Goal: Task Accomplishment & Management: Manage account settings

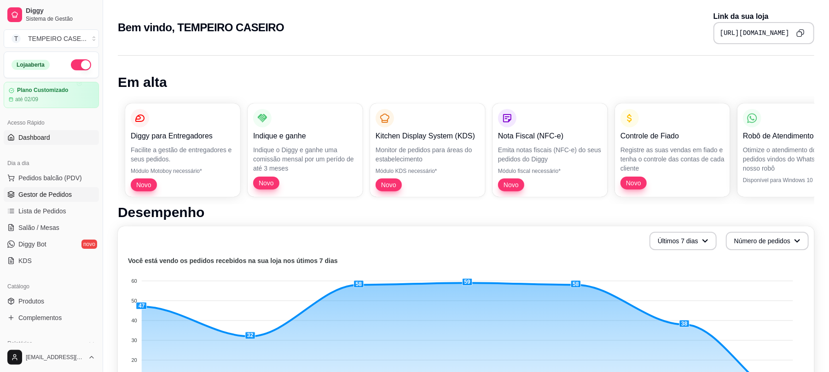
click at [65, 199] on span "Gestor de Pedidos" at bounding box center [44, 194] width 53 height 9
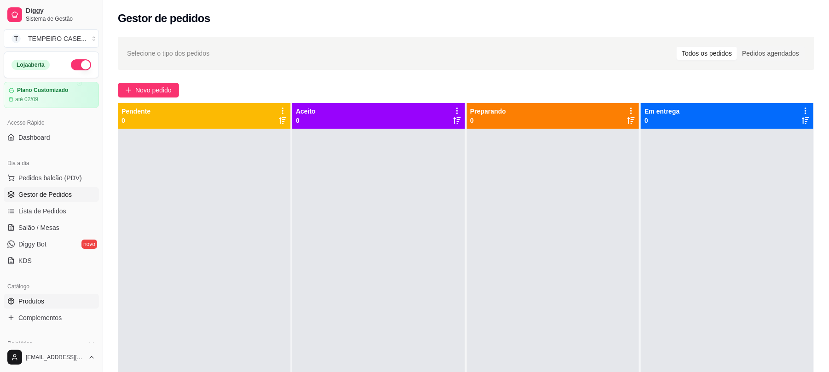
click at [39, 300] on span "Produtos" at bounding box center [31, 301] width 26 height 9
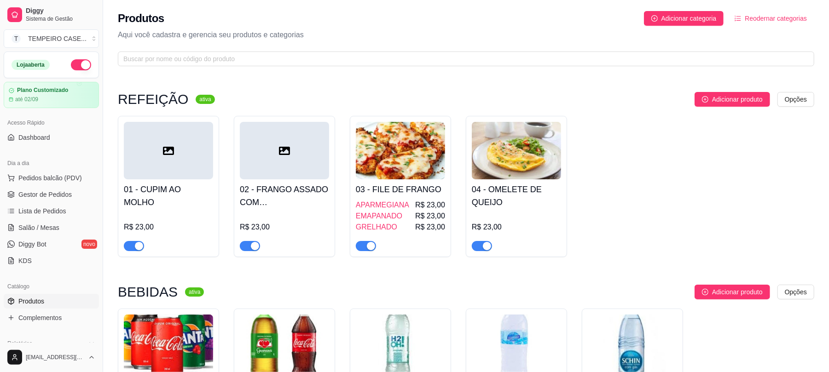
click at [267, 167] on div at bounding box center [284, 151] width 89 height 58
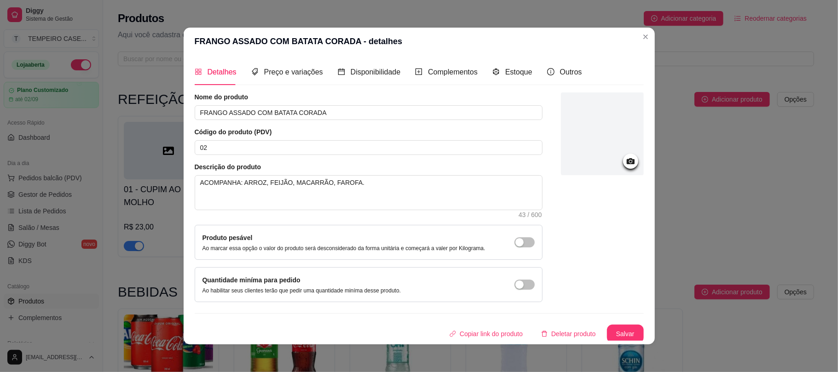
click at [561, 126] on div at bounding box center [602, 133] width 83 height 83
click at [580, 150] on div at bounding box center [602, 133] width 83 height 83
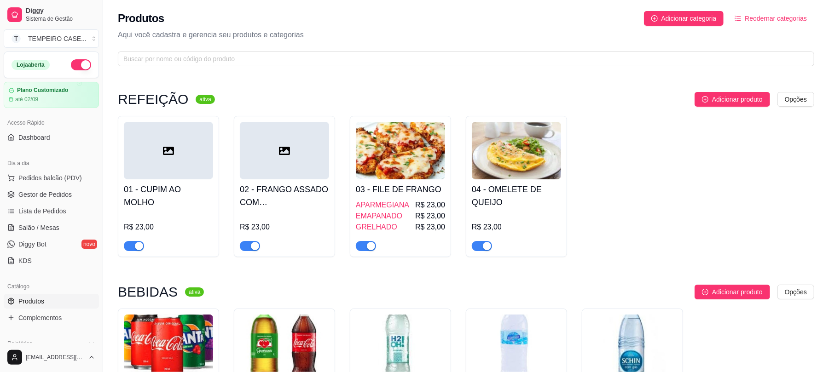
click at [164, 152] on icon at bounding box center [168, 151] width 11 height 8
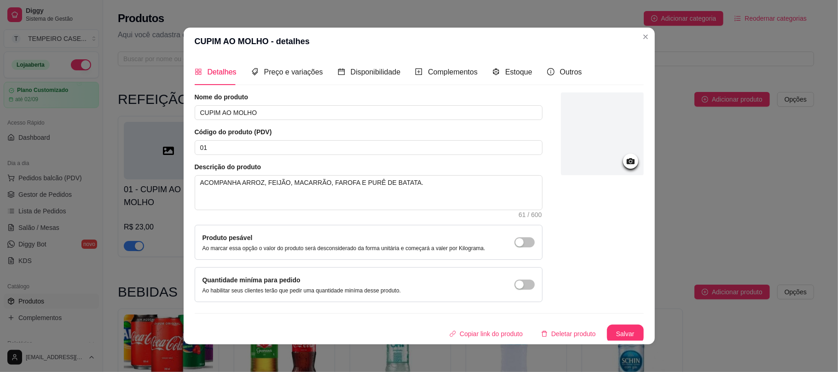
click at [561, 139] on div at bounding box center [602, 133] width 83 height 83
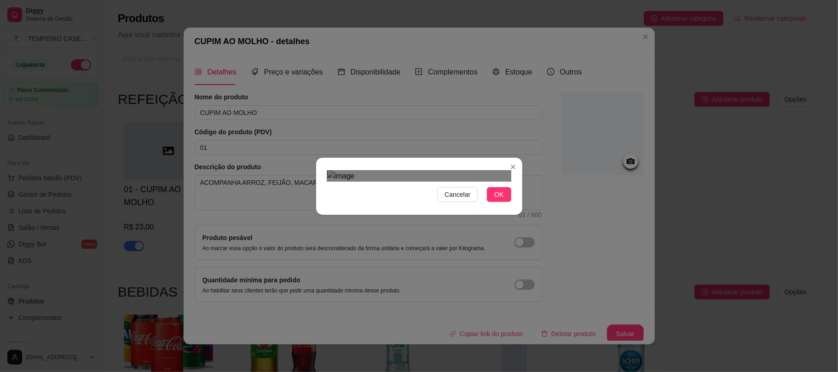
click at [527, 285] on div "Cancelar OK" at bounding box center [419, 186] width 838 height 372
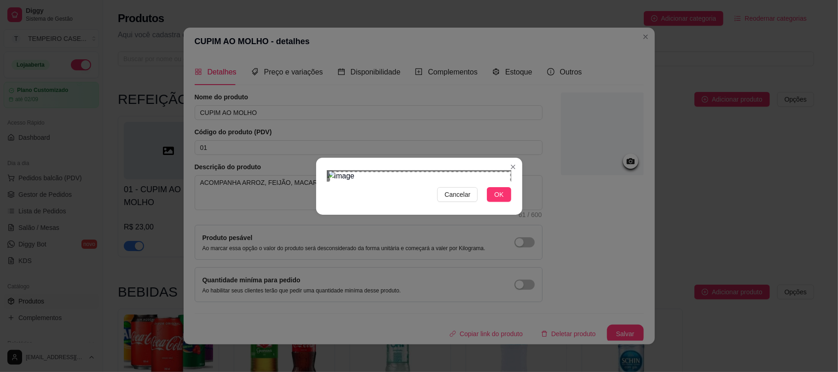
click at [532, 297] on div "Cancelar OK" at bounding box center [419, 186] width 838 height 372
click at [319, 167] on div "Cancelar OK" at bounding box center [419, 186] width 206 height 39
click at [319, 206] on div "Cancelar OK" at bounding box center [419, 186] width 206 height 39
click at [500, 200] on span "OK" at bounding box center [498, 195] width 9 height 10
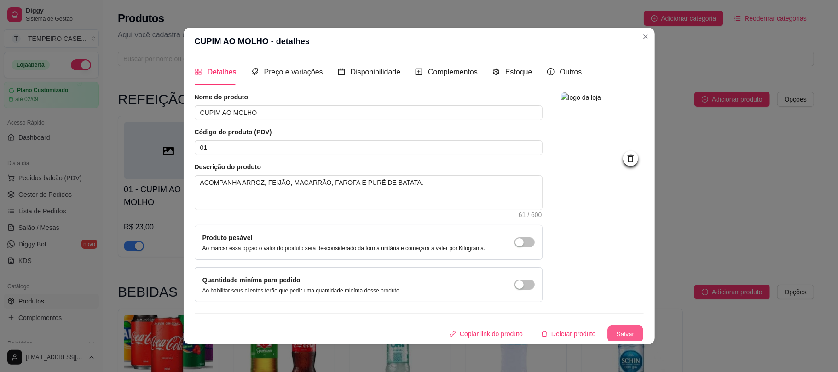
click at [621, 331] on button "Salvar" at bounding box center [625, 334] width 36 height 18
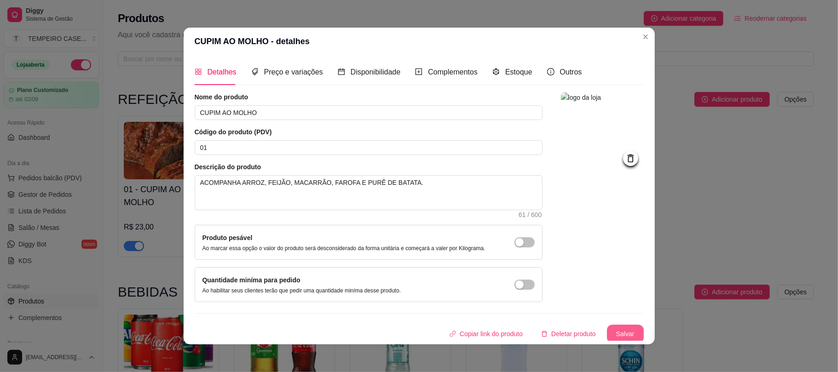
click at [617, 330] on button "Salvar" at bounding box center [625, 334] width 37 height 18
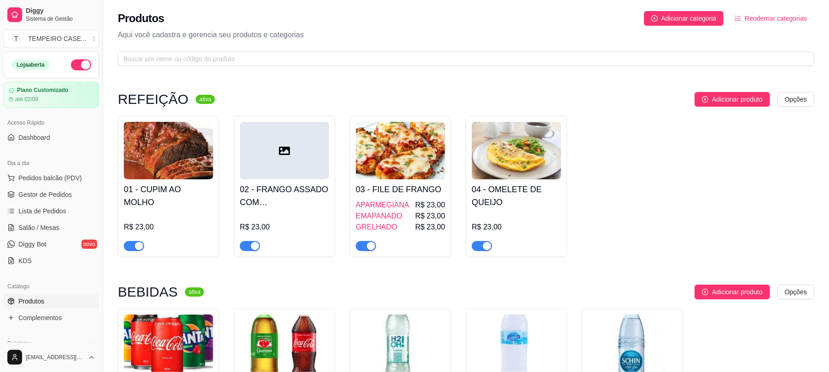
click at [282, 164] on div at bounding box center [284, 151] width 89 height 58
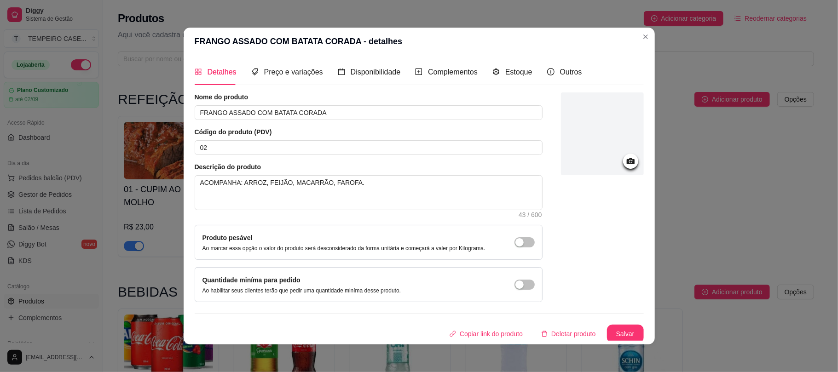
click at [595, 121] on div at bounding box center [602, 133] width 83 height 83
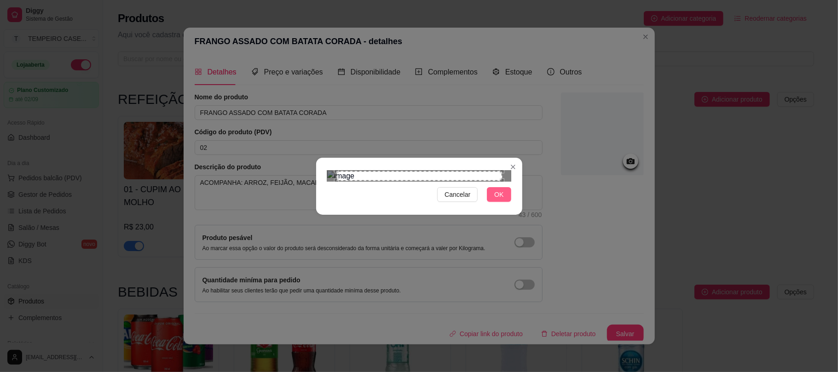
click at [492, 202] on button "OK" at bounding box center [499, 194] width 24 height 15
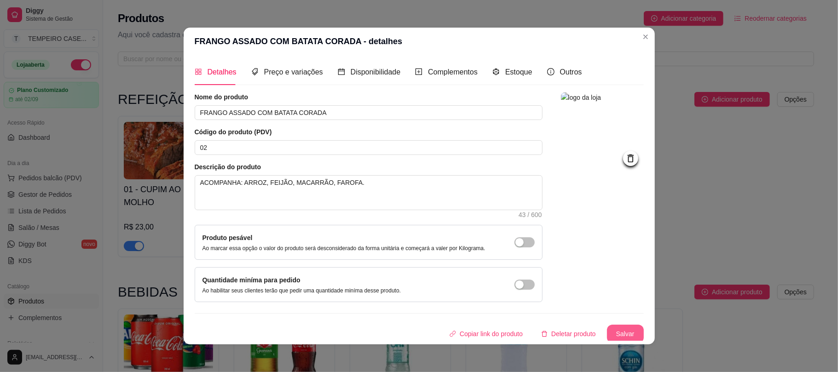
click at [614, 326] on button "Salvar" at bounding box center [625, 334] width 37 height 18
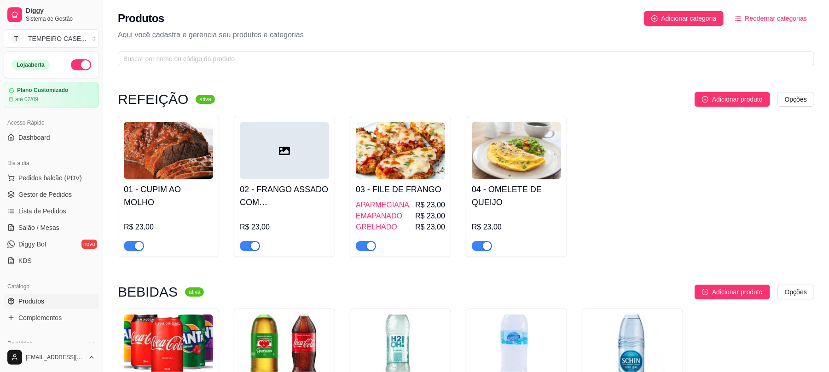
click at [291, 141] on div at bounding box center [284, 151] width 89 height 58
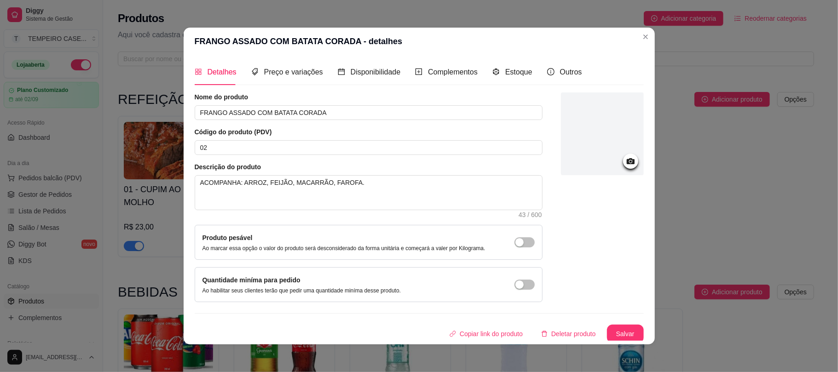
click at [595, 146] on div at bounding box center [602, 133] width 83 height 83
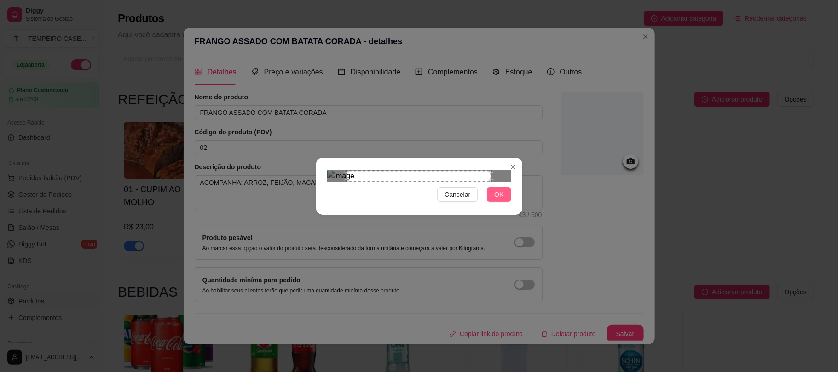
click at [499, 200] on span "OK" at bounding box center [498, 195] width 9 height 10
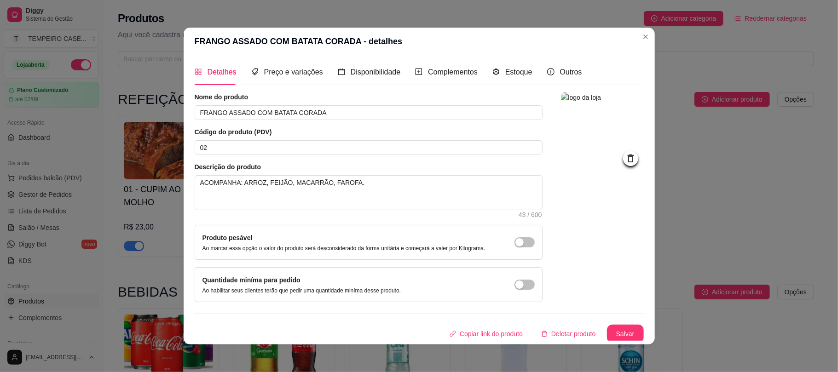
click at [602, 125] on img at bounding box center [602, 133] width 83 height 83
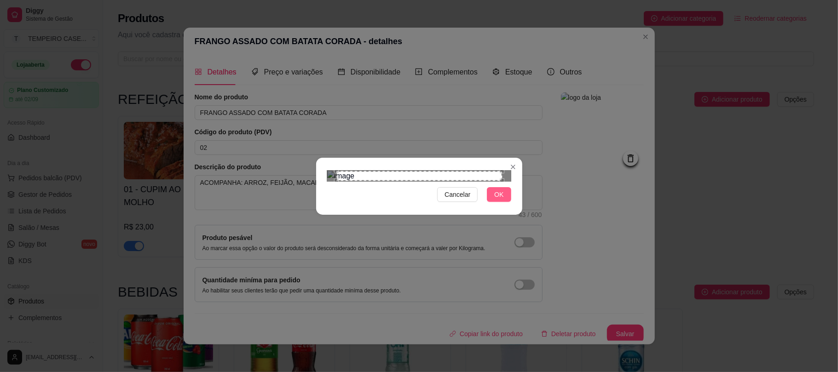
click at [508, 202] on button "OK" at bounding box center [499, 194] width 24 height 15
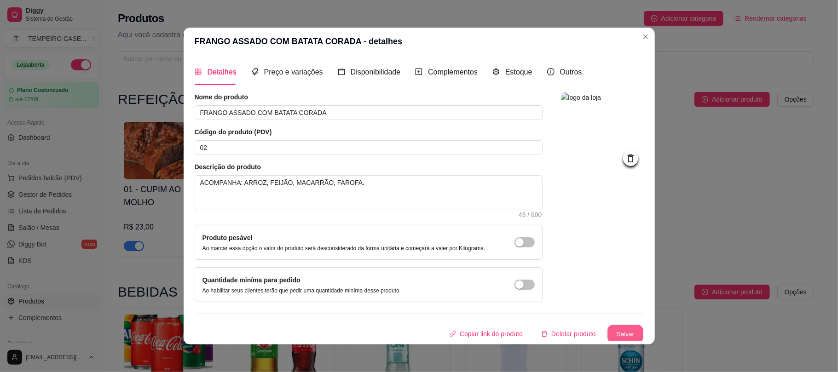
click at [612, 332] on button "Salvar" at bounding box center [625, 334] width 36 height 18
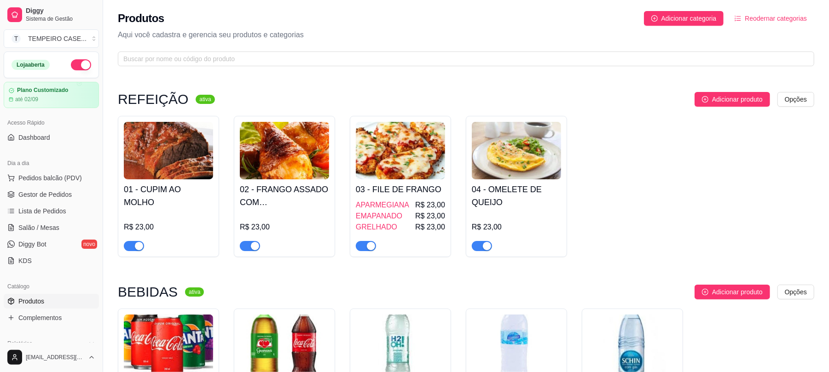
click at [150, 168] on img at bounding box center [168, 151] width 89 height 58
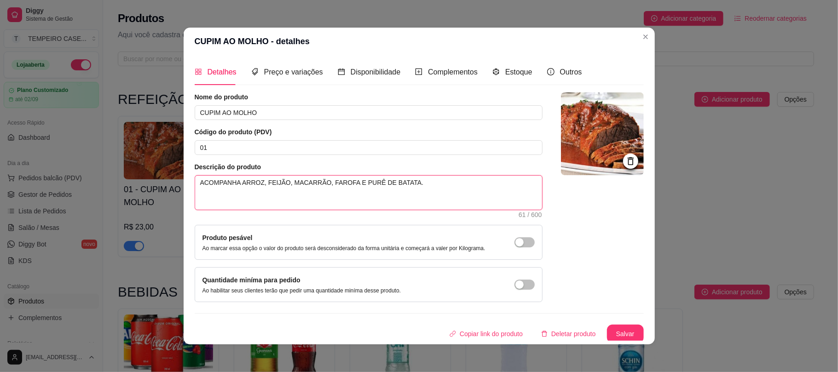
click at [326, 195] on textarea "ACOMPANHA ARROZ, FEIJÃO, MACARRÃO, FAROFA E PURÊ DE BATATA." at bounding box center [368, 193] width 347 height 34
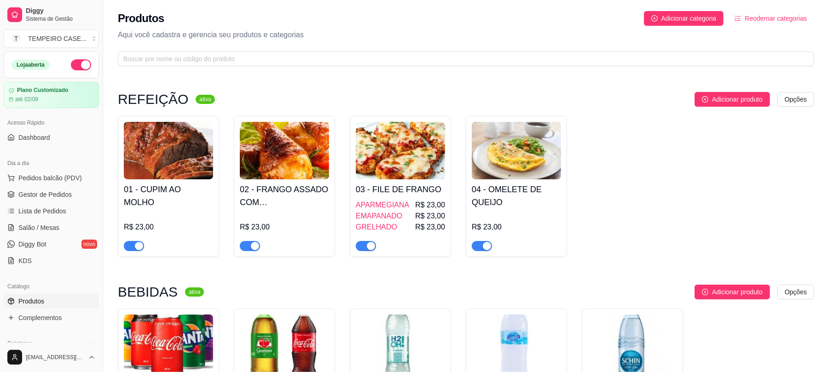
click at [294, 197] on h4 "02 - FRANGO ASSADO COM [PERSON_NAME]" at bounding box center [284, 196] width 89 height 26
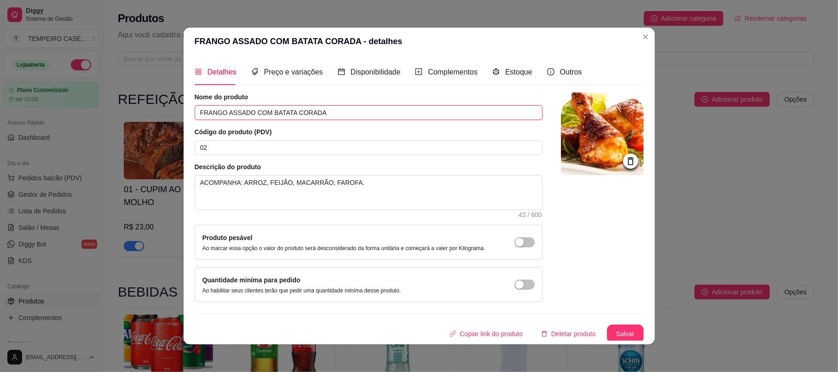
click at [293, 109] on input "FRANGO ASSADO COM BATATA CORADA" at bounding box center [369, 112] width 348 height 15
click at [288, 185] on textarea "ACOMPANHA: ARROZ, FEIJÃO, MACARRÃO, FAROFA." at bounding box center [368, 193] width 347 height 34
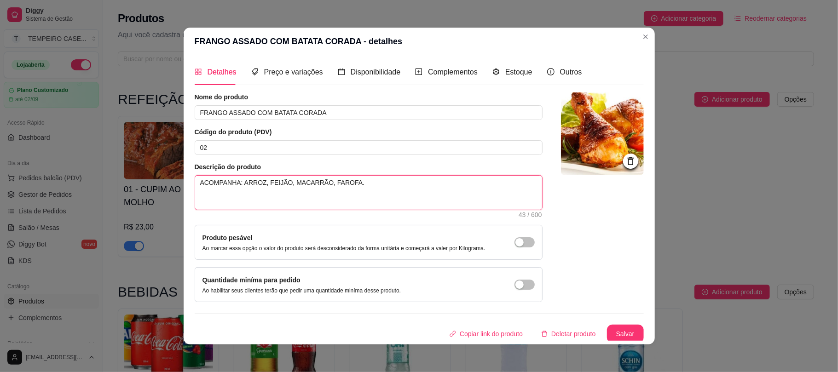
click at [288, 185] on textarea "ACOMPANHA: ARROZ, FEIJÃO, MACARRÃO, FAROFA." at bounding box center [368, 193] width 347 height 34
click at [607, 337] on button "Salvar" at bounding box center [625, 334] width 36 height 18
click at [608, 336] on button "Salvar" at bounding box center [625, 334] width 37 height 18
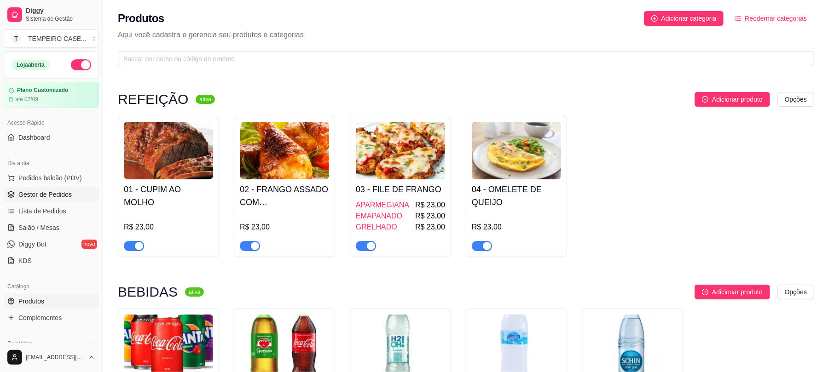
click at [59, 201] on link "Gestor de Pedidos" at bounding box center [51, 194] width 95 height 15
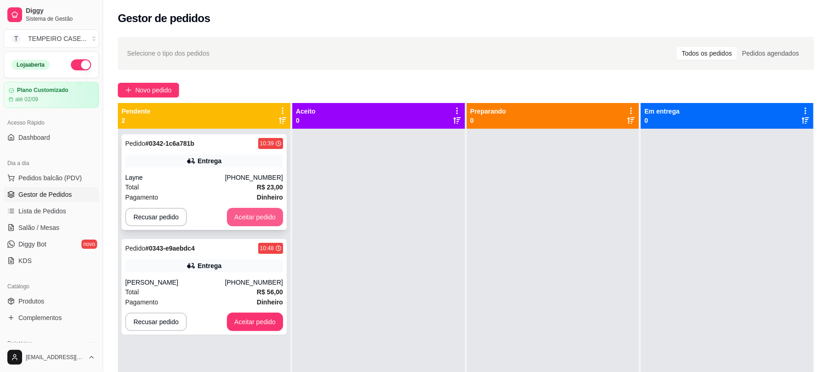
click at [250, 216] on button "Aceitar pedido" at bounding box center [255, 217] width 56 height 18
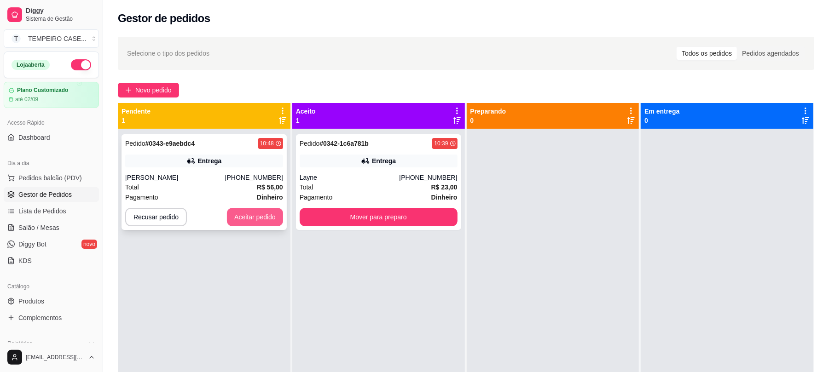
click at [270, 225] on button "Aceitar pedido" at bounding box center [255, 217] width 56 height 18
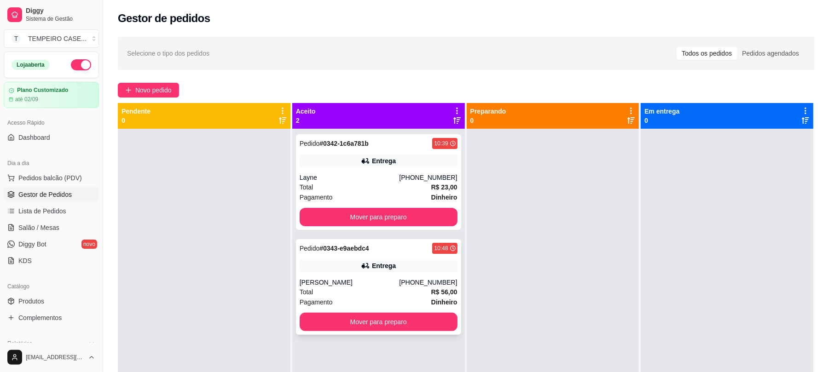
click at [347, 254] on div "Pedido # 0343-e9aebdc4 10:48 Entrega Jane [PHONE_NUMBER] Total R$ 56,00 Pagamen…" at bounding box center [378, 287] width 165 height 96
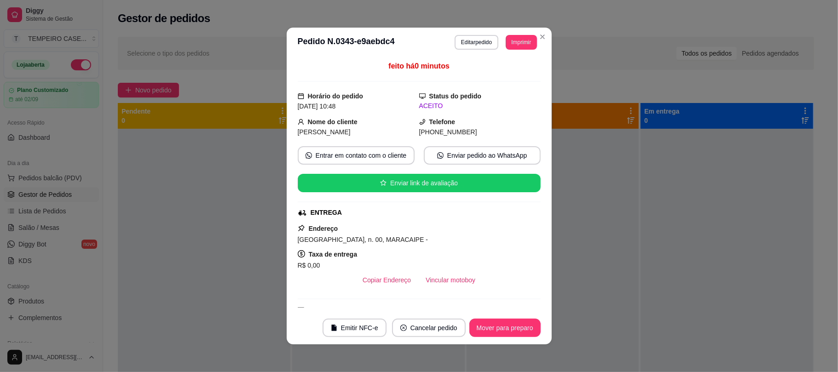
click at [525, 34] on header "**********" at bounding box center [419, 42] width 265 height 29
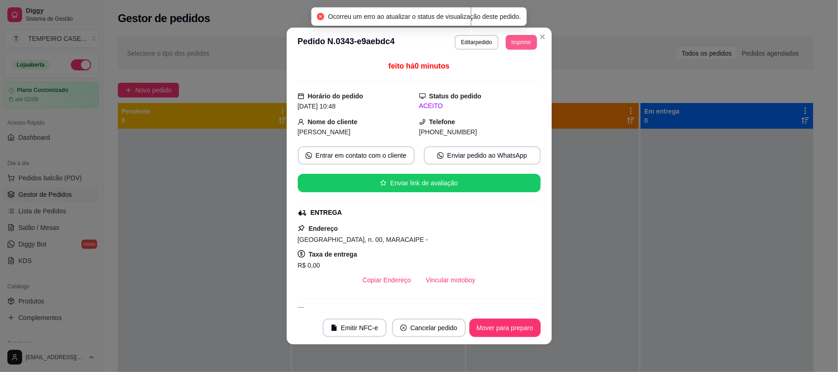
click at [522, 41] on button "Imprimir" at bounding box center [521, 42] width 31 height 15
click at [503, 96] on button "cozinha" at bounding box center [500, 93] width 67 height 15
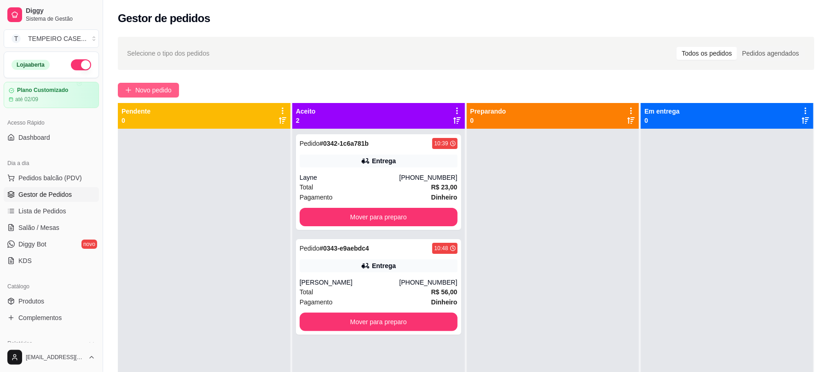
click at [159, 92] on span "Novo pedido" at bounding box center [153, 90] width 36 height 10
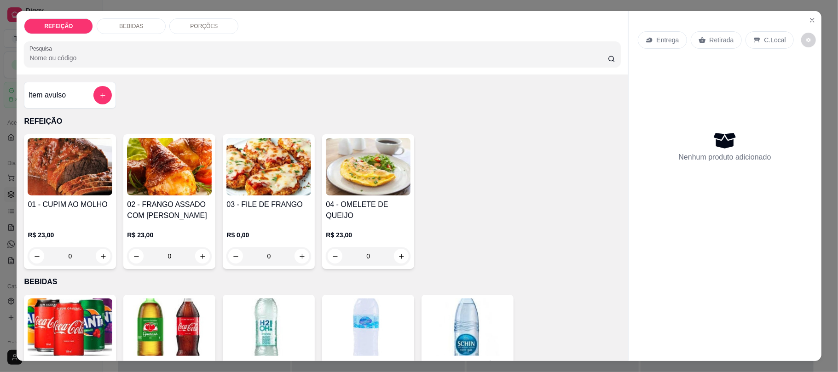
click at [93, 195] on img at bounding box center [70, 167] width 85 height 58
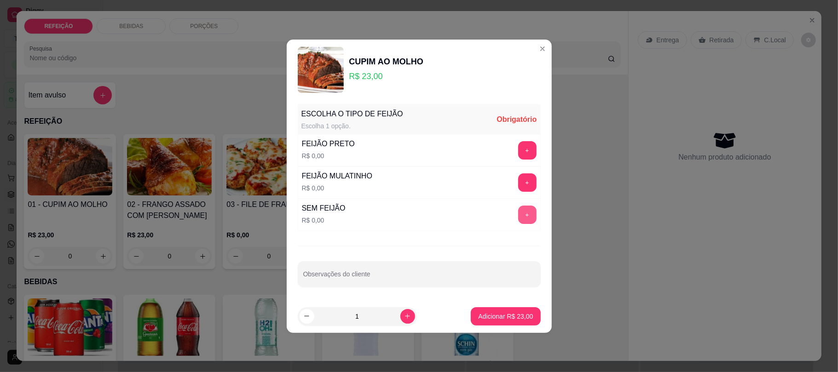
click at [524, 210] on button "+" at bounding box center [527, 215] width 18 height 18
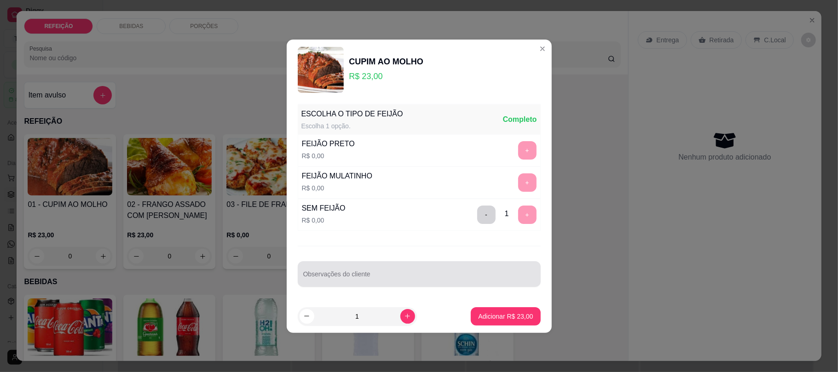
click at [418, 269] on div at bounding box center [419, 274] width 232 height 18
click at [418, 269] on div "sem arroz e sem macarrão" at bounding box center [419, 274] width 232 height 18
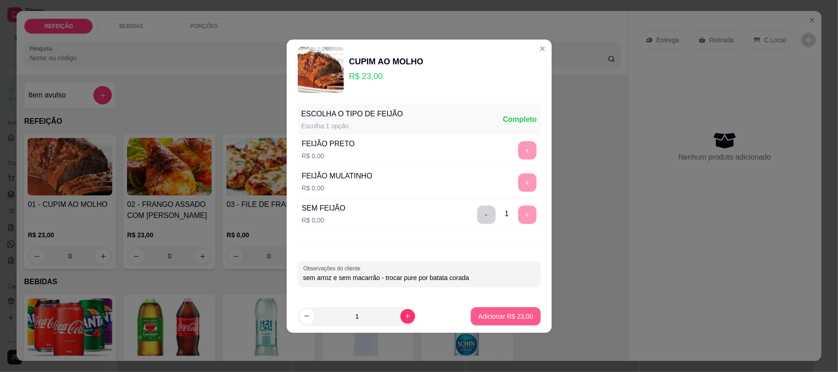
type input "sem arroz e sem macarrão - trocar pure por batata corada"
click at [485, 313] on p "Adicionar R$ 23,00" at bounding box center [505, 316] width 55 height 9
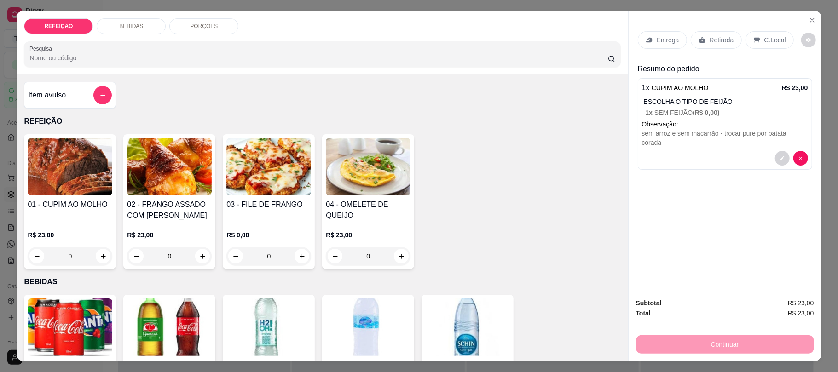
click at [166, 190] on img at bounding box center [169, 167] width 85 height 58
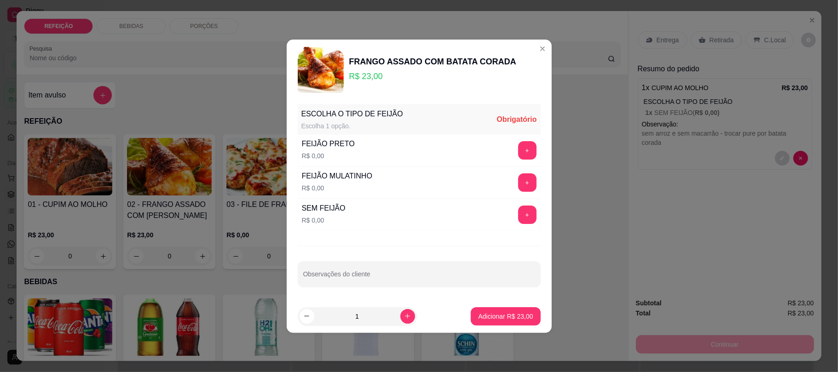
click at [522, 220] on button "+" at bounding box center [527, 215] width 18 height 18
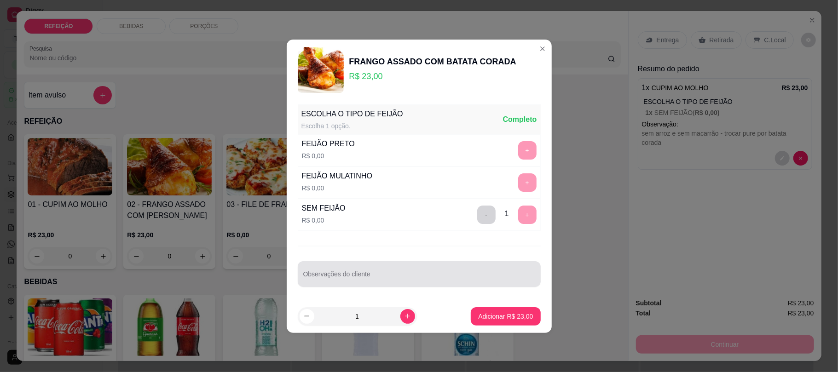
click at [483, 273] on div at bounding box center [419, 274] width 232 height 18
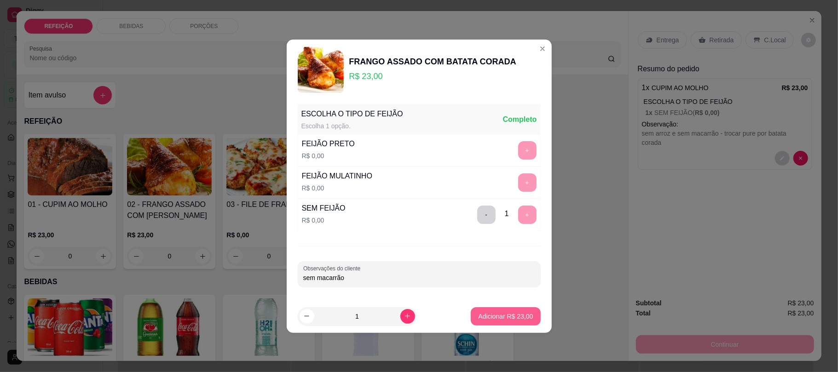
type input "sem macarrão"
click at [514, 323] on button "Adicionar R$ 23,00" at bounding box center [505, 316] width 69 height 18
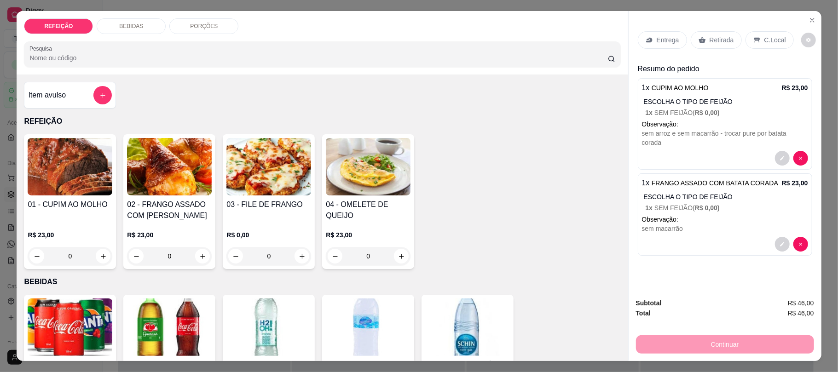
click at [647, 34] on div "Entrega" at bounding box center [662, 39] width 49 height 17
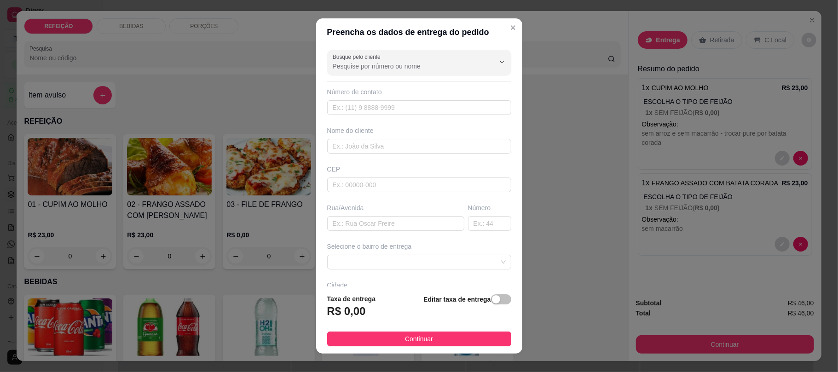
click at [399, 71] on div at bounding box center [419, 62] width 173 height 18
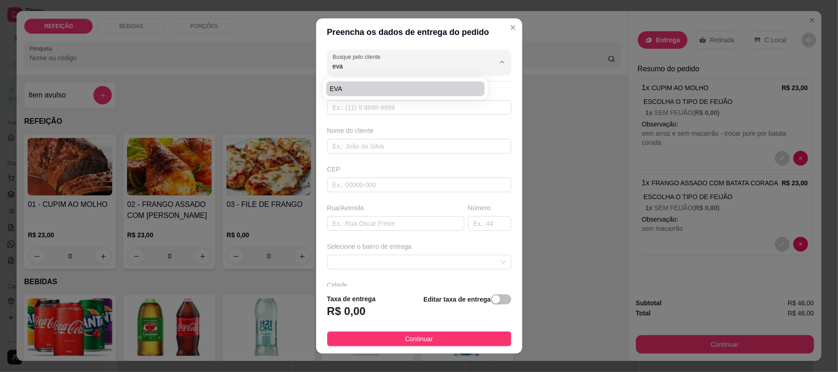
click at [370, 91] on span "EVA" at bounding box center [401, 88] width 142 height 9
type input "EVA"
type input "8192762548"
type input "EVA"
type input "Loteamento Porto Coqueiral"
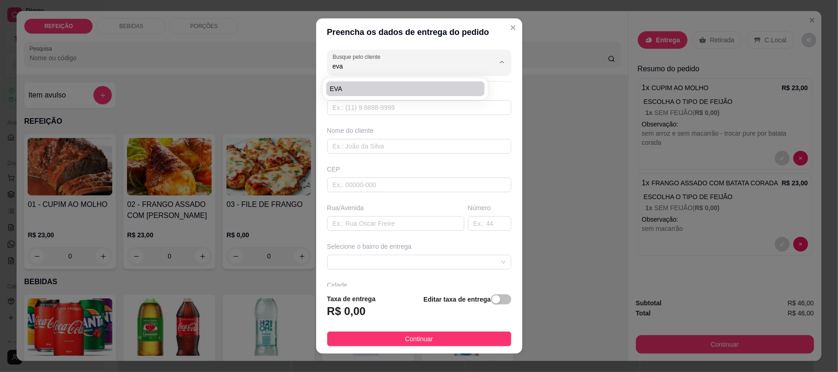
type input "5"
type input "IPOJUCA"
type input "PORTO COQUEIRAL"
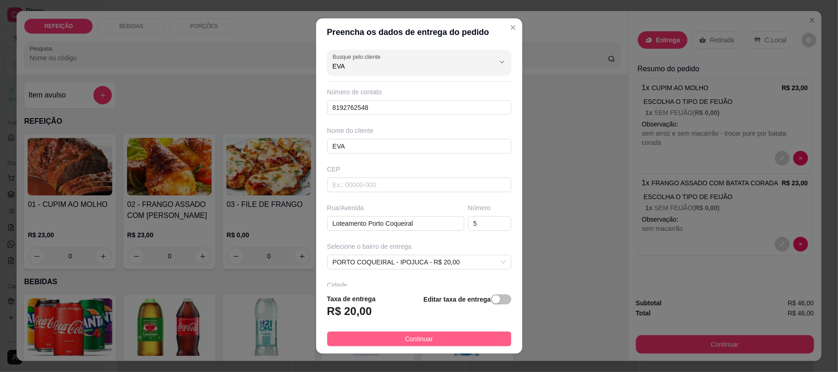
type input "EVA"
click at [440, 335] on button "Continuar" at bounding box center [419, 339] width 184 height 15
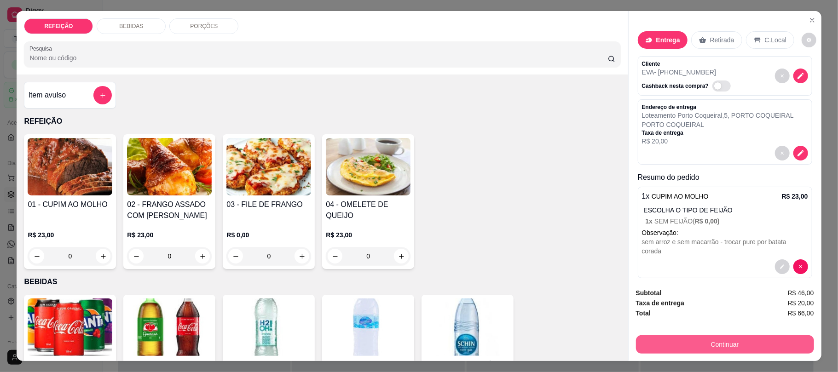
click at [726, 339] on button "Continuar" at bounding box center [725, 344] width 178 height 18
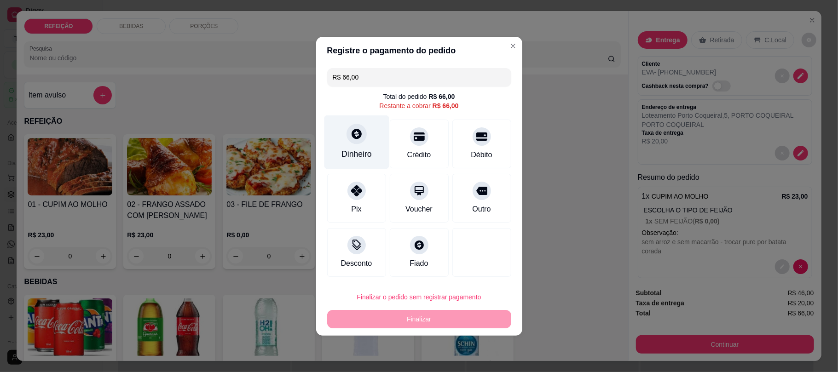
click at [367, 160] on div "Dinheiro" at bounding box center [356, 142] width 65 height 54
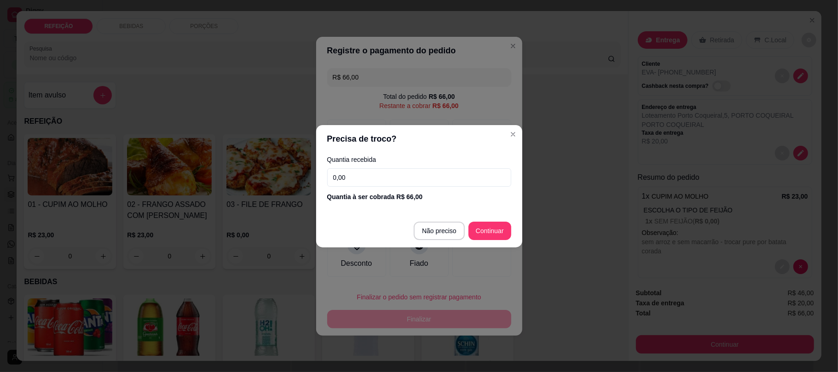
drag, startPoint x: 391, startPoint y: 172, endPoint x: 274, endPoint y: 170, distance: 116.4
click at [274, 170] on div "Precisa de troco? Quantia recebida 0,00 Quantia à ser cobrada R$ 66,00 Não prec…" at bounding box center [419, 186] width 838 height 372
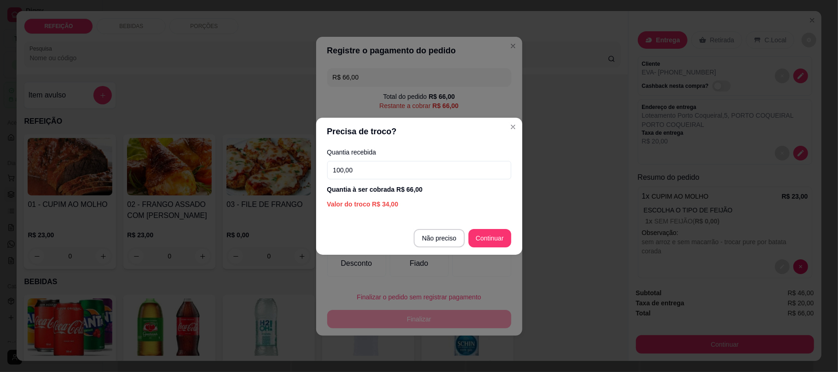
type input "100,00"
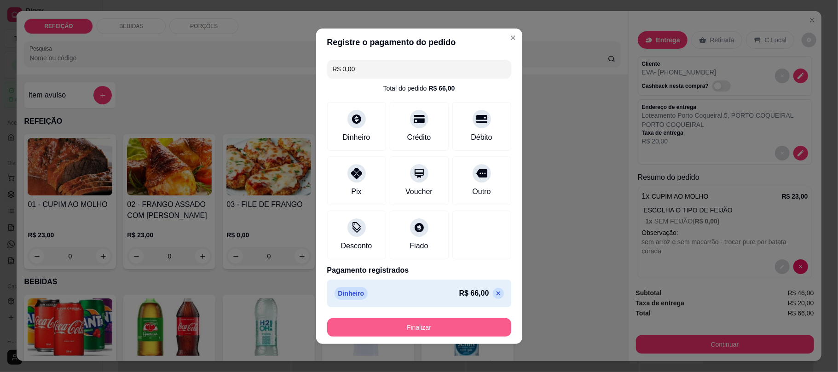
click at [445, 319] on button "Finalizar" at bounding box center [419, 327] width 184 height 18
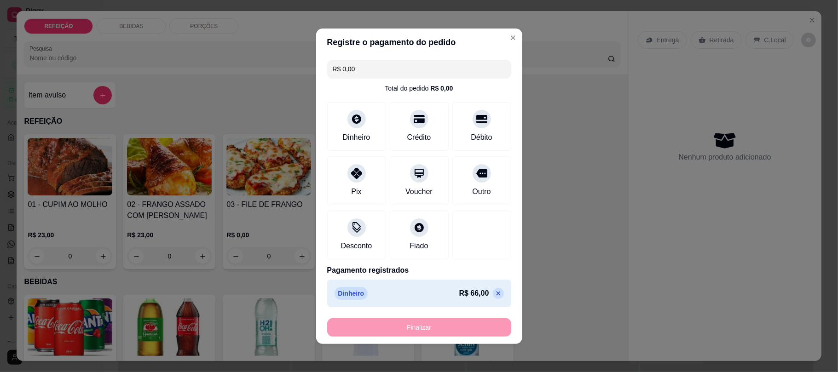
type input "-R$ 66,00"
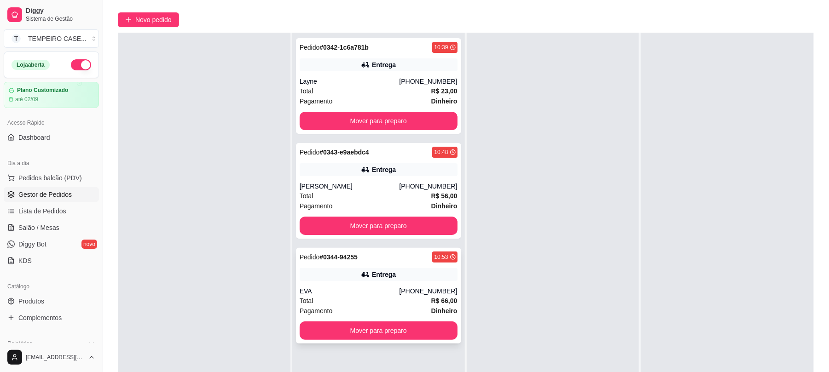
scroll to position [140, 0]
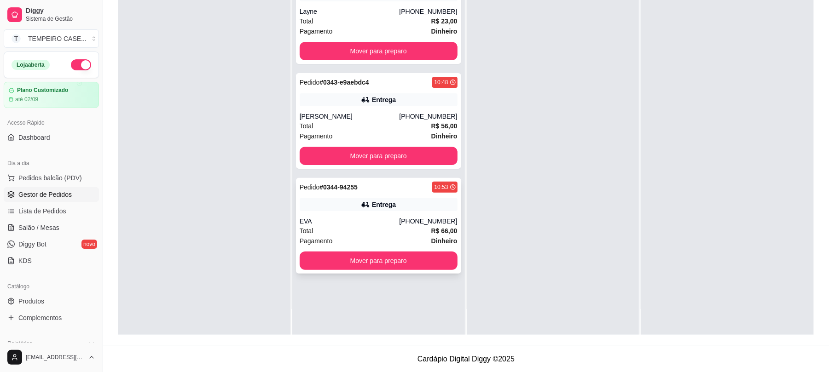
click at [374, 235] on div "Total R$ 66,00" at bounding box center [379, 231] width 158 height 10
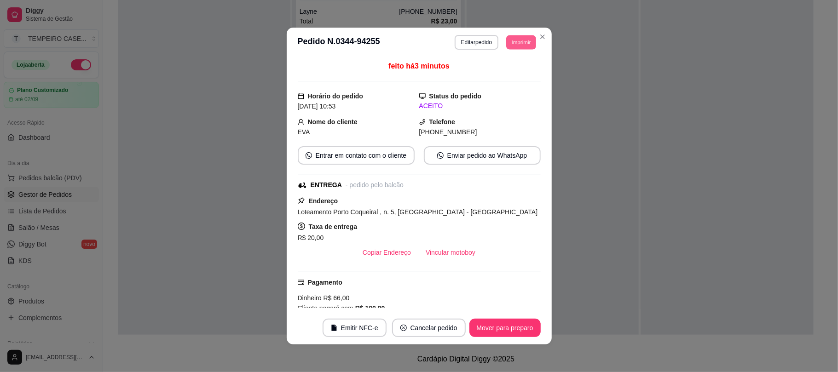
click at [519, 41] on button "Imprimir" at bounding box center [521, 42] width 30 height 14
click at [506, 94] on button "cozinha" at bounding box center [500, 93] width 67 height 15
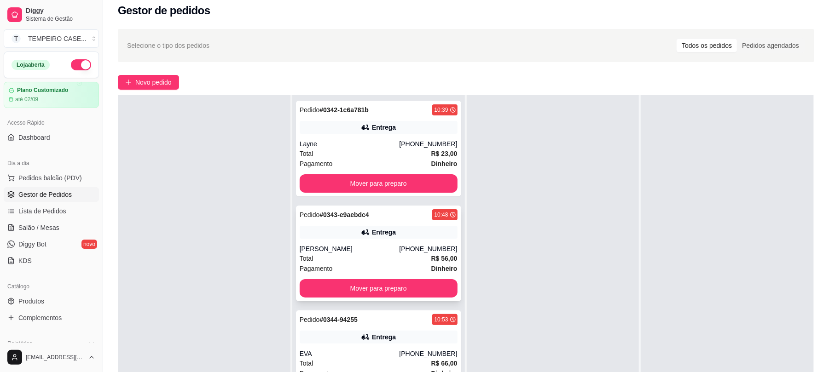
scroll to position [0, 0]
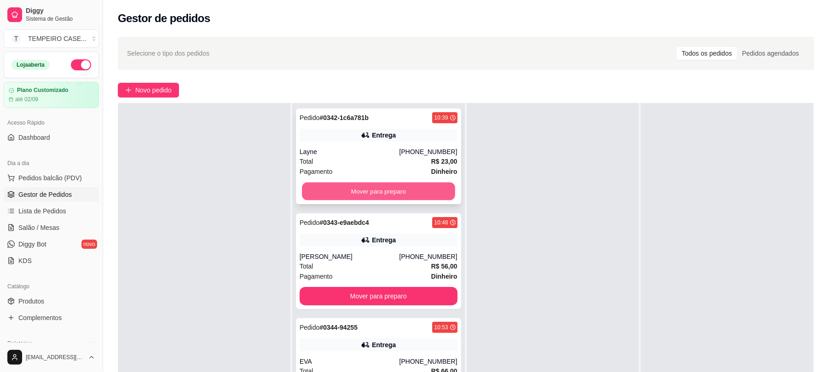
click at [428, 194] on button "Mover para preparo" at bounding box center [378, 192] width 153 height 18
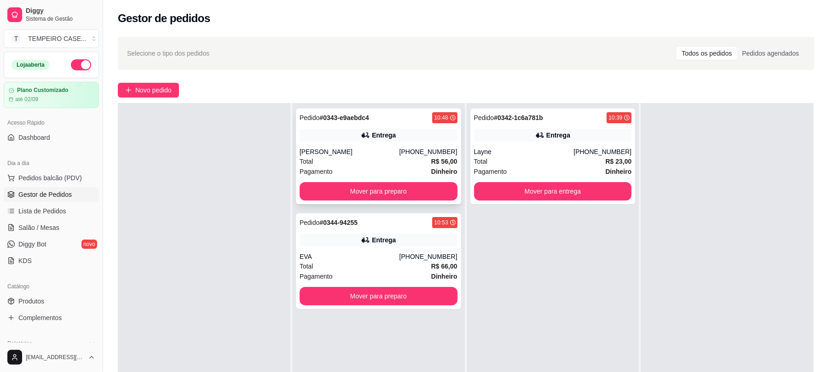
click at [400, 202] on div "Pedido # 0343-e9aebdc4 10:48 Entrega Jane [PHONE_NUMBER] Total R$ 56,00 Pagamen…" at bounding box center [378, 157] width 165 height 96
click at [416, 193] on button "Mover para preparo" at bounding box center [379, 191] width 158 height 18
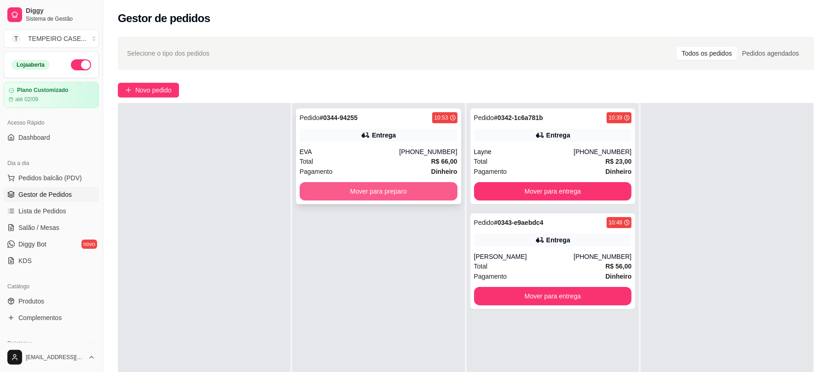
click at [440, 196] on button "Mover para preparo" at bounding box center [379, 191] width 158 height 18
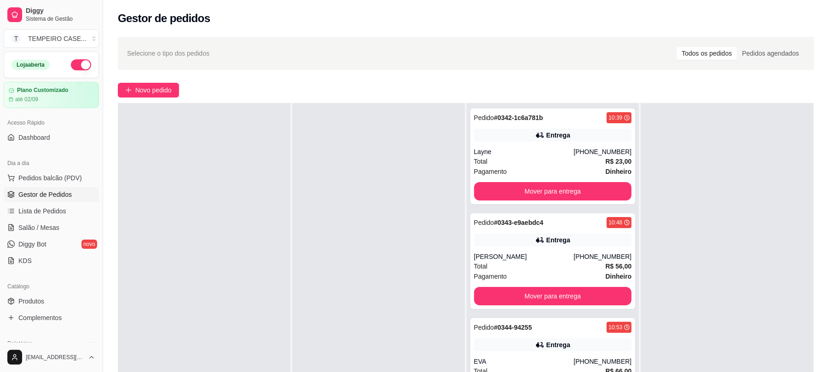
click at [440, 196] on div at bounding box center [378, 289] width 173 height 372
click at [451, 213] on div at bounding box center [378, 289] width 173 height 372
click at [451, 214] on div at bounding box center [378, 289] width 173 height 372
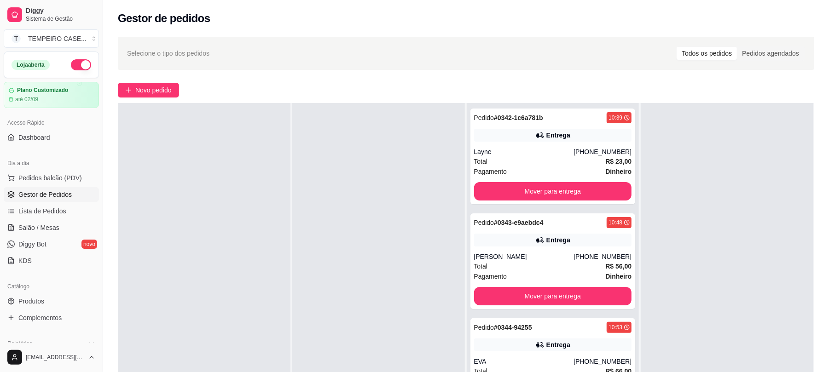
click at [451, 214] on div at bounding box center [378, 289] width 173 height 372
click at [451, 215] on div at bounding box center [378, 289] width 173 height 372
click at [451, 216] on div at bounding box center [378, 289] width 173 height 372
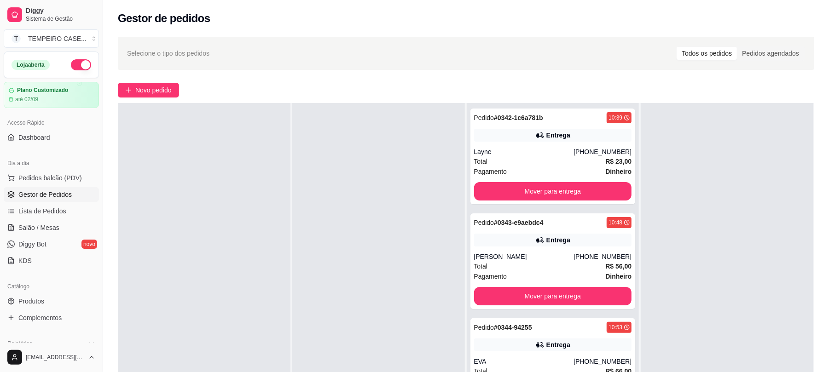
click at [451, 216] on div at bounding box center [378, 289] width 173 height 372
click at [450, 217] on div at bounding box center [378, 289] width 173 height 372
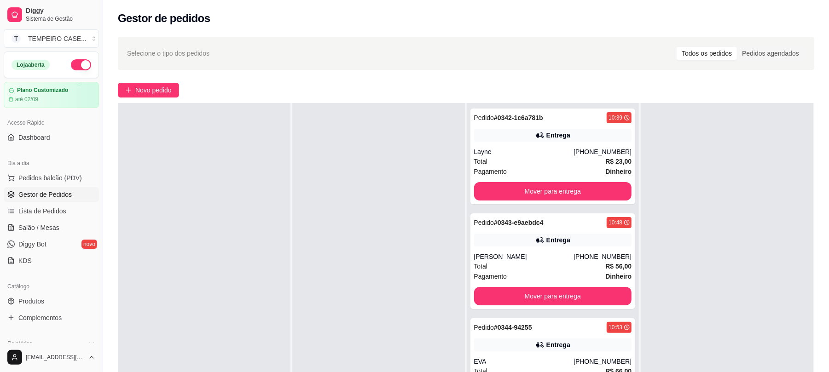
click at [450, 218] on div at bounding box center [378, 289] width 173 height 372
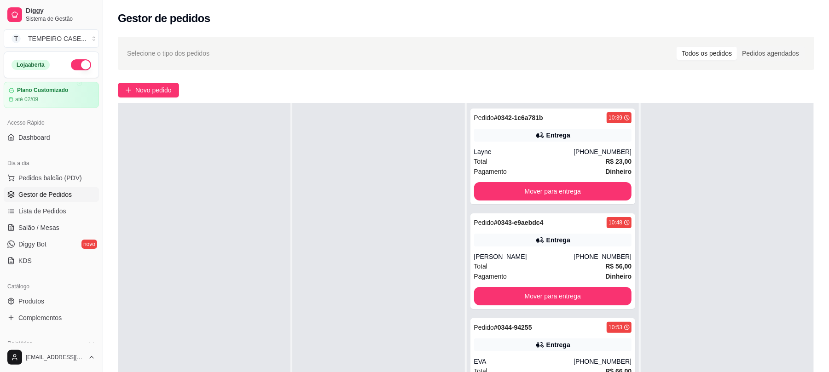
click at [450, 218] on div at bounding box center [378, 289] width 173 height 372
drag, startPoint x: 450, startPoint y: 218, endPoint x: 466, endPoint y: 199, distance: 25.1
click at [466, 199] on div "Pendente 0 Aceito 0 Preparando 3 Pedido # 0342-1c6a781b 10:39 Entrega Layne [PH…" at bounding box center [466, 289] width 696 height 372
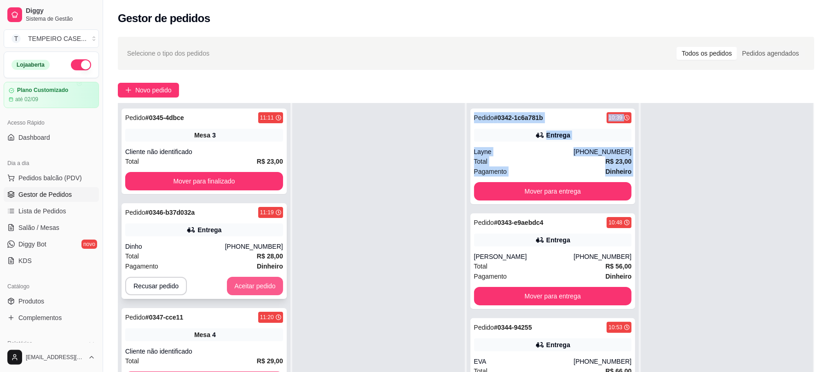
click at [254, 284] on button "Aceitar pedido" at bounding box center [255, 286] width 56 height 18
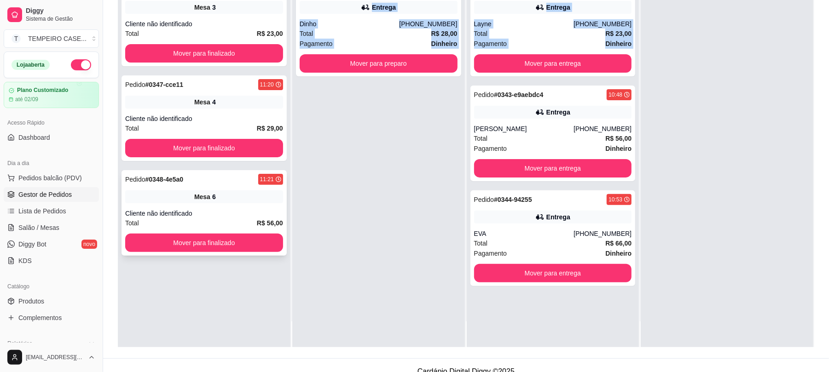
scroll to position [140, 0]
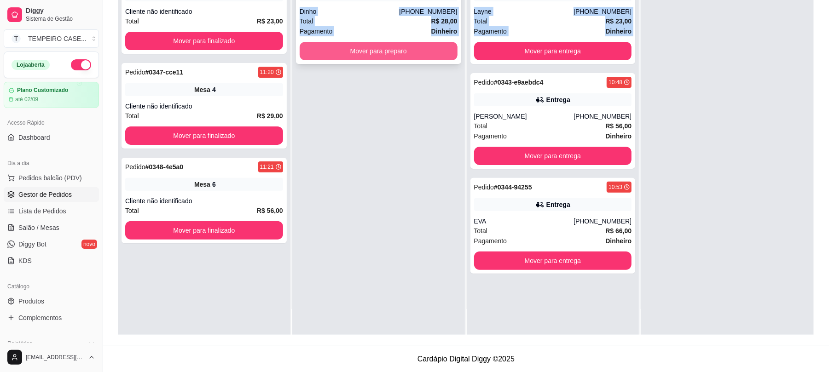
click at [401, 46] on button "Mover para preparo" at bounding box center [379, 51] width 158 height 18
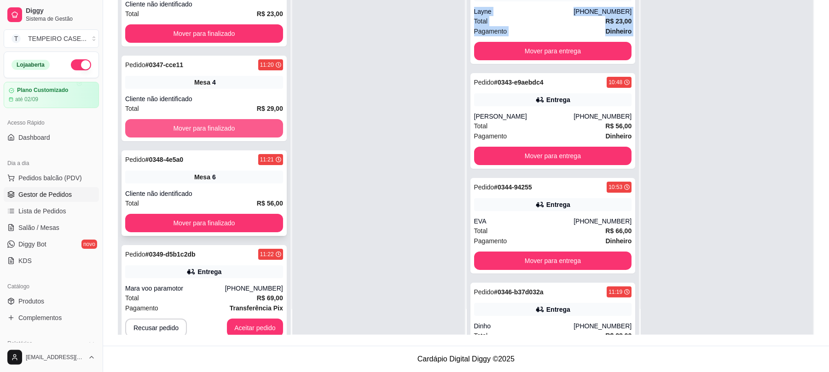
scroll to position [28, 0]
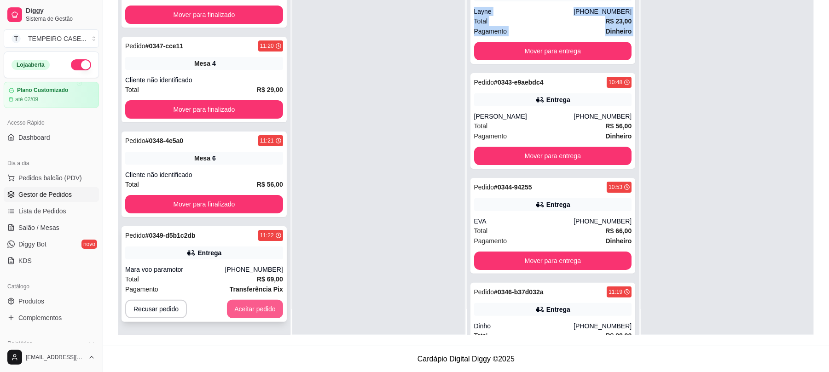
click at [243, 303] on button "Aceitar pedido" at bounding box center [255, 309] width 56 height 18
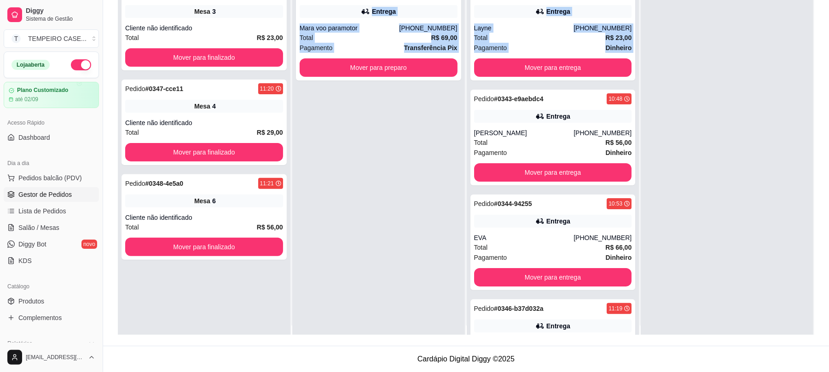
scroll to position [0, 0]
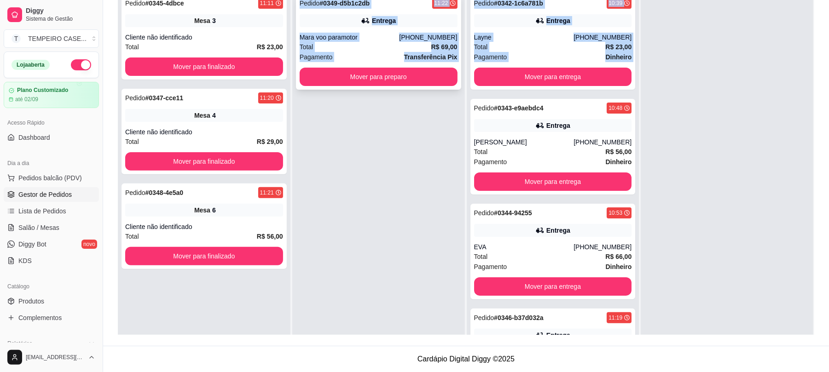
click at [370, 43] on div "Total R$ 69,00" at bounding box center [379, 47] width 158 height 10
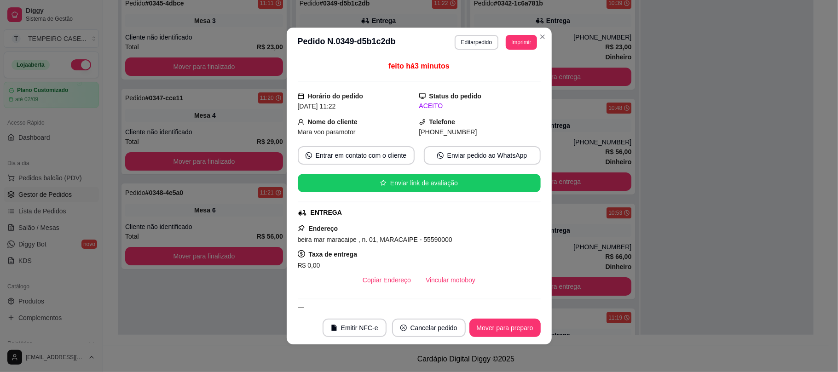
click at [510, 46] on button "Imprimir" at bounding box center [521, 42] width 31 height 15
click at [500, 96] on button "cozinha" at bounding box center [500, 93] width 67 height 15
click at [514, 44] on button "Imprimir" at bounding box center [521, 42] width 30 height 14
click at [512, 91] on button "cozinha" at bounding box center [507, 86] width 53 height 12
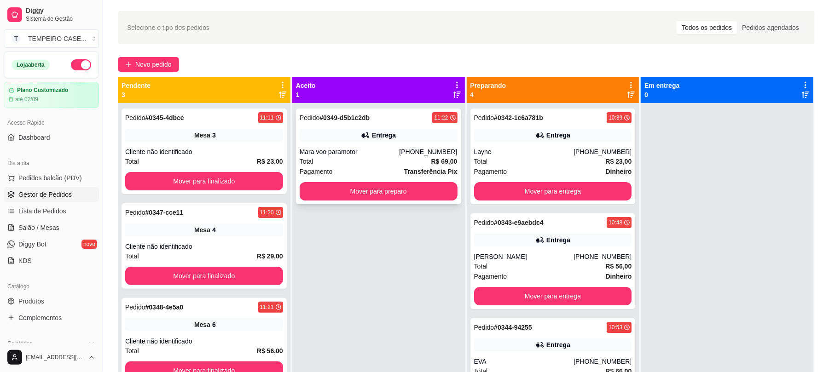
scroll to position [17, 0]
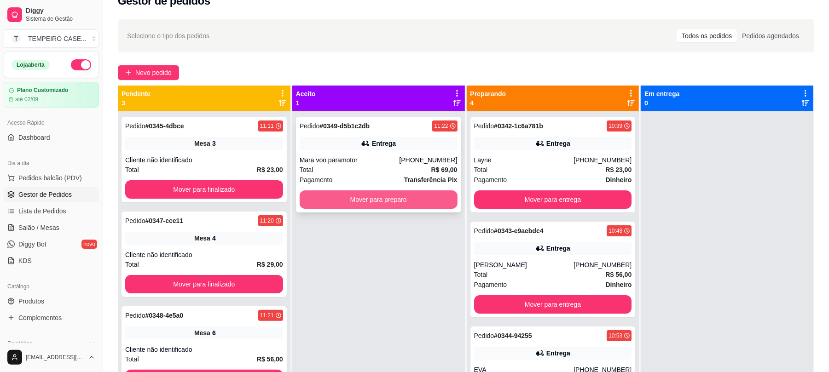
click at [387, 202] on button "Mover para preparo" at bounding box center [379, 200] width 158 height 18
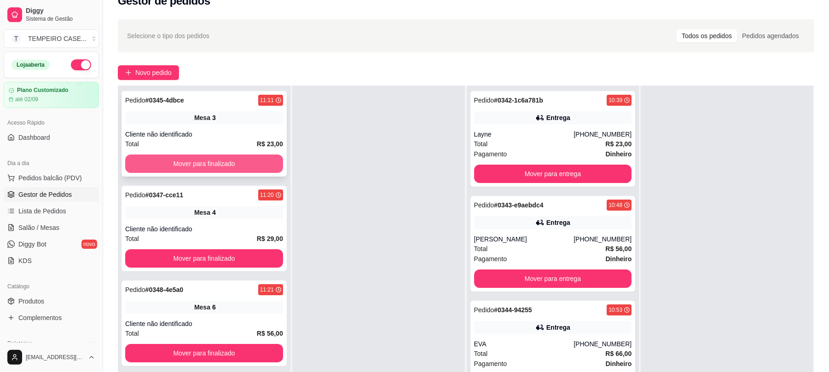
scroll to position [0, 0]
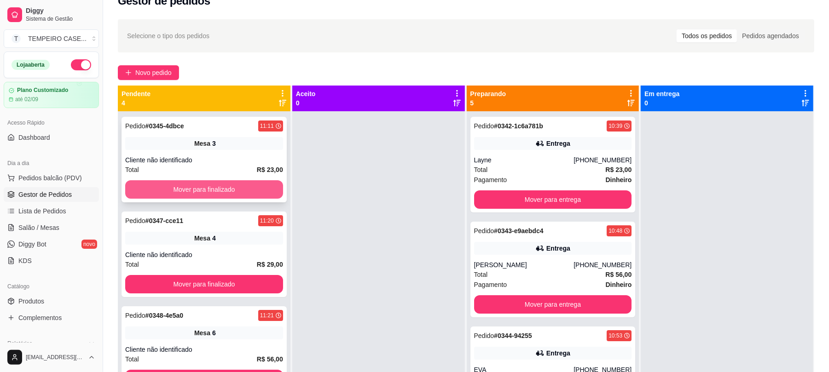
click at [212, 189] on button "Mover para finalizado" at bounding box center [204, 189] width 158 height 18
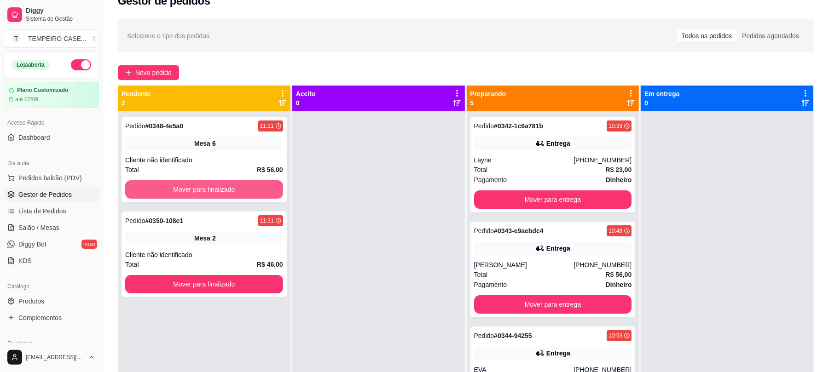
click at [212, 189] on button "Mover para finalizado" at bounding box center [204, 189] width 158 height 18
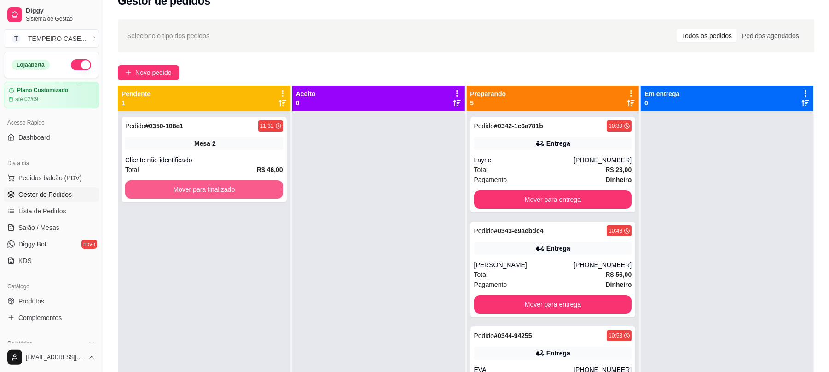
click at [212, 190] on button "Mover para finalizado" at bounding box center [204, 189] width 158 height 18
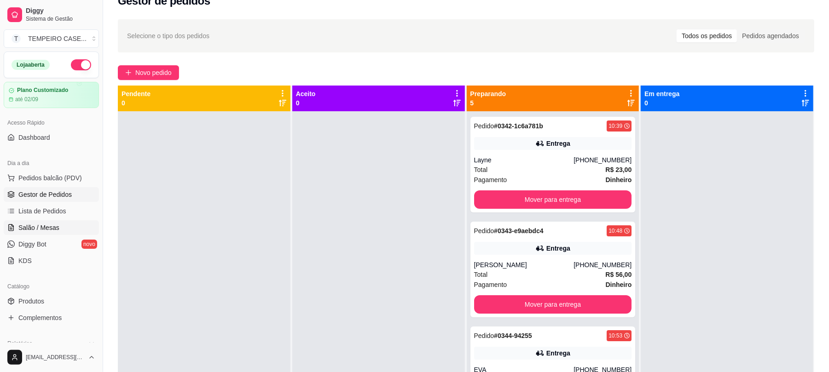
click at [42, 223] on link "Salão / Mesas" at bounding box center [51, 227] width 95 height 15
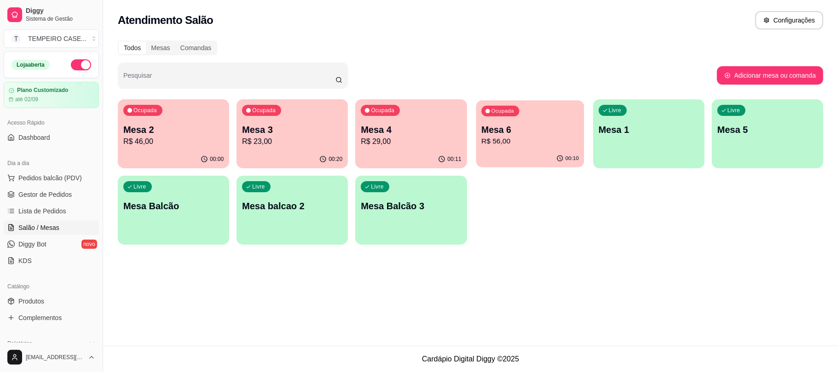
click at [515, 149] on div "Ocupada Mesa 6 R$ 56,00" at bounding box center [530, 125] width 108 height 50
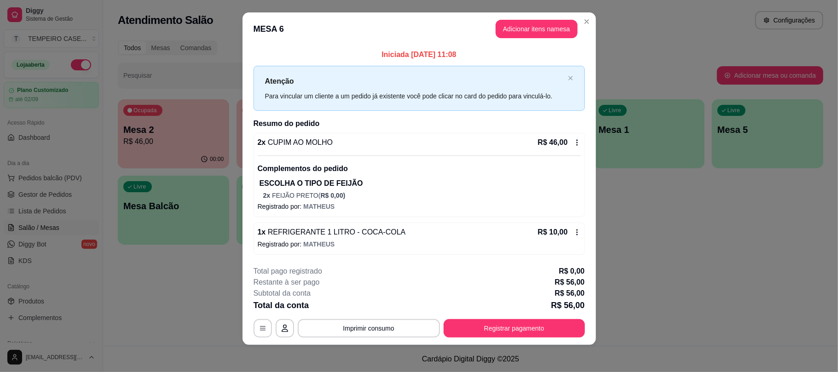
scroll to position [10, 0]
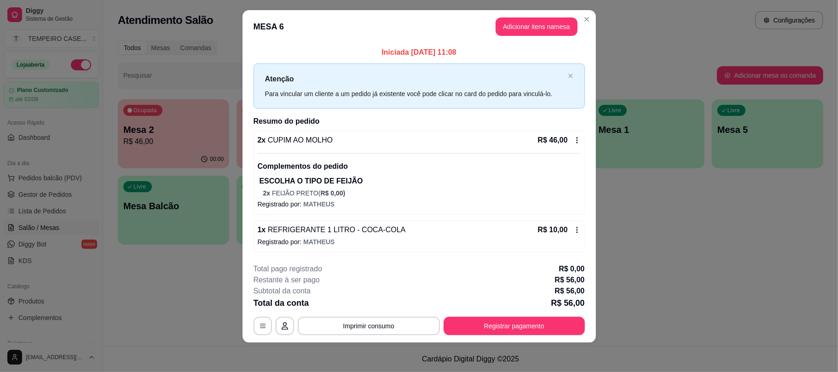
click at [574, 227] on icon at bounding box center [576, 229] width 7 height 7
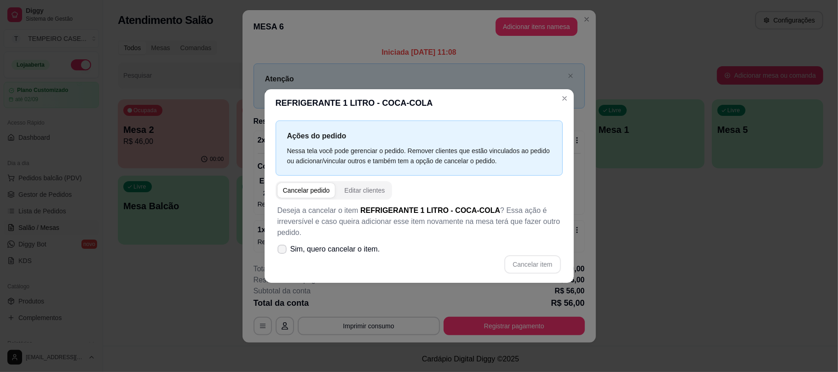
click at [285, 254] on label "Sim, quero cancelar o item." at bounding box center [329, 249] width 110 height 18
click at [283, 254] on input "Sim, quero cancelar o item." at bounding box center [280, 254] width 6 height 6
checkbox input "true"
click at [538, 271] on button "Cancelar item" at bounding box center [532, 264] width 56 height 18
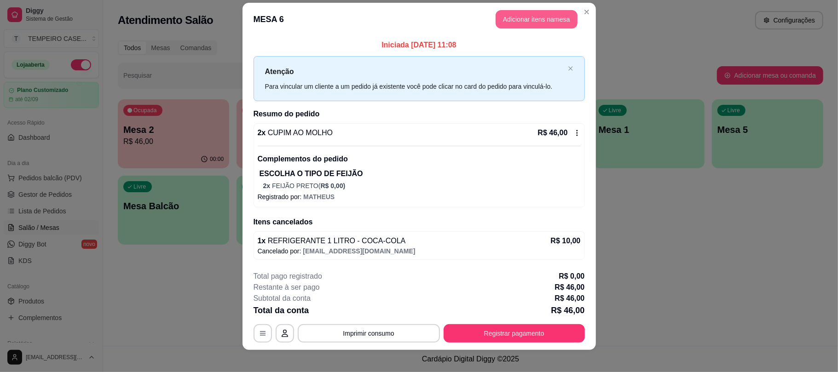
click at [528, 18] on button "Adicionar itens na mesa" at bounding box center [537, 19] width 82 height 18
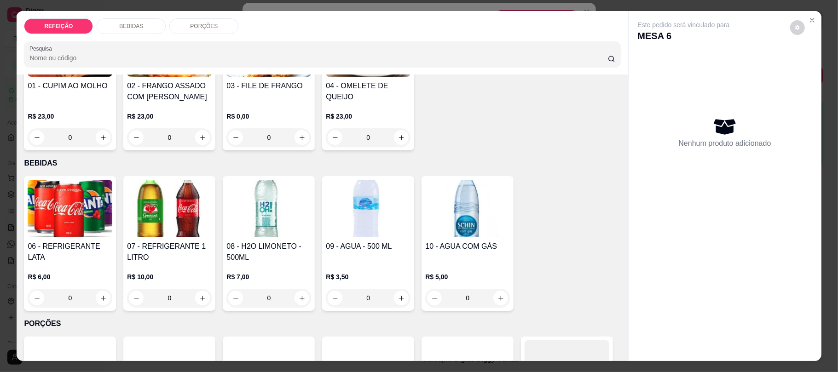
scroll to position [61, 0]
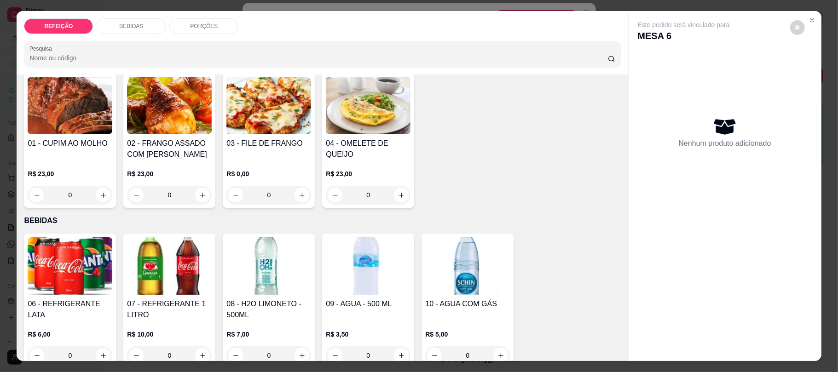
drag, startPoint x: 122, startPoint y: 225, endPoint x: 376, endPoint y: 212, distance: 254.8
drag, startPoint x: 376, startPoint y: 212, endPoint x: 495, endPoint y: 221, distance: 119.1
click at [497, 221] on p "BEBIDAS" at bounding box center [322, 220] width 596 height 11
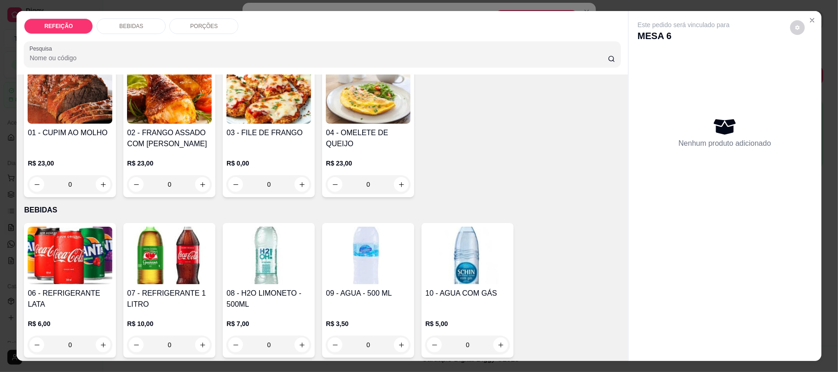
scroll to position [184, 0]
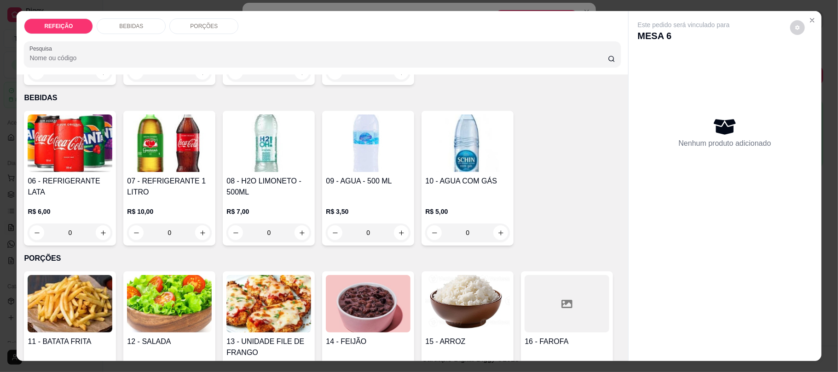
click at [175, 179] on h4 "07 - REFRIGERANTE 1 LITRO" at bounding box center [169, 187] width 85 height 22
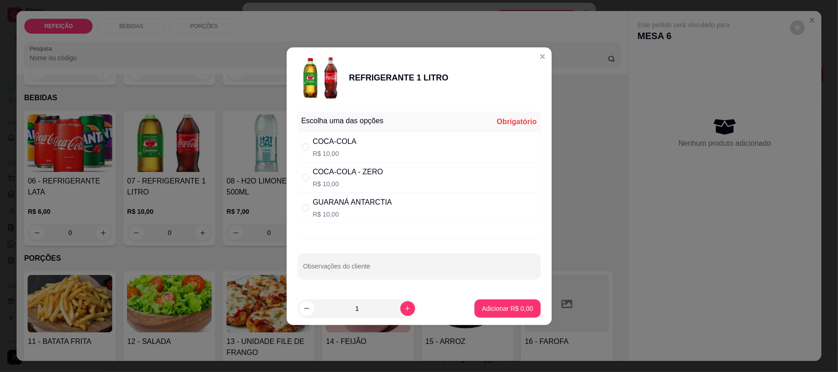
click at [315, 211] on p "R$ 10,00" at bounding box center [352, 214] width 79 height 9
radio input "true"
click at [494, 306] on p "Adicionar R$ 10,00" at bounding box center [505, 308] width 55 height 9
type input "1"
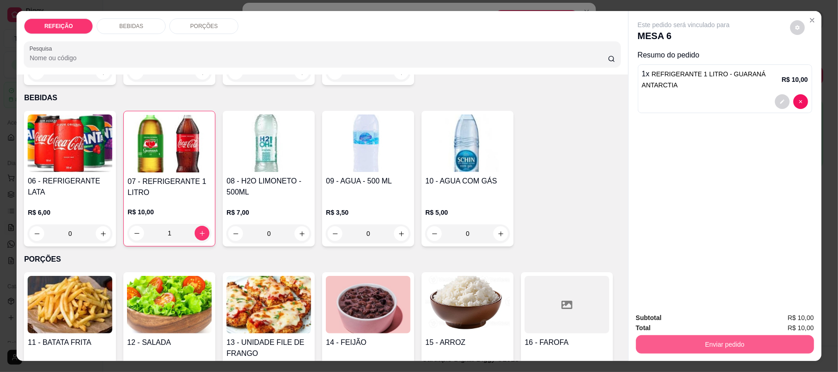
click at [668, 341] on button "Enviar pedido" at bounding box center [725, 344] width 178 height 18
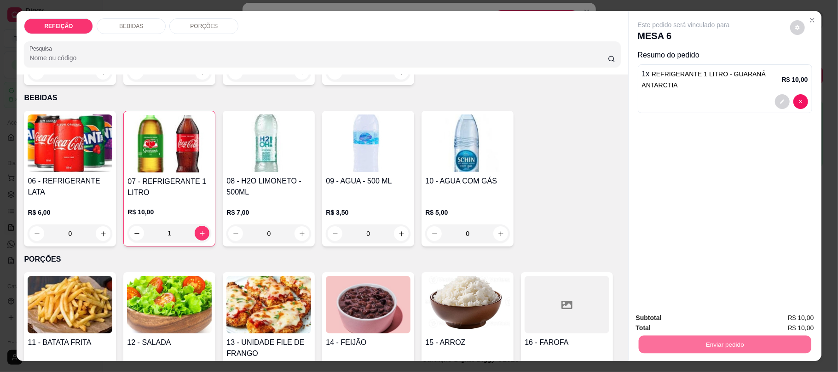
click at [711, 321] on button "Não registrar e enviar pedido" at bounding box center [694, 321] width 96 height 17
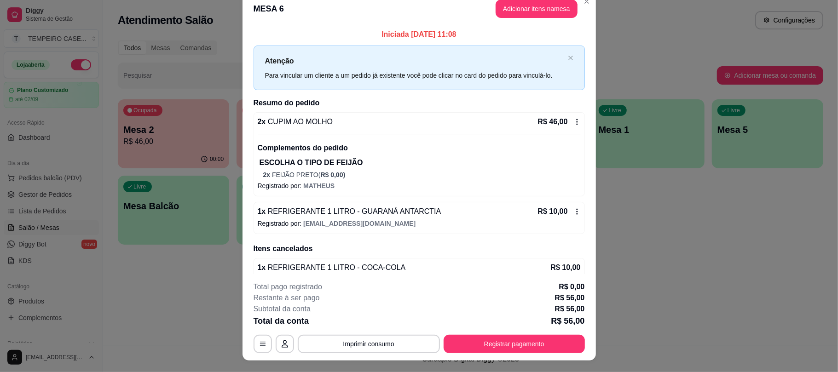
scroll to position [0, 0]
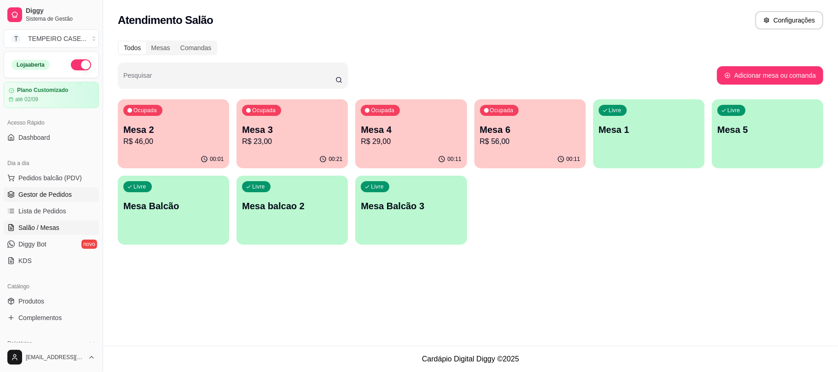
click at [45, 192] on span "Gestor de Pedidos" at bounding box center [44, 194] width 53 height 9
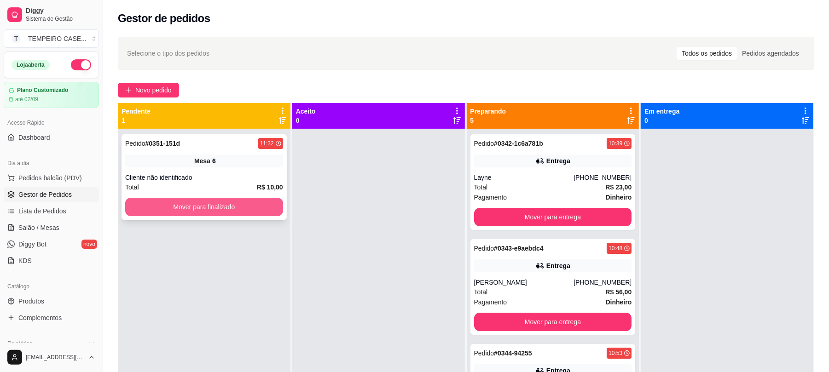
click at [260, 210] on button "Mover para finalizado" at bounding box center [204, 207] width 158 height 18
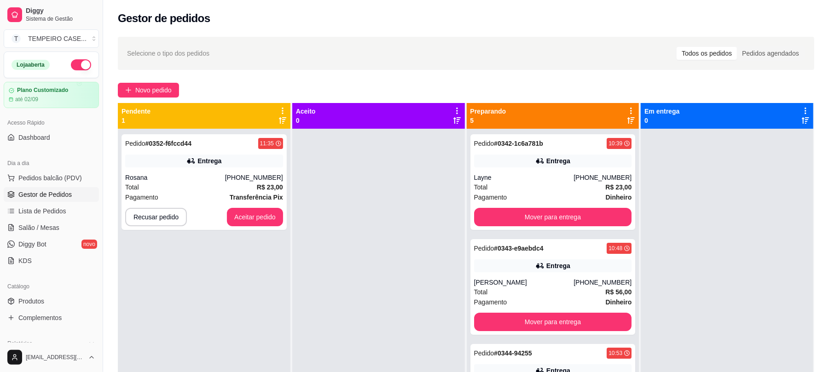
click at [298, 301] on div at bounding box center [378, 315] width 173 height 372
click at [299, 308] on div at bounding box center [378, 315] width 173 height 372
click at [258, 218] on button "Aceitar pedido" at bounding box center [255, 217] width 56 height 18
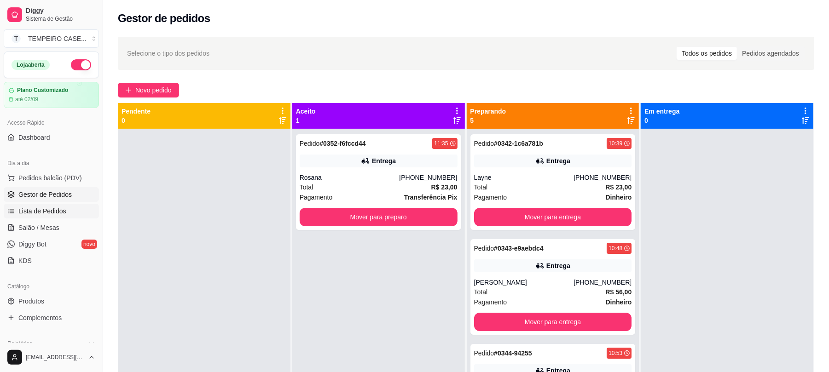
click at [53, 215] on span "Lista de Pedidos" at bounding box center [42, 211] width 48 height 9
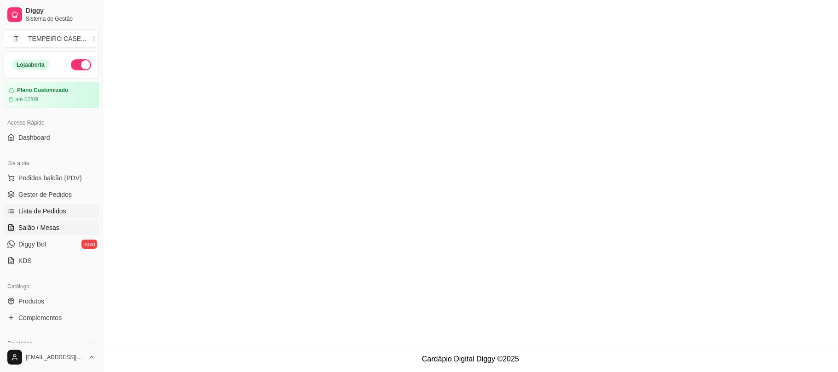
click at [53, 224] on span "Salão / Mesas" at bounding box center [38, 227] width 41 height 9
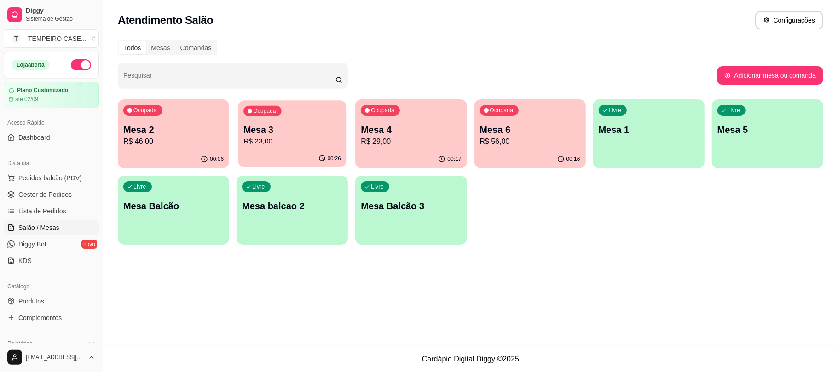
click at [330, 143] on p "R$ 23,00" at bounding box center [292, 141] width 98 height 11
click at [158, 140] on p "R$ 46,00" at bounding box center [174, 141] width 98 height 11
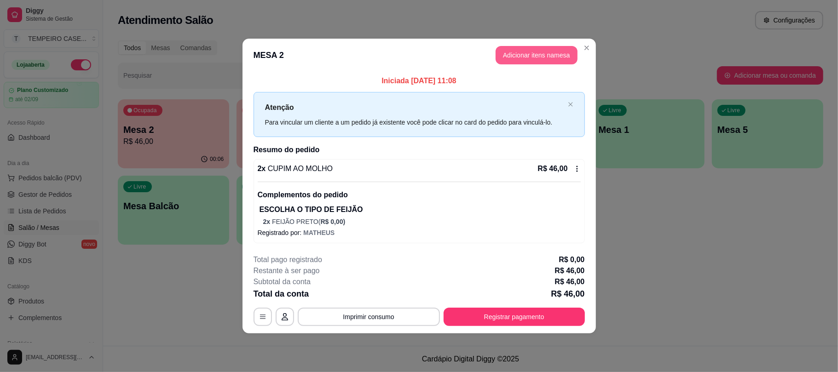
click at [520, 55] on button "Adicionar itens na mesa" at bounding box center [537, 55] width 82 height 18
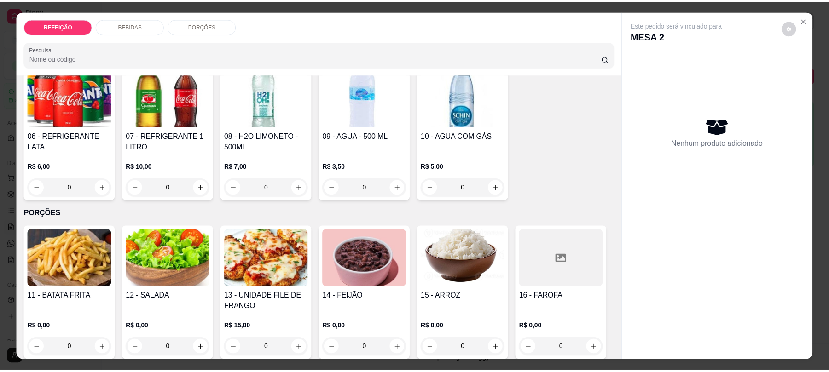
scroll to position [245, 0]
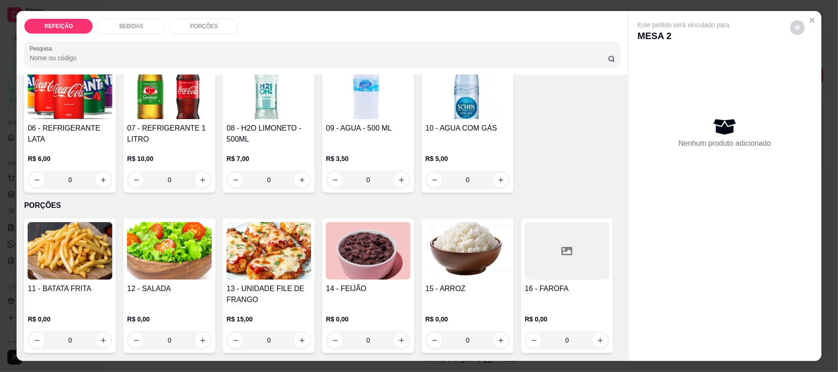
click at [149, 124] on h4 "07 - REFRIGERANTE 1 LITRO" at bounding box center [169, 134] width 85 height 22
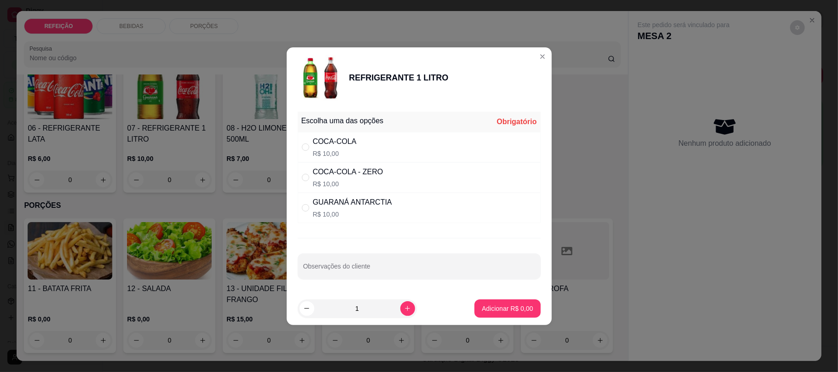
click at [423, 142] on div "COCA-COLA R$ 10,00" at bounding box center [419, 147] width 243 height 30
radio input "true"
click at [498, 303] on button "Adicionar R$ 10,00" at bounding box center [505, 309] width 69 height 18
type input "1"
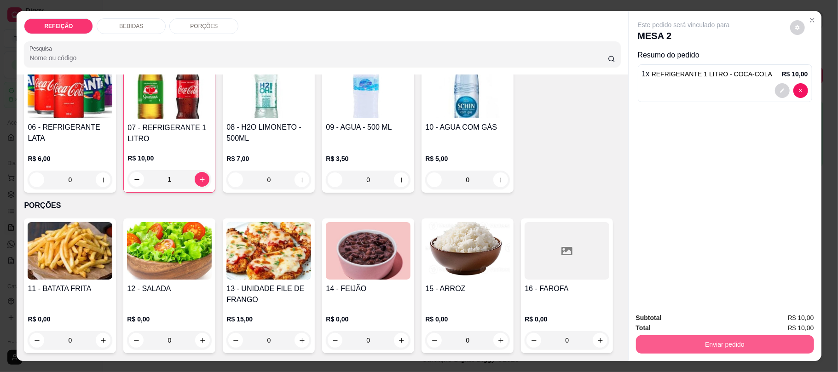
click at [704, 342] on button "Enviar pedido" at bounding box center [725, 344] width 178 height 18
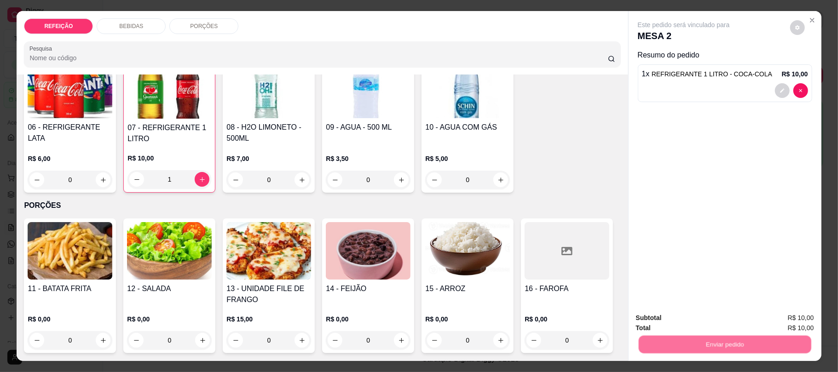
click at [680, 317] on button "Não registrar e enviar pedido" at bounding box center [693, 321] width 93 height 17
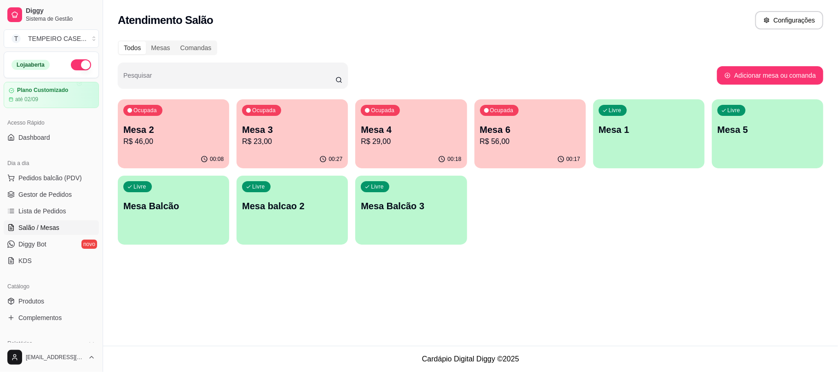
click at [179, 142] on p "R$ 46,00" at bounding box center [173, 141] width 100 height 11
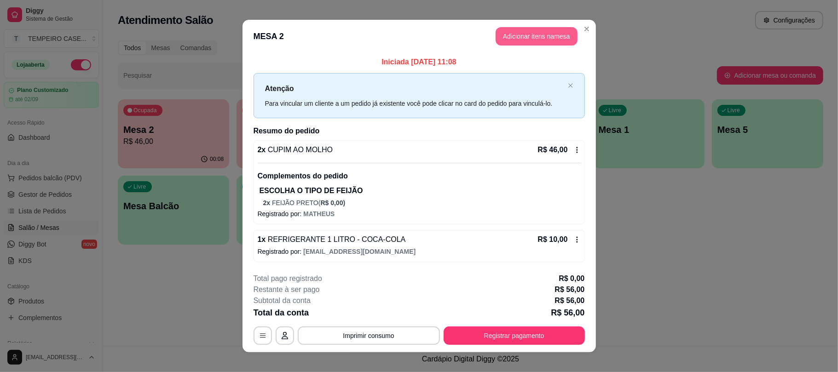
click at [532, 36] on button "Adicionar itens na mesa" at bounding box center [537, 36] width 82 height 18
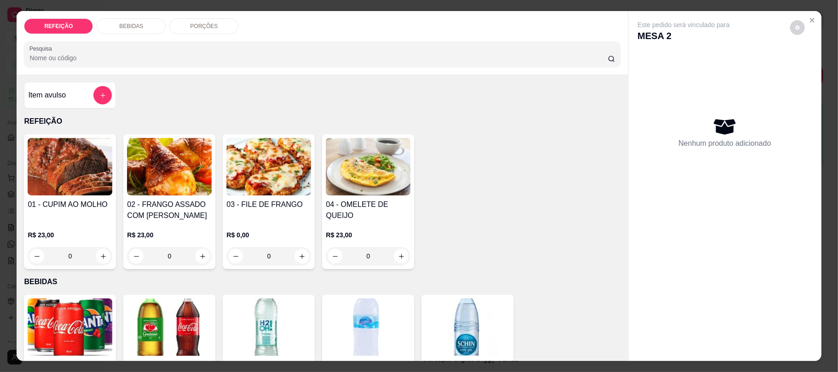
click at [72, 170] on img at bounding box center [70, 167] width 85 height 58
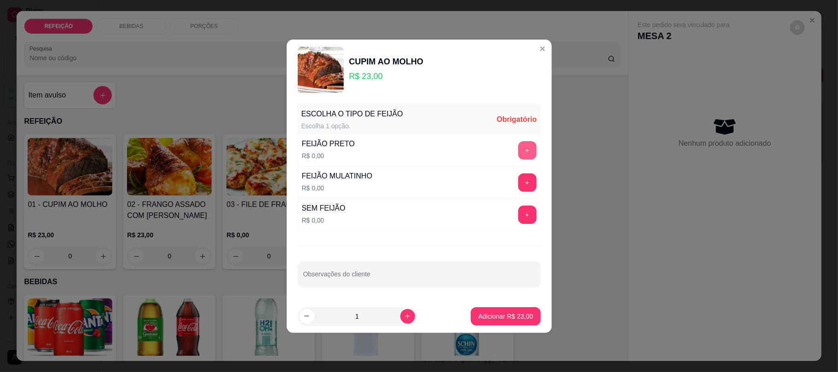
click at [518, 148] on button "+" at bounding box center [527, 150] width 18 height 18
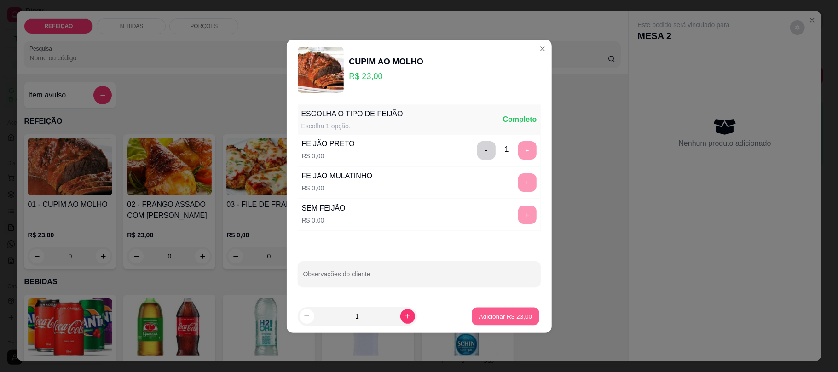
click at [491, 320] on p "Adicionar R$ 23,00" at bounding box center [505, 316] width 53 height 9
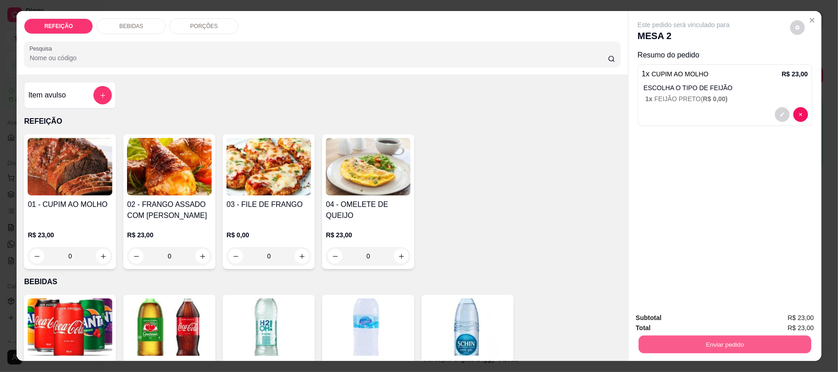
click at [706, 342] on button "Enviar pedido" at bounding box center [724, 344] width 173 height 18
click at [705, 327] on button "Não registrar e enviar pedido" at bounding box center [694, 321] width 96 height 17
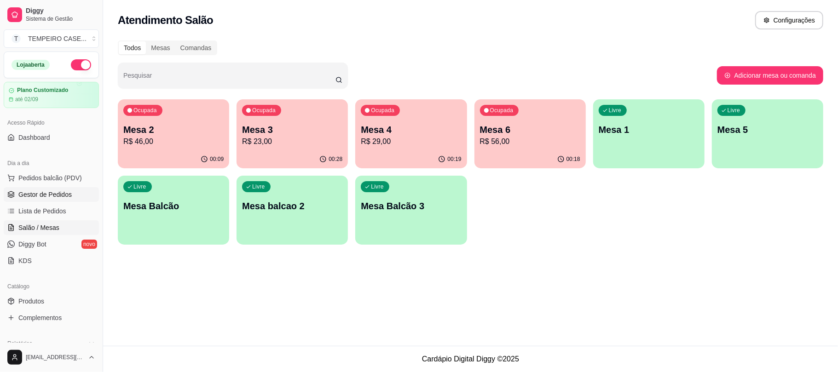
click at [69, 197] on span "Gestor de Pedidos" at bounding box center [44, 194] width 53 height 9
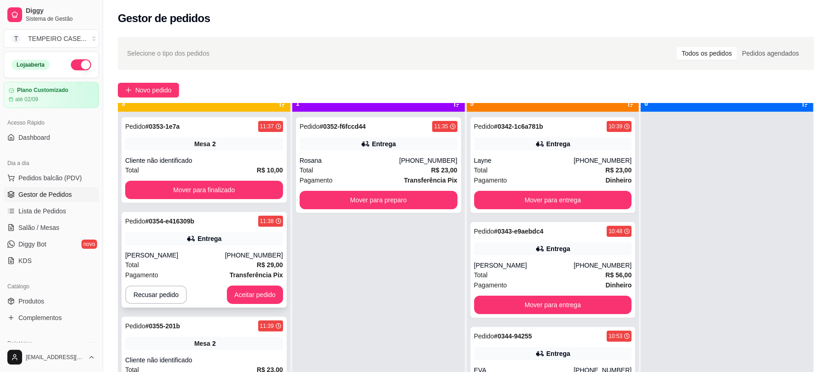
scroll to position [26, 0]
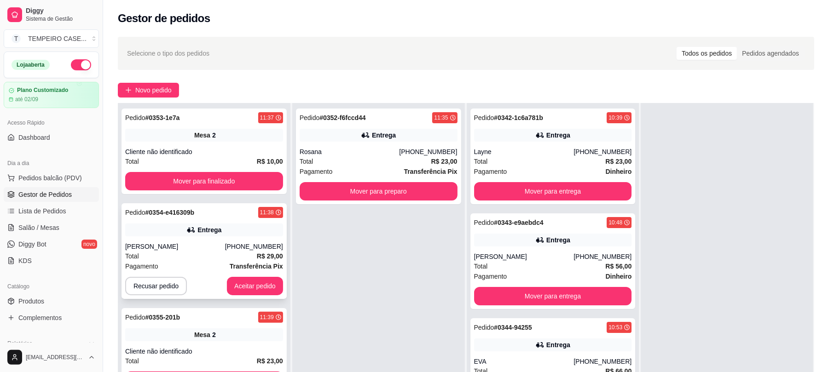
click at [246, 298] on div "Pedido # 0354-e416309b 11:38 Entrega [PERSON_NAME] [PHONE_NUMBER] Total R$ 29,0…" at bounding box center [203, 251] width 165 height 96
click at [243, 287] on button "Aceitar pedido" at bounding box center [255, 286] width 56 height 18
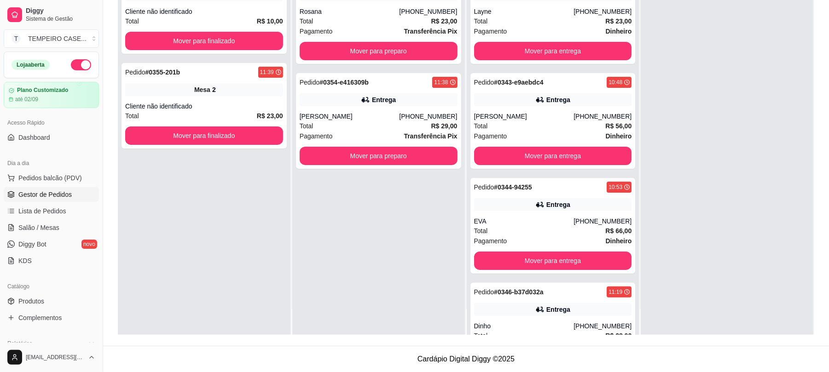
scroll to position [0, 0]
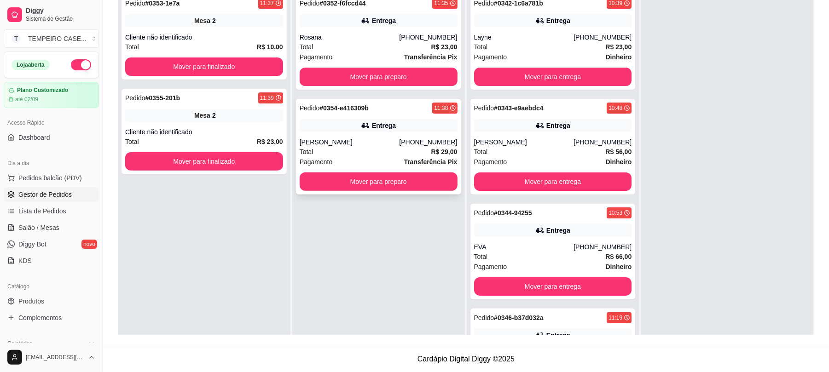
click at [382, 169] on div "Pedido # 0354-e416309b 11:38 Entrega [PERSON_NAME] [PHONE_NUMBER] Total R$ 29,0…" at bounding box center [378, 147] width 165 height 96
click at [575, 77] on button "Mover para entrega" at bounding box center [553, 77] width 158 height 18
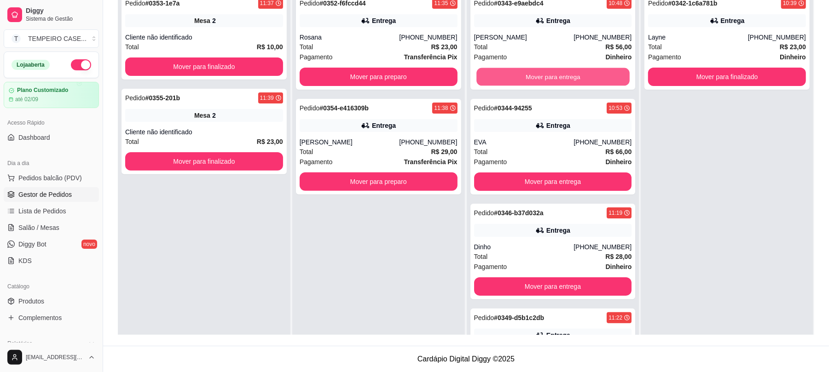
click at [575, 77] on button "Mover para entrega" at bounding box center [552, 77] width 153 height 18
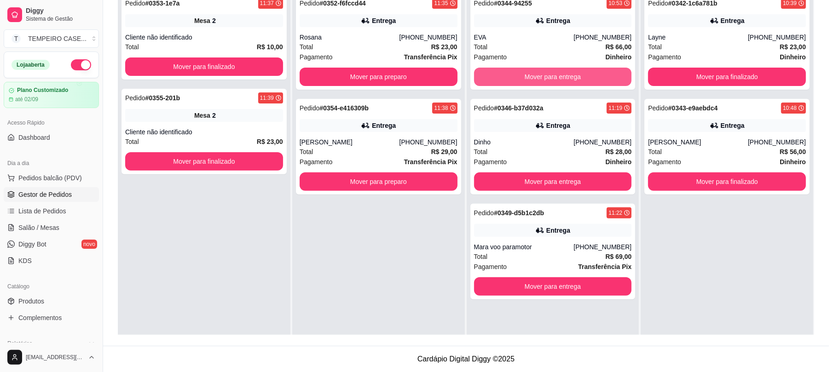
click at [575, 77] on button "Mover para entrega" at bounding box center [553, 77] width 158 height 18
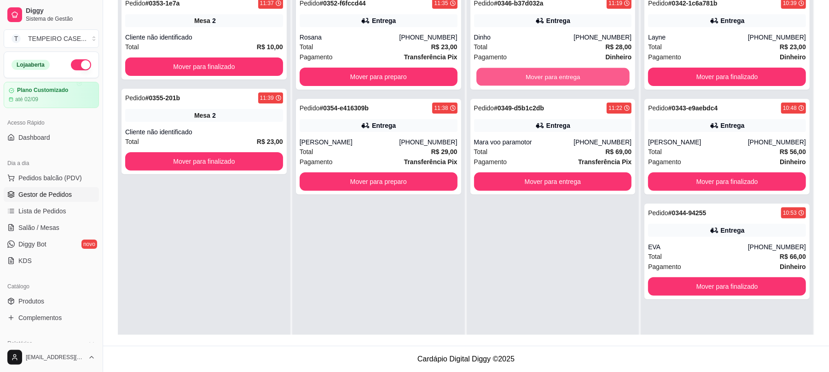
click at [575, 77] on button "Mover para entrega" at bounding box center [552, 77] width 153 height 18
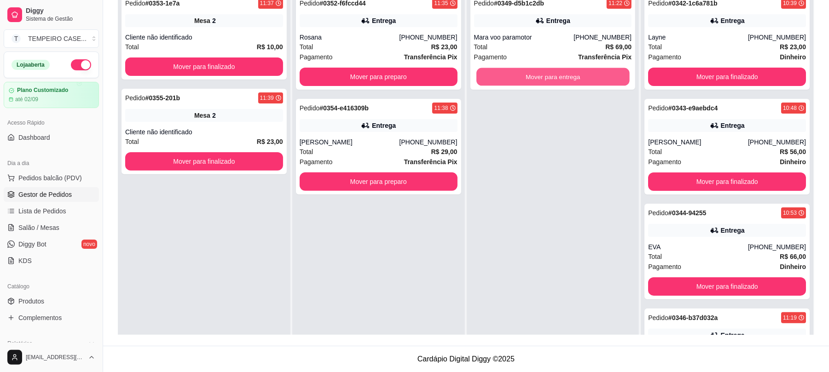
click at [575, 77] on button "Mover para entrega" at bounding box center [552, 77] width 153 height 18
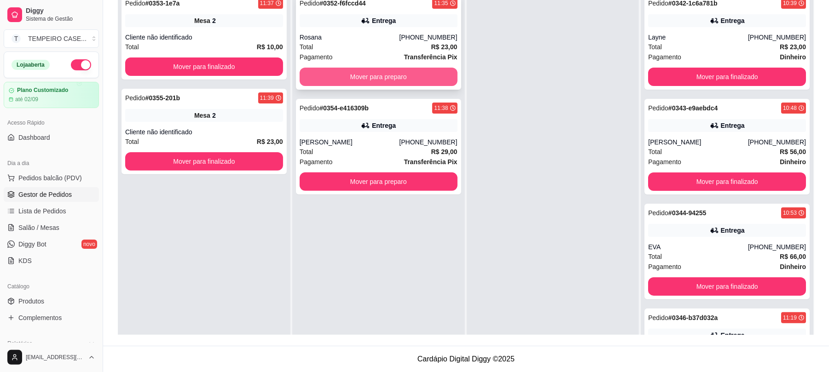
click at [374, 80] on button "Mover para preparo" at bounding box center [379, 77] width 158 height 18
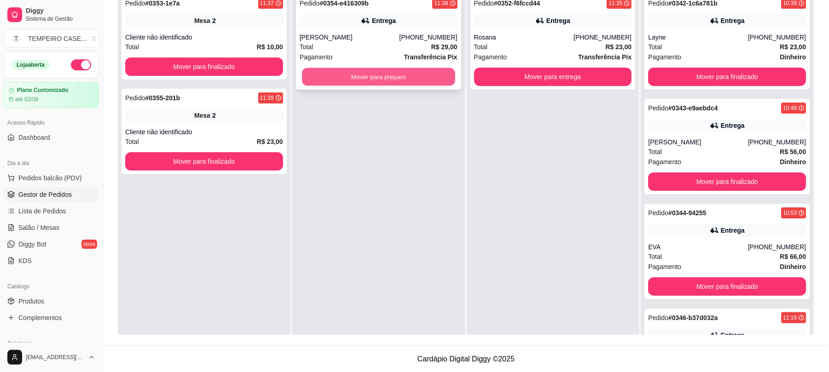
click at [410, 78] on button "Mover para preparo" at bounding box center [378, 77] width 153 height 18
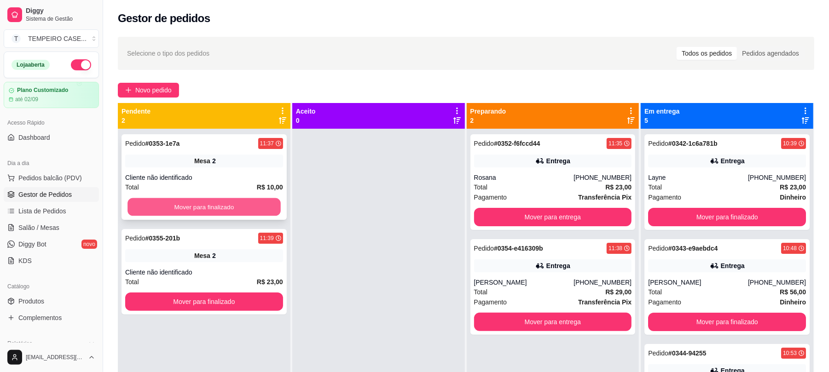
click at [262, 208] on button "Mover para finalizado" at bounding box center [203, 207] width 153 height 18
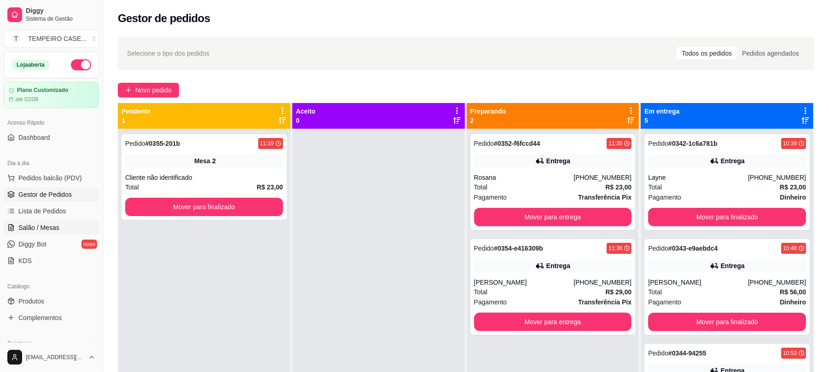
click at [54, 223] on span "Salão / Mesas" at bounding box center [38, 227] width 41 height 9
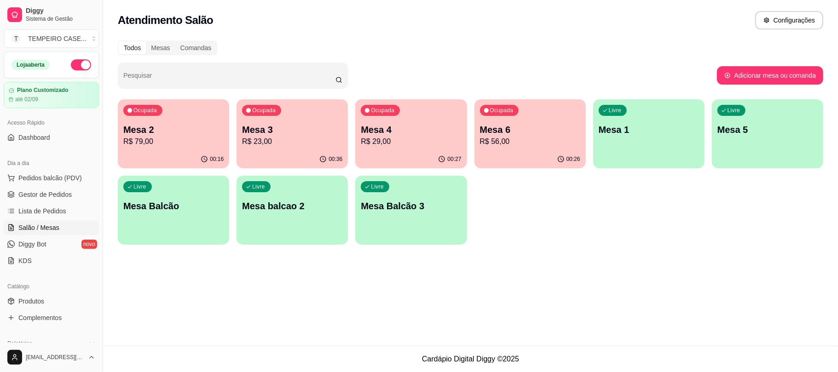
click at [531, 113] on div "Ocupada Mesa 6 R$ 56,00" at bounding box center [529, 124] width 111 height 51
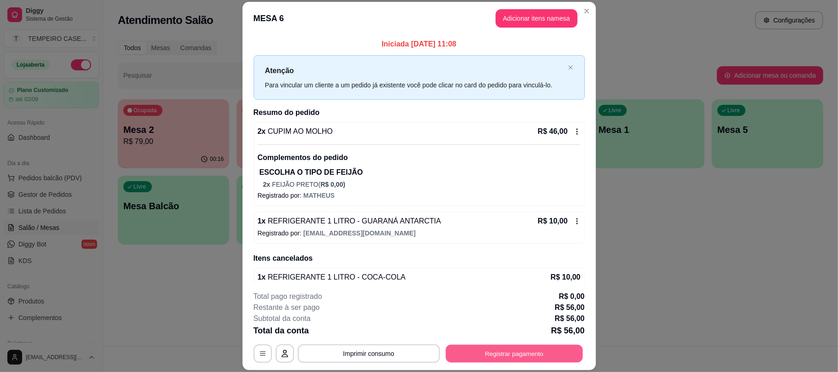
click at [485, 352] on button "Registrar pagamento" at bounding box center [513, 354] width 137 height 18
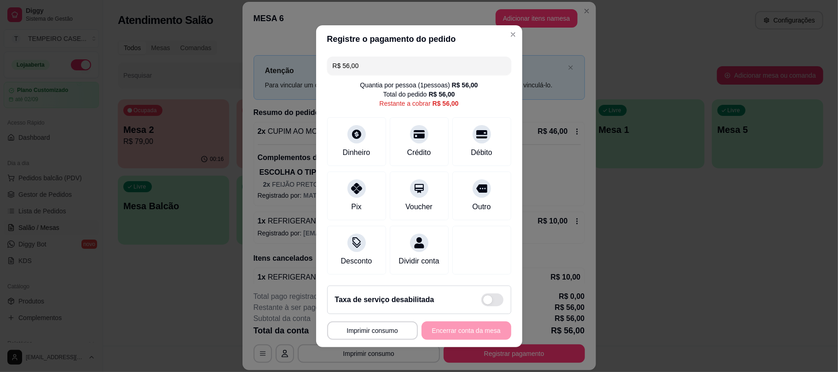
drag, startPoint x: 383, startPoint y: 66, endPoint x: 311, endPoint y: 64, distance: 72.3
click at [316, 64] on div "R$ 56,00 Quantia por pessoa ( 1 pessoas) R$ 56,00 Total do pedido R$ 56,00 Rest…" at bounding box center [419, 165] width 206 height 225
click at [337, 134] on div "Dinheiro" at bounding box center [356, 140] width 65 height 54
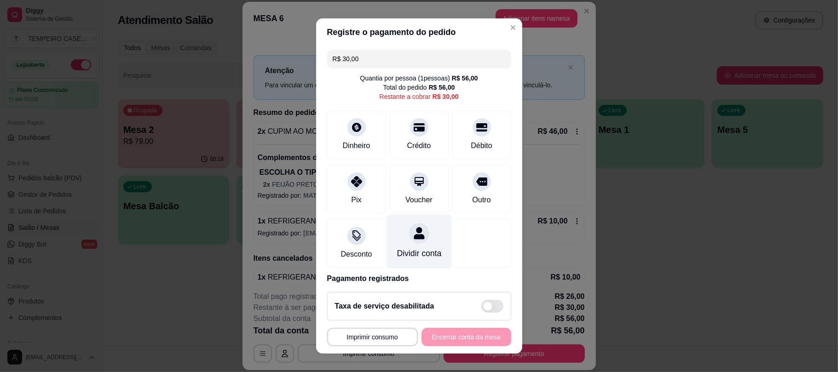
scroll to position [46, 0]
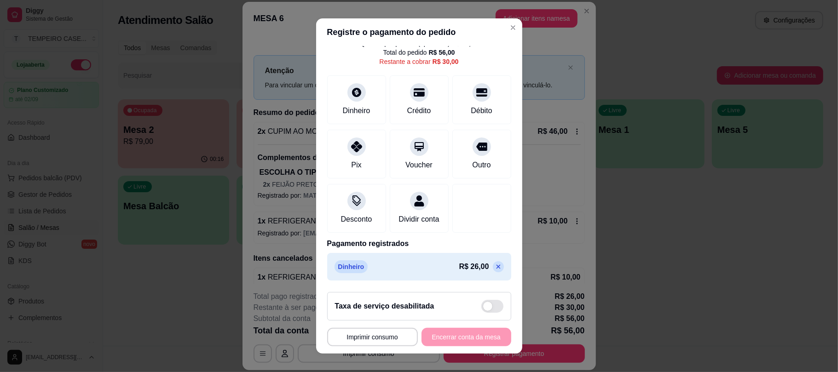
click at [495, 266] on icon at bounding box center [498, 266] width 7 height 7
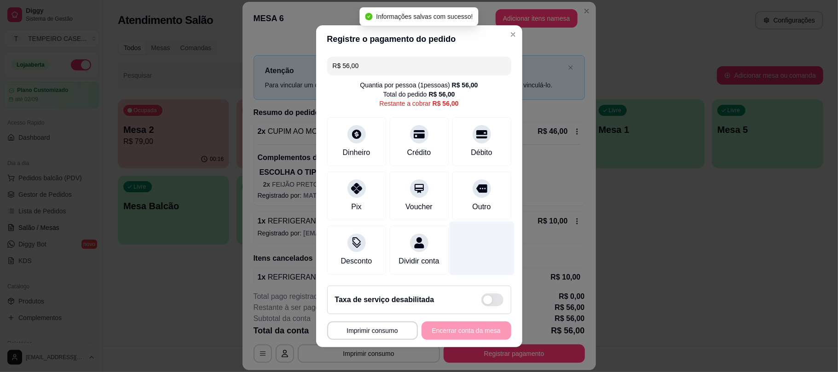
scroll to position [0, 0]
drag, startPoint x: 364, startPoint y: 55, endPoint x: 329, endPoint y: 54, distance: 35.0
click at [333, 57] on input "R$ 56,00" at bounding box center [419, 66] width 173 height 18
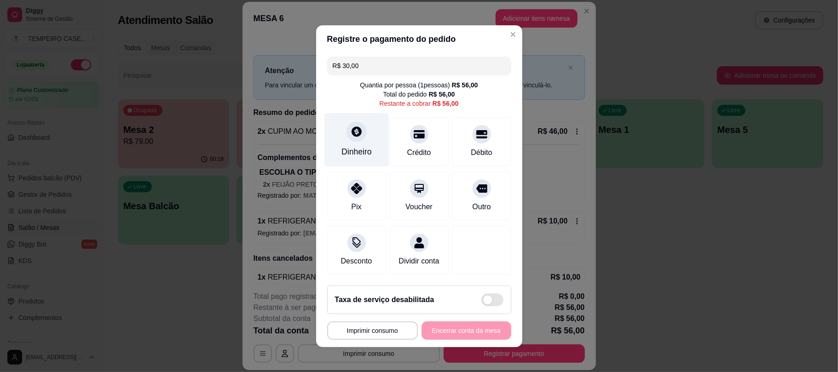
click at [359, 132] on div at bounding box center [357, 131] width 20 height 20
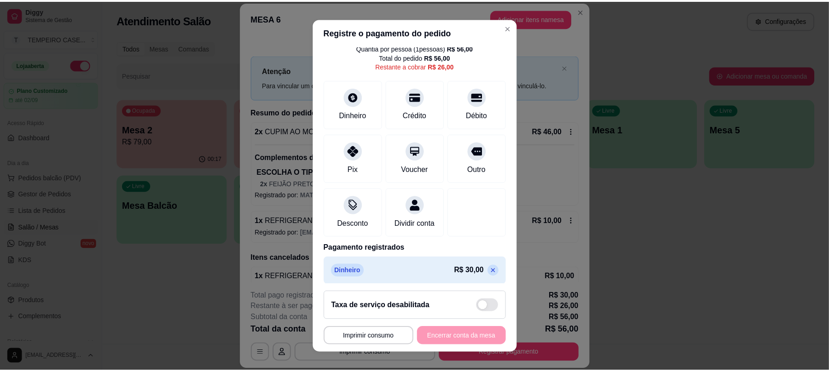
scroll to position [46, 0]
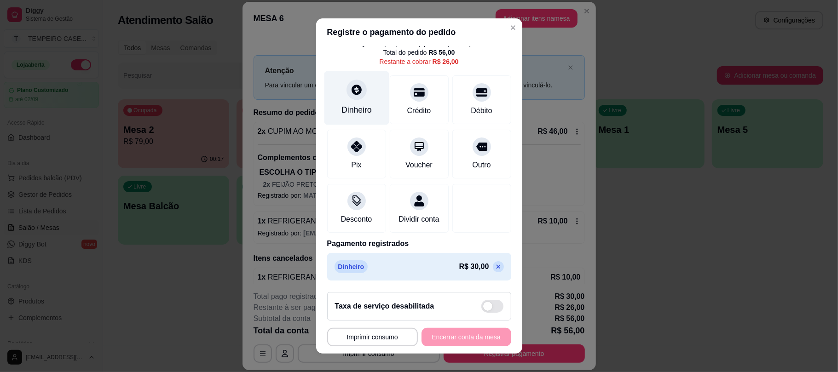
click at [347, 104] on div "Dinheiro" at bounding box center [356, 110] width 30 height 12
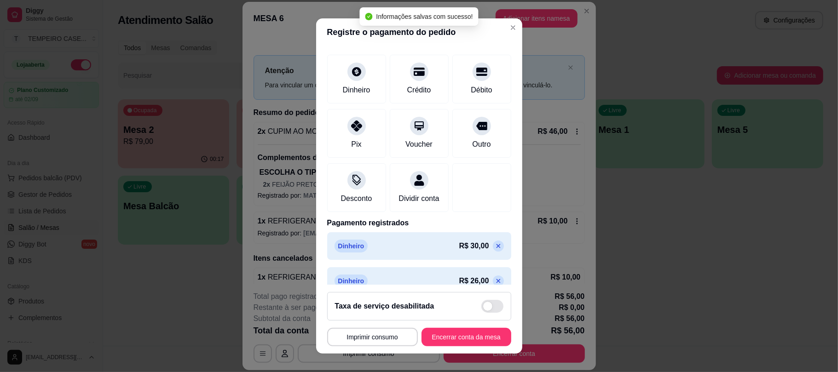
type input "R$ 0,00"
click at [458, 336] on button "Encerrar conta da mesa" at bounding box center [467, 337] width 90 height 18
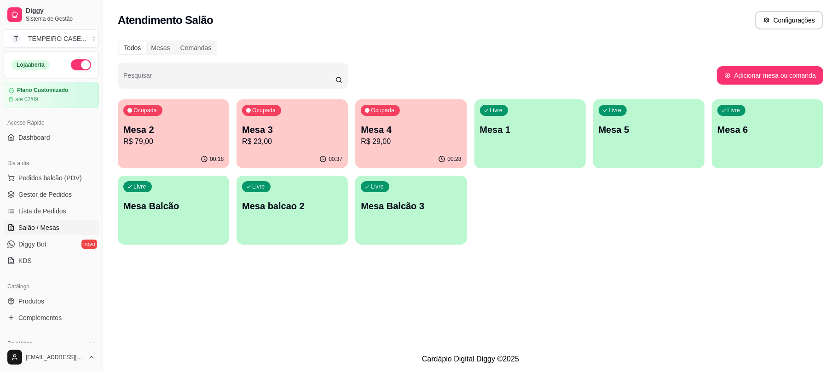
click at [413, 141] on p "R$ 29,00" at bounding box center [411, 141] width 100 height 11
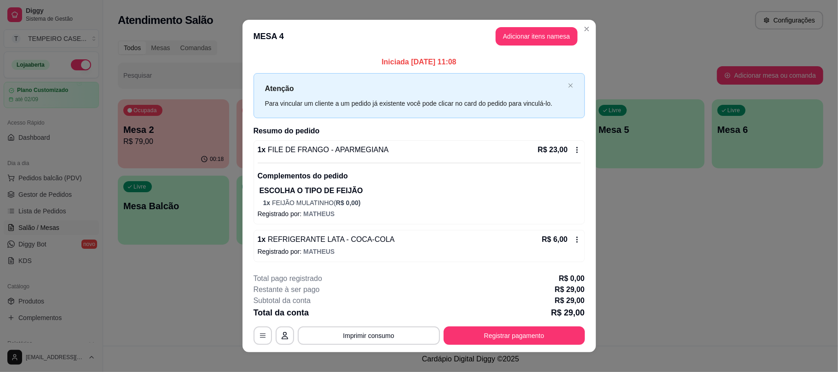
drag, startPoint x: 414, startPoint y: 167, endPoint x: 365, endPoint y: 223, distance: 74.7
click at [365, 223] on div "1 x FILE DE FRANGO - APARMEGIANA R$ 23,00 Complementos do pedido ESCOLHA O TIPO…" at bounding box center [419, 182] width 331 height 84
click at [494, 334] on button "Registrar pagamento" at bounding box center [513, 336] width 137 height 18
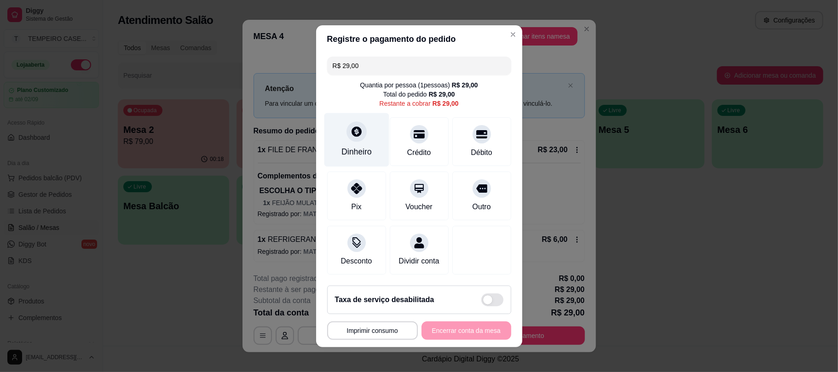
click at [355, 146] on div "Dinheiro" at bounding box center [356, 152] width 30 height 12
type input "R$ 0,00"
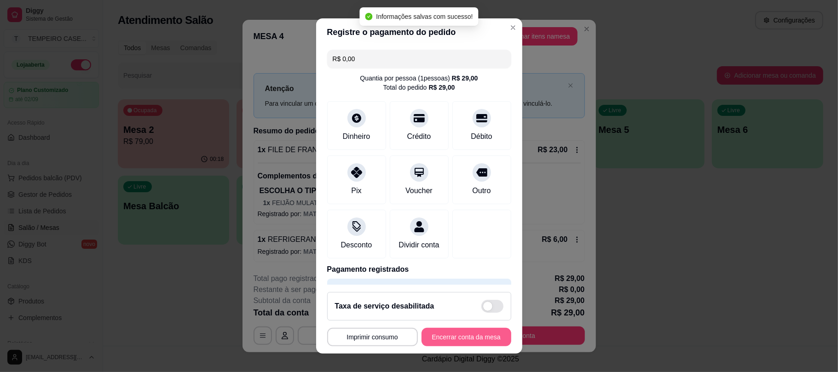
click at [478, 337] on button "Encerrar conta da mesa" at bounding box center [467, 337] width 90 height 18
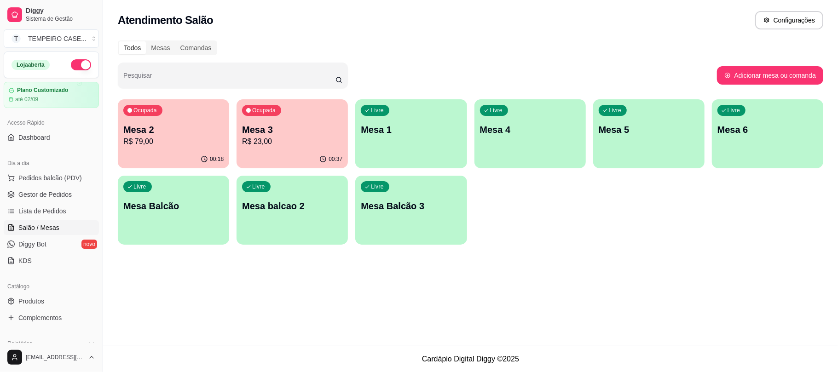
click at [226, 317] on div "Atendimento Salão Configurações Todos Mesas Comandas Pesquisar Adicionar mesa o…" at bounding box center [470, 173] width 735 height 346
click at [46, 168] on div "Dia a dia" at bounding box center [51, 163] width 95 height 15
click at [35, 198] on span "Gestor de Pedidos" at bounding box center [44, 194] width 53 height 9
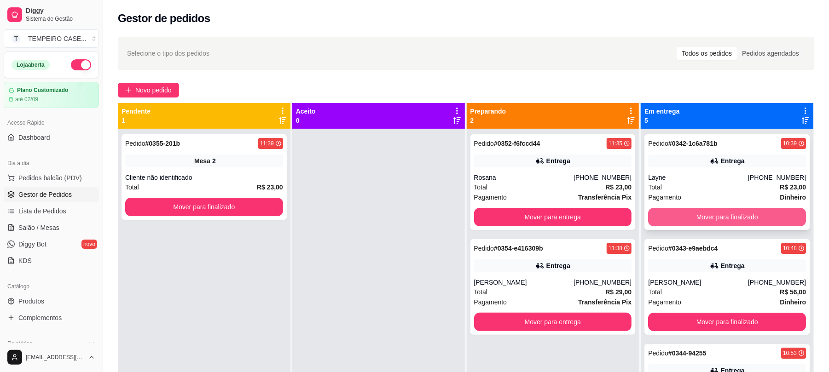
click at [724, 214] on button "Mover para finalizado" at bounding box center [727, 217] width 158 height 18
click at [724, 313] on button "Mover para finalizado" at bounding box center [727, 322] width 158 height 18
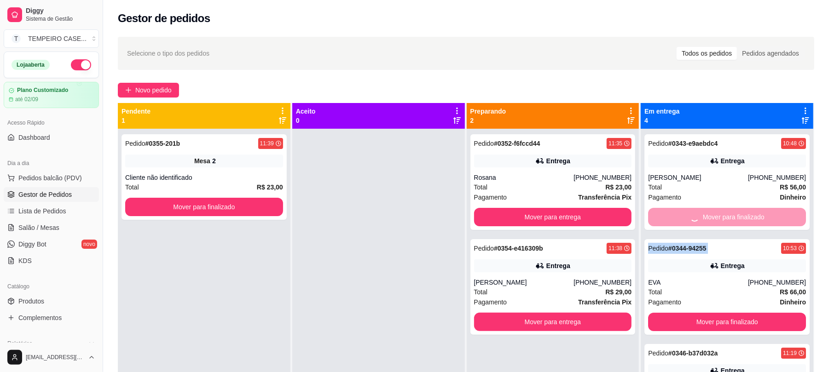
click at [724, 214] on div "Mover para finalizado" at bounding box center [727, 217] width 158 height 18
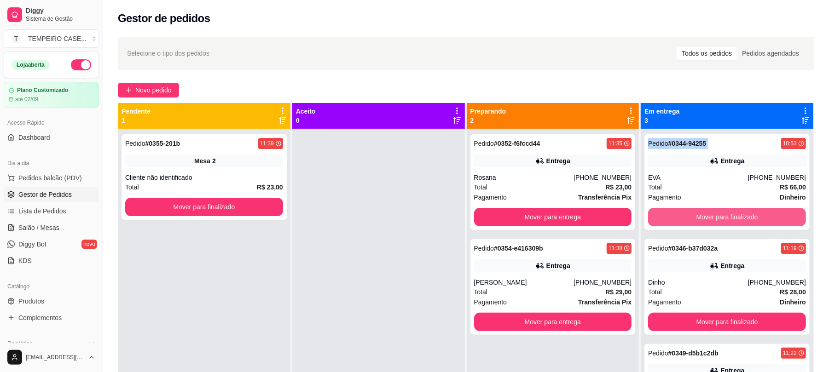
click at [724, 214] on button "Mover para finalizado" at bounding box center [727, 217] width 158 height 18
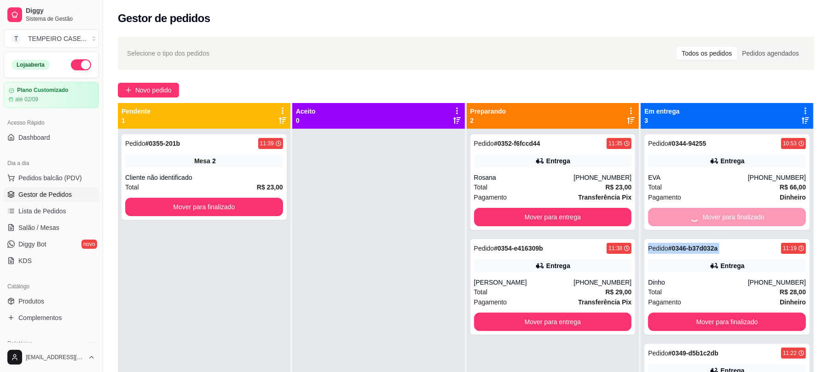
click at [724, 214] on div "Mover para finalizado" at bounding box center [727, 217] width 158 height 18
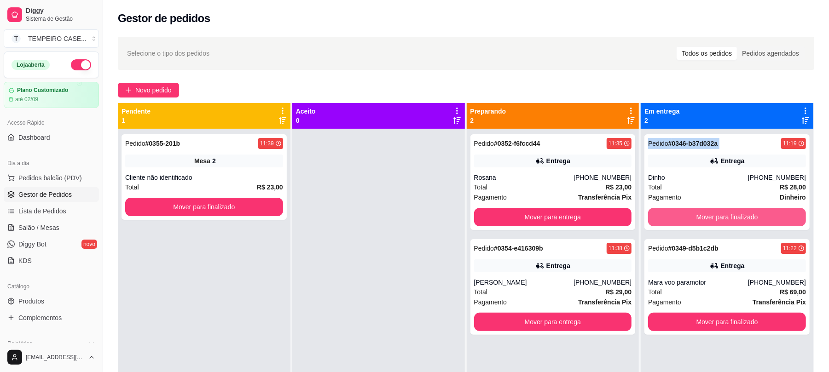
click at [724, 214] on button "Mover para finalizado" at bounding box center [727, 217] width 158 height 18
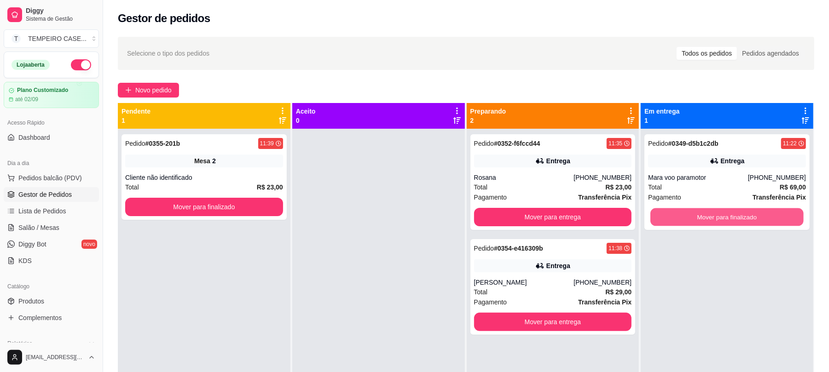
click at [724, 214] on button "Mover para finalizado" at bounding box center [726, 217] width 153 height 18
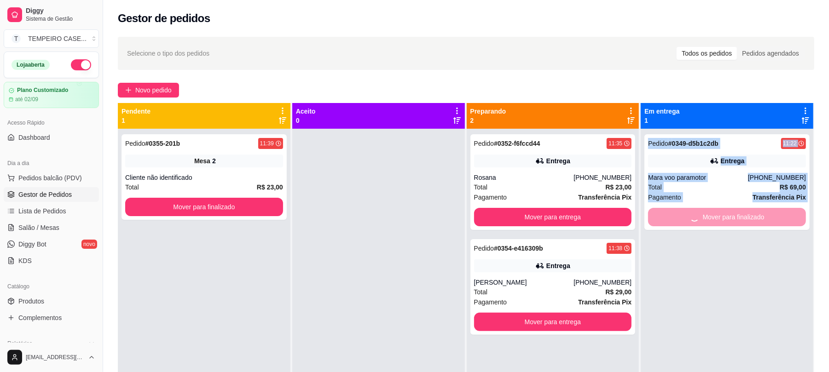
click at [724, 214] on div "Pedido # 0349-d5b1c2db 11:22 Entrega Mara voo paramotor [PHONE_NUMBER] Total R$…" at bounding box center [727, 315] width 173 height 372
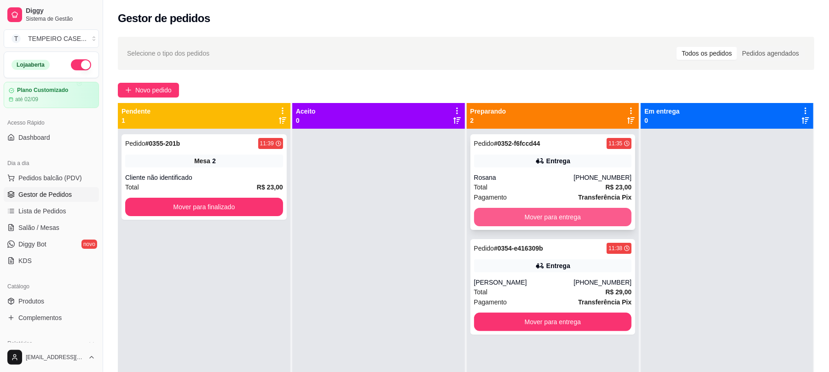
click at [607, 219] on button "Mover para entrega" at bounding box center [553, 217] width 158 height 18
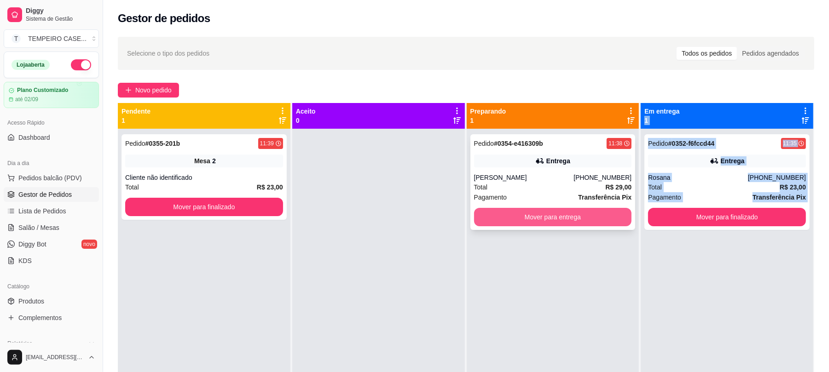
click at [595, 218] on button "Mover para entrega" at bounding box center [553, 217] width 158 height 18
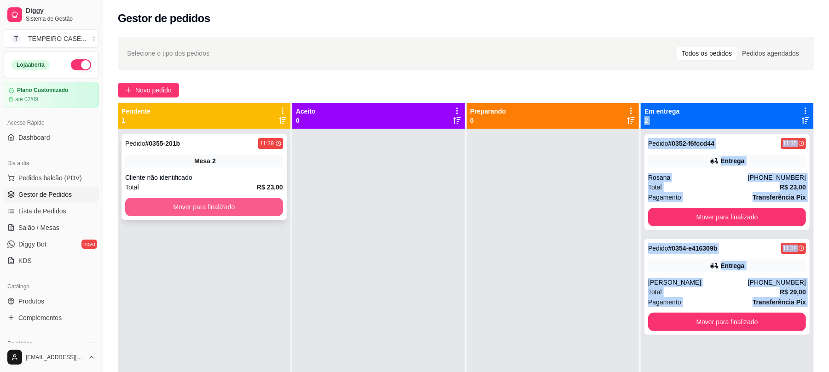
click at [243, 212] on button "Mover para finalizado" at bounding box center [204, 207] width 158 height 18
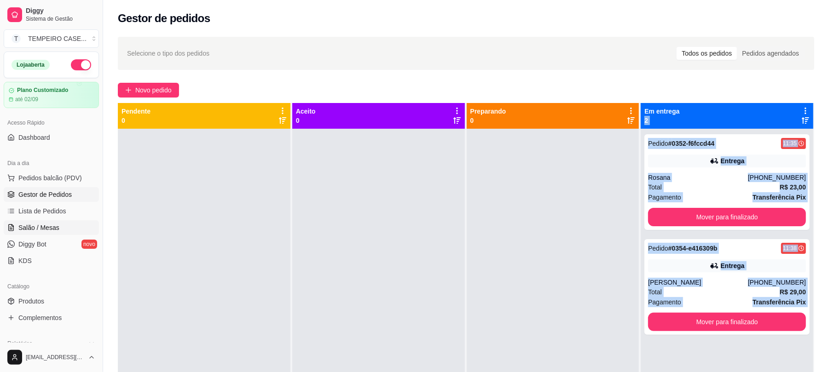
click at [71, 224] on link "Salão / Mesas" at bounding box center [51, 227] width 95 height 15
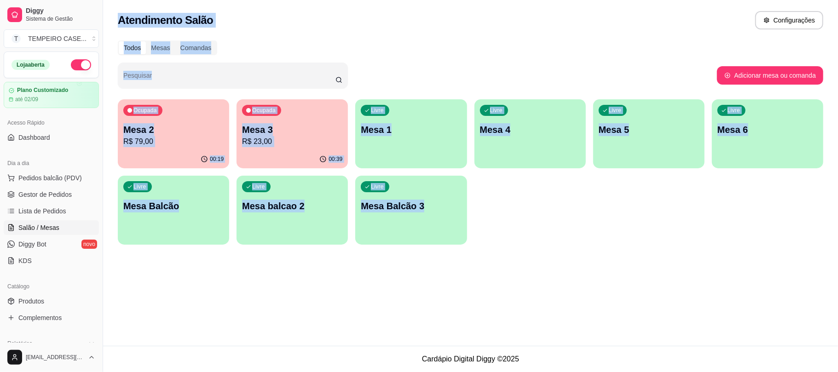
click at [579, 248] on div "Todos Mesas Comandas Pesquisar Adicionar mesa ou comanda Ocupada Mesa 2 R$ 79,0…" at bounding box center [470, 145] width 735 height 221
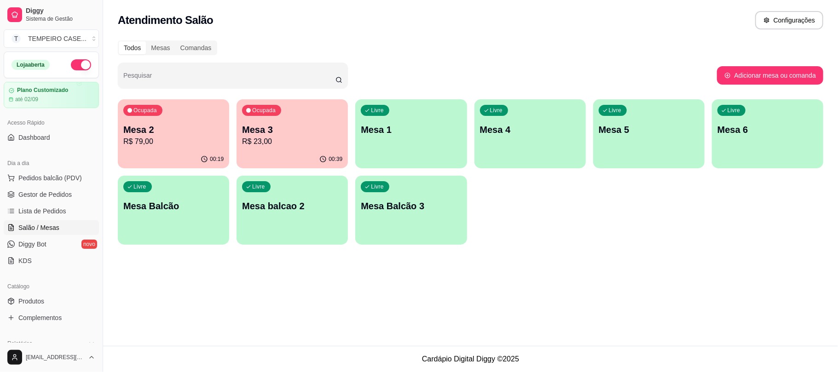
click at [522, 134] on p "Mesa 4" at bounding box center [530, 129] width 100 height 13
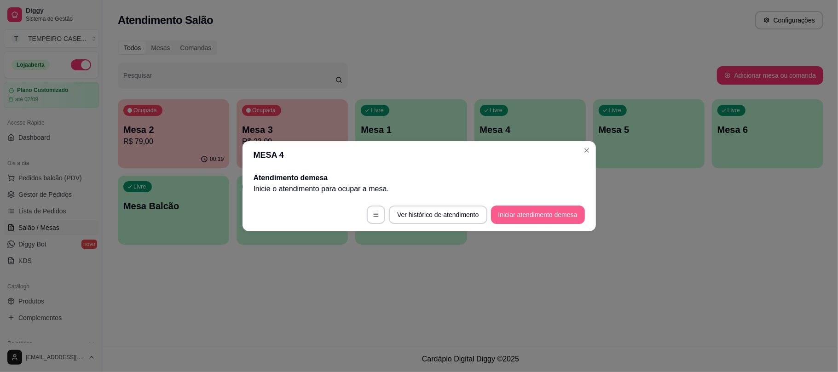
click at [517, 218] on button "Iniciar atendimento de mesa" at bounding box center [538, 215] width 94 height 18
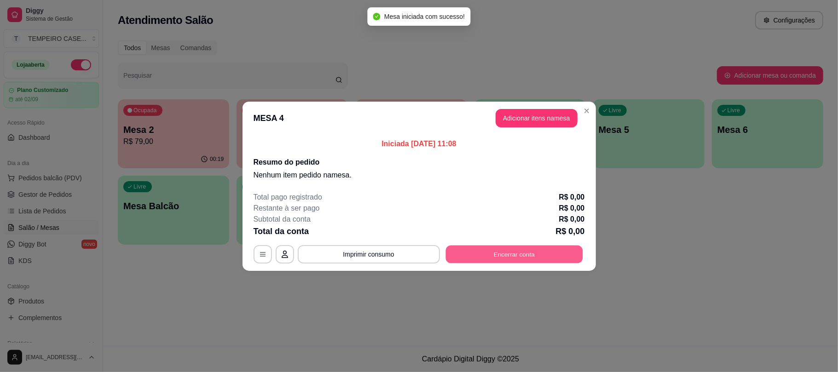
click at [516, 249] on button "Encerrar conta" at bounding box center [513, 254] width 137 height 18
click at [546, 119] on button "Adicionar itens na mesa" at bounding box center [537, 118] width 82 height 18
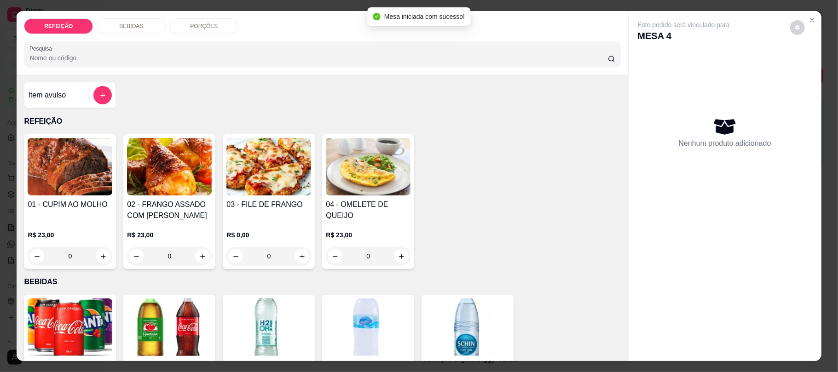
click at [285, 190] on img at bounding box center [268, 167] width 85 height 58
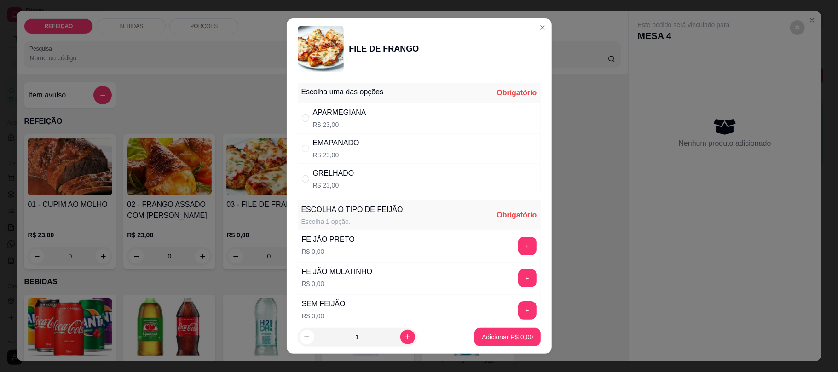
click at [351, 147] on div "EMAPANADO" at bounding box center [336, 143] width 46 height 11
radio input "true"
click at [396, 251] on div "FEIJÃO PRETO R$ 0,00 +" at bounding box center [419, 246] width 243 height 32
drag, startPoint x: 514, startPoint y: 249, endPoint x: 506, endPoint y: 248, distance: 7.9
click at [514, 249] on div "+" at bounding box center [527, 246] width 26 height 18
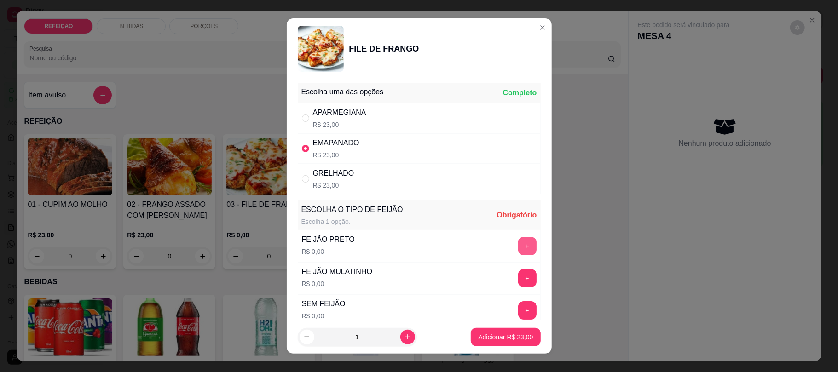
click at [518, 248] on button "+" at bounding box center [527, 246] width 18 height 18
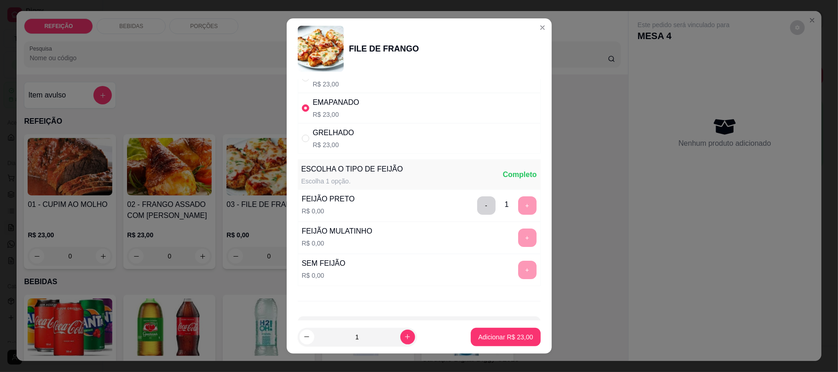
scroll to position [77, 0]
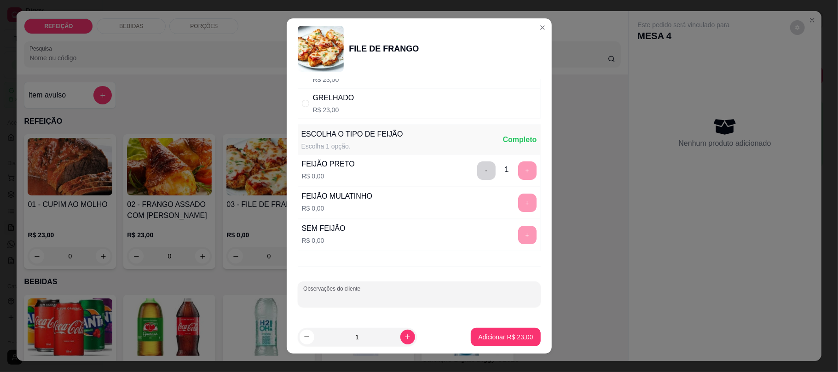
click at [407, 298] on input "Observações do cliente" at bounding box center [419, 298] width 232 height 9
type input "sem macarrão"
click at [509, 334] on p "Adicionar R$ 23,00" at bounding box center [505, 337] width 55 height 9
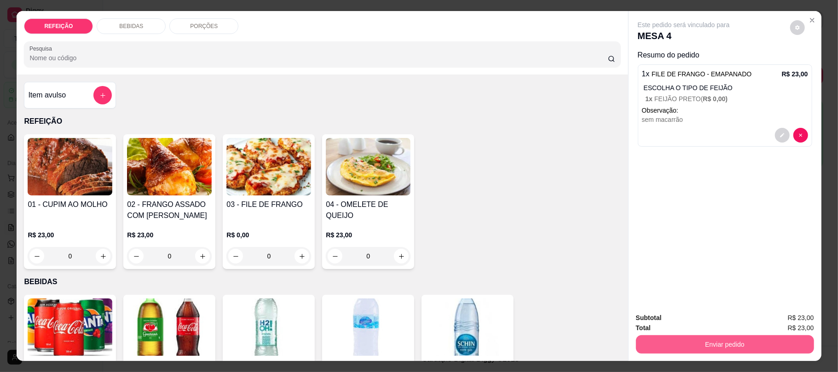
click at [670, 344] on button "Enviar pedido" at bounding box center [725, 344] width 178 height 18
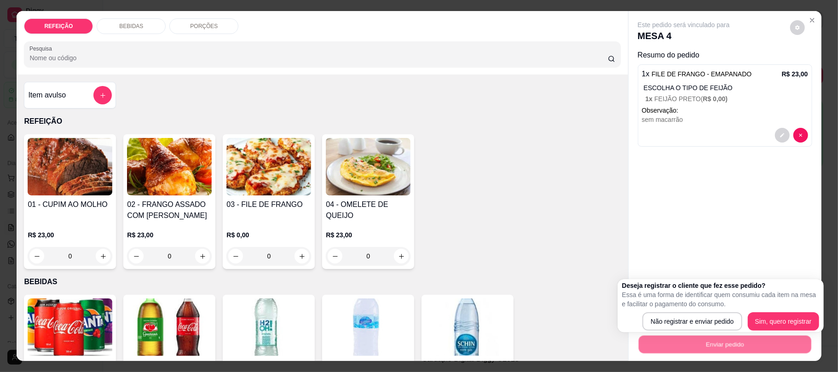
click at [678, 312] on div "Deseja registrar o cliente que fez esse pedido? Essa é uma forma de identificar…" at bounding box center [720, 306] width 197 height 50
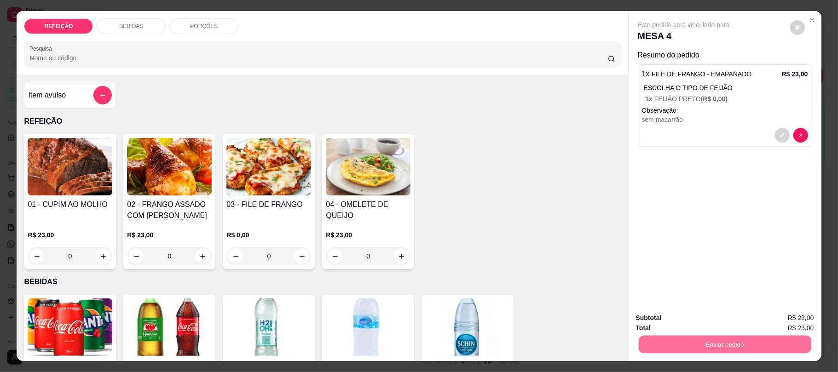
click at [676, 320] on button "Não registrar e enviar pedido" at bounding box center [694, 321] width 96 height 17
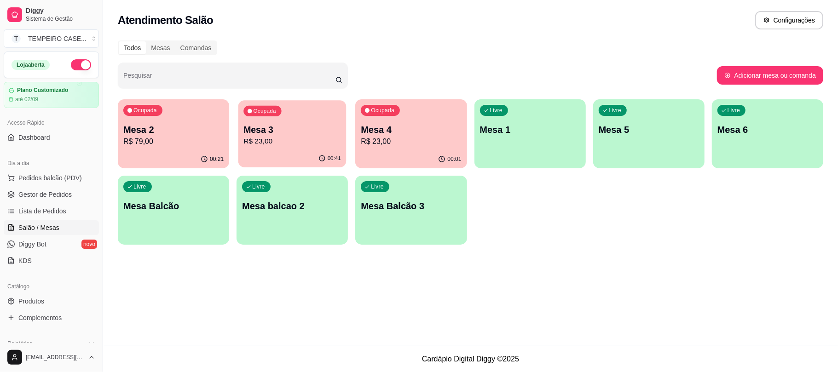
click at [309, 136] on p "R$ 23,00" at bounding box center [292, 141] width 98 height 11
click at [164, 124] on p "Mesa 2" at bounding box center [173, 129] width 100 height 13
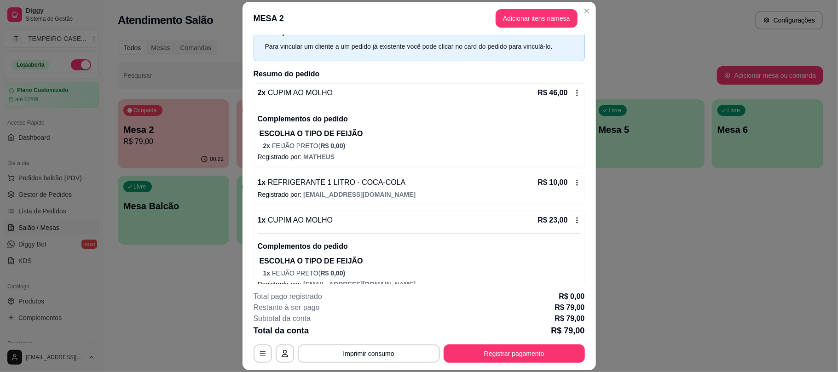
scroll to position [54, 0]
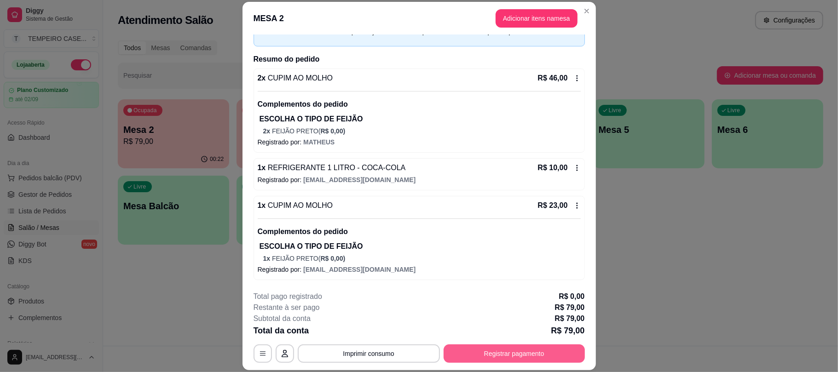
click at [523, 351] on button "Registrar pagamento" at bounding box center [514, 354] width 141 height 18
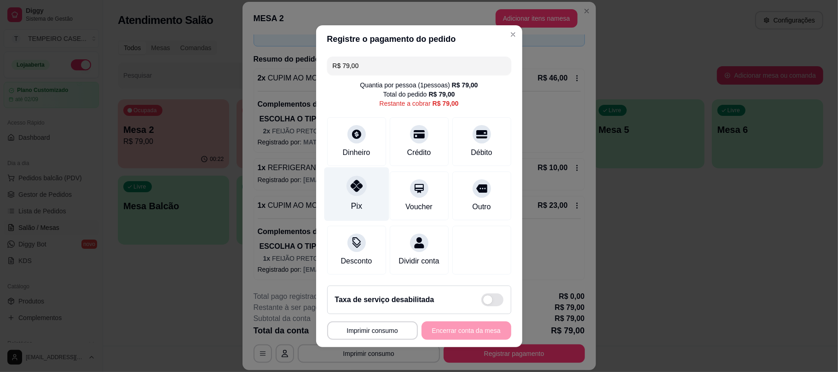
click at [341, 208] on div "Pix" at bounding box center [356, 194] width 65 height 54
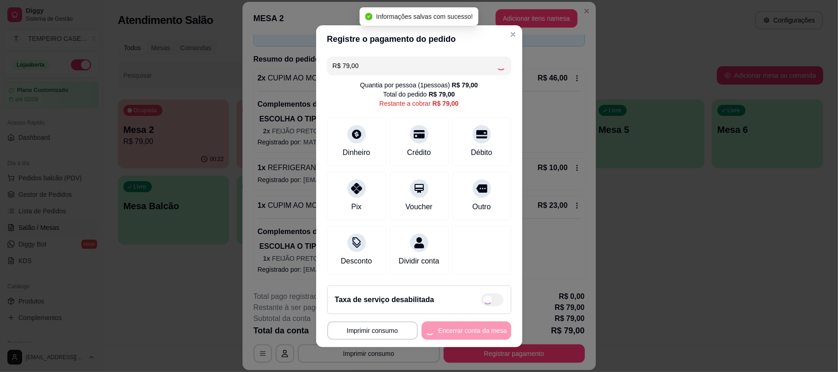
type input "R$ 0,00"
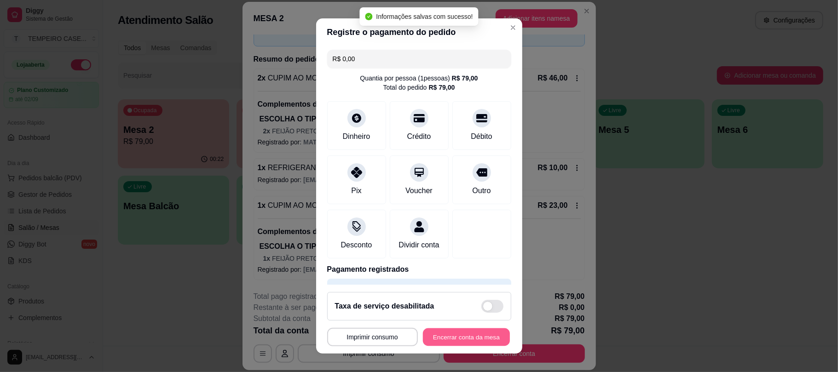
click at [446, 340] on button "Encerrar conta da mesa" at bounding box center [466, 337] width 87 height 18
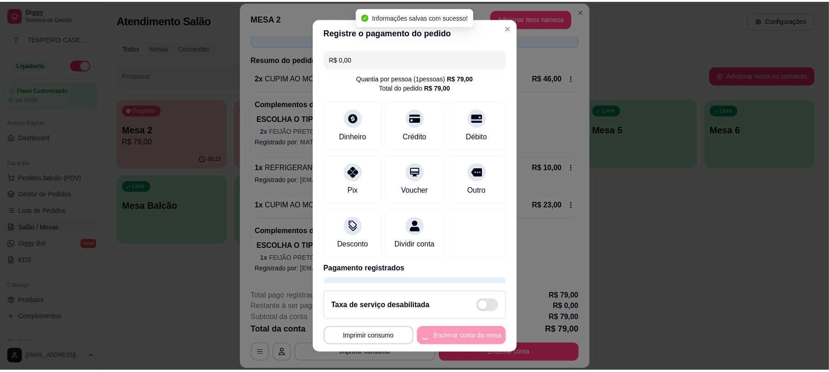
scroll to position [0, 0]
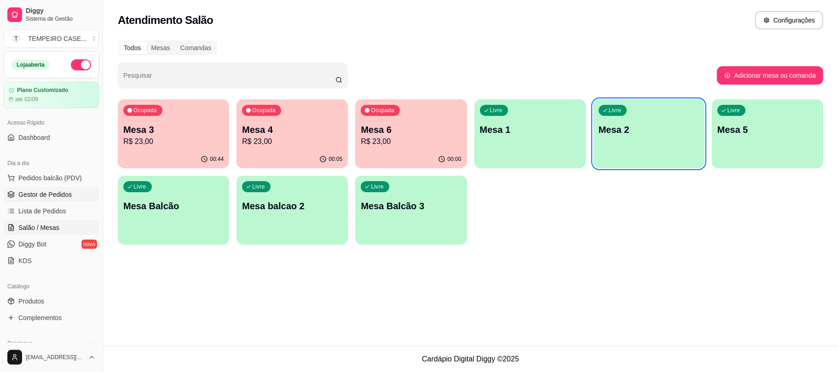
click at [45, 194] on span "Gestor de Pedidos" at bounding box center [44, 194] width 53 height 9
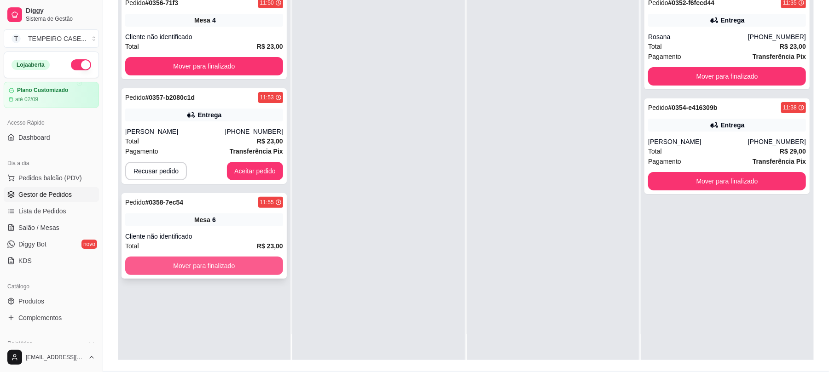
scroll to position [140, 0]
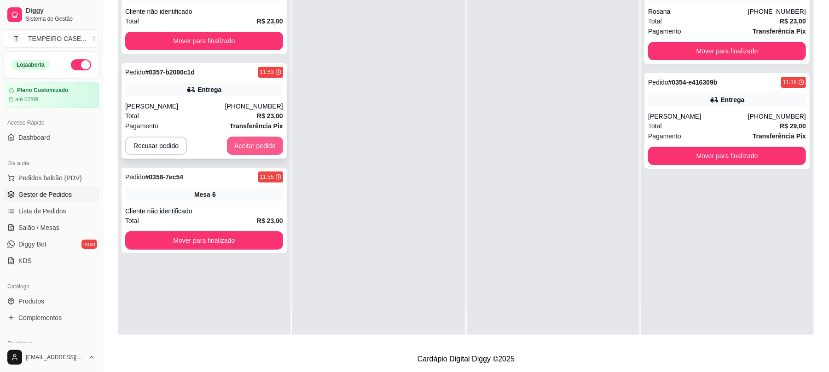
click at [268, 140] on button "Aceitar pedido" at bounding box center [255, 146] width 56 height 18
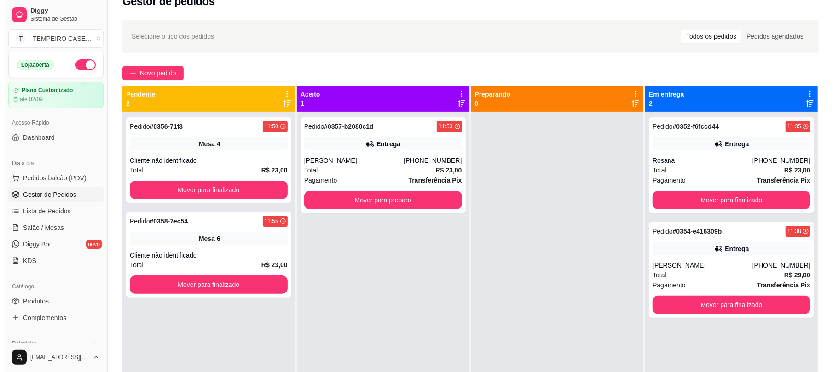
scroll to position [0, 0]
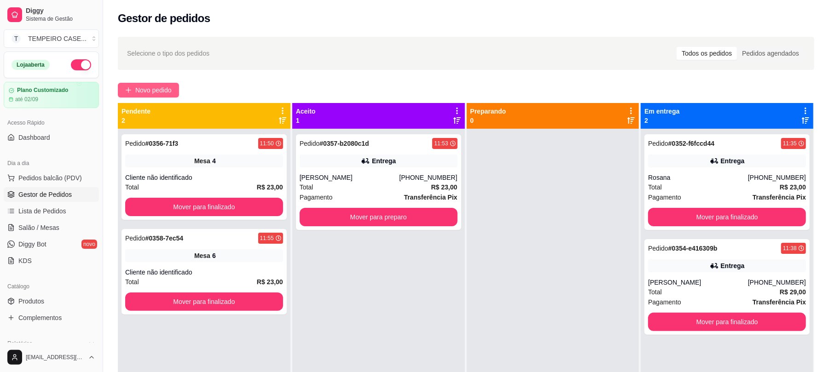
click at [138, 87] on span "Novo pedido" at bounding box center [153, 90] width 36 height 10
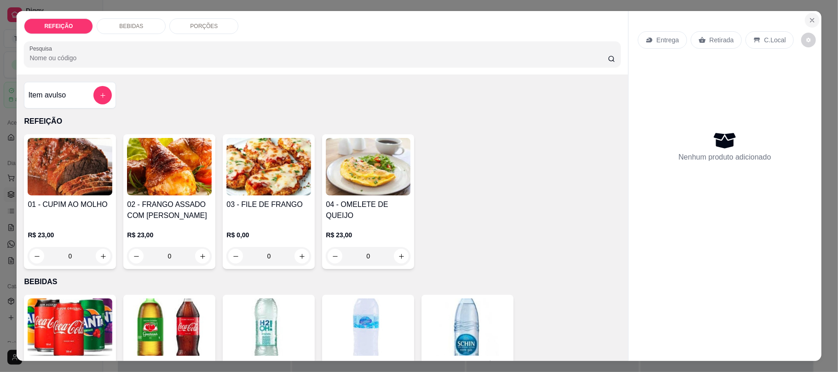
click at [809, 17] on icon "Close" at bounding box center [812, 20] width 7 height 7
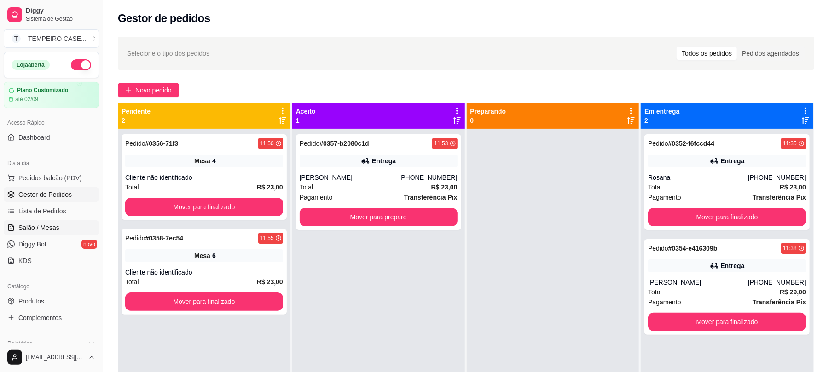
click at [45, 225] on span "Salão / Mesas" at bounding box center [38, 227] width 41 height 9
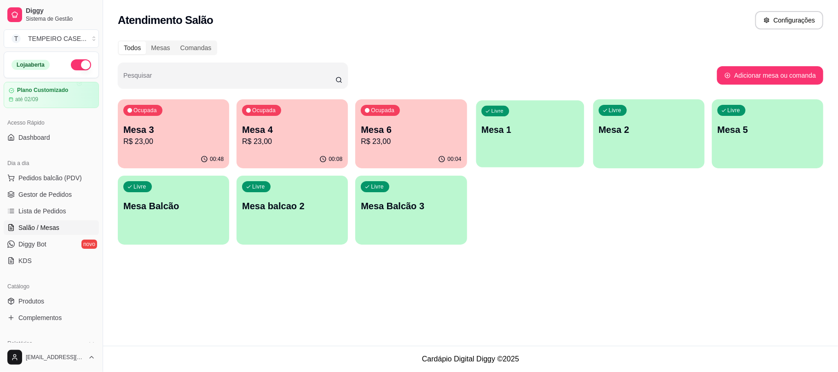
click at [530, 144] on div "Livre Mesa 1" at bounding box center [530, 128] width 108 height 56
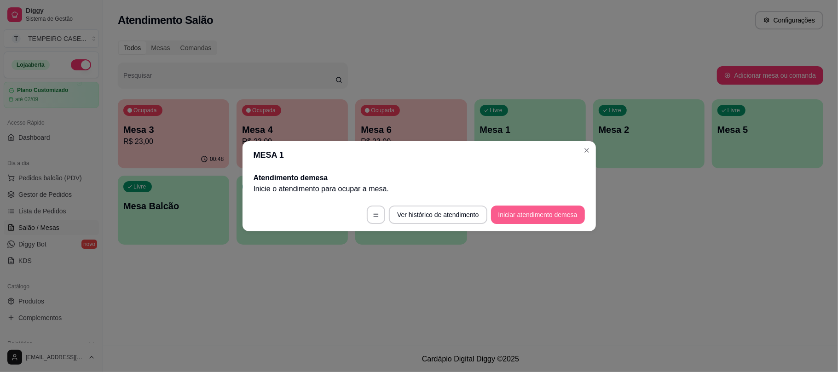
click at [509, 216] on button "Iniciar atendimento de mesa" at bounding box center [538, 215] width 94 height 18
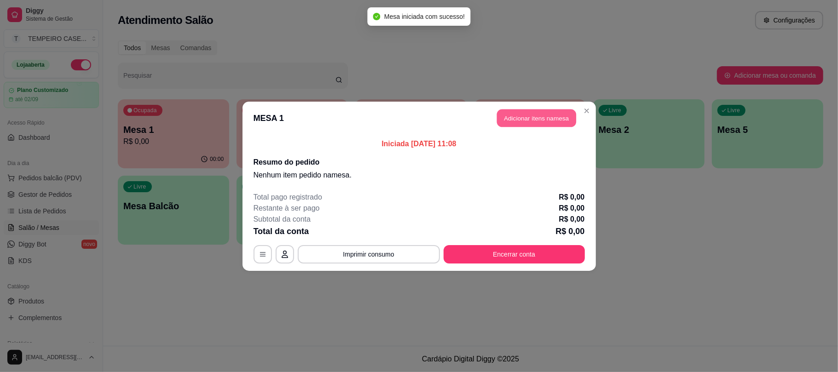
click at [532, 117] on button "Adicionar itens na mesa" at bounding box center [536, 118] width 79 height 18
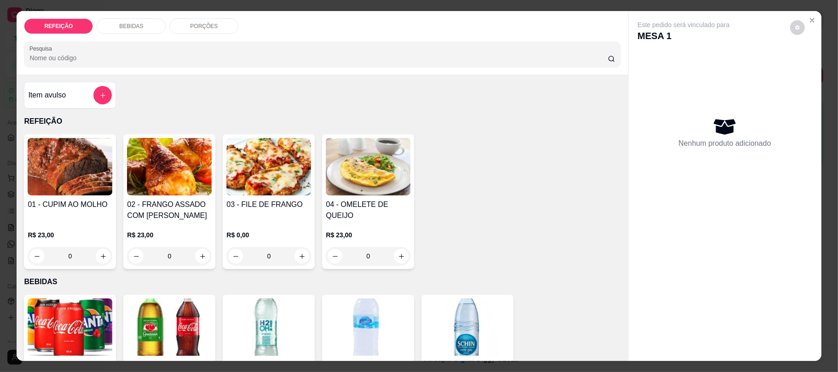
click at [254, 190] on img at bounding box center [268, 167] width 85 height 58
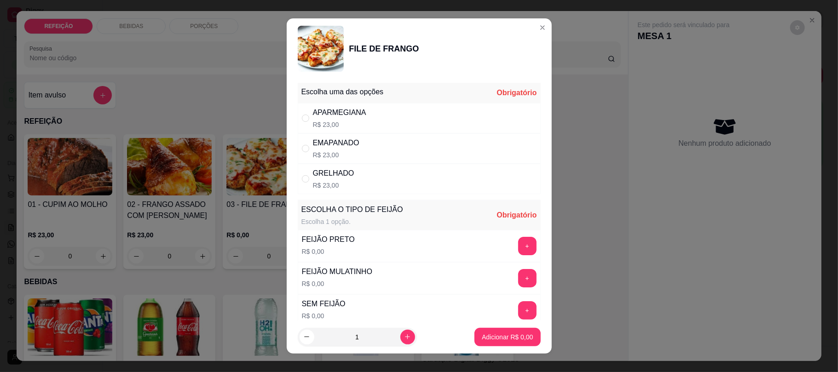
click at [366, 121] on div "APARMEGIANA R$ 23,00" at bounding box center [419, 118] width 243 height 30
radio input "true"
click at [518, 249] on button "+" at bounding box center [527, 246] width 18 height 18
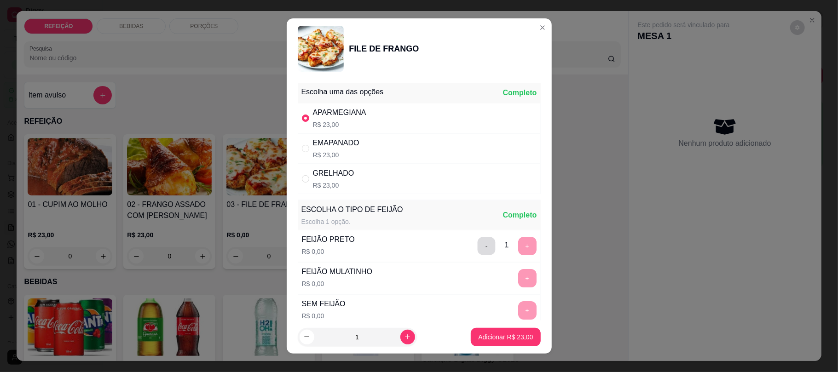
click at [477, 248] on button "-" at bounding box center [486, 246] width 18 height 18
click at [518, 281] on button "+" at bounding box center [527, 279] width 18 height 18
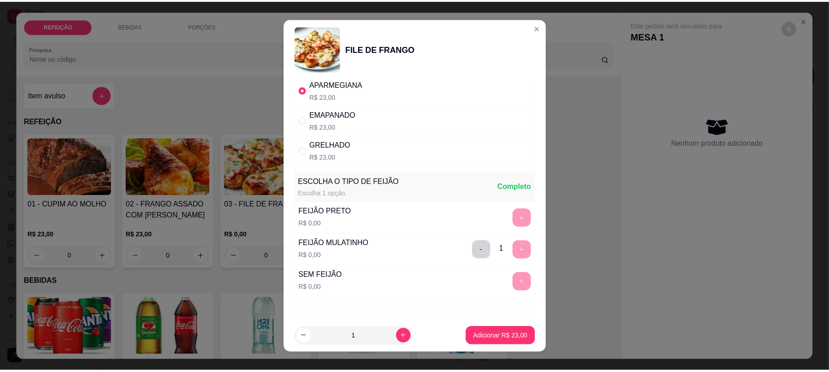
scroll to position [77, 0]
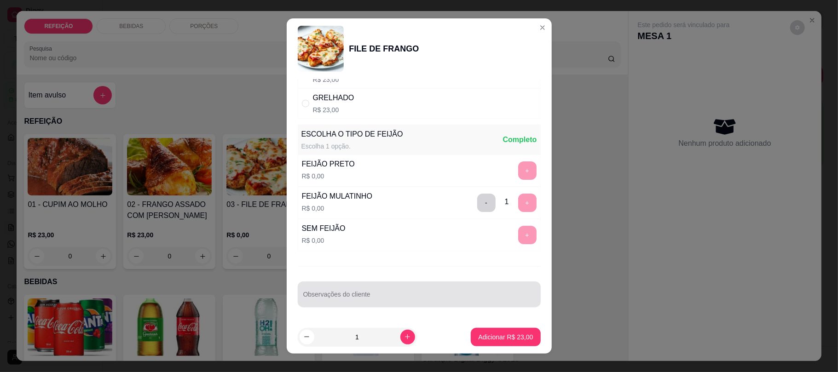
click at [394, 286] on div at bounding box center [419, 294] width 232 height 18
type input "pouco molho"
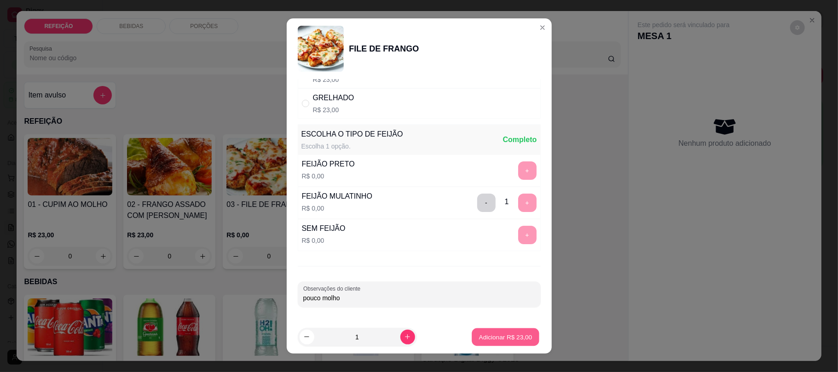
click at [489, 339] on p "Adicionar R$ 23,00" at bounding box center [505, 337] width 53 height 9
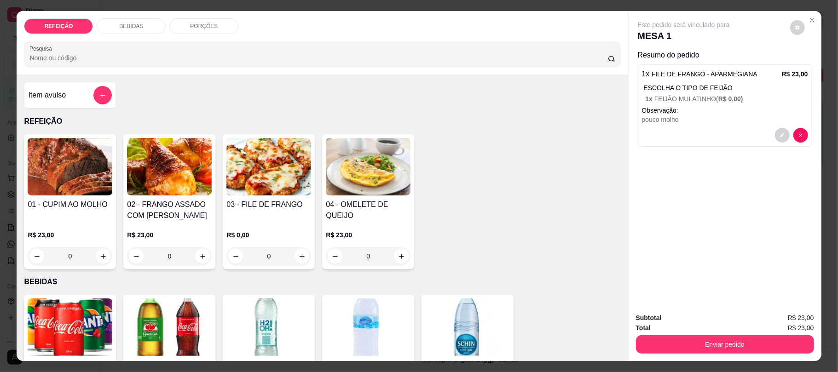
click at [52, 172] on img at bounding box center [70, 167] width 85 height 58
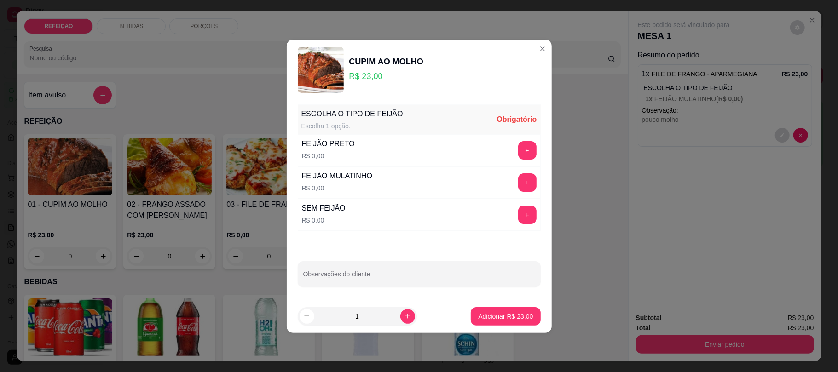
click at [519, 172] on div "FEIJÃO MULATINHO R$ 0,00 +" at bounding box center [419, 183] width 243 height 32
click at [518, 189] on button "+" at bounding box center [527, 182] width 18 height 18
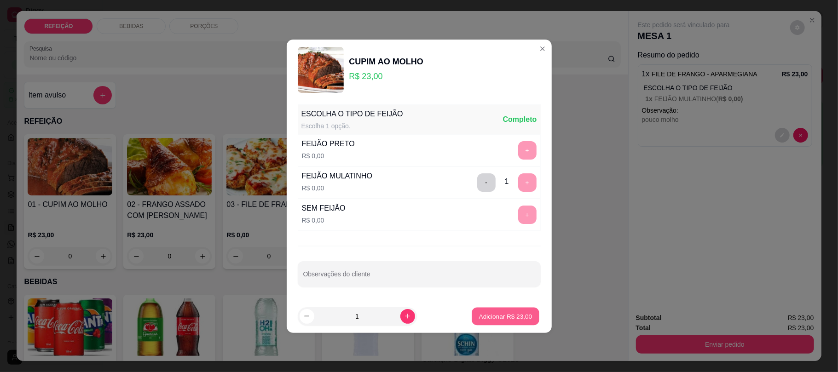
click at [486, 317] on p "Adicionar R$ 23,00" at bounding box center [505, 316] width 53 height 9
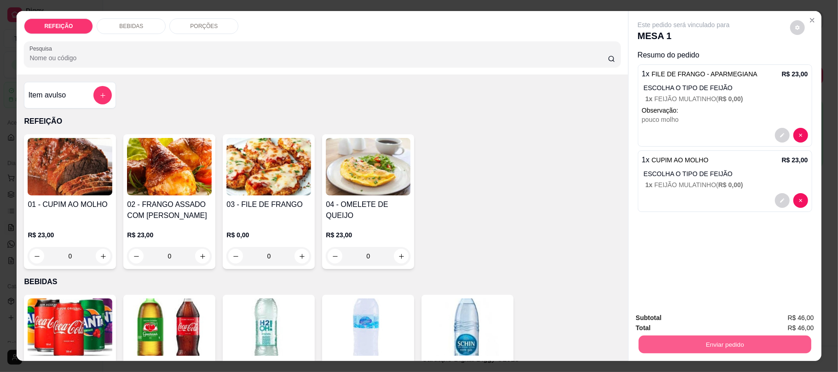
click at [751, 351] on button "Enviar pedido" at bounding box center [724, 344] width 173 height 18
click at [696, 322] on button "Não registrar e enviar pedido" at bounding box center [694, 321] width 96 height 17
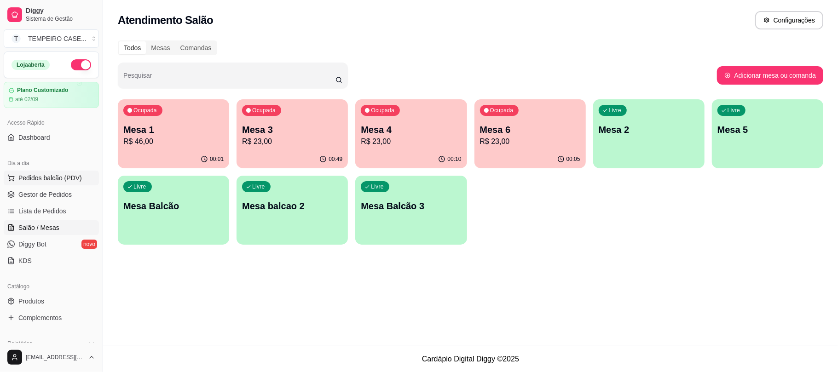
click at [44, 179] on span "Pedidos balcão (PDV)" at bounding box center [50, 177] width 64 height 9
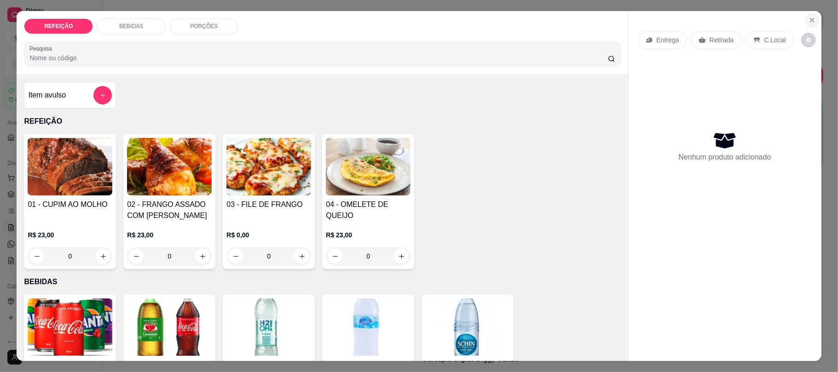
click at [809, 19] on icon "Close" at bounding box center [812, 20] width 7 height 7
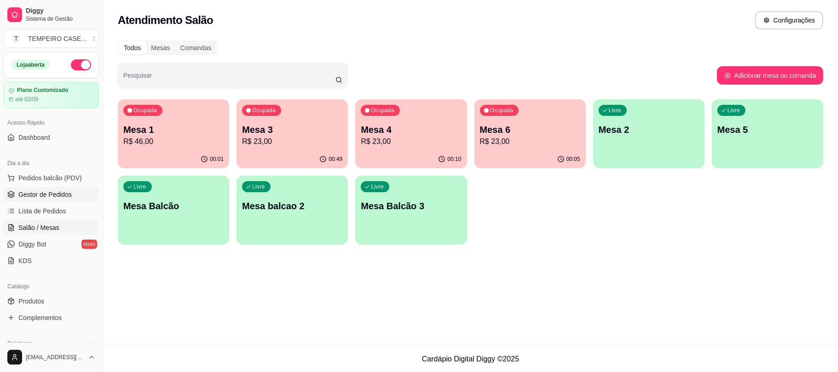
click at [39, 196] on span "Gestor de Pedidos" at bounding box center [44, 194] width 53 height 9
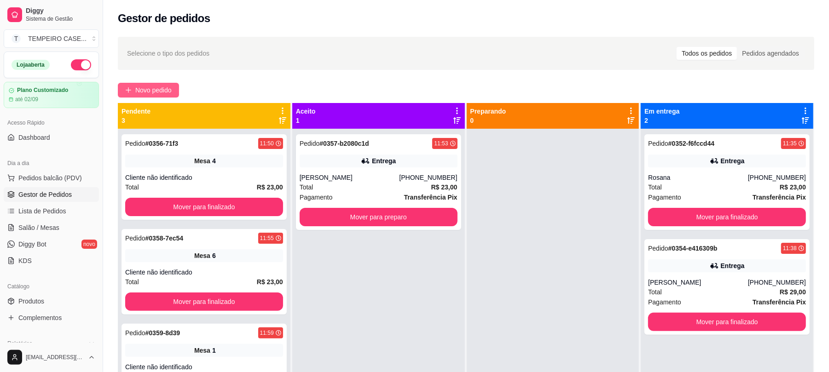
click at [143, 92] on span "Novo pedido" at bounding box center [153, 90] width 36 height 10
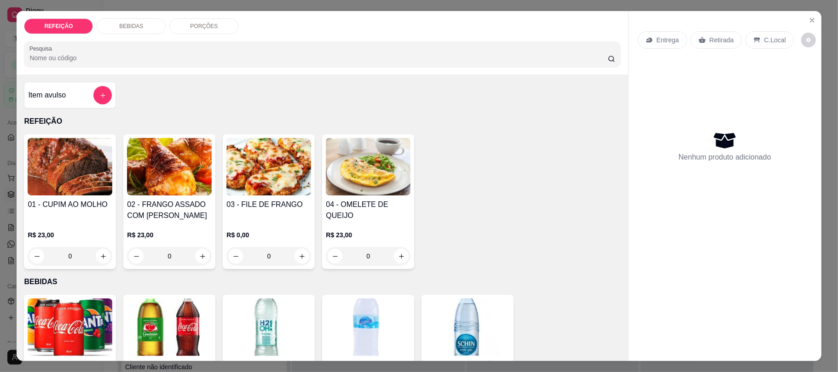
click at [271, 176] on img at bounding box center [268, 167] width 85 height 58
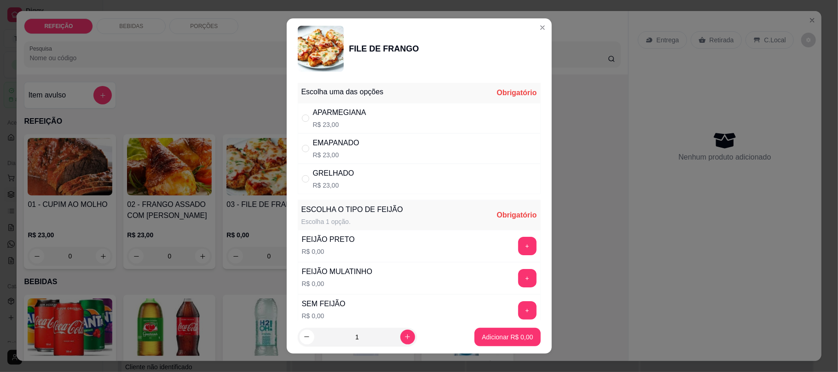
click at [306, 116] on div "" at bounding box center [307, 118] width 11 height 10
radio input "true"
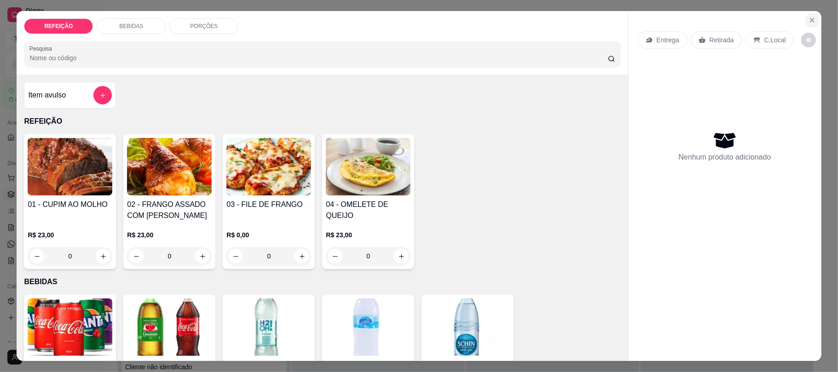
click at [807, 15] on button "Close" at bounding box center [812, 20] width 15 height 15
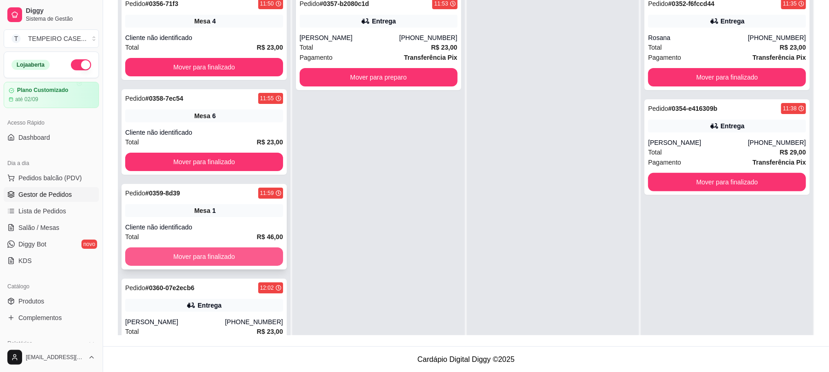
scroll to position [140, 0]
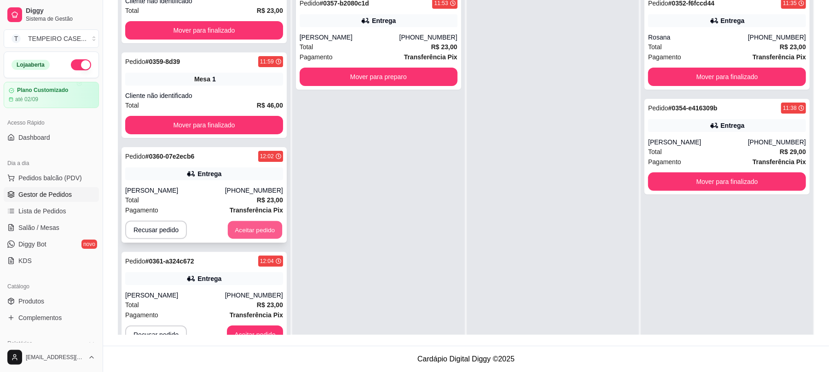
click at [242, 230] on button "Aceitar pedido" at bounding box center [255, 230] width 54 height 18
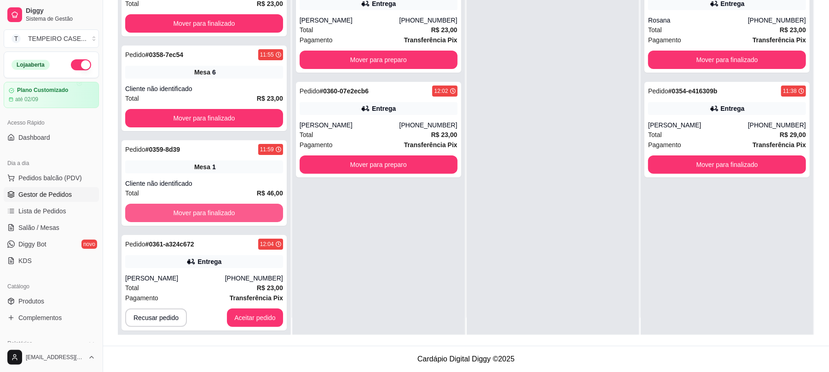
scroll to position [26, 0]
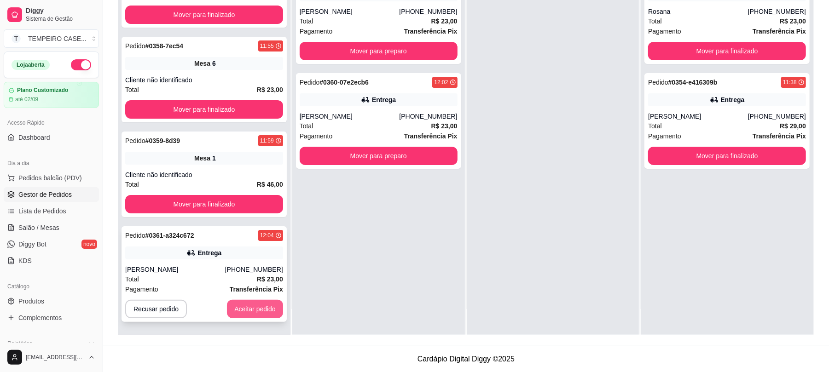
click at [245, 304] on button "Aceitar pedido" at bounding box center [255, 309] width 56 height 18
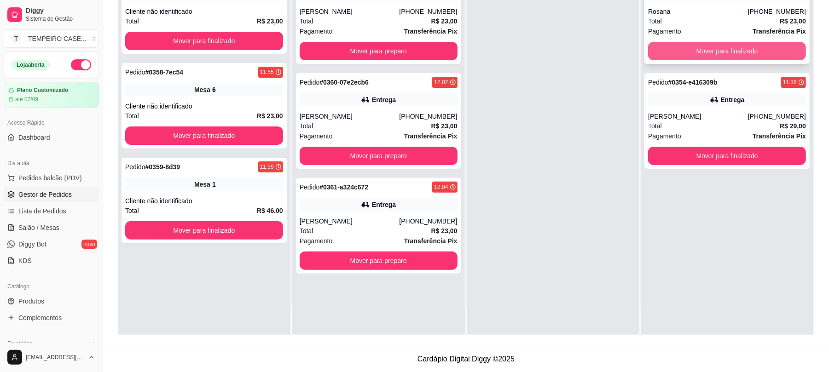
click at [658, 50] on button "Mover para finalizado" at bounding box center [727, 51] width 158 height 18
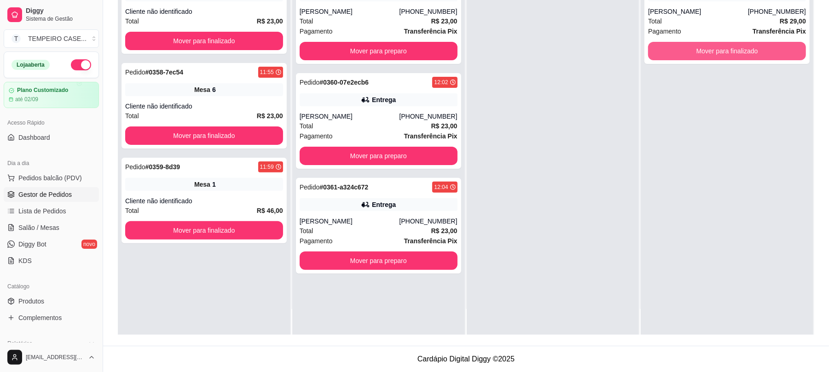
click at [665, 50] on button "Mover para finalizado" at bounding box center [727, 51] width 158 height 18
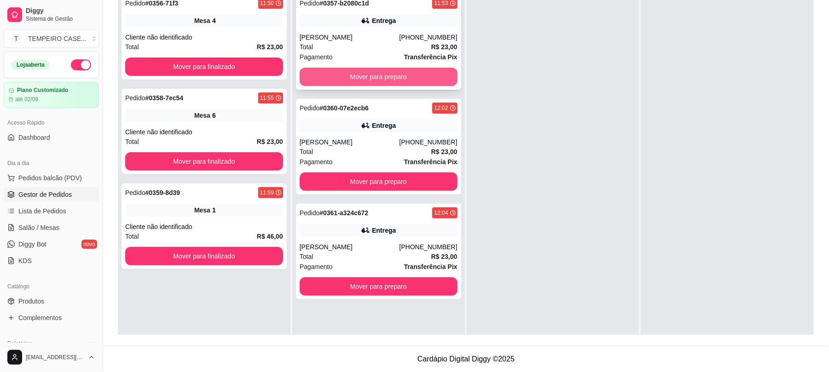
click at [375, 80] on button "Mover para preparo" at bounding box center [379, 77] width 158 height 18
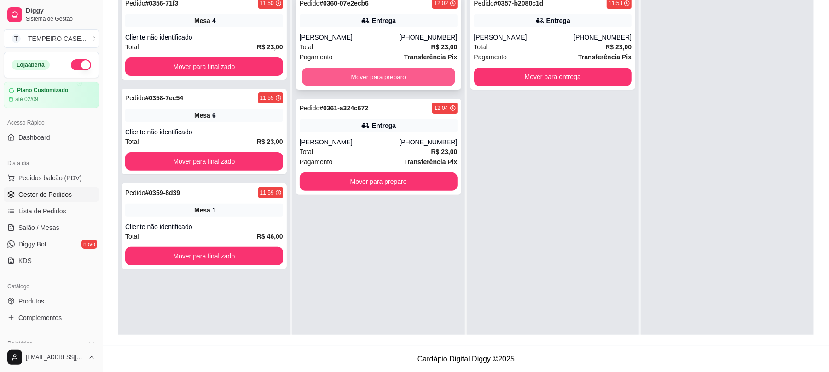
click at [390, 77] on button "Mover para preparo" at bounding box center [378, 77] width 153 height 18
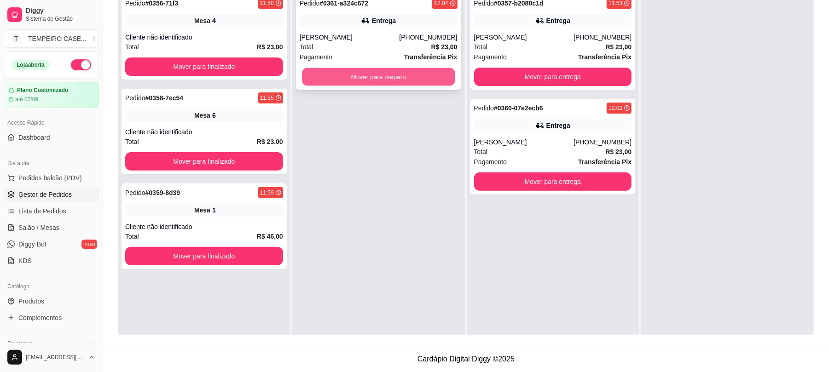
click at [387, 83] on button "Mover para preparo" at bounding box center [378, 77] width 153 height 18
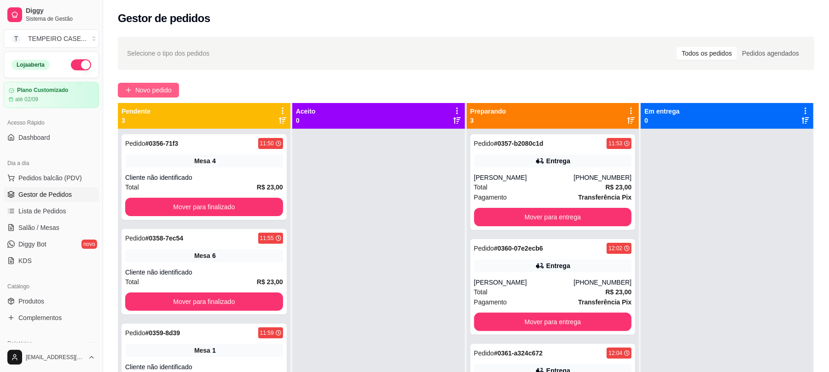
click at [143, 88] on span "Novo pedido" at bounding box center [153, 90] width 36 height 10
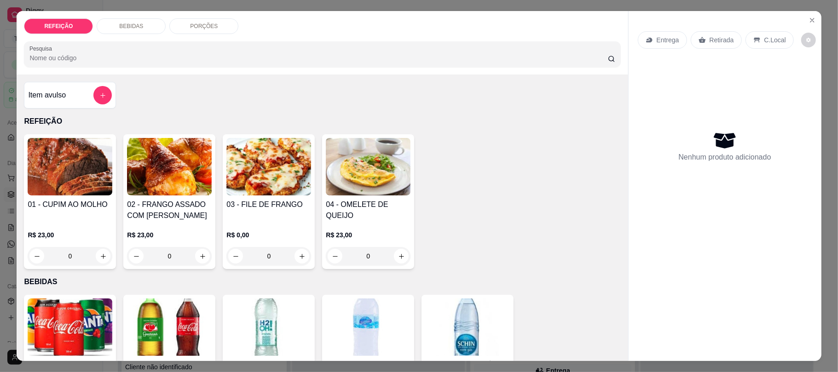
click at [262, 168] on img at bounding box center [268, 167] width 85 height 58
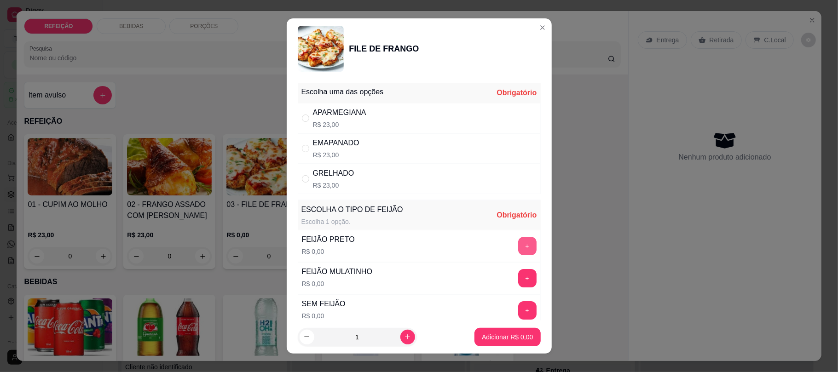
click at [518, 247] on button "+" at bounding box center [527, 246] width 18 height 18
click at [313, 117] on div "APARMEGIANA" at bounding box center [339, 112] width 53 height 11
radio input "true"
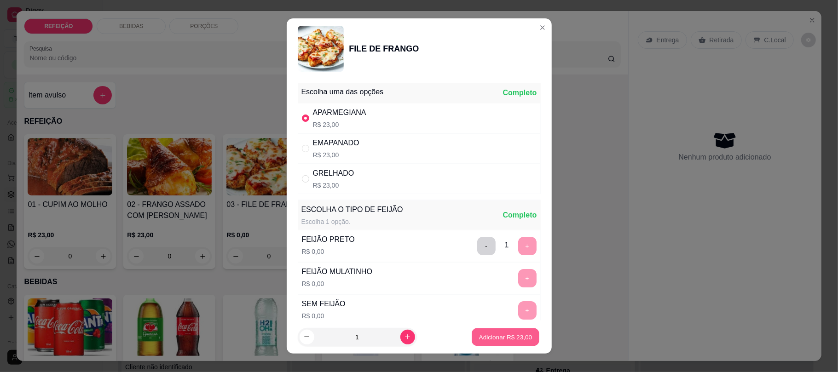
click at [489, 341] on p "Adicionar R$ 23,00" at bounding box center [505, 337] width 53 height 9
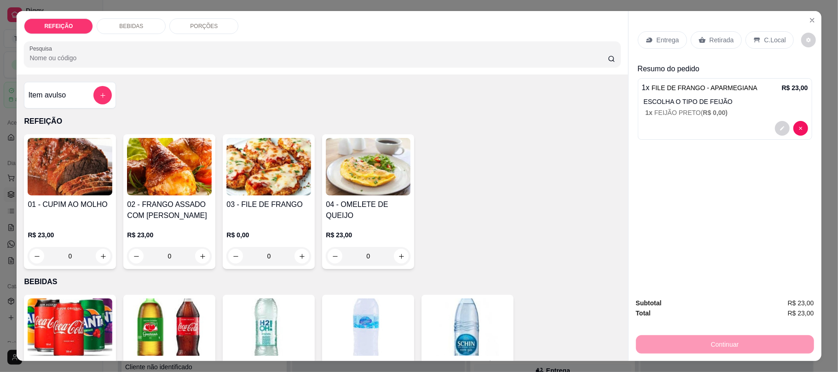
click at [90, 178] on img at bounding box center [70, 167] width 85 height 58
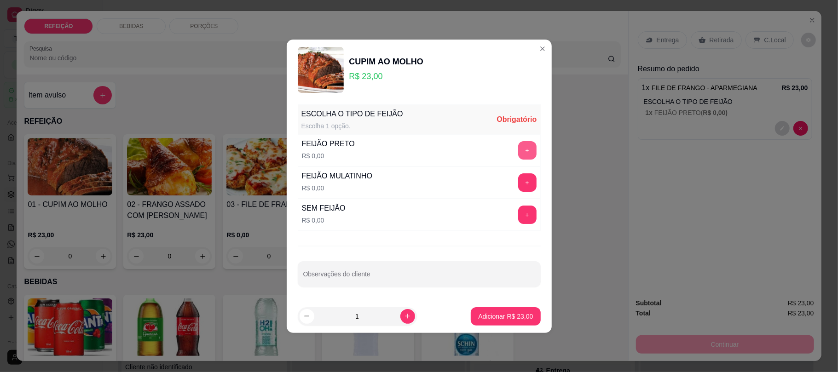
click at [518, 152] on button "+" at bounding box center [527, 150] width 18 height 18
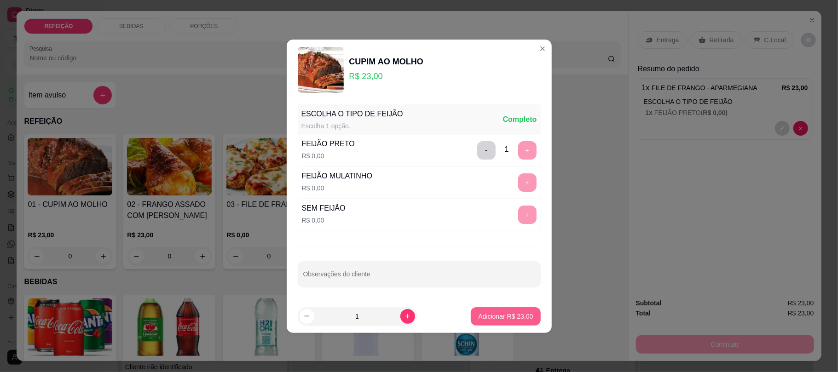
click at [514, 319] on p "Adicionar R$ 23,00" at bounding box center [505, 316] width 55 height 9
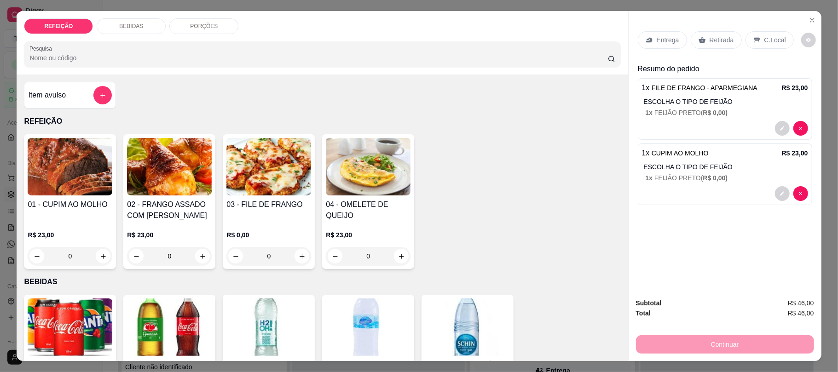
click at [657, 44] on p "Entrega" at bounding box center [668, 39] width 23 height 9
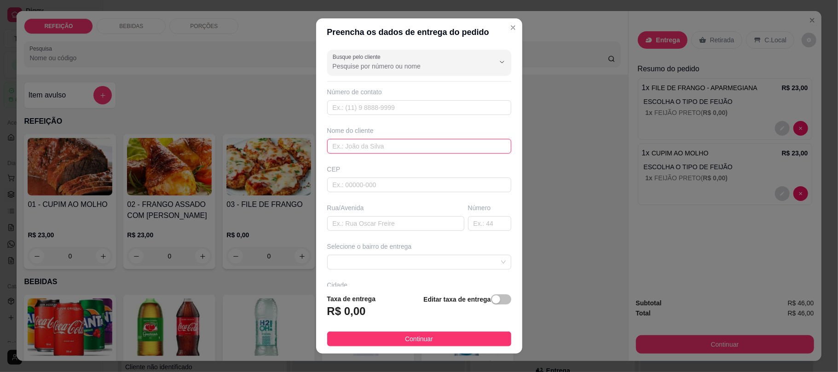
click at [351, 148] on input "text" at bounding box center [419, 146] width 184 height 15
paste input "[PERSON_NAME]"
drag, startPoint x: 353, startPoint y: 143, endPoint x: 353, endPoint y: 137, distance: 5.6
click at [353, 139] on div "Nome do cliente [PERSON_NAME]" at bounding box center [419, 140] width 188 height 28
type input "[PERSON_NAME]"
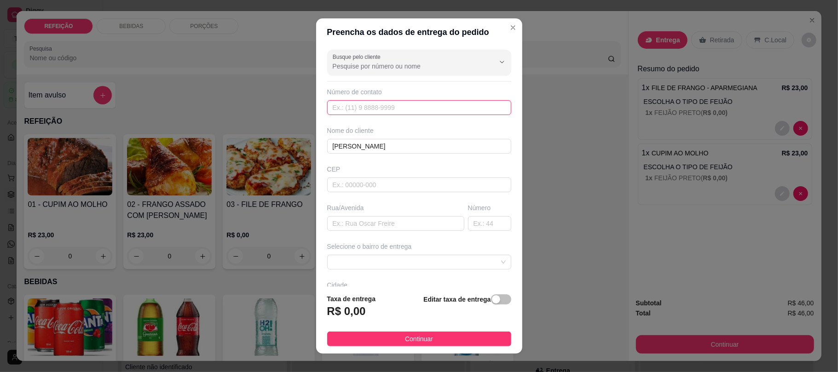
click at [375, 110] on input "text" at bounding box center [419, 107] width 184 height 15
paste input "[PHONE_NUMBER]"
type input "[PHONE_NUMBER]"
click at [358, 230] on input "text" at bounding box center [395, 223] width 137 height 15
paste input "Casa de [PERSON_NAME]"
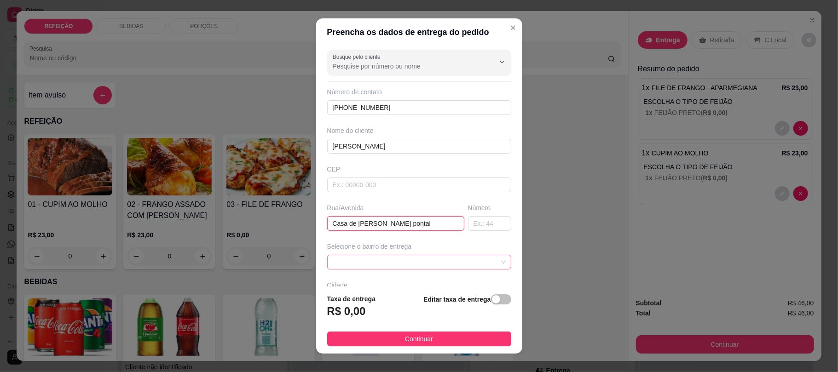
click at [371, 264] on span at bounding box center [419, 262] width 173 height 14
type input "Casa de [PERSON_NAME] pontal"
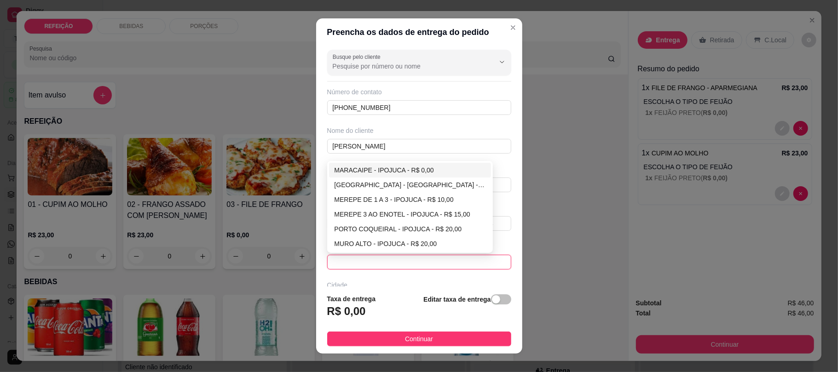
click at [384, 171] on div "MARACAIPE - IPOJUCA - R$ 0,00" at bounding box center [410, 170] width 151 height 10
type input "IPOJUCA"
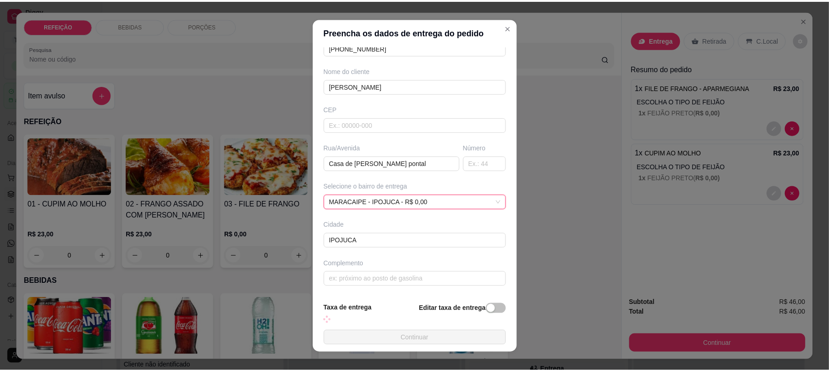
scroll to position [61, 0]
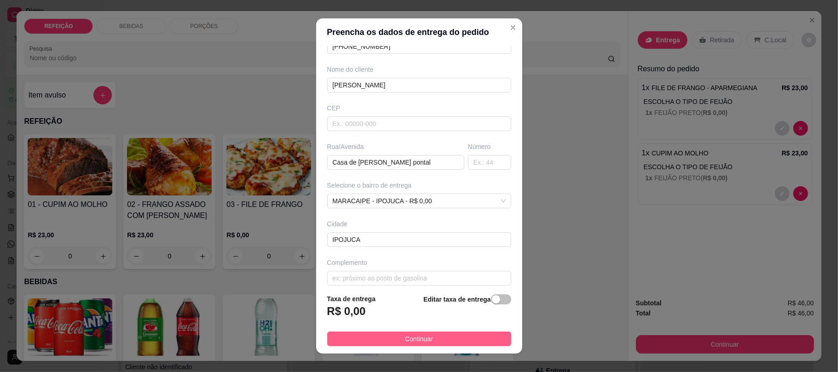
click at [419, 332] on button "Continuar" at bounding box center [419, 339] width 184 height 15
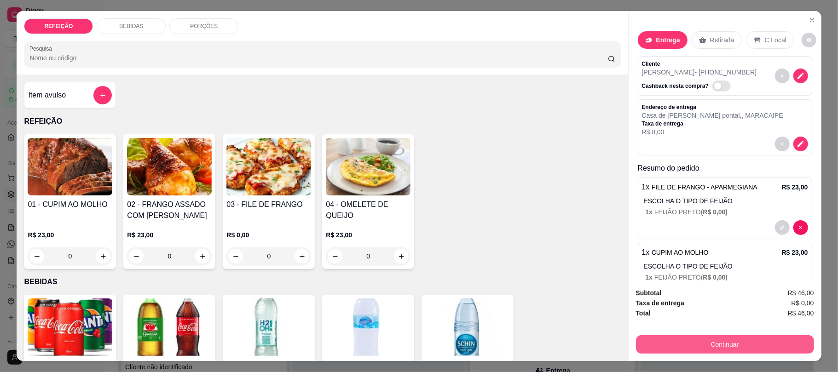
click at [744, 341] on button "Continuar" at bounding box center [725, 344] width 178 height 18
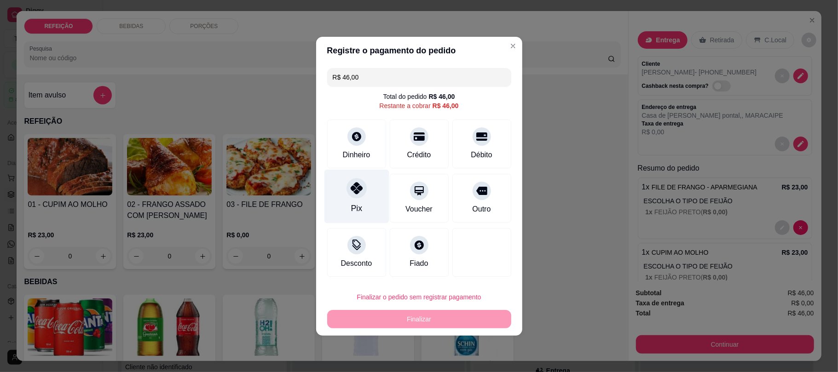
click at [365, 202] on div "Pix" at bounding box center [356, 196] width 65 height 54
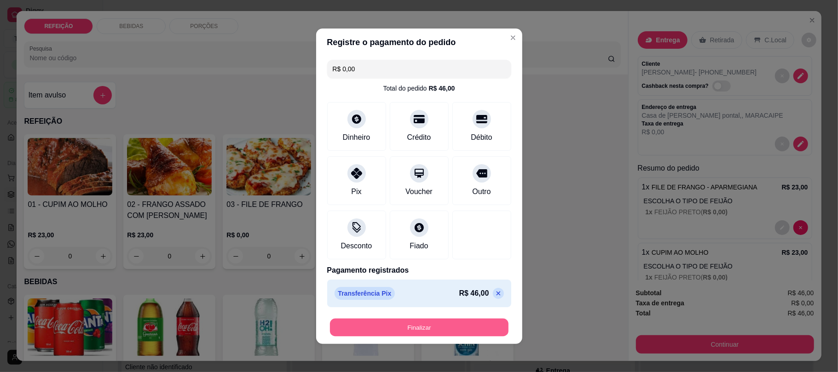
click at [399, 334] on button "Finalizar" at bounding box center [419, 327] width 179 height 18
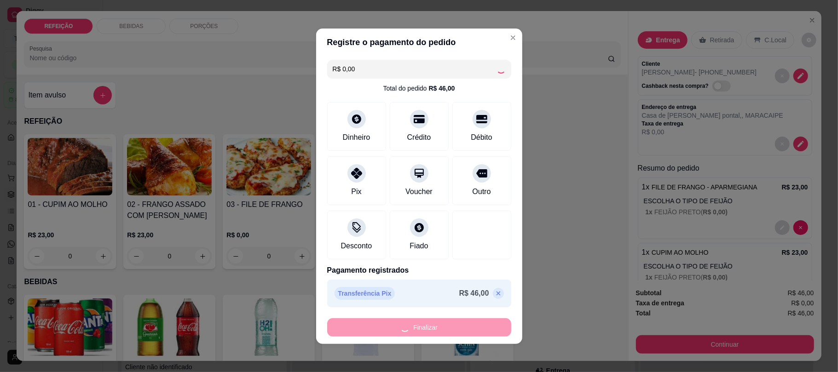
type input "-R$ 46,00"
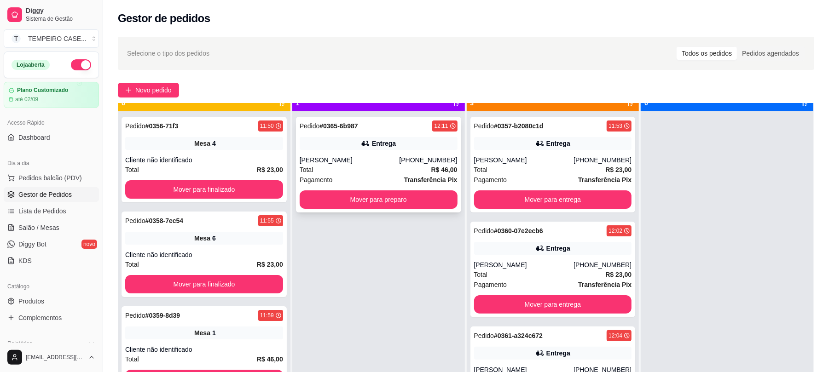
scroll to position [26, 0]
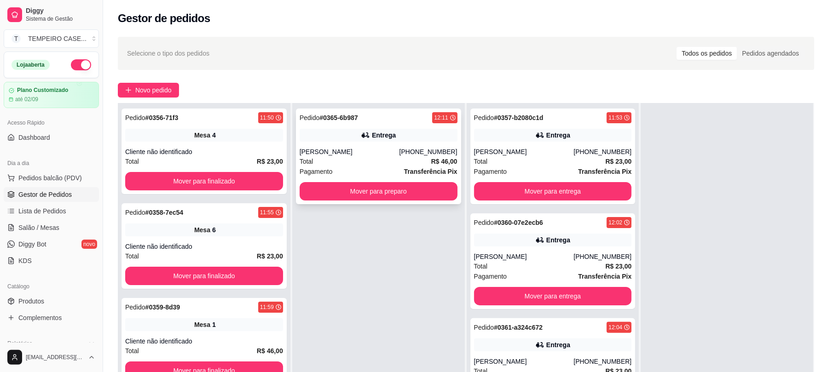
click at [380, 157] on div "Total R$ 46,00" at bounding box center [379, 161] width 158 height 10
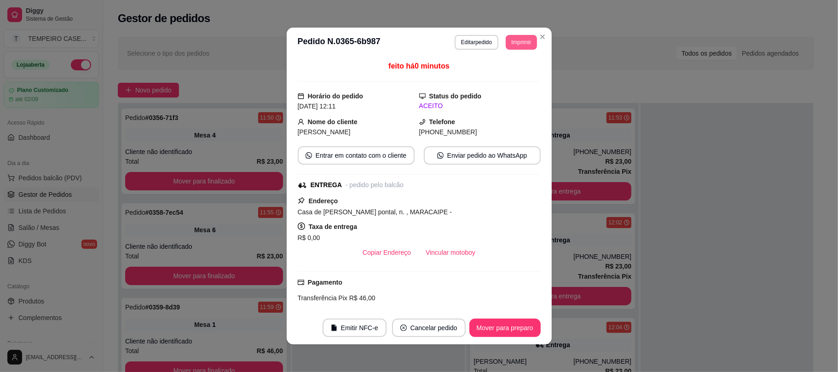
click at [520, 43] on button "Imprimir" at bounding box center [521, 42] width 31 height 15
click at [486, 89] on button "cozinha" at bounding box center [500, 93] width 67 height 15
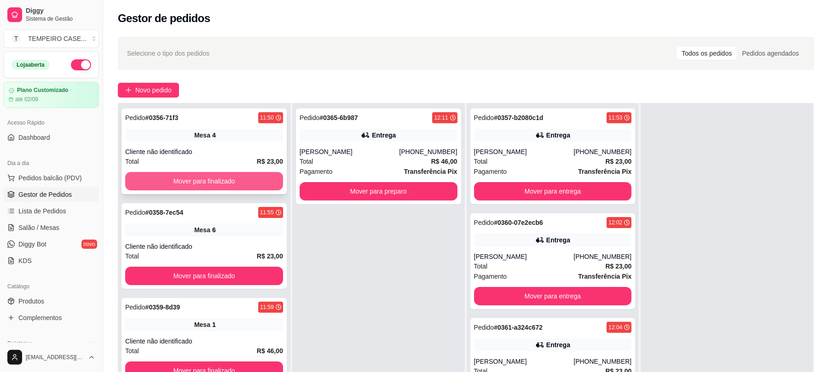
click at [133, 184] on button "Mover para finalizado" at bounding box center [204, 181] width 158 height 18
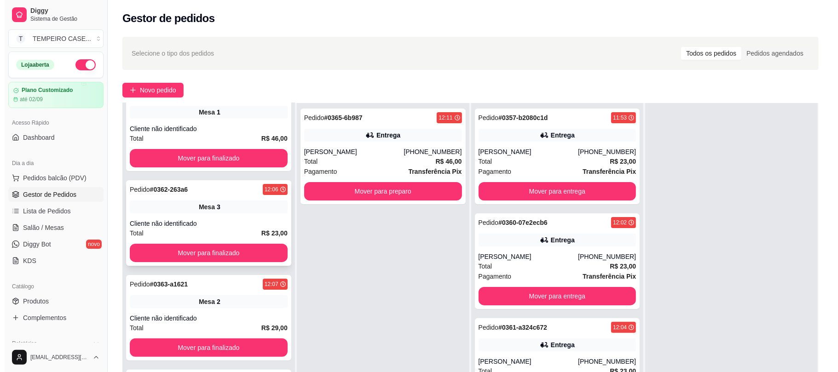
scroll to position [122, 0]
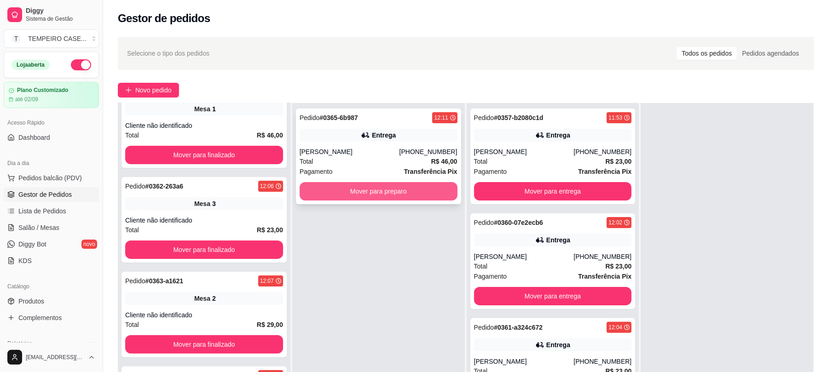
click at [343, 193] on button "Mover para preparo" at bounding box center [379, 191] width 158 height 18
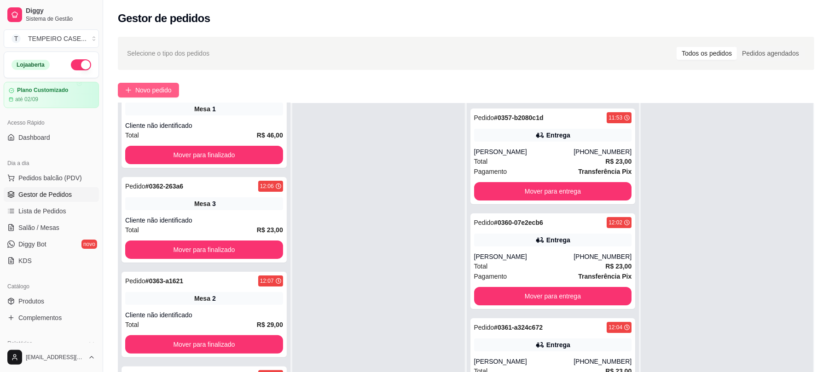
click at [148, 83] on button "Novo pedido" at bounding box center [148, 90] width 61 height 15
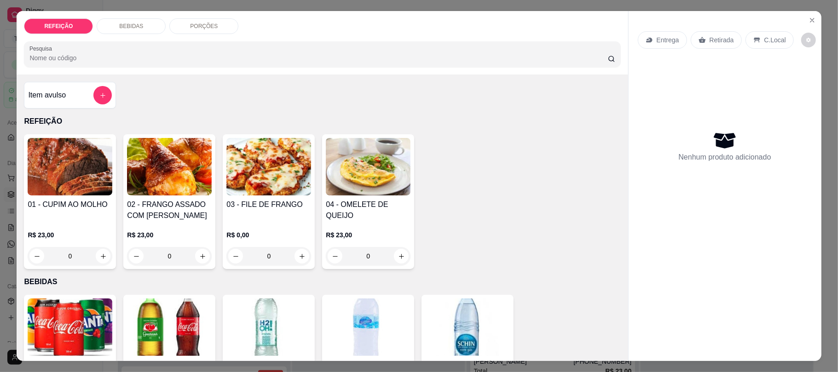
click at [326, 185] on img at bounding box center [368, 167] width 85 height 58
click at [258, 174] on img at bounding box center [268, 167] width 85 height 58
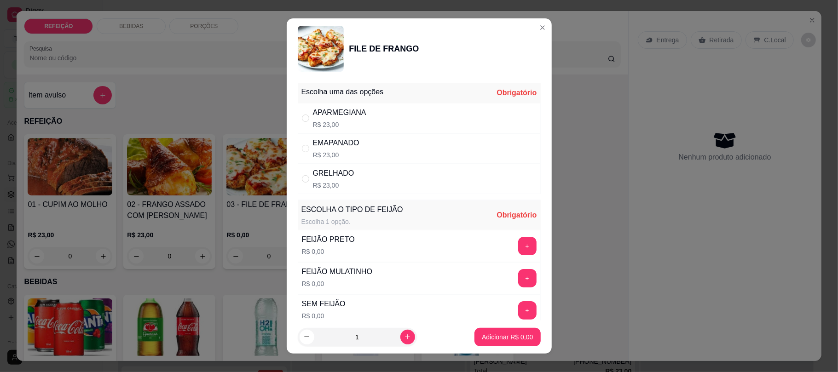
click at [350, 112] on div "APARMEGIANA" at bounding box center [339, 112] width 53 height 11
radio input "true"
click at [518, 248] on button "+" at bounding box center [527, 246] width 18 height 18
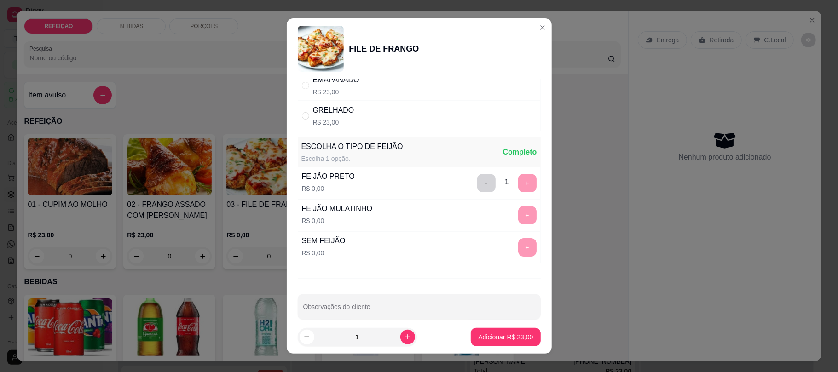
scroll to position [77, 0]
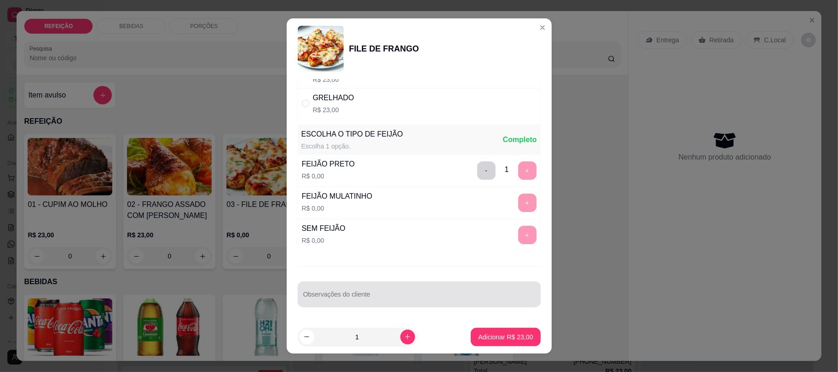
click at [387, 288] on div at bounding box center [419, 294] width 232 height 18
type input "sem salada e sem faroda"
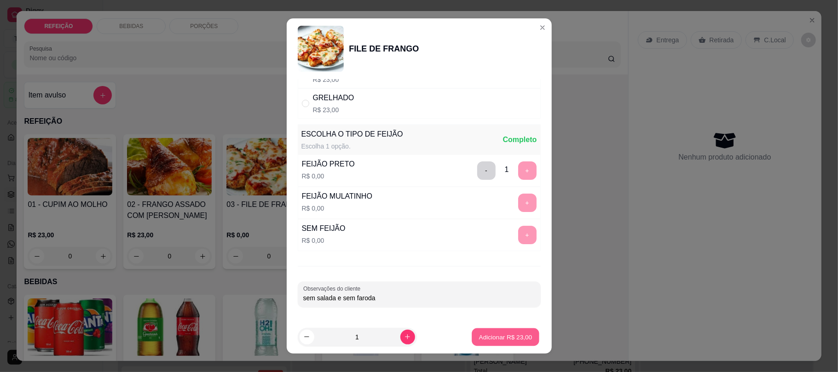
click at [488, 344] on button "Adicionar R$ 23,00" at bounding box center [506, 337] width 68 height 18
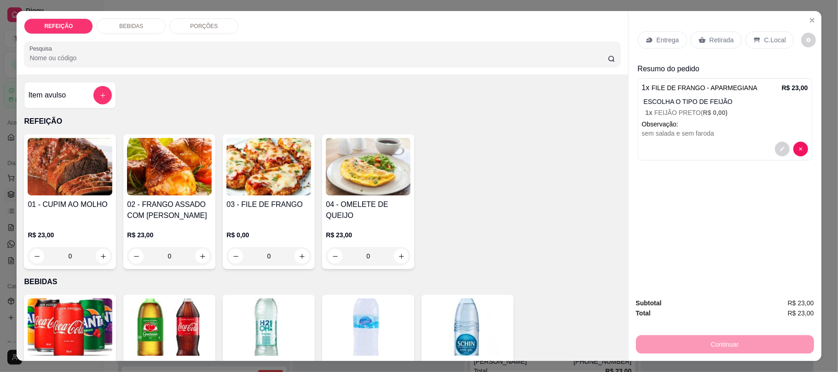
click at [258, 183] on img at bounding box center [268, 167] width 85 height 58
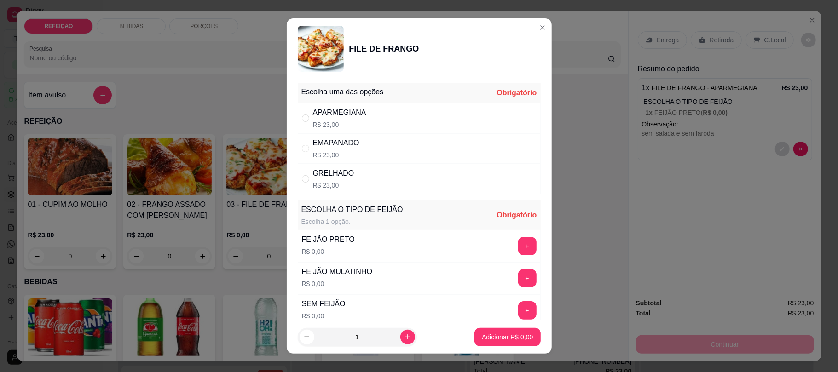
click at [324, 121] on p "R$ 23,00" at bounding box center [339, 124] width 53 height 9
radio input "true"
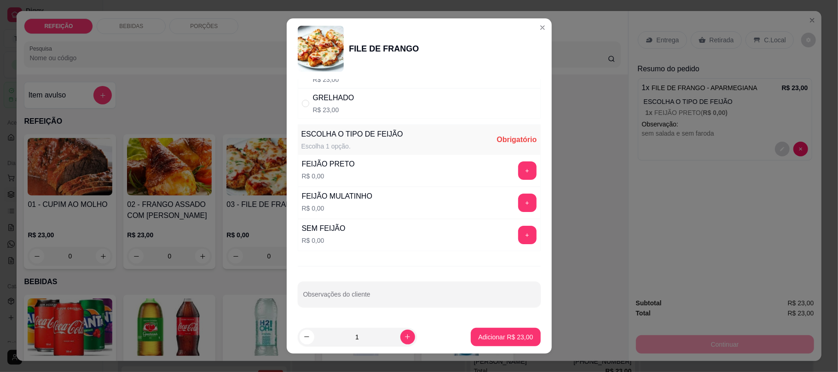
click at [518, 165] on button "+" at bounding box center [527, 171] width 18 height 18
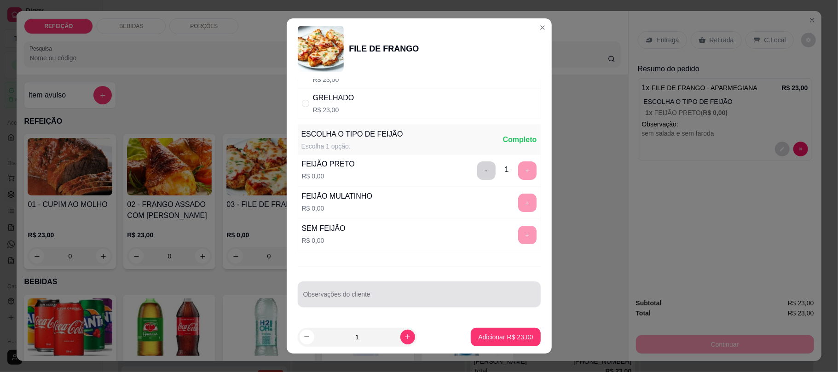
click at [428, 291] on div at bounding box center [419, 294] width 232 height 18
type input "sem farofa"
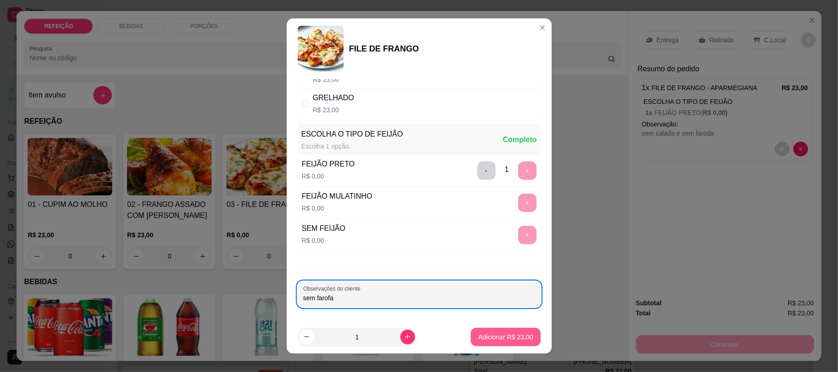
click at [483, 339] on p "Adicionar R$ 23,00" at bounding box center [505, 337] width 55 height 9
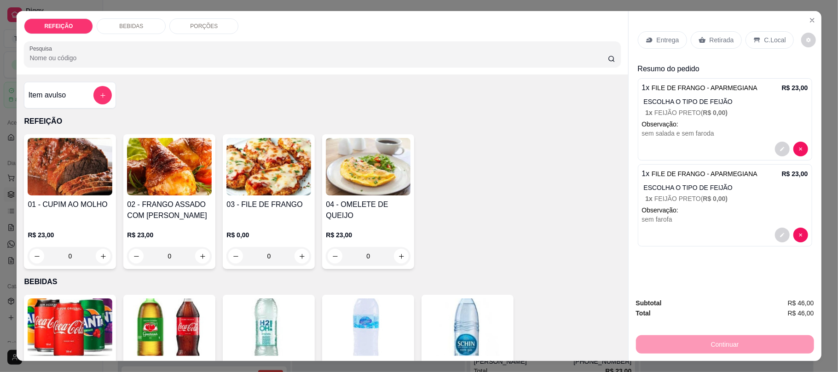
click at [717, 43] on p "Retirada" at bounding box center [722, 39] width 24 height 9
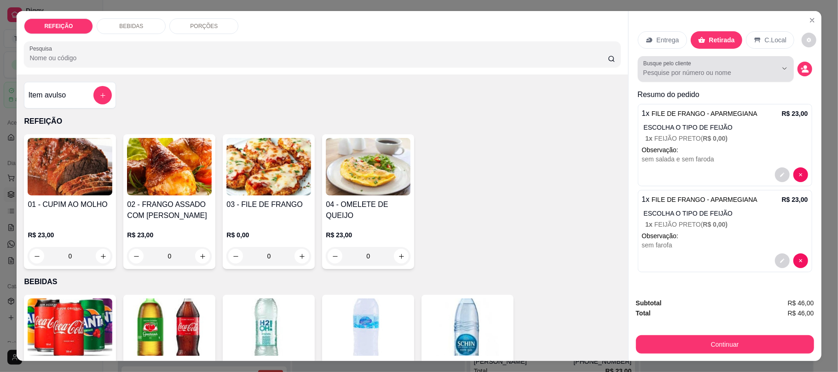
click at [686, 75] on input "Busque pelo cliente" at bounding box center [702, 72] width 119 height 9
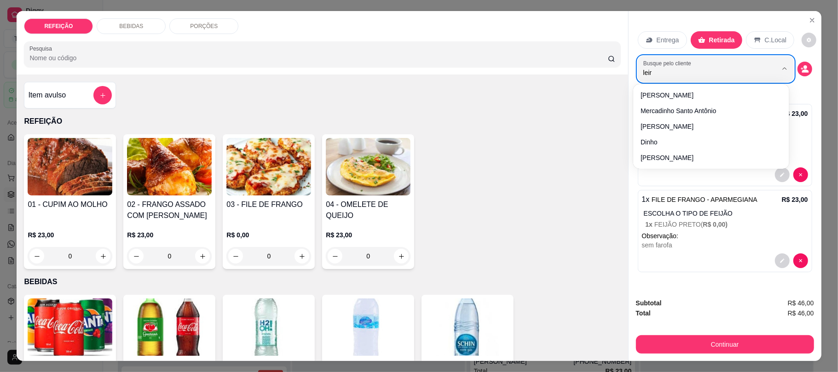
type input "leira"
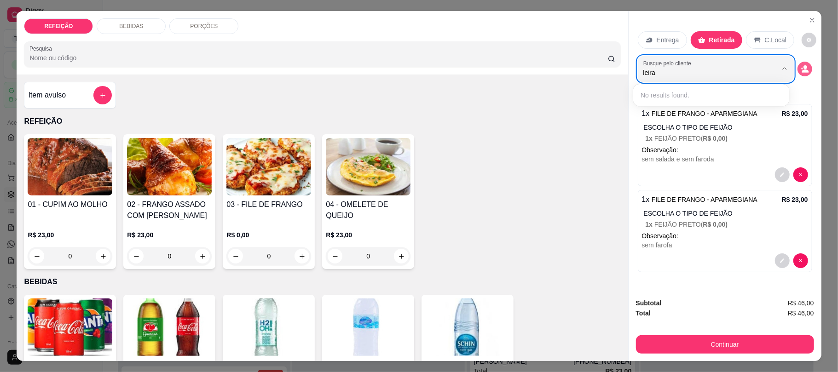
click at [802, 73] on icon "decrease-product-quantity" at bounding box center [805, 70] width 7 height 3
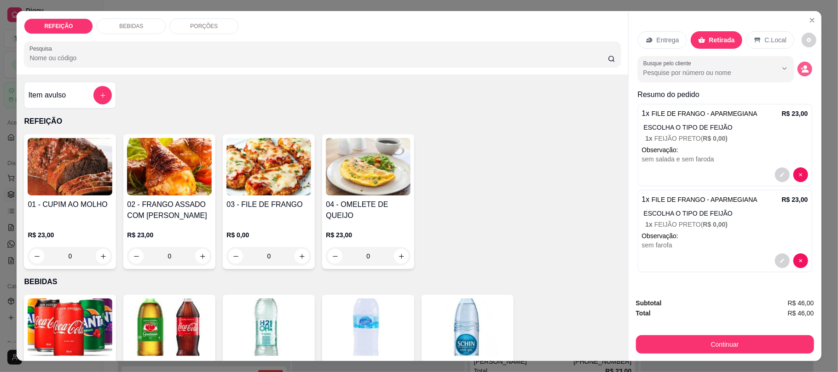
click at [801, 69] on icon "decrease-product-quantity" at bounding box center [805, 69] width 8 height 8
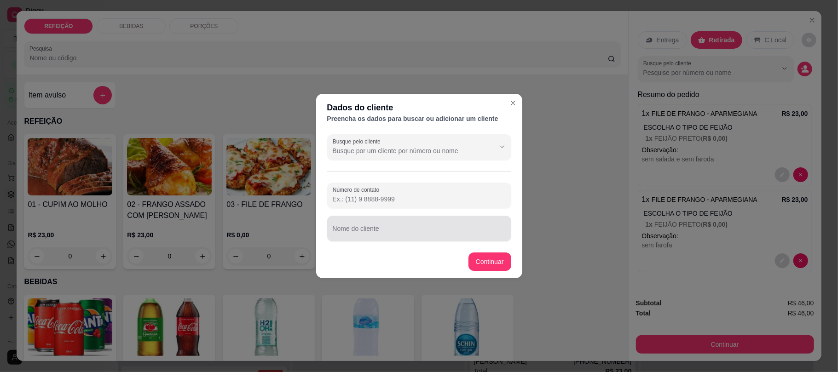
click at [372, 231] on input "Nome do cliente" at bounding box center [419, 232] width 173 height 9
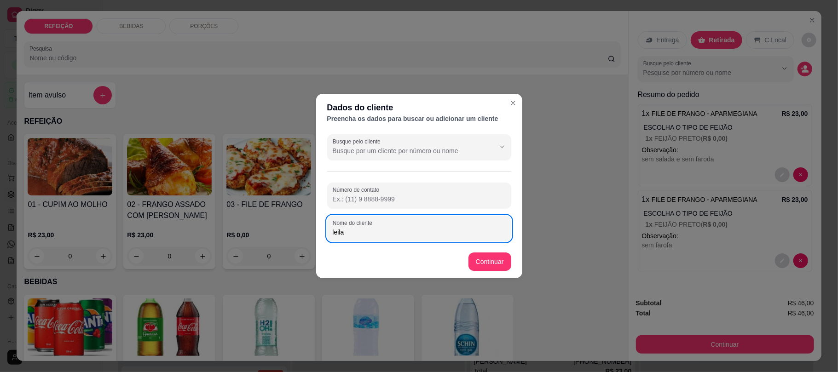
paste input "11 97416-2646"
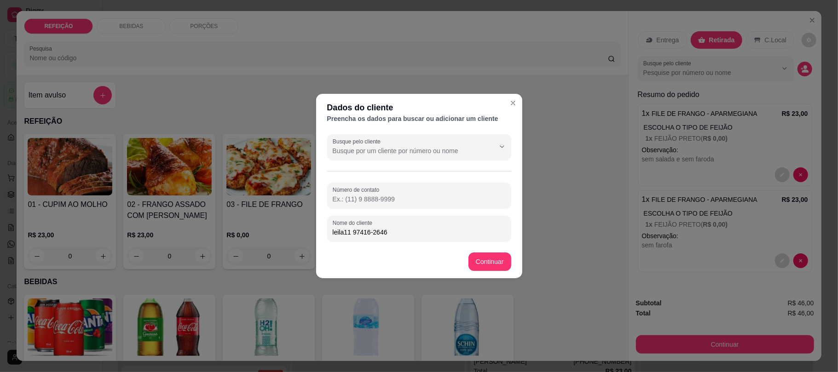
drag, startPoint x: 398, startPoint y: 230, endPoint x: 344, endPoint y: 230, distance: 53.8
click at [344, 230] on input "leila11 97416-2646" at bounding box center [419, 232] width 173 height 9
type input "leila"
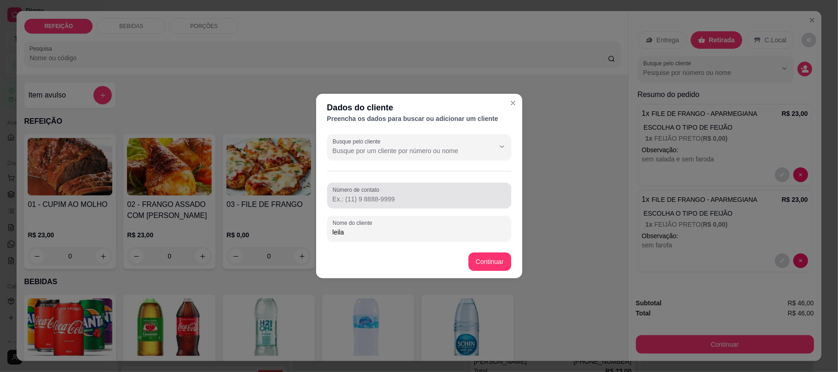
click at [387, 188] on div at bounding box center [419, 195] width 173 height 18
paste input "[PHONE_NUMBER]"
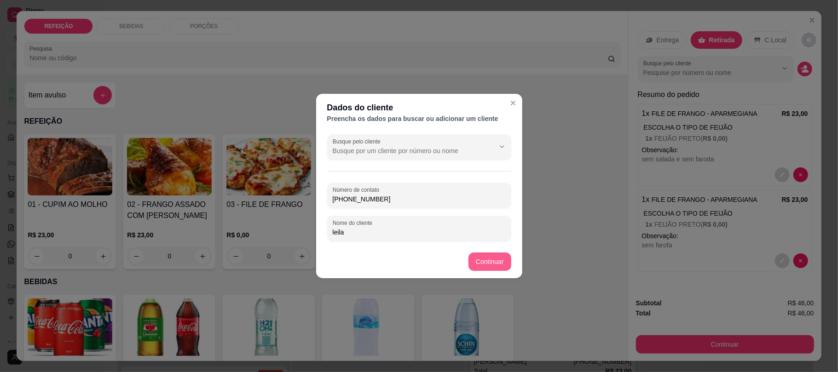
type input "[PHONE_NUMBER]"
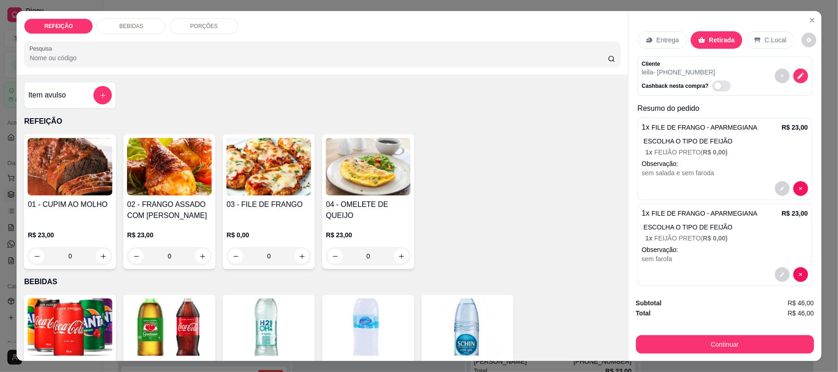
click at [674, 187] on div at bounding box center [725, 188] width 166 height 15
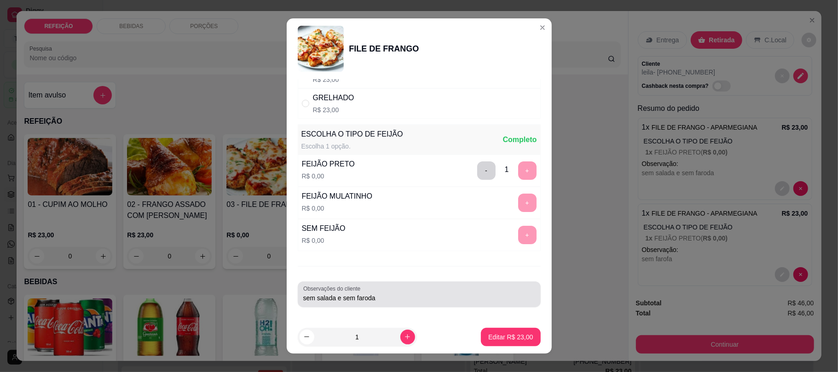
click at [389, 293] on div "sem salada e sem faroda" at bounding box center [419, 294] width 232 height 18
click at [369, 290] on div "sem salada e sem faroda para 13:00" at bounding box center [419, 294] width 232 height 18
click at [369, 301] on input "sem salada e sem faroda para 13:00" at bounding box center [419, 298] width 232 height 9
drag, startPoint x: 409, startPoint y: 298, endPoint x: 369, endPoint y: 299, distance: 40.0
click at [369, 299] on input "sem salada e sem faroda - para 13:00" at bounding box center [419, 298] width 232 height 9
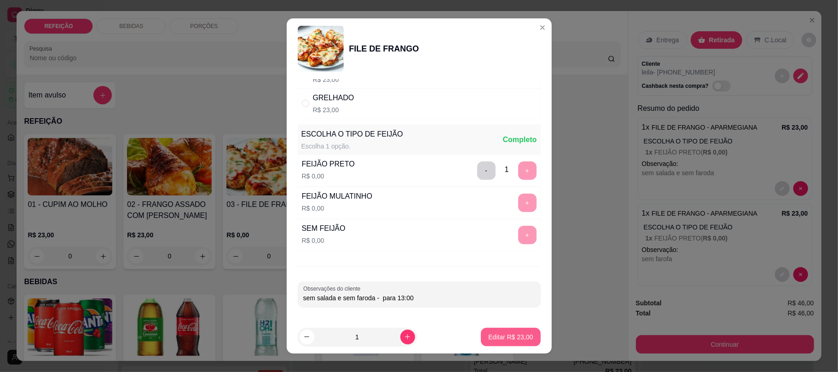
type input "sem salada e sem faroda - para 13:00"
click at [489, 333] on p "Editar R$ 23,00" at bounding box center [510, 337] width 43 height 9
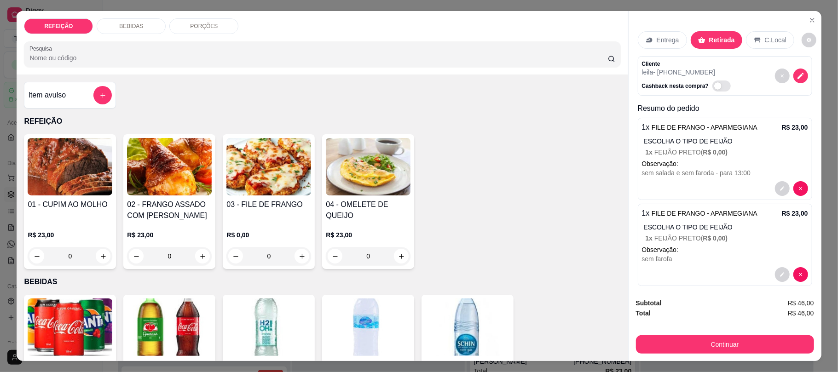
click at [685, 247] on p "Observação:" at bounding box center [725, 249] width 166 height 9
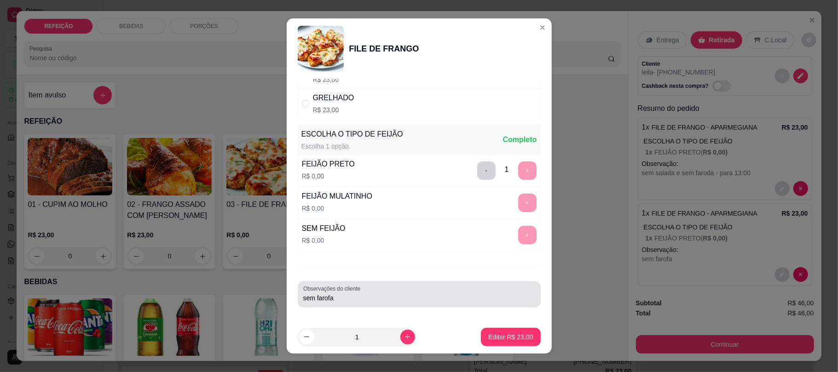
click at [348, 300] on input "sem farofa" at bounding box center [419, 298] width 232 height 9
paste input "- para 13:00"
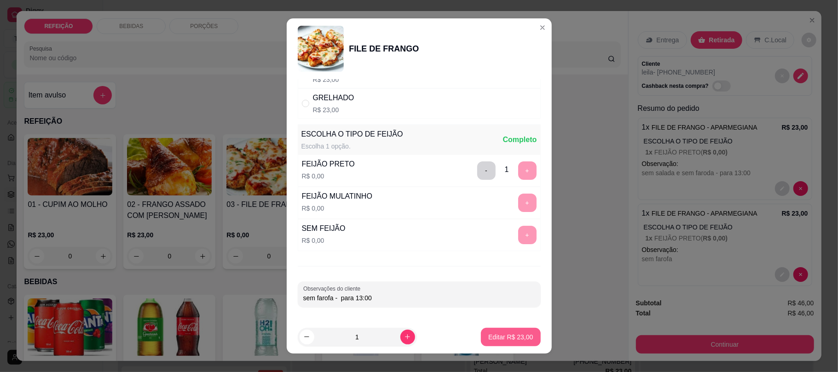
type input "sem farofa - para 13:00"
click at [506, 337] on p "Editar R$ 23,00" at bounding box center [510, 337] width 43 height 9
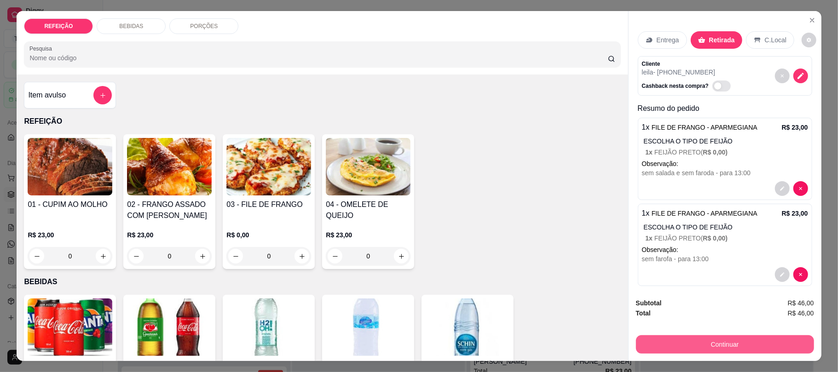
click at [661, 349] on button "Continuar" at bounding box center [725, 344] width 178 height 18
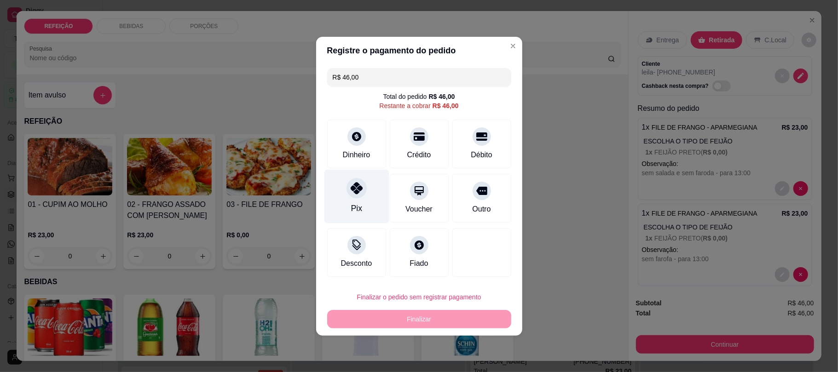
click at [367, 192] on div "Pix" at bounding box center [356, 196] width 65 height 54
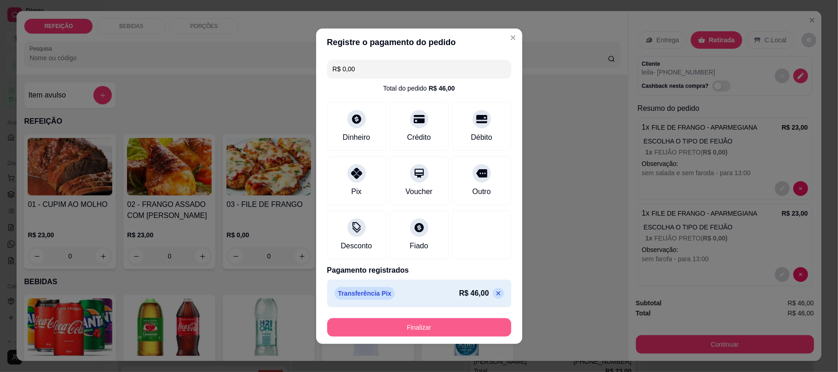
click at [437, 328] on button "Finalizar" at bounding box center [419, 327] width 184 height 18
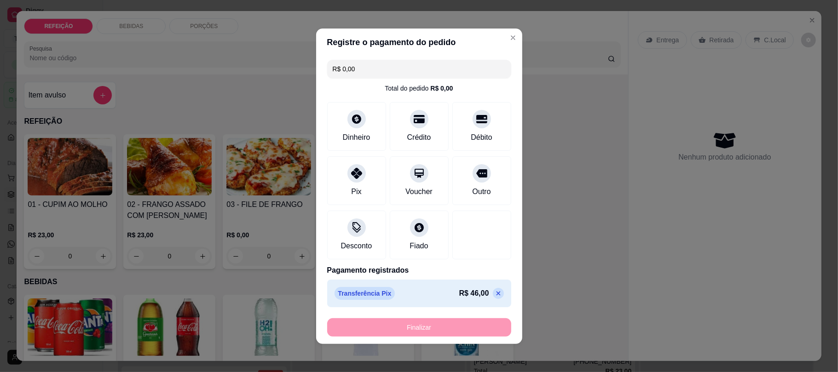
type input "-R$ 46,00"
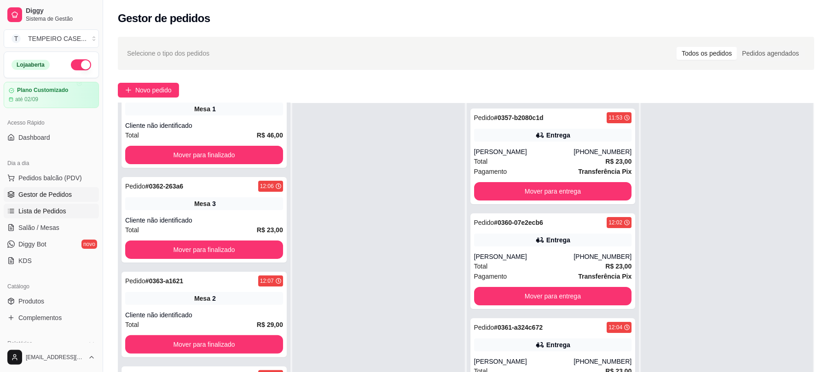
click at [52, 204] on link "Lista de Pedidos" at bounding box center [51, 211] width 95 height 15
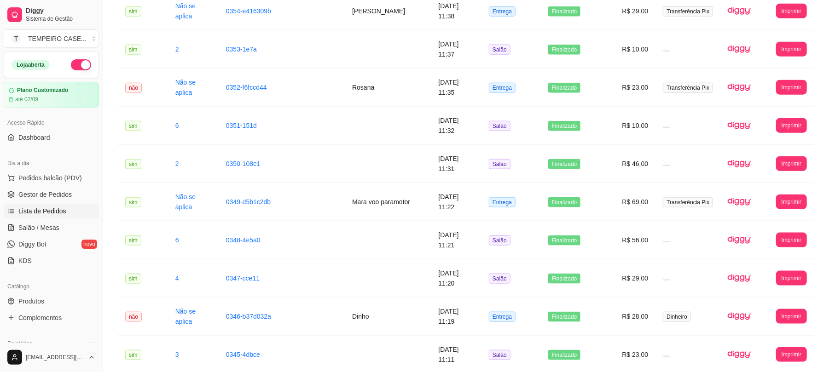
scroll to position [669, 0]
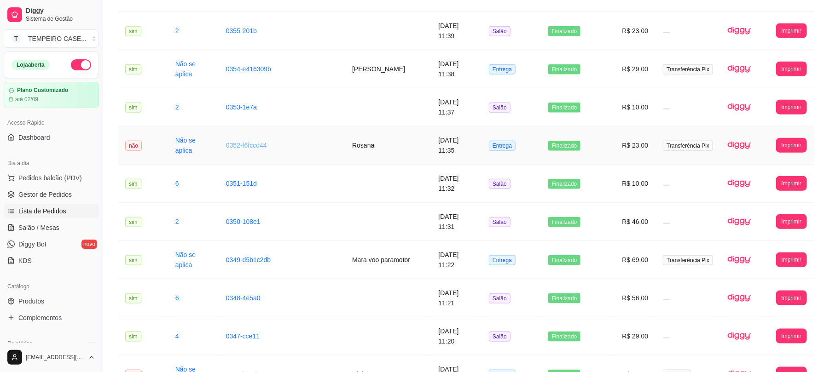
click at [245, 144] on link "0352-f6fccd44" at bounding box center [246, 145] width 41 height 7
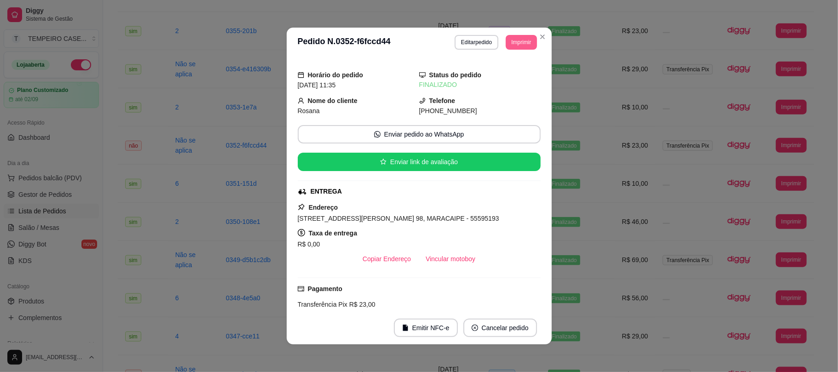
click at [514, 40] on button "Imprimir" at bounding box center [521, 42] width 31 height 15
click at [492, 78] on button "IMPRESSORA" at bounding box center [500, 75] width 67 height 15
click at [511, 48] on button "Imprimir" at bounding box center [521, 42] width 30 height 14
click at [509, 91] on button "cozinha" at bounding box center [500, 93] width 67 height 15
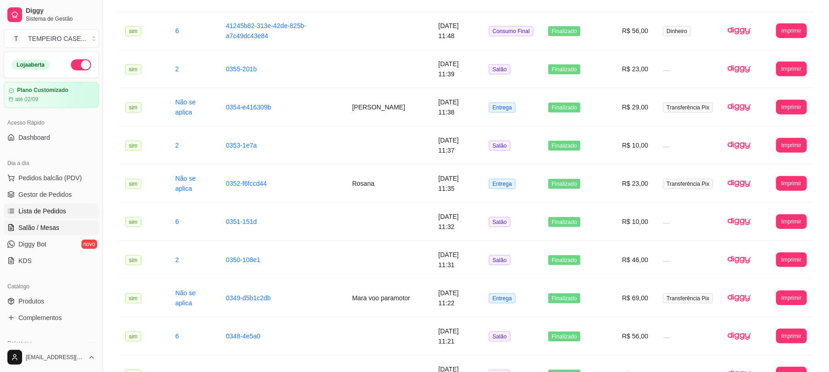
click at [45, 225] on span "Salão / Mesas" at bounding box center [38, 227] width 41 height 9
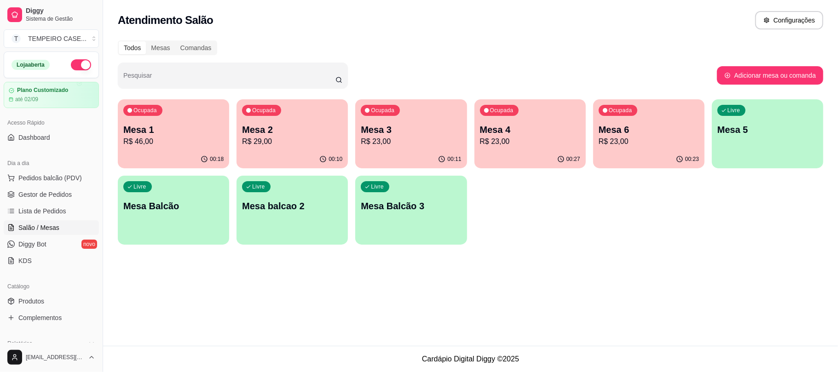
click at [639, 139] on p "R$ 23,00" at bounding box center [649, 141] width 100 height 11
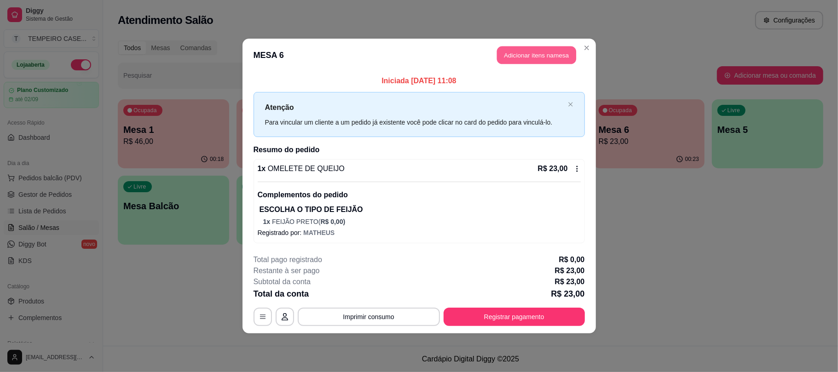
click at [548, 59] on button "Adicionar itens na mesa" at bounding box center [536, 55] width 79 height 18
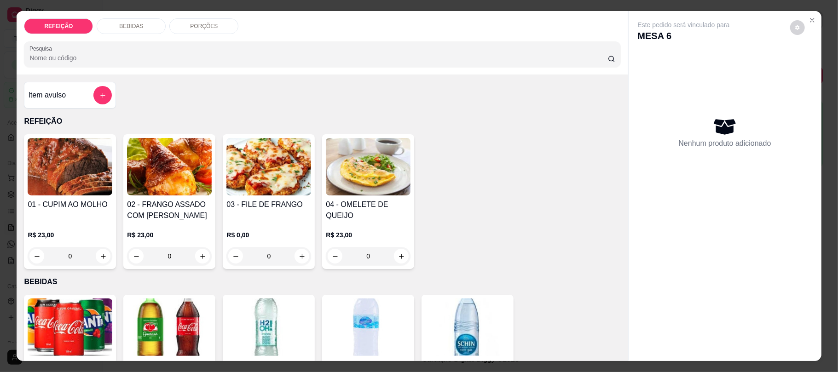
click at [6, 323] on div "REFEIÇÃO BEBIDAS PORÇÕES Pesquisa Item avulso REFEIÇÃO 01 - CUPIM AO MOLHO R$ 2…" at bounding box center [419, 186] width 838 height 372
click at [59, 326] on img at bounding box center [70, 328] width 85 height 58
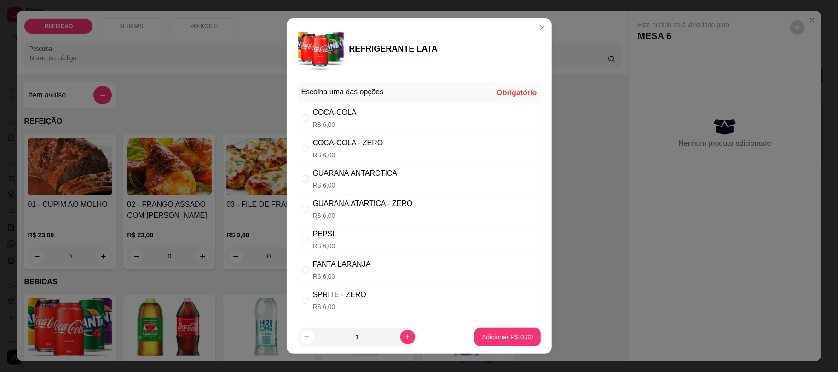
click at [470, 121] on div "COCA-COLA R$ 6,00" at bounding box center [419, 118] width 243 height 30
radio input "true"
click at [492, 341] on p "Adicionar R$ 6,00" at bounding box center [507, 337] width 51 height 9
type input "1"
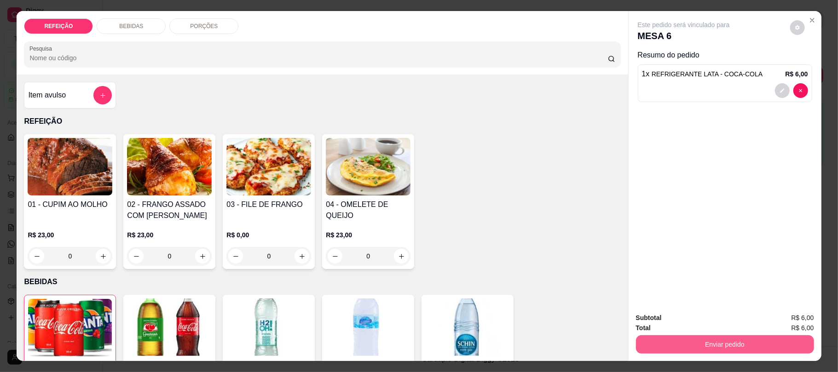
click at [780, 345] on button "Enviar pedido" at bounding box center [725, 344] width 178 height 18
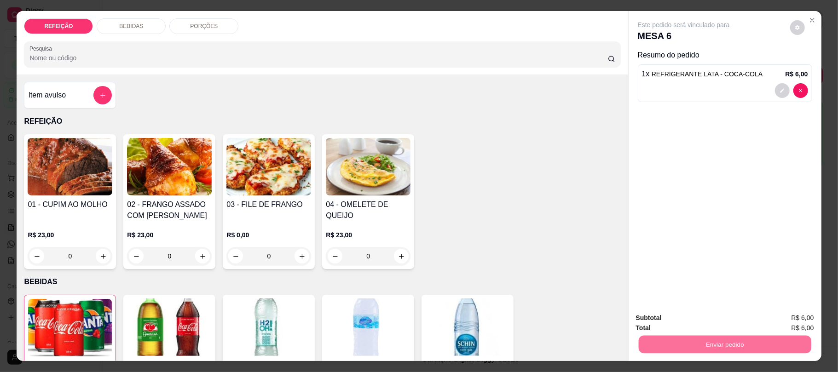
click at [705, 315] on button "Não registrar e enviar pedido" at bounding box center [694, 321] width 96 height 17
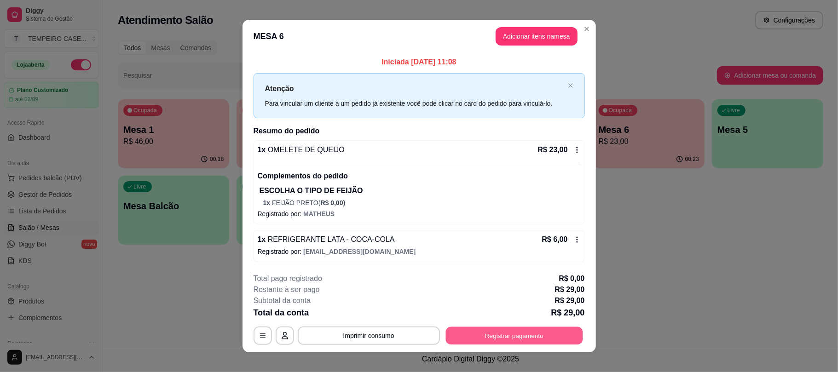
click at [477, 335] on button "Registrar pagamento" at bounding box center [513, 336] width 137 height 18
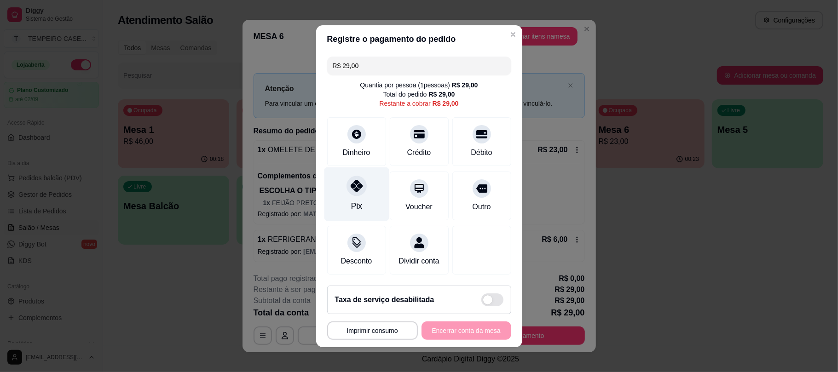
click at [347, 183] on div at bounding box center [357, 186] width 20 height 20
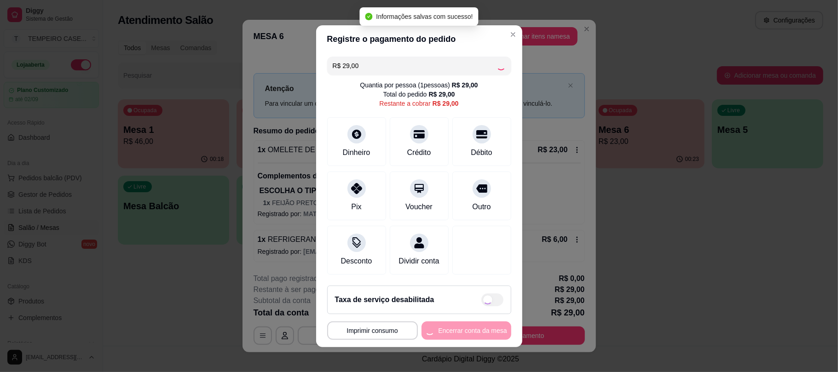
type input "R$ 0,00"
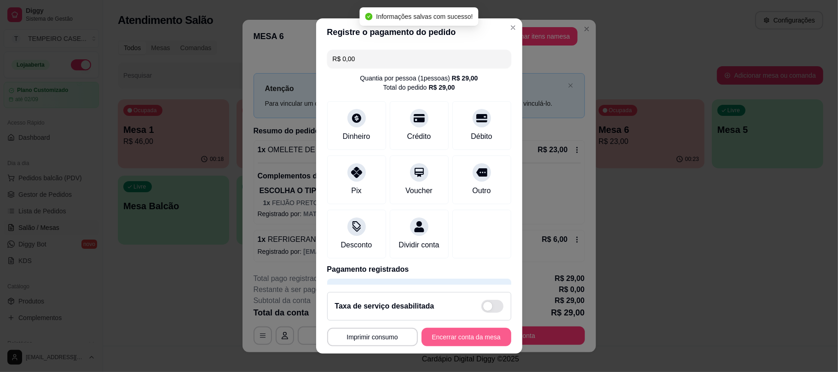
click at [469, 337] on button "Encerrar conta da mesa" at bounding box center [467, 337] width 90 height 18
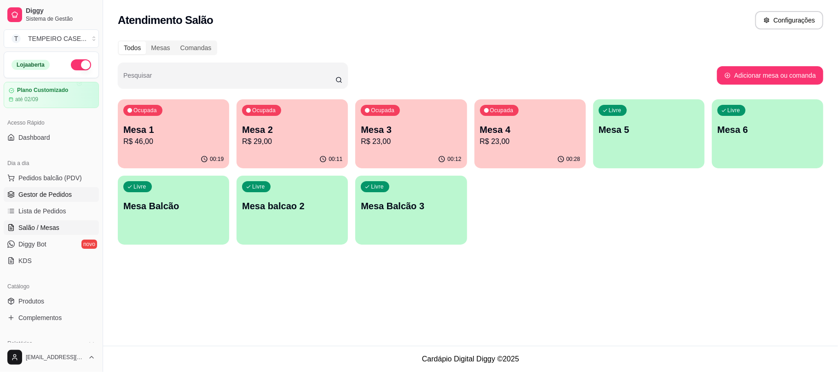
click at [46, 199] on span "Gestor de Pedidos" at bounding box center [44, 194] width 53 height 9
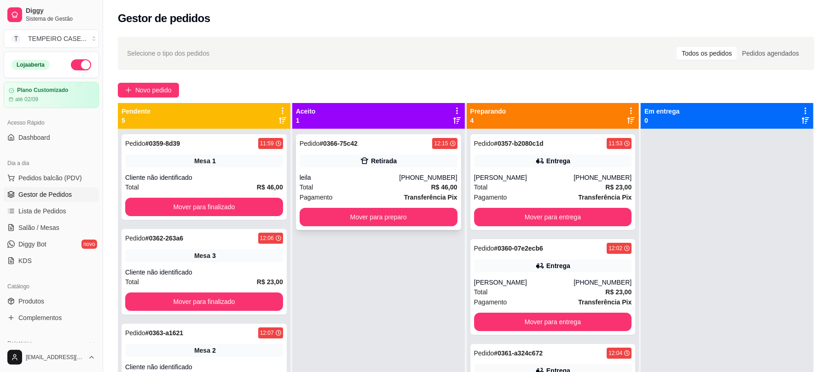
click at [346, 179] on div "leila" at bounding box center [350, 177] width 100 height 9
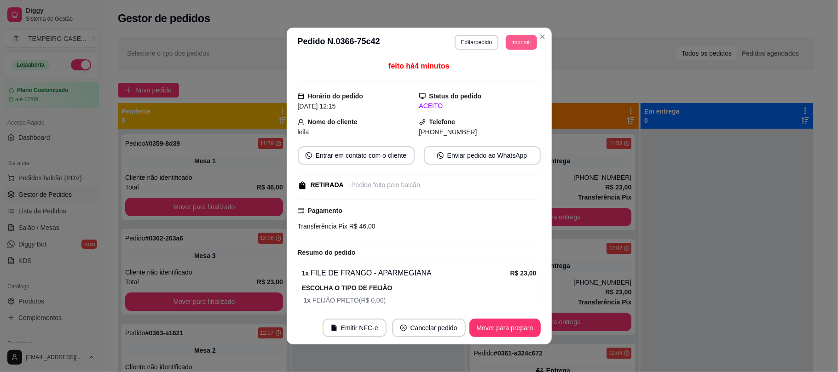
click at [525, 46] on button "Imprimir" at bounding box center [521, 42] width 31 height 15
click at [510, 94] on button "cozinha" at bounding box center [500, 93] width 67 height 15
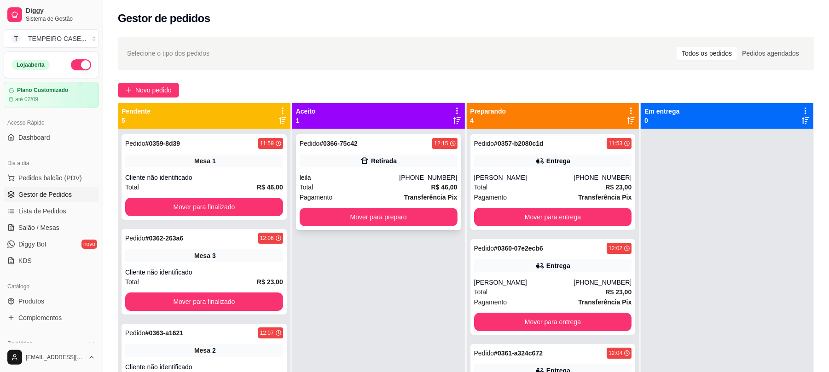
click at [367, 171] on div "Pedido # 0366-75c42 12:15 Retirada leila [PHONE_NUMBER] Total R$ 46,00 Pagament…" at bounding box center [378, 182] width 165 height 96
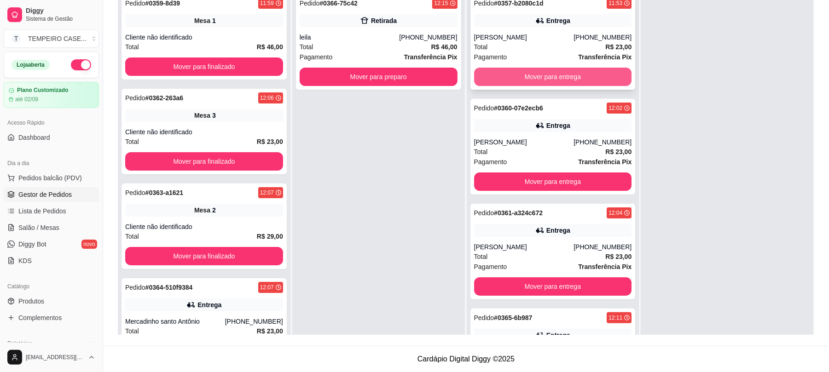
click at [532, 81] on button "Mover para entrega" at bounding box center [553, 77] width 158 height 18
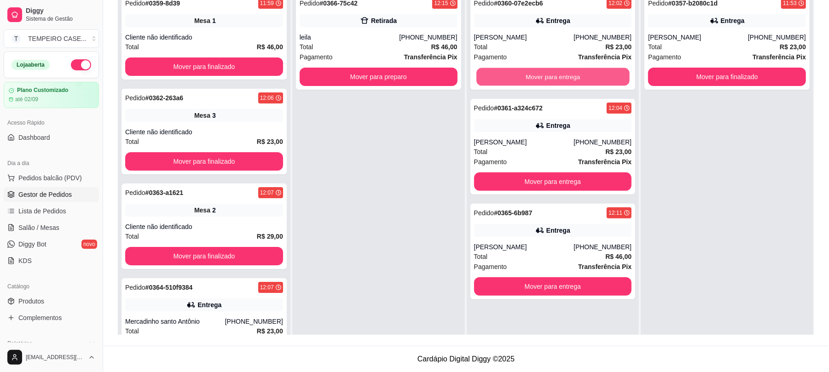
click at [532, 81] on button "Mover para entrega" at bounding box center [552, 77] width 153 height 18
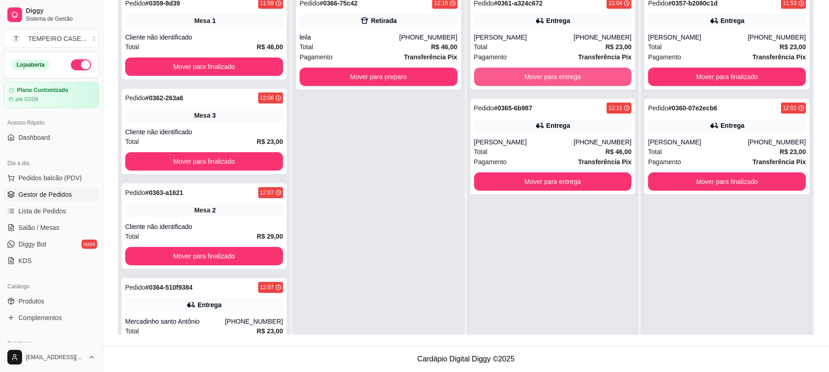
click at [532, 81] on button "Mover para entrega" at bounding box center [553, 77] width 158 height 18
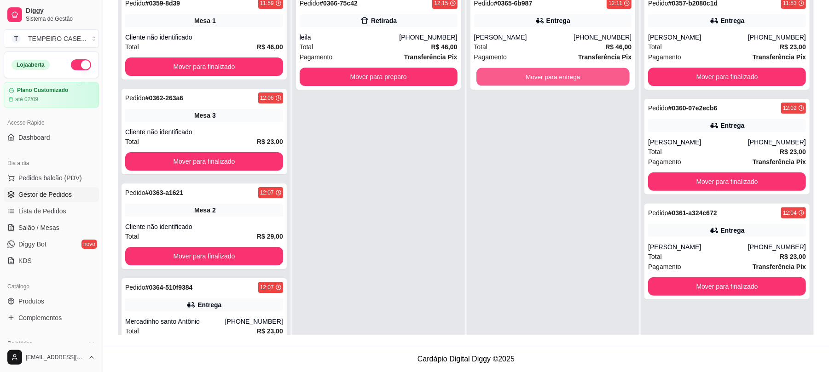
click at [532, 81] on button "Mover para entrega" at bounding box center [552, 77] width 153 height 18
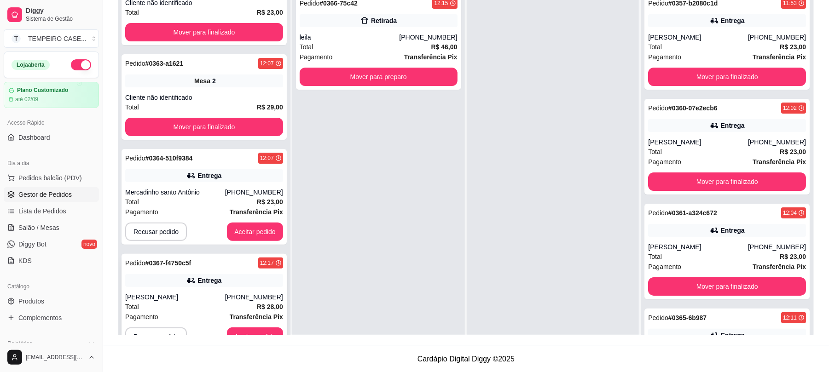
scroll to position [133, 0]
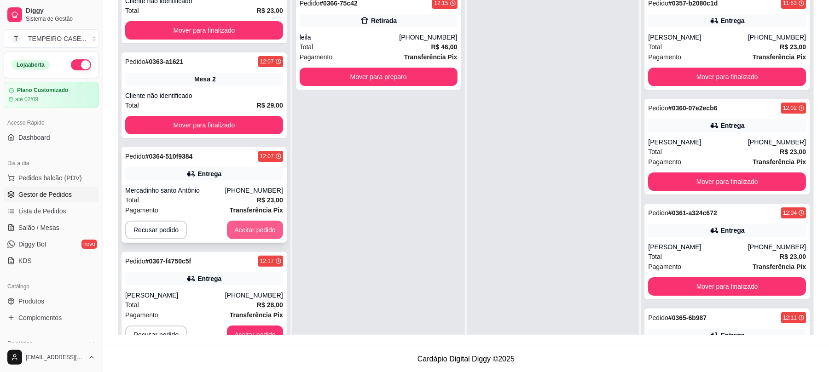
click at [240, 234] on button "Aceitar pedido" at bounding box center [255, 230] width 56 height 18
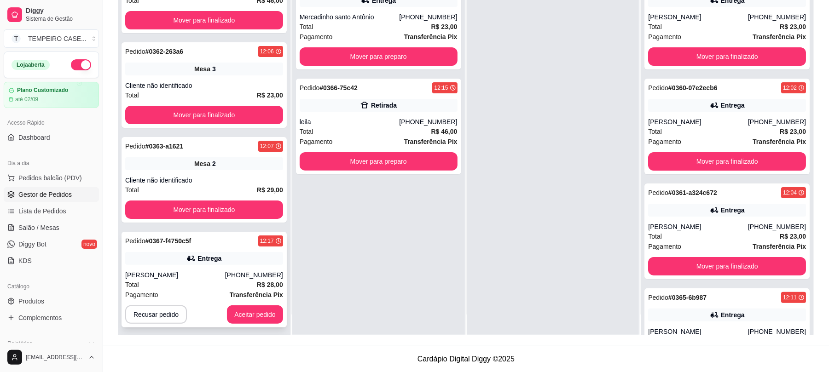
scroll to position [26, 0]
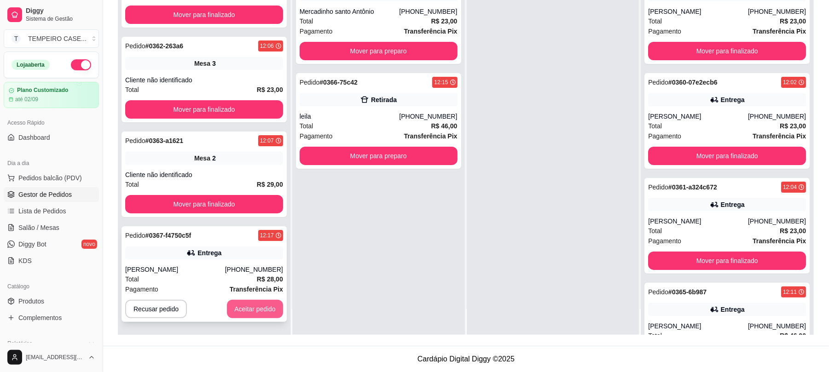
click at [248, 311] on button "Aceitar pedido" at bounding box center [255, 309] width 56 height 18
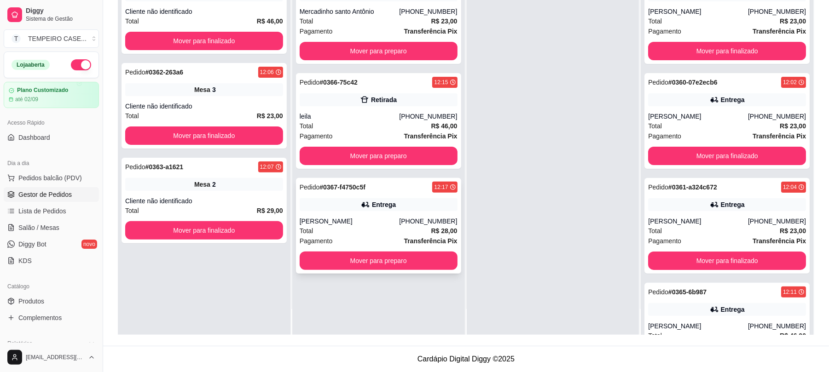
scroll to position [0, 0]
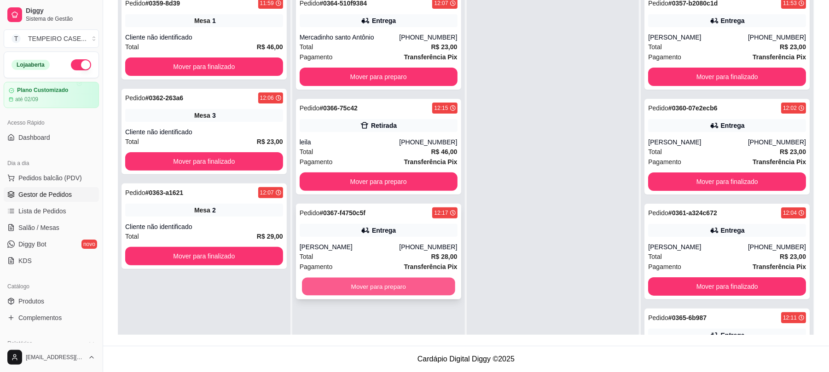
click at [369, 288] on button "Mover para preparo" at bounding box center [378, 287] width 153 height 18
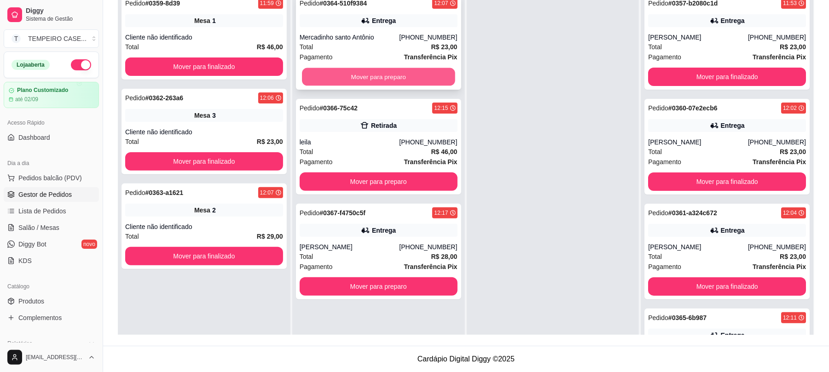
click at [396, 73] on button "Mover para preparo" at bounding box center [378, 77] width 153 height 18
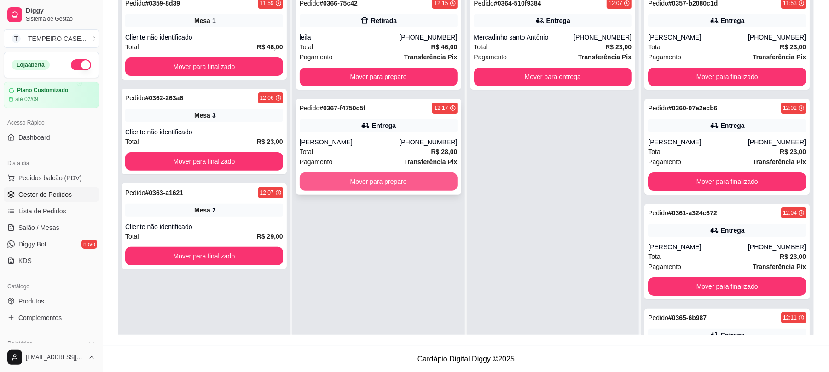
click at [398, 182] on button "Mover para preparo" at bounding box center [379, 182] width 158 height 18
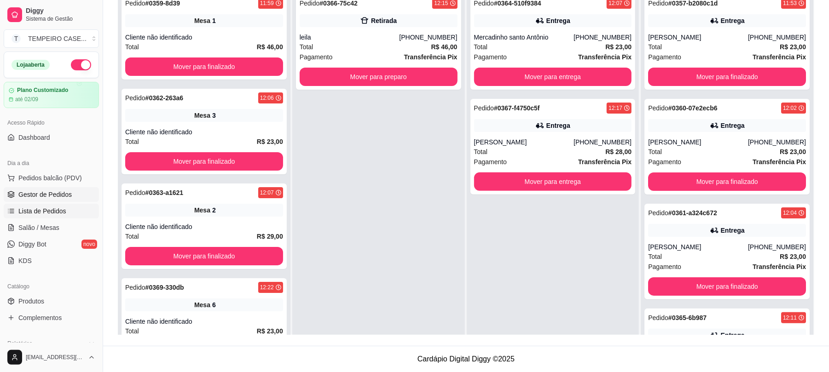
click at [35, 209] on span "Lista de Pedidos" at bounding box center [42, 211] width 48 height 9
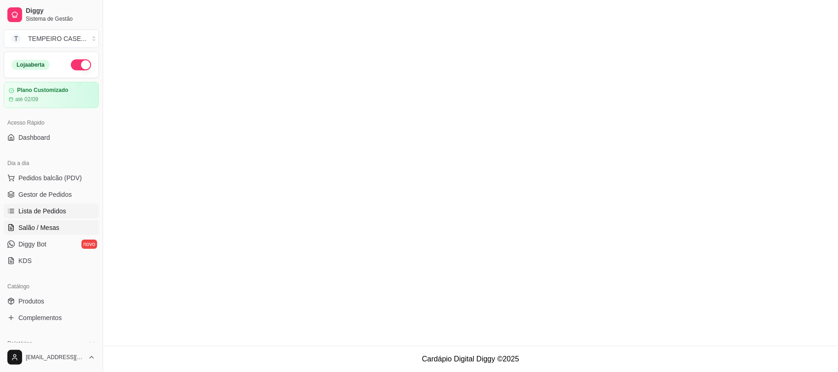
click at [42, 229] on span "Salão / Mesas" at bounding box center [38, 227] width 41 height 9
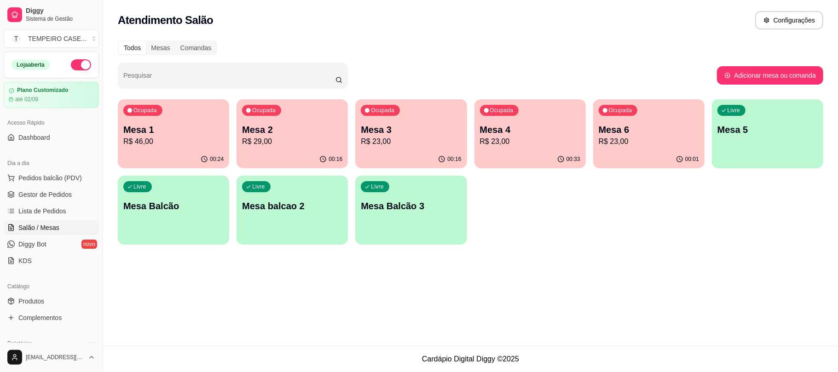
click at [531, 124] on p "Mesa 4" at bounding box center [530, 129] width 100 height 13
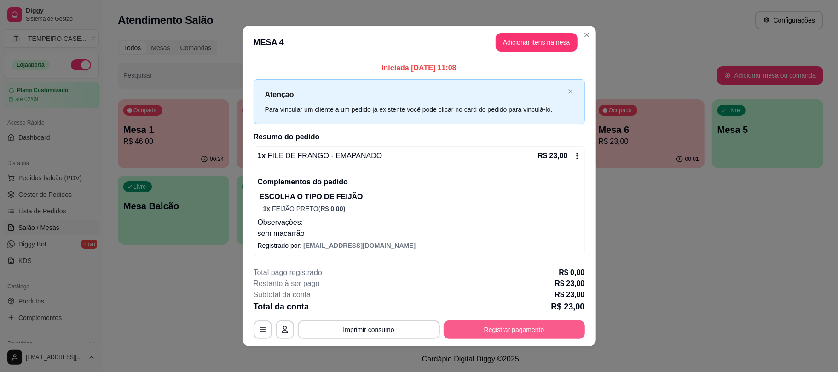
click at [494, 328] on button "Registrar pagamento" at bounding box center [514, 330] width 141 height 18
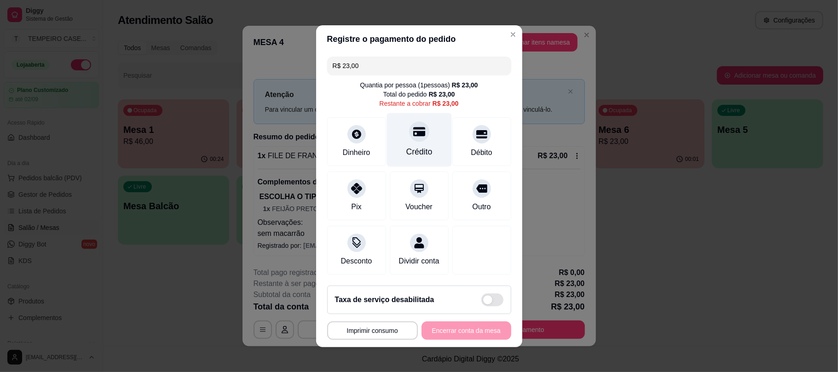
click at [426, 149] on div "Crédito" at bounding box center [419, 140] width 65 height 54
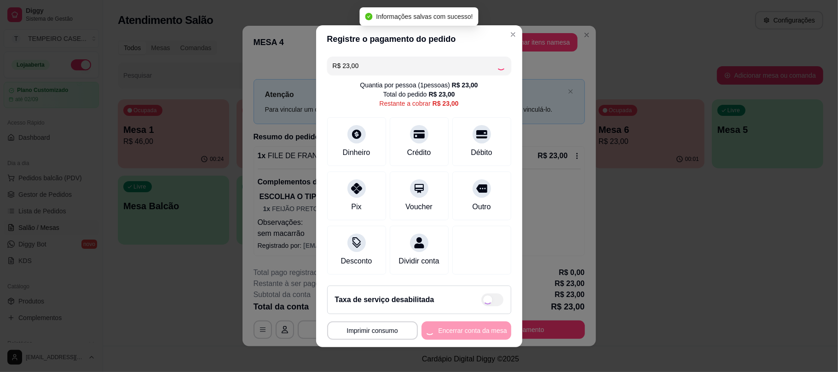
type input "R$ 0,00"
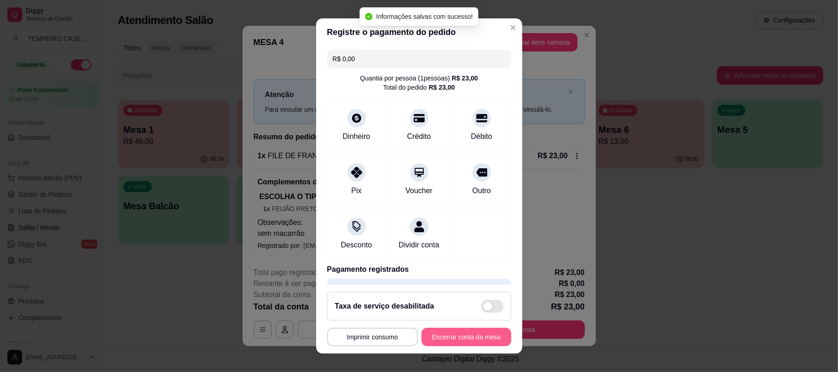
click at [473, 337] on button "Encerrar conta da mesa" at bounding box center [467, 337] width 90 height 18
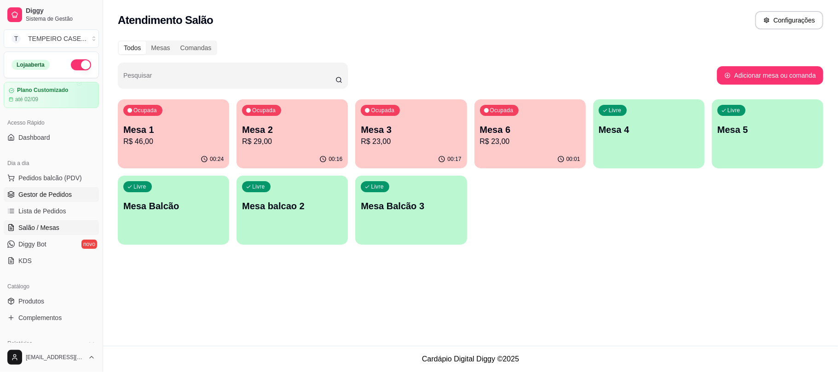
click at [53, 197] on span "Gestor de Pedidos" at bounding box center [44, 194] width 53 height 9
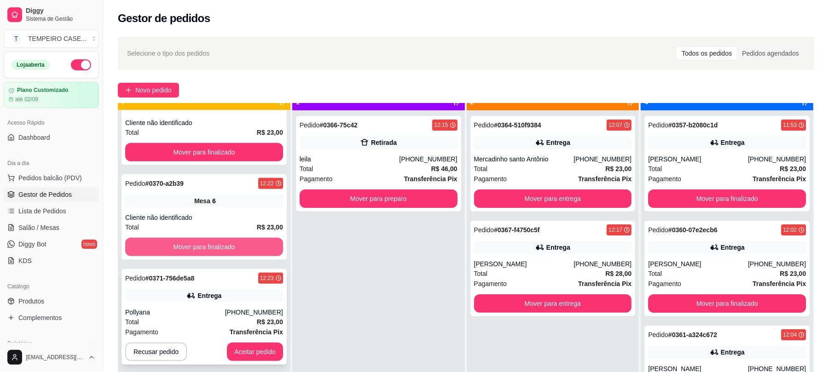
scroll to position [26, 0]
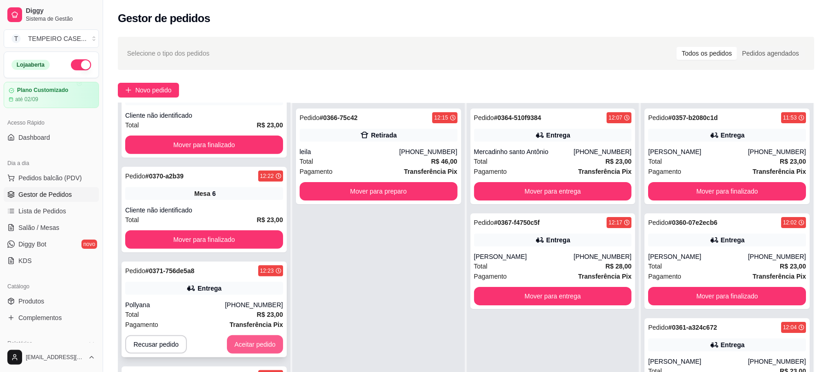
click at [239, 341] on button "Aceitar pedido" at bounding box center [255, 344] width 56 height 18
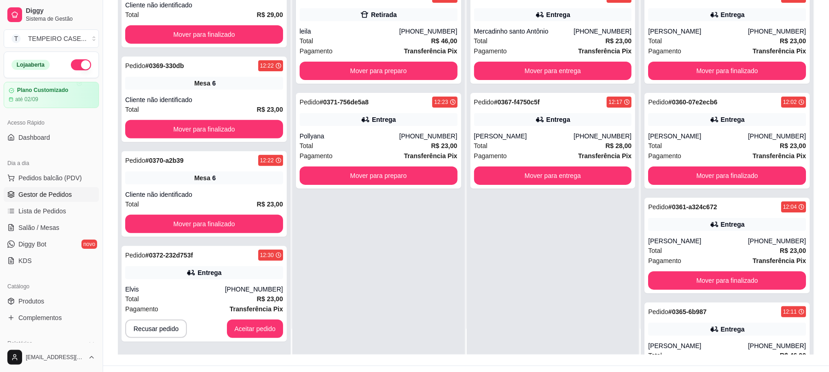
scroll to position [140, 0]
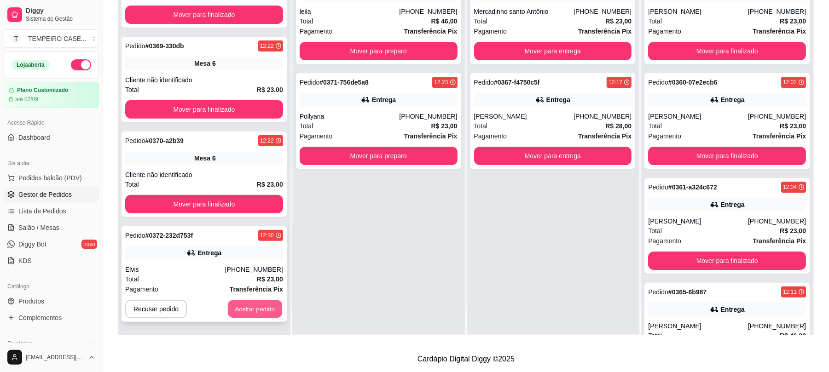
click at [249, 302] on button "Aceitar pedido" at bounding box center [255, 310] width 54 height 18
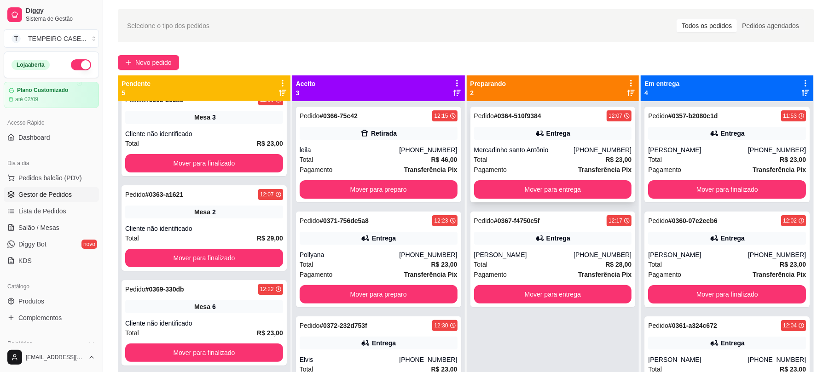
scroll to position [17, 0]
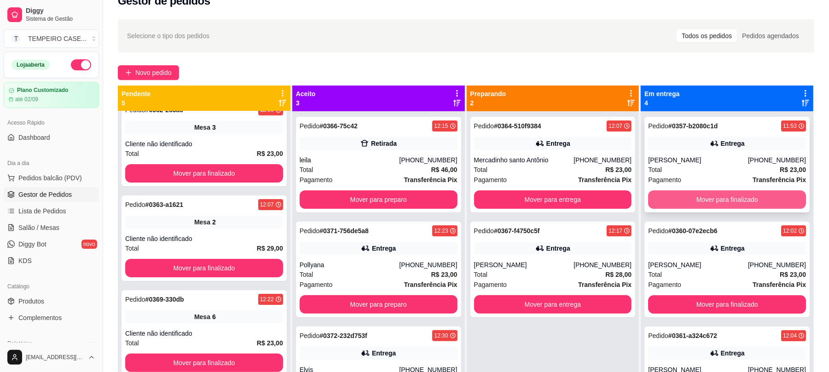
click at [659, 194] on button "Mover para finalizado" at bounding box center [727, 200] width 158 height 18
click at [666, 198] on button "Mover para finalizado" at bounding box center [726, 200] width 153 height 18
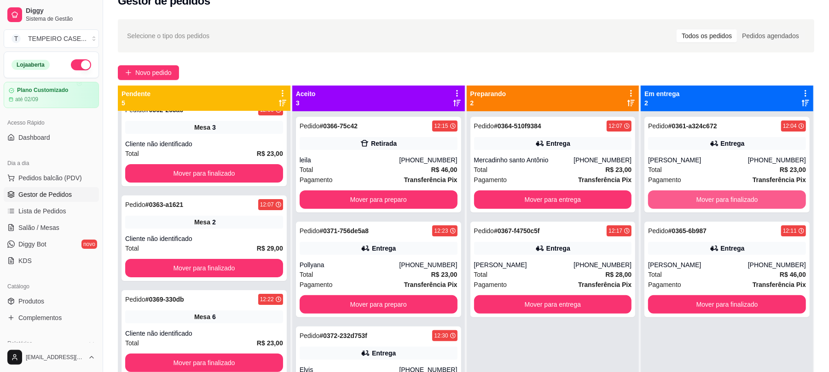
click at [666, 198] on button "Mover para finalizado" at bounding box center [727, 200] width 158 height 18
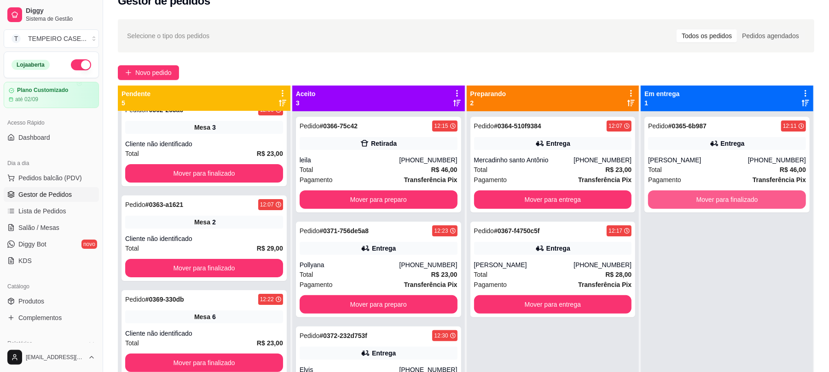
click at [666, 198] on button "Mover para finalizado" at bounding box center [727, 200] width 158 height 18
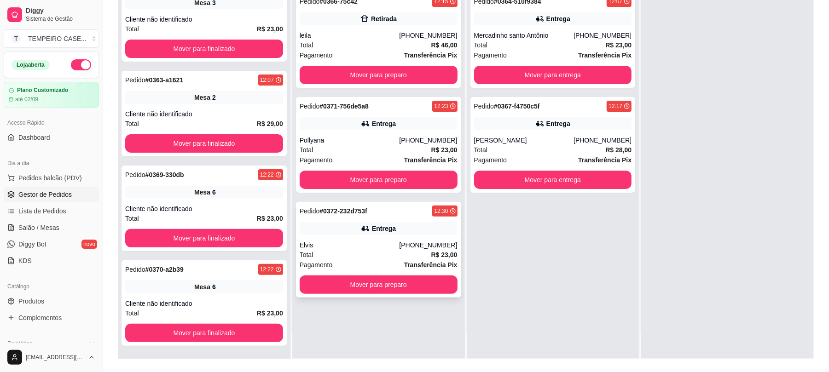
scroll to position [140, 0]
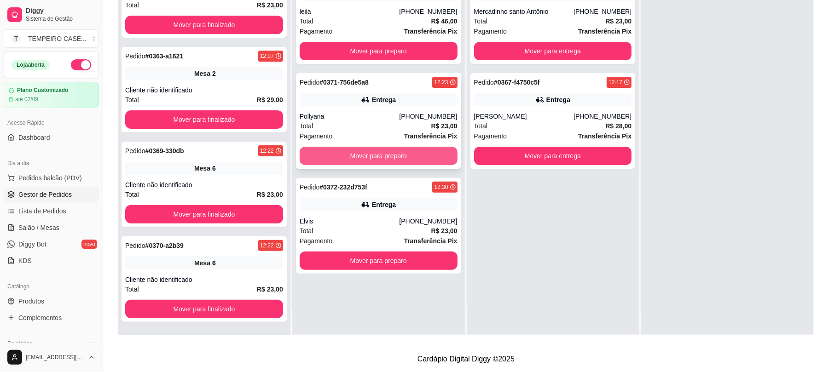
click at [371, 155] on button "Mover para preparo" at bounding box center [379, 156] width 158 height 18
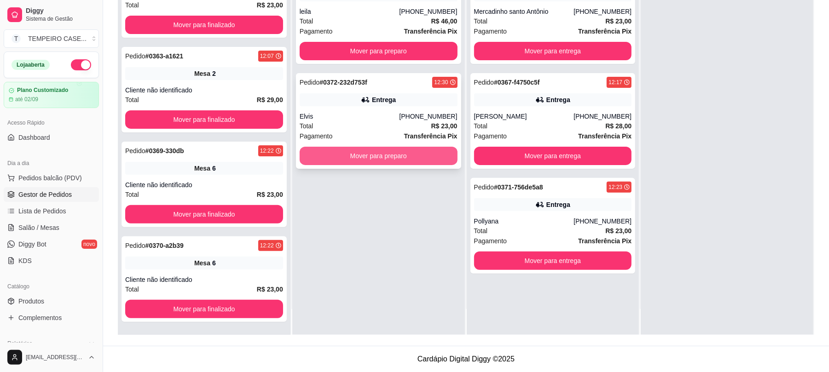
click at [405, 158] on button "Mover para preparo" at bounding box center [379, 156] width 158 height 18
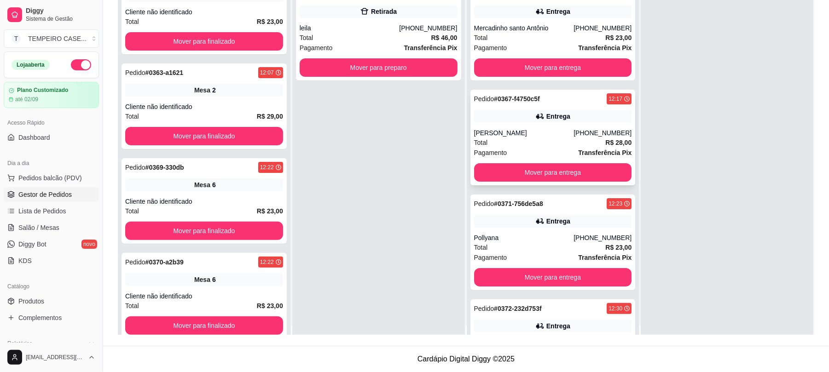
scroll to position [0, 0]
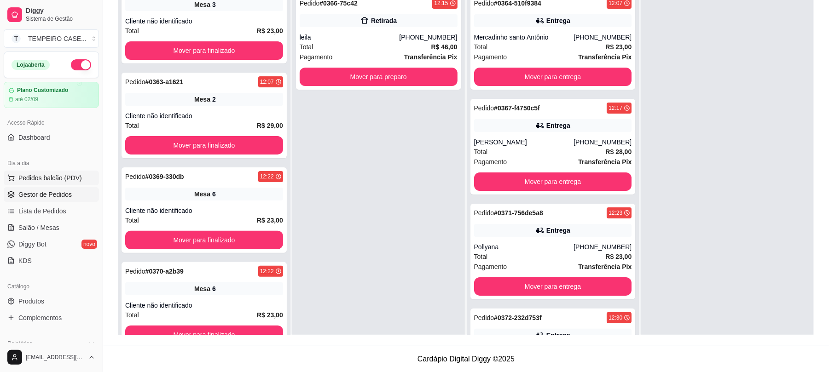
click at [30, 177] on span "Pedidos balcão (PDV)" at bounding box center [50, 177] width 64 height 9
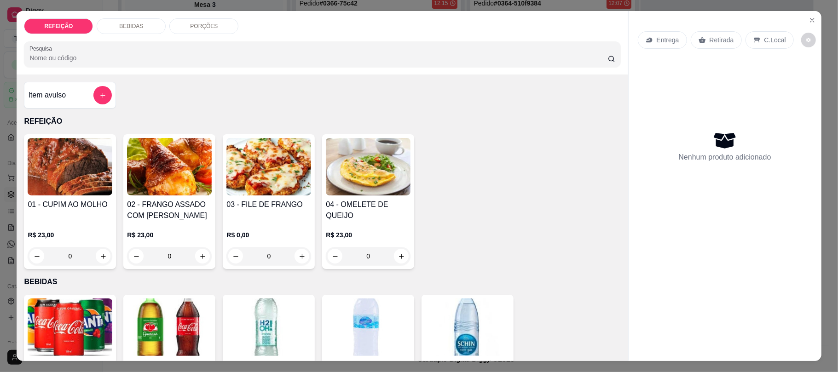
click at [269, 187] on img at bounding box center [268, 167] width 85 height 58
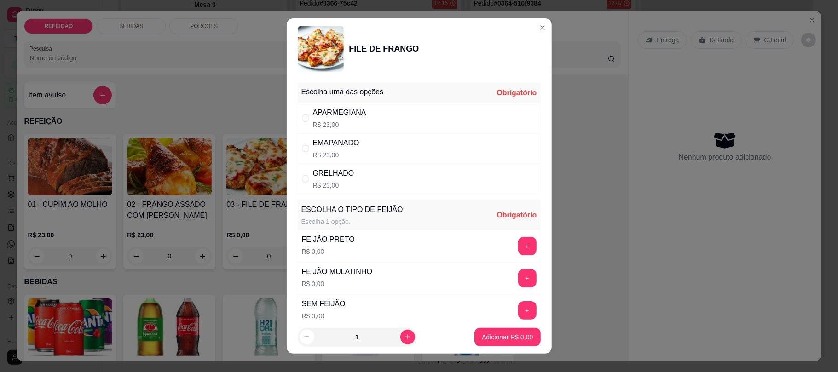
click at [326, 143] on div "EMAPANADO" at bounding box center [336, 143] width 46 height 11
click at [337, 174] on div "GRELHADO" at bounding box center [333, 173] width 41 height 11
radio input "false"
radio input "true"
click at [340, 159] on p "R$ 23,00" at bounding box center [336, 154] width 46 height 9
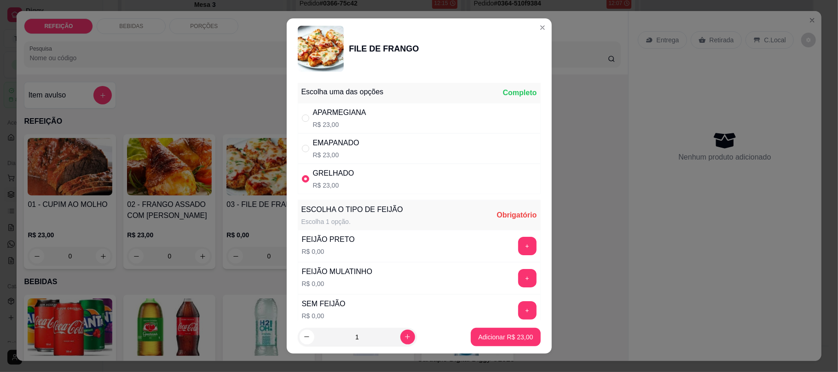
radio input "true"
radio input "false"
click at [340, 179] on div "GRELHADO" at bounding box center [333, 173] width 41 height 11
radio input "false"
radio input "true"
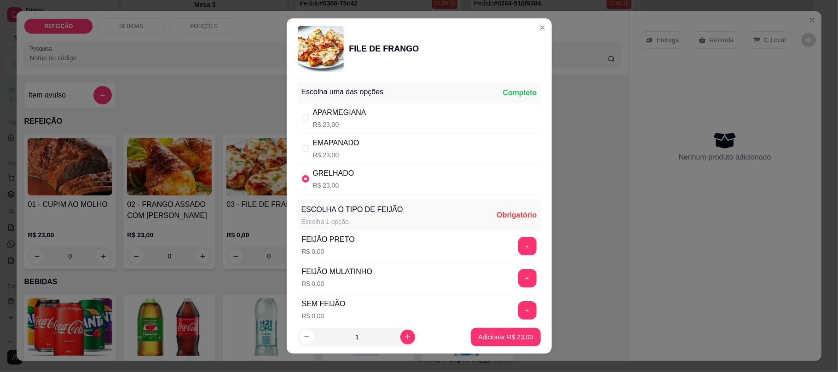
click at [347, 150] on div "EMAPANADO R$ 23,00" at bounding box center [336, 149] width 46 height 22
radio input "true"
radio input "false"
click at [347, 156] on p "R$ 23,00" at bounding box center [336, 154] width 46 height 9
radio input "false"
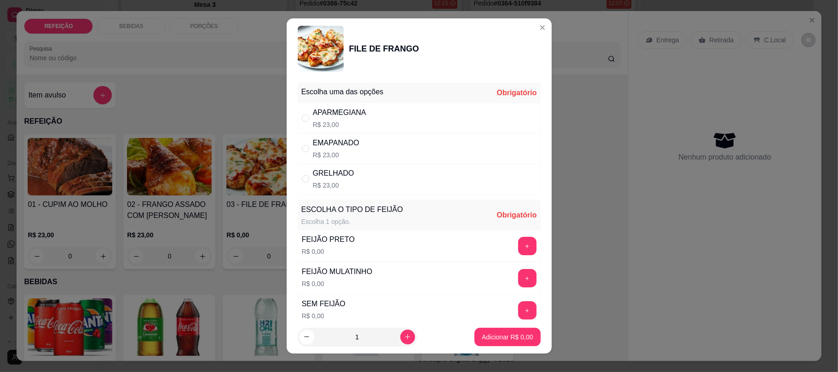
click at [360, 117] on div "APARMEGIANA R$ 23,00" at bounding box center [419, 118] width 243 height 30
radio input "true"
click at [518, 251] on button "+" at bounding box center [527, 246] width 18 height 18
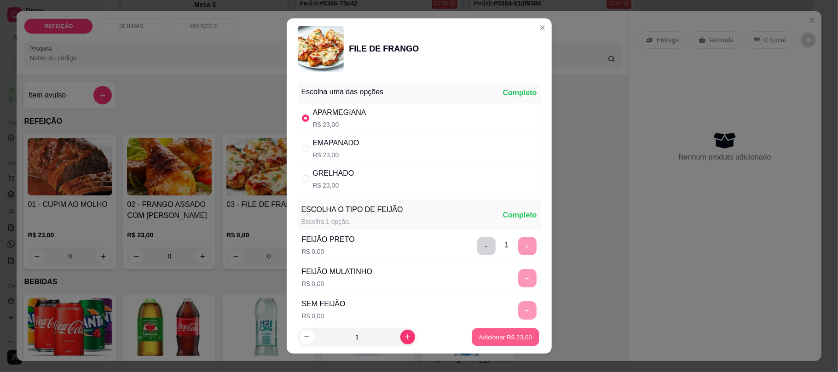
click at [503, 332] on button "Adicionar R$ 23,00" at bounding box center [506, 337] width 68 height 18
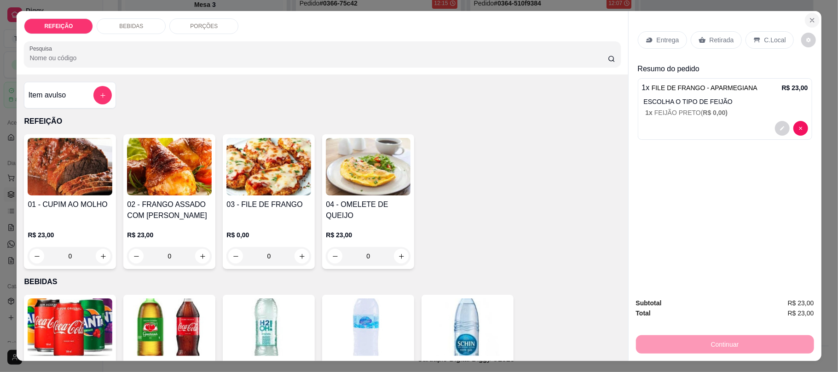
click at [809, 21] on icon "Close" at bounding box center [812, 20] width 7 height 7
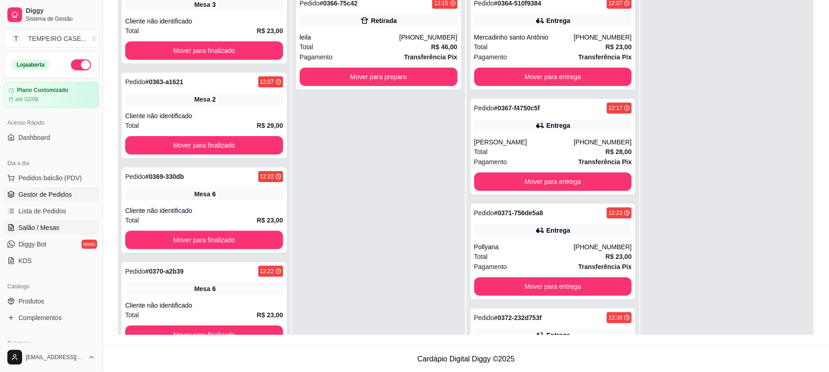
click at [58, 221] on link "Salão / Mesas" at bounding box center [51, 227] width 95 height 15
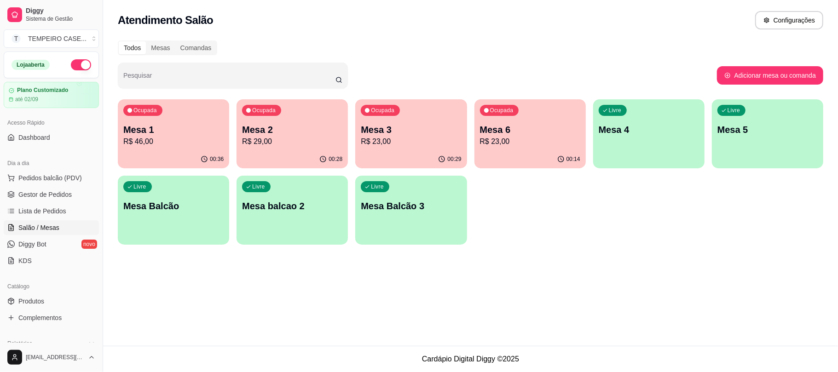
click at [269, 129] on p "Mesa 2" at bounding box center [292, 129] width 100 height 13
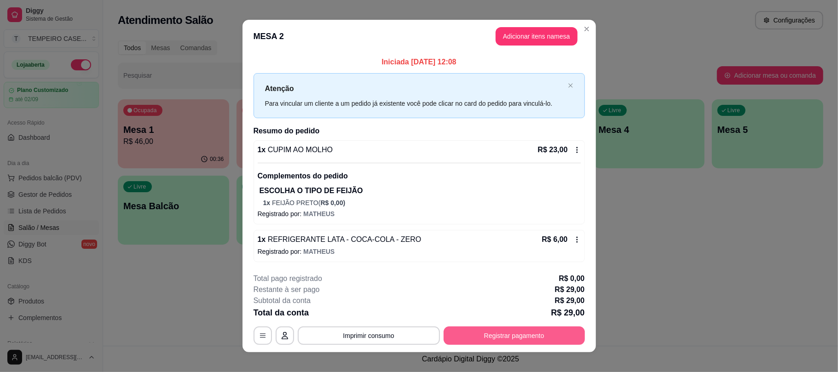
click at [488, 335] on button "Registrar pagamento" at bounding box center [514, 336] width 141 height 18
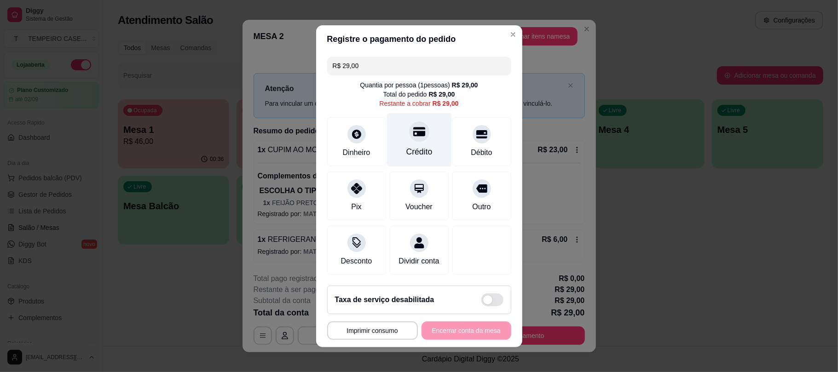
click at [424, 139] on div "Crédito" at bounding box center [419, 140] width 65 height 54
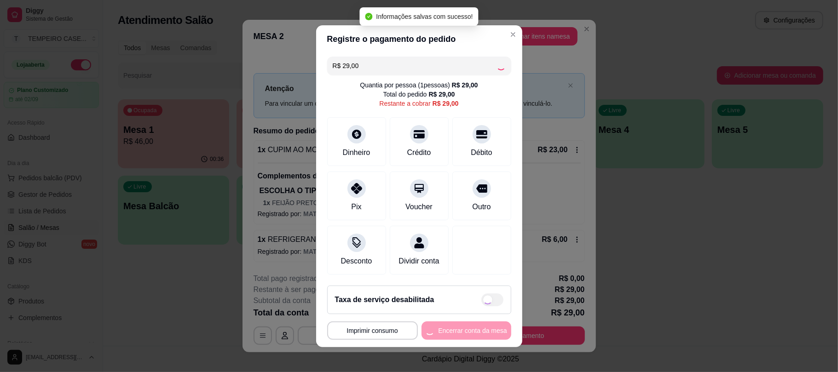
type input "R$ 0,00"
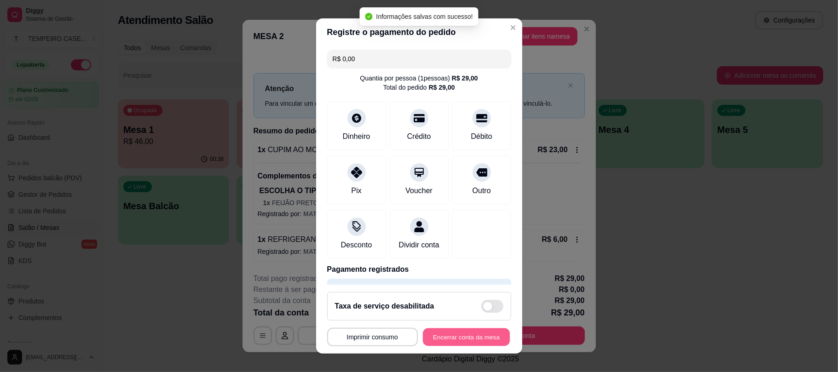
click at [458, 341] on button "Encerrar conta da mesa" at bounding box center [466, 337] width 87 height 18
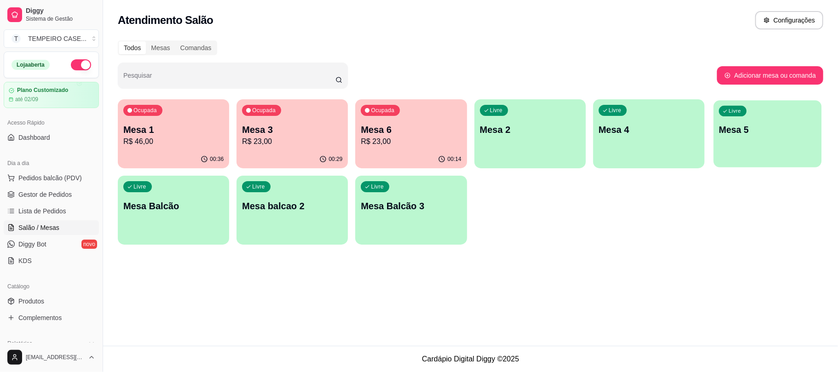
click at [740, 127] on p "Mesa 5" at bounding box center [768, 130] width 98 height 12
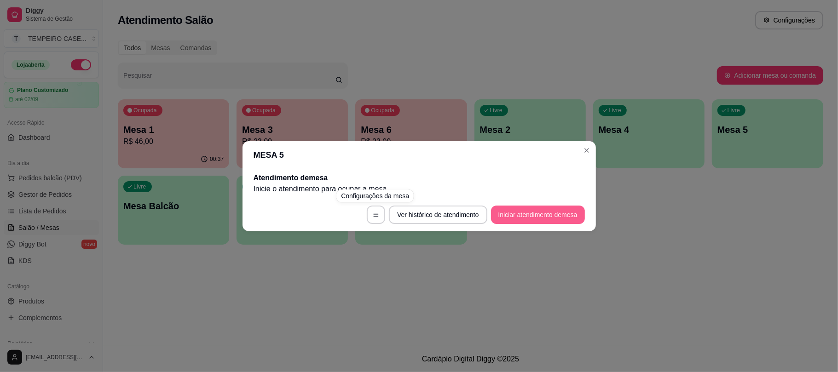
click at [538, 219] on button "Iniciar atendimento de mesa" at bounding box center [538, 215] width 94 height 18
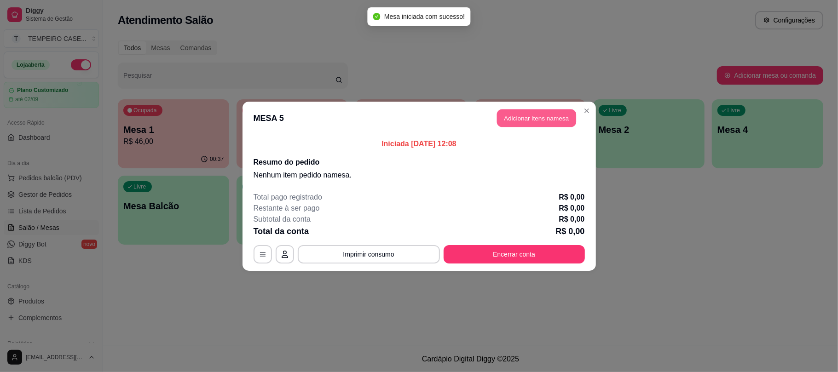
click at [529, 119] on button "Adicionar itens na mesa" at bounding box center [536, 118] width 79 height 18
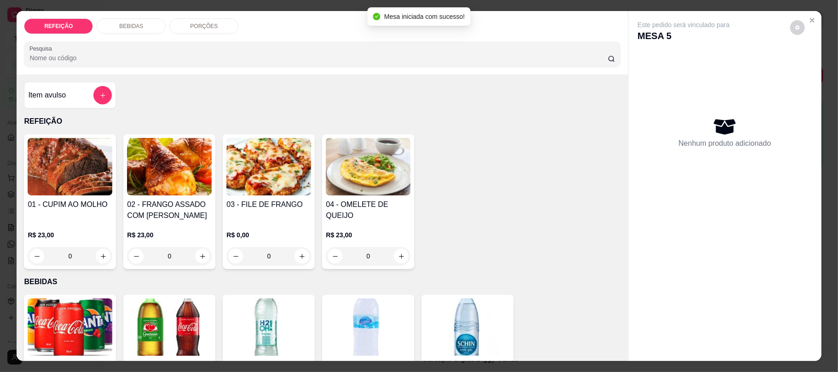
click at [286, 165] on img at bounding box center [268, 167] width 85 height 58
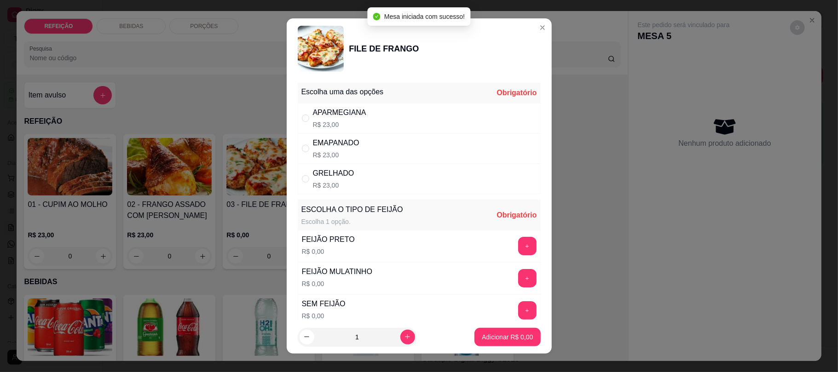
click at [340, 111] on div "APARMEGIANA" at bounding box center [339, 112] width 53 height 11
radio input "true"
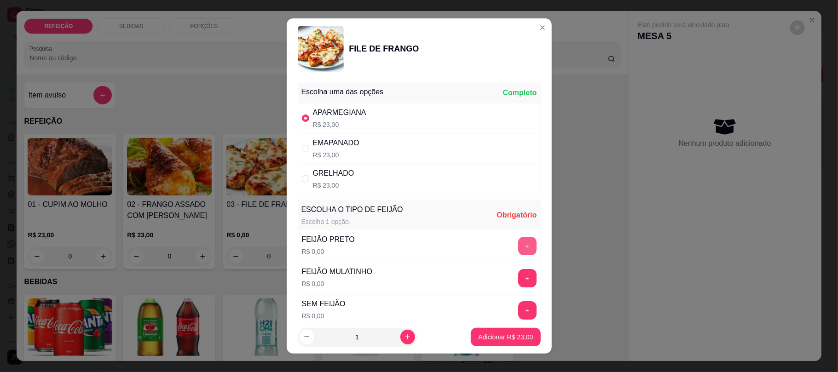
click at [518, 246] on button "+" at bounding box center [527, 246] width 18 height 18
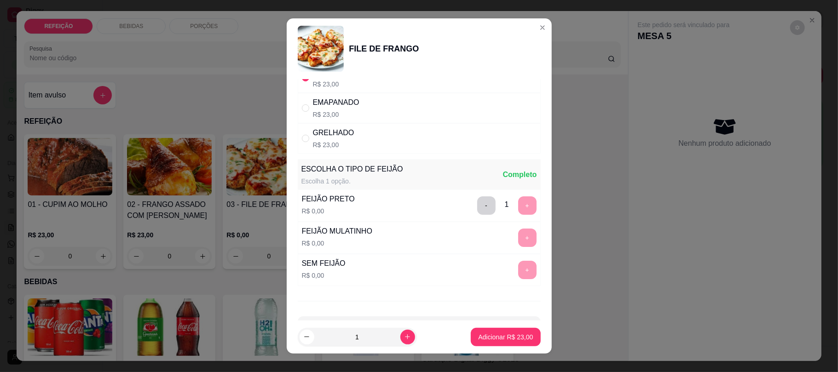
scroll to position [77, 0]
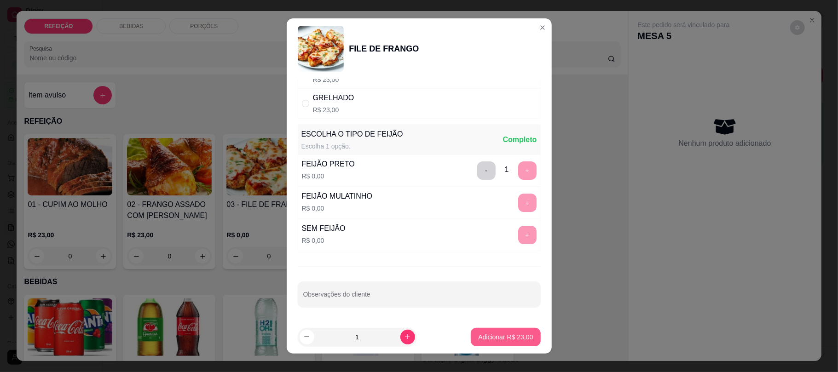
click at [481, 330] on button "Adicionar R$ 23,00" at bounding box center [505, 337] width 69 height 18
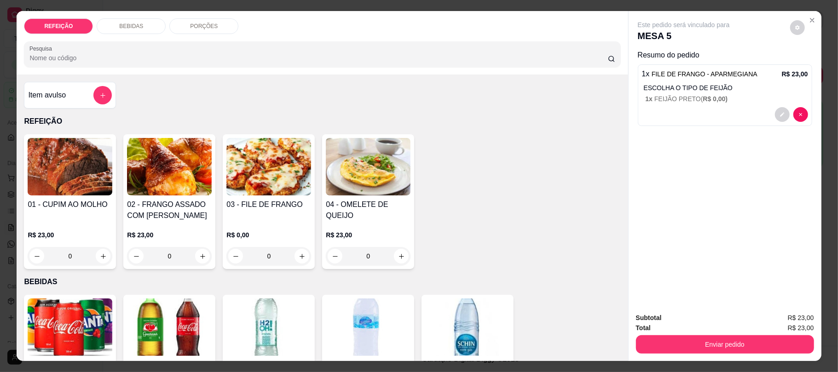
click at [71, 321] on img at bounding box center [70, 328] width 85 height 58
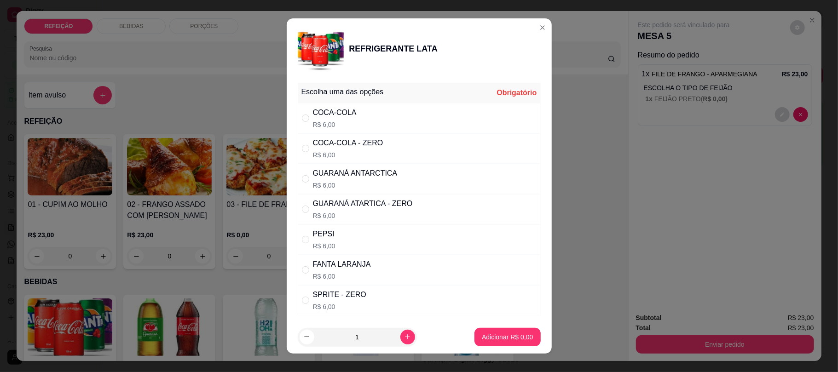
click at [368, 141] on div "COCA-COLA - ZERO" at bounding box center [348, 143] width 70 height 11
radio input "true"
click at [503, 338] on p "Adicionar R$ 6,00" at bounding box center [507, 337] width 51 height 9
type input "1"
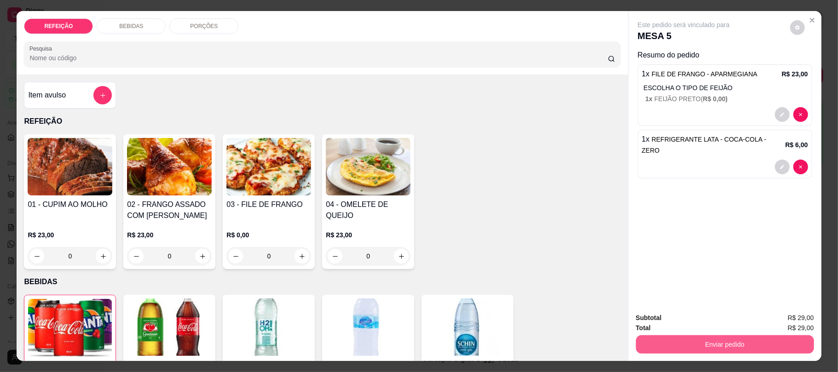
click at [704, 343] on button "Enviar pedido" at bounding box center [725, 344] width 178 height 18
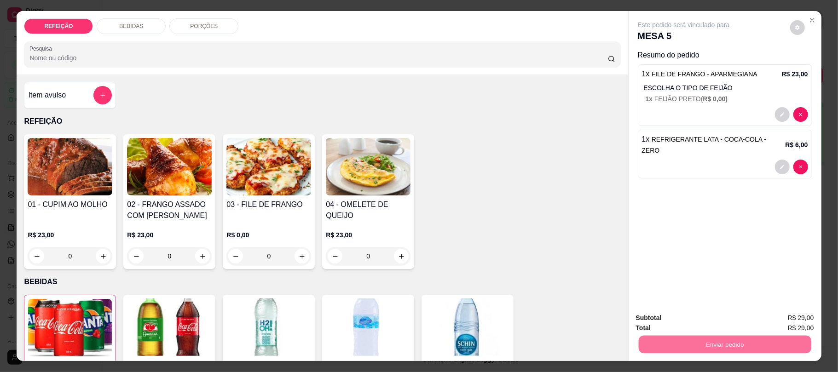
click at [675, 325] on button "Não registrar e enviar pedido" at bounding box center [694, 321] width 96 height 17
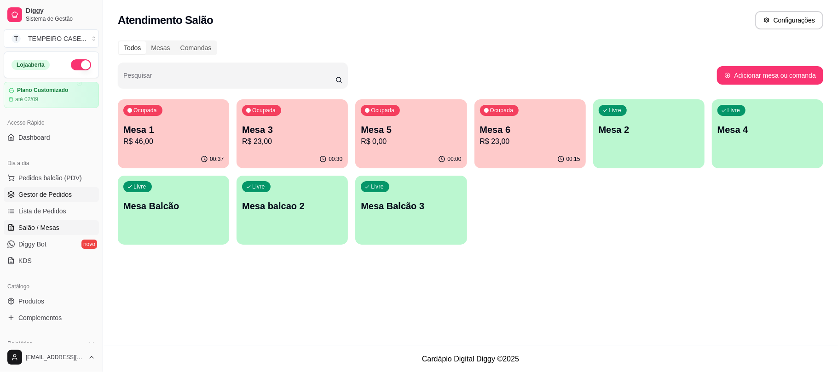
click at [48, 196] on span "Gestor de Pedidos" at bounding box center [44, 194] width 53 height 9
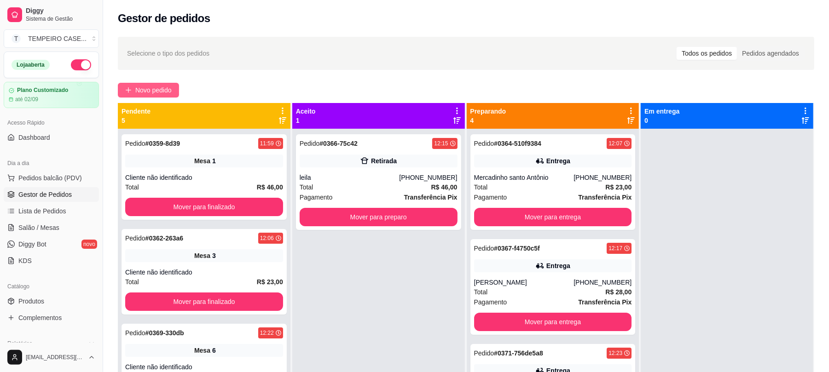
click at [153, 87] on span "Novo pedido" at bounding box center [153, 90] width 36 height 10
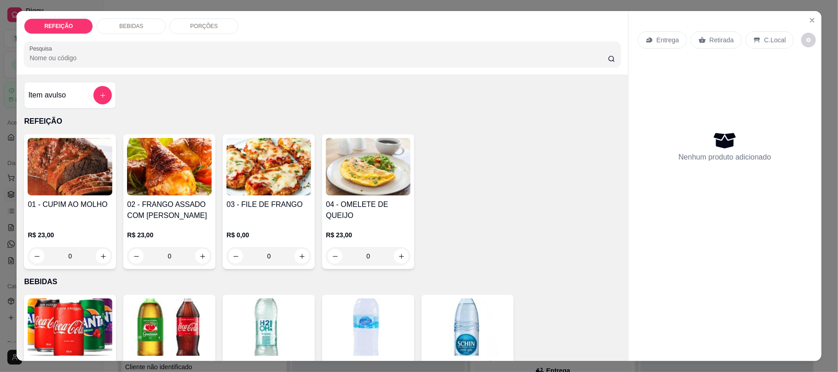
click at [715, 45] on div "Retirada" at bounding box center [716, 39] width 51 height 17
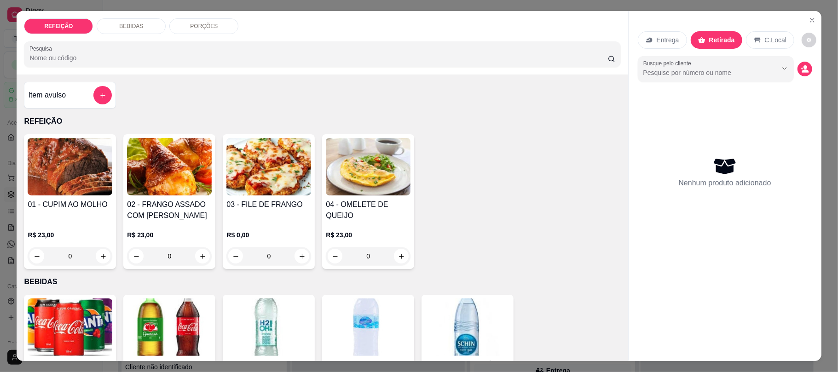
click at [662, 49] on div "Entrega Retirada C.Local" at bounding box center [725, 40] width 174 height 32
click at [665, 41] on p "Entrega" at bounding box center [668, 39] width 23 height 9
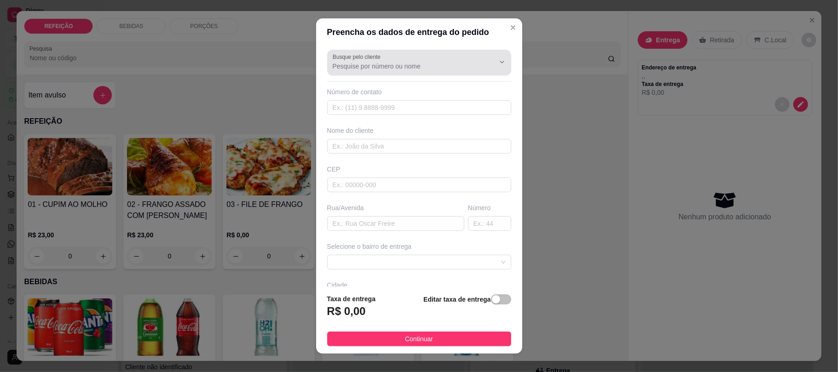
click at [327, 72] on div "Busque pelo cliente" at bounding box center [419, 63] width 184 height 26
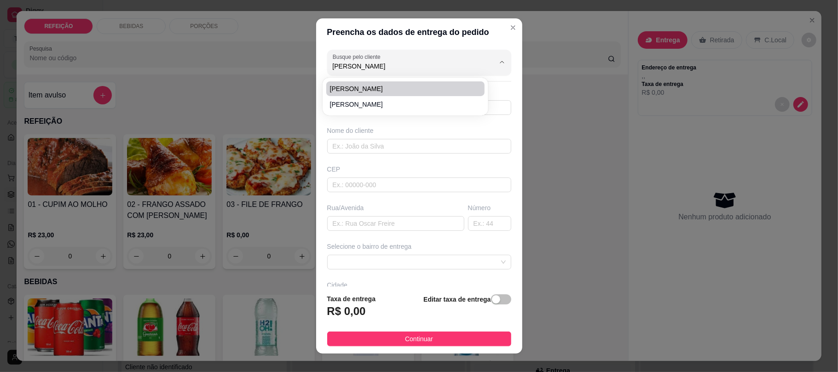
click at [357, 85] on span "[PERSON_NAME]" at bounding box center [401, 88] width 142 height 9
type input "[PERSON_NAME]"
type input "81998980425"
type input "[PERSON_NAME]"
type input "55595193"
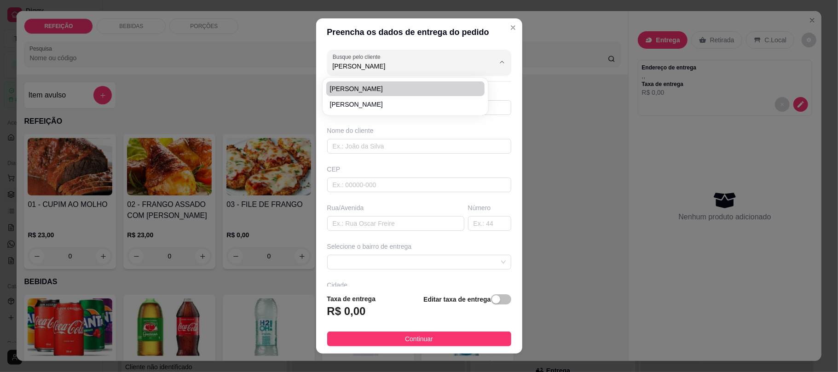
type input "Rua [PERSON_NAME]"
type input "98"
type input "IPOJUCA"
type input "Casa de [PERSON_NAME]"
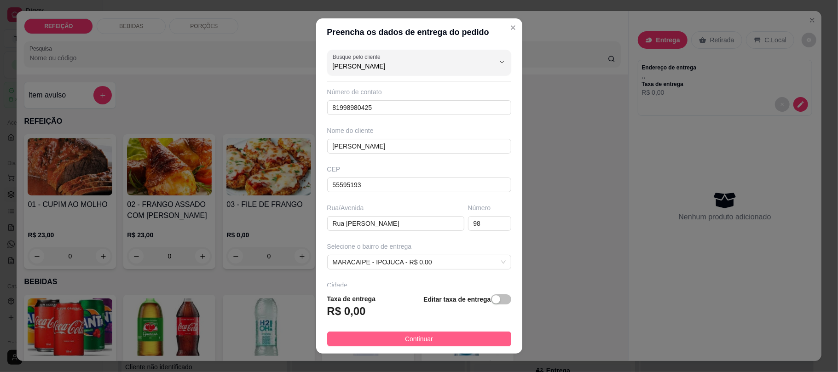
type input "[PERSON_NAME]"
click at [405, 339] on span "Continuar" at bounding box center [419, 339] width 28 height 10
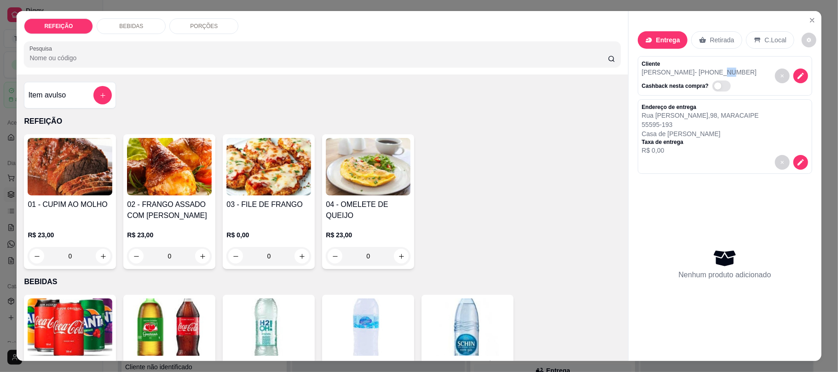
drag, startPoint x: 680, startPoint y: 72, endPoint x: 687, endPoint y: 72, distance: 6.9
click at [687, 72] on p "[PERSON_NAME] - [PHONE_NUMBER]" at bounding box center [699, 72] width 115 height 9
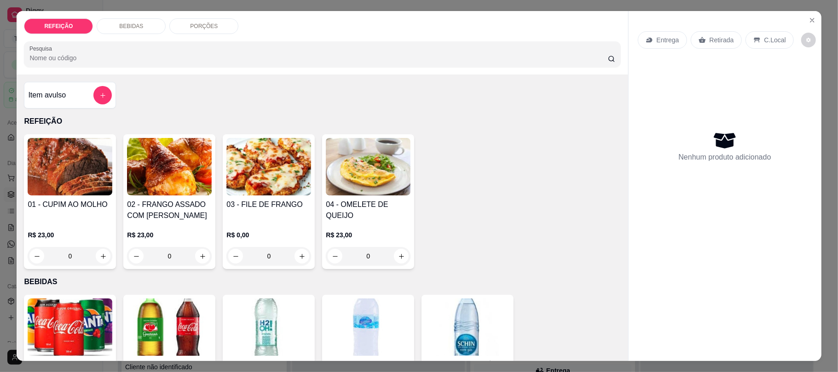
click at [658, 35] on p "Entrega" at bounding box center [668, 39] width 23 height 9
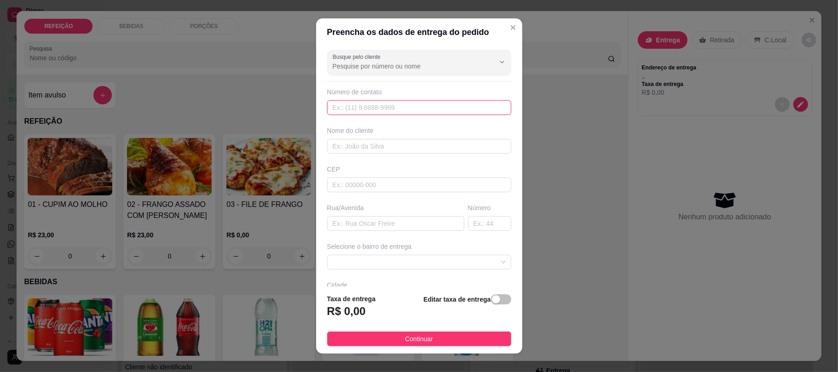
click at [394, 112] on input "text" at bounding box center [419, 107] width 184 height 15
type input "[PHONE_NUMBER]"
click at [403, 138] on div "Nome do cliente" at bounding box center [419, 140] width 188 height 28
click at [389, 150] on input "text" at bounding box center [419, 146] width 184 height 15
type input "[PERSON_NAME]"
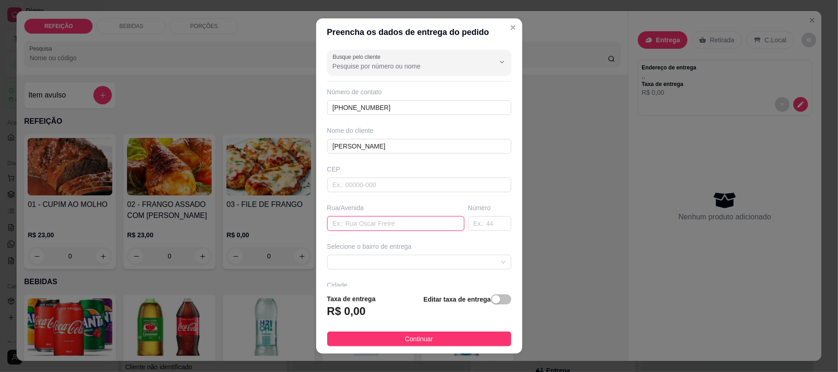
click at [400, 231] on input "text" at bounding box center [395, 223] width 137 height 15
click at [468, 225] on input "text" at bounding box center [489, 223] width 43 height 15
click at [429, 221] on input "text" at bounding box center [395, 223] width 137 height 15
click at [422, 255] on div "Selecione o bairro de entrega" at bounding box center [419, 256] width 188 height 28
click at [416, 258] on span at bounding box center [419, 262] width 173 height 14
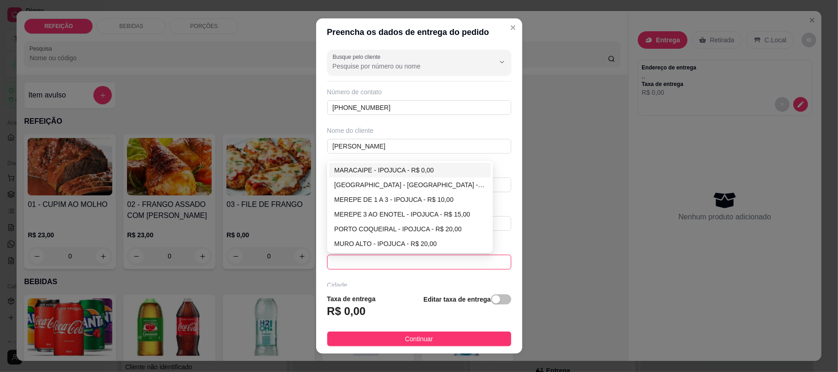
click at [363, 174] on div "MARACAIPE - IPOJUCA - R$ 0,00" at bounding box center [410, 170] width 151 height 10
type input "IPOJUCA"
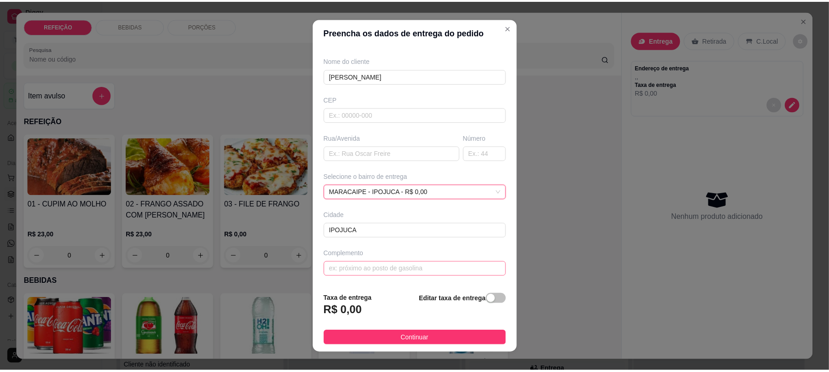
scroll to position [72, 0]
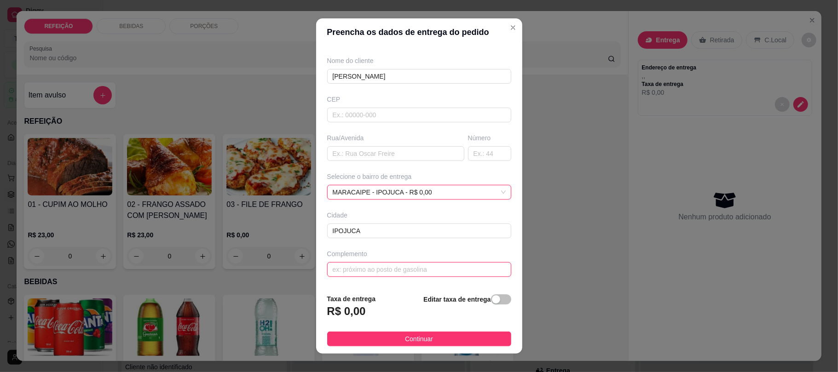
click at [416, 272] on input "text" at bounding box center [419, 269] width 184 height 15
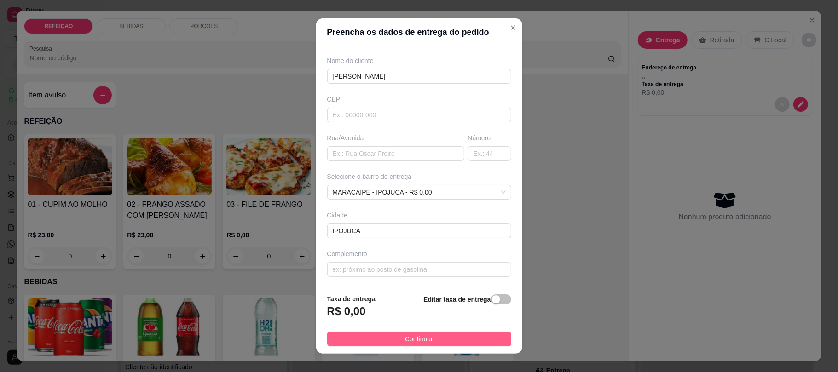
click at [420, 341] on span "Continuar" at bounding box center [419, 339] width 28 height 10
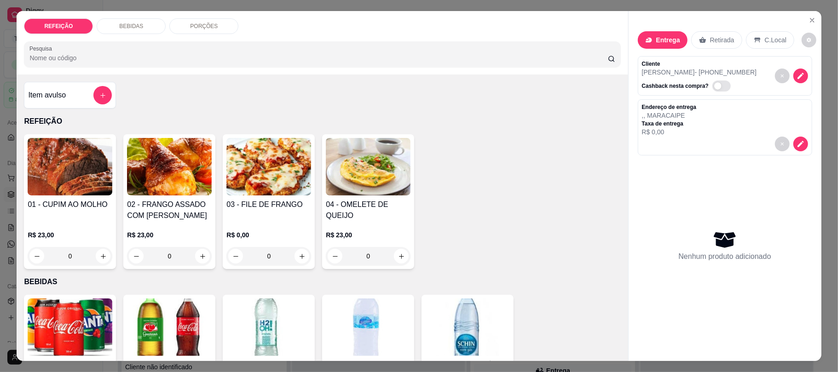
click at [279, 176] on img at bounding box center [268, 167] width 85 height 58
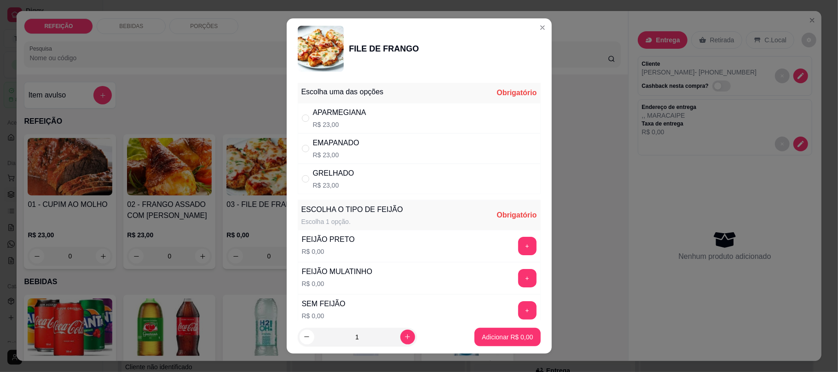
click at [408, 124] on div "APARMEGIANA R$ 23,00" at bounding box center [419, 118] width 243 height 30
radio input "true"
click at [518, 251] on button "+" at bounding box center [527, 246] width 18 height 18
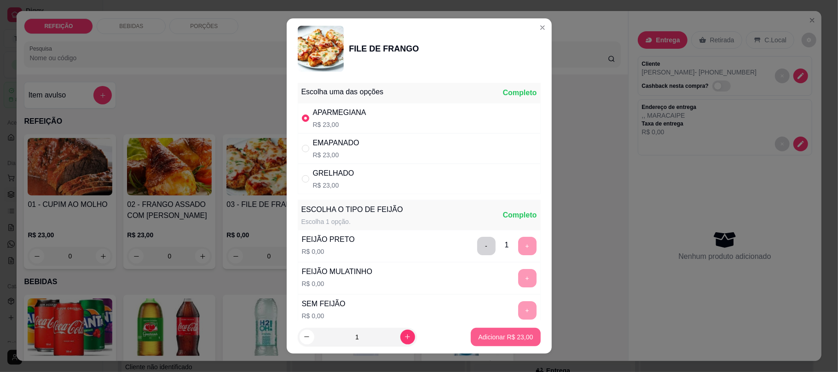
click at [500, 341] on p "Adicionar R$ 23,00" at bounding box center [505, 337] width 55 height 9
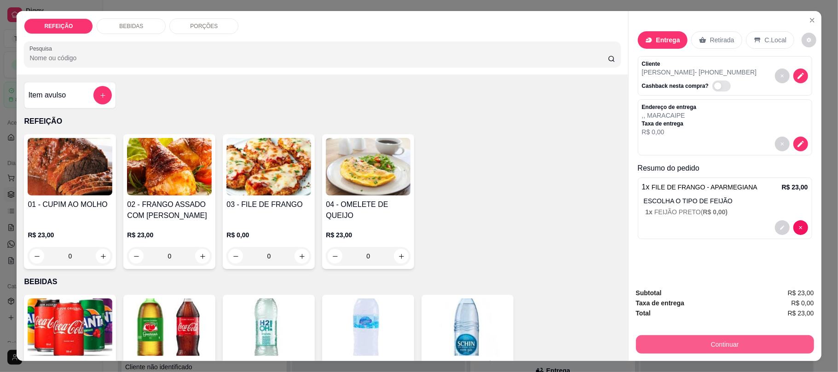
click at [672, 347] on button "Continuar" at bounding box center [725, 344] width 178 height 18
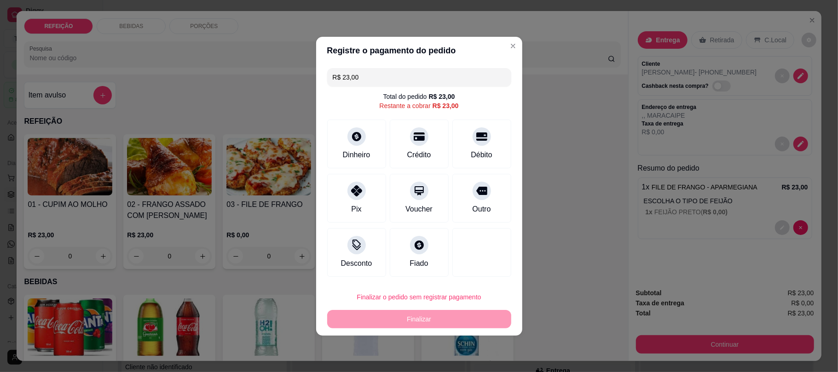
click at [348, 117] on div "R$ 23,00 Total do pedido R$ 23,00 Restante a cobrar R$ 23,00 Dinheiro Crédito D…" at bounding box center [419, 172] width 206 height 216
click at [348, 136] on div at bounding box center [357, 134] width 20 height 20
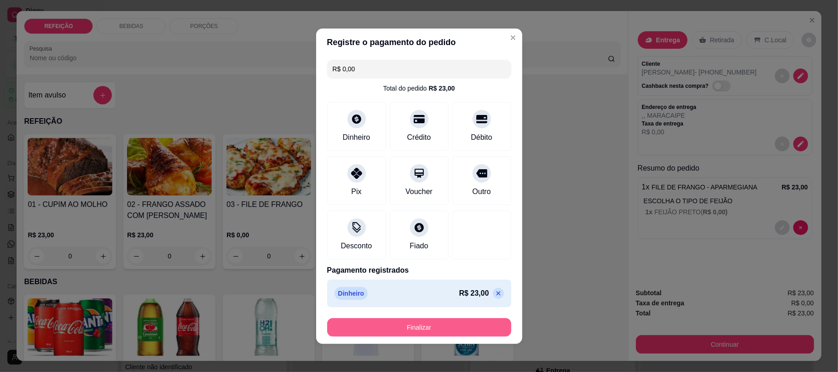
click at [435, 329] on button "Finalizar" at bounding box center [419, 327] width 184 height 18
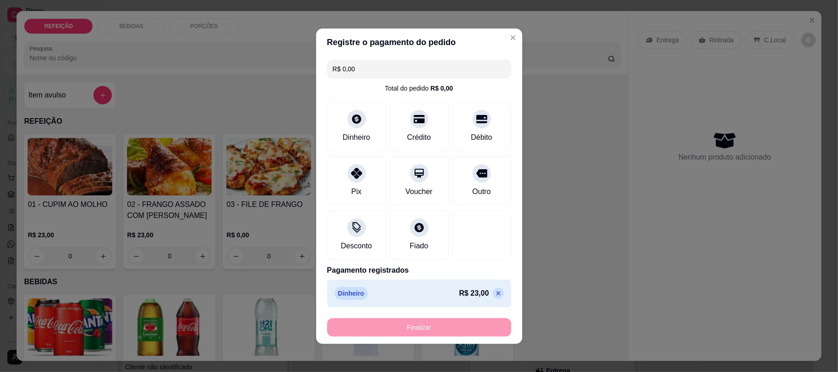
type input "-R$ 23,00"
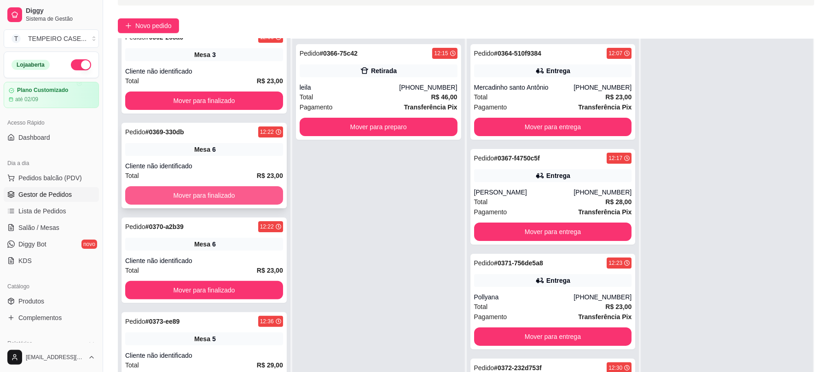
scroll to position [140, 0]
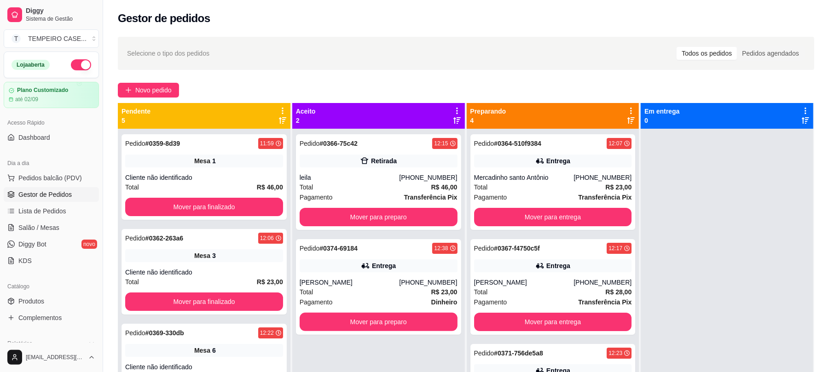
click at [51, 199] on span "Gestor de Pedidos" at bounding box center [44, 194] width 53 height 9
click at [65, 215] on link "Lista de Pedidos" at bounding box center [51, 211] width 95 height 15
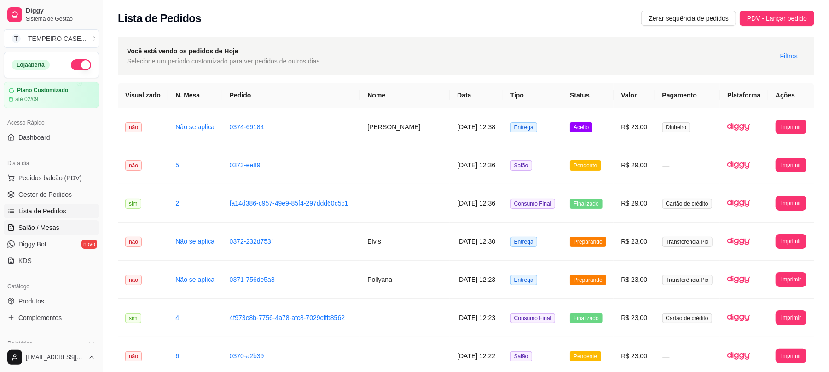
click at [52, 230] on span "Salão / Mesas" at bounding box center [38, 227] width 41 height 9
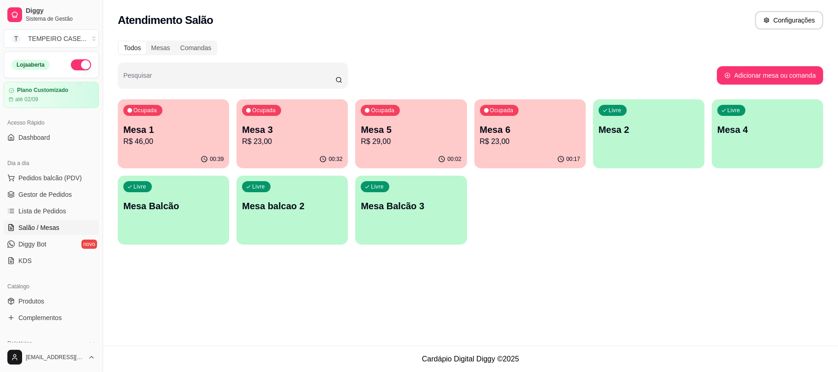
click at [545, 151] on div "00:17" at bounding box center [529, 159] width 111 height 18
click at [46, 193] on span "Gestor de Pedidos" at bounding box center [44, 194] width 53 height 9
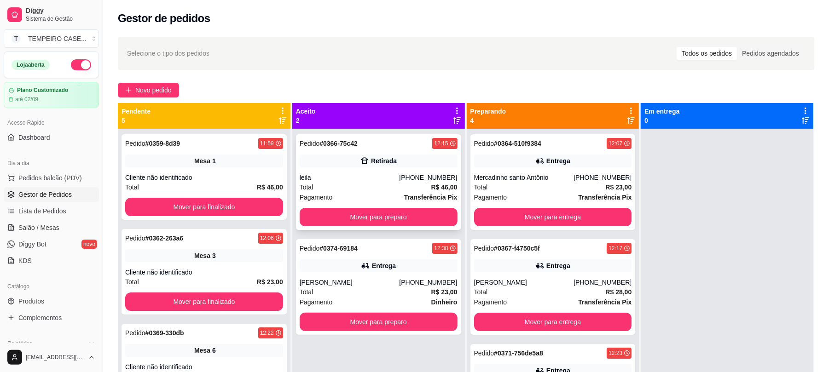
scroll to position [26, 0]
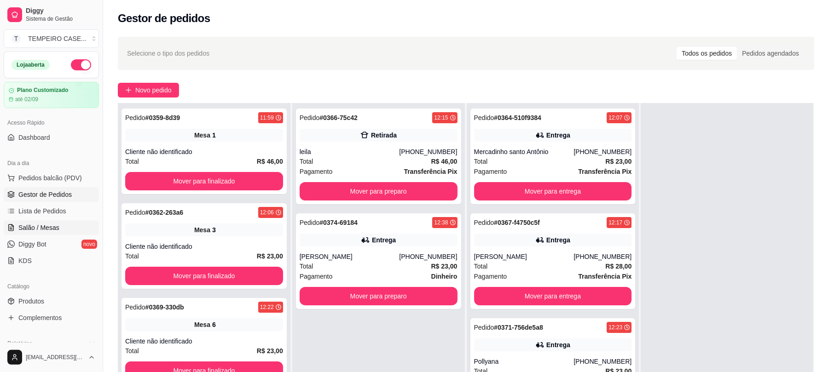
click at [46, 229] on span "Salão / Mesas" at bounding box center [38, 227] width 41 height 9
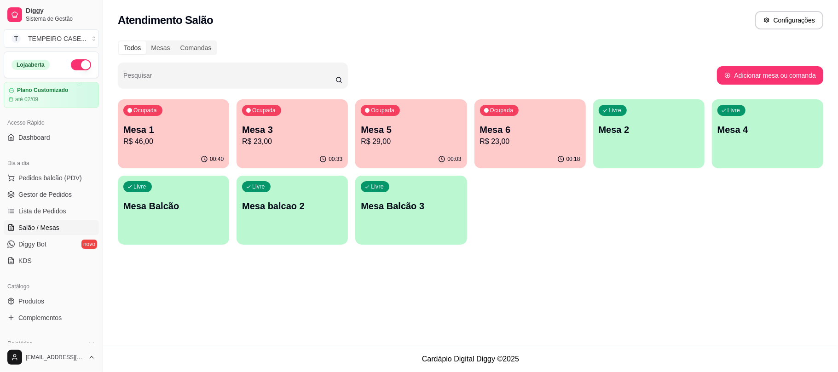
click at [315, 143] on p "R$ 23,00" at bounding box center [292, 141] width 100 height 11
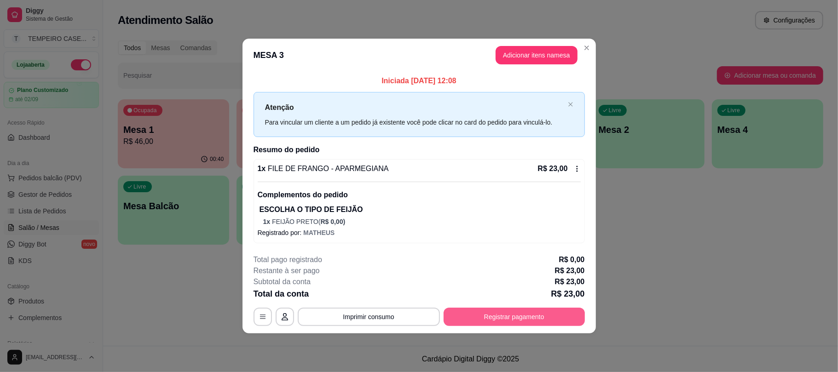
click at [490, 312] on button "Registrar pagamento" at bounding box center [514, 317] width 141 height 18
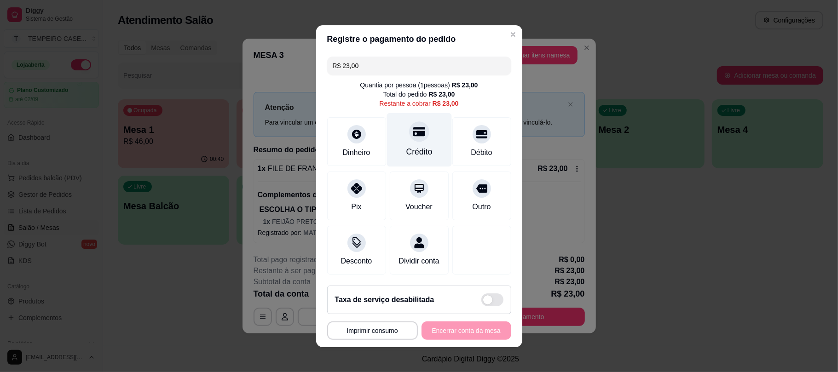
click at [414, 148] on div "Crédito" at bounding box center [419, 152] width 26 height 12
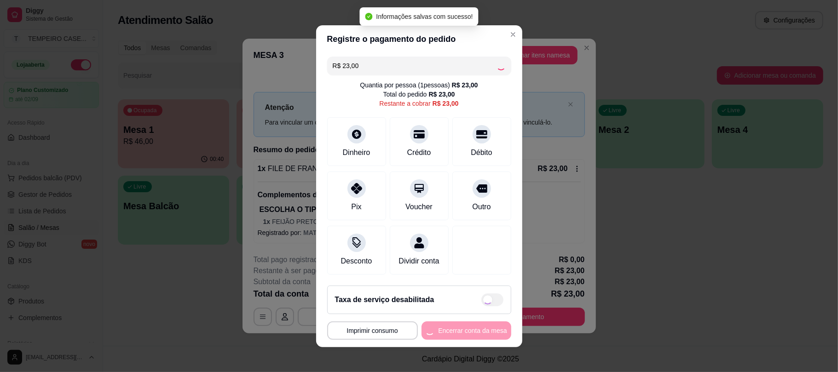
type input "R$ 0,00"
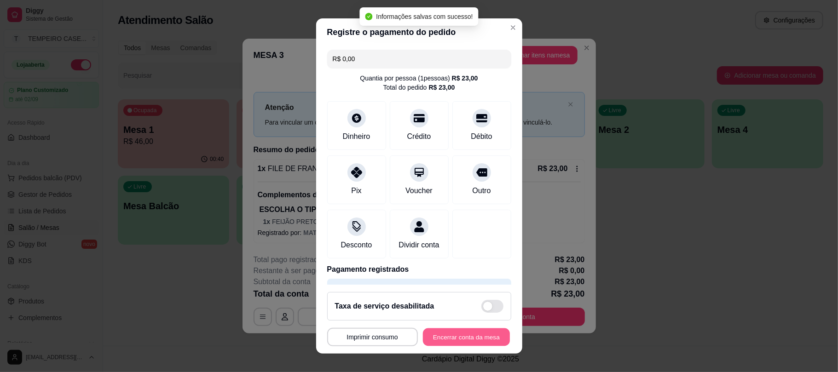
click at [464, 342] on button "Encerrar conta da mesa" at bounding box center [466, 337] width 87 height 18
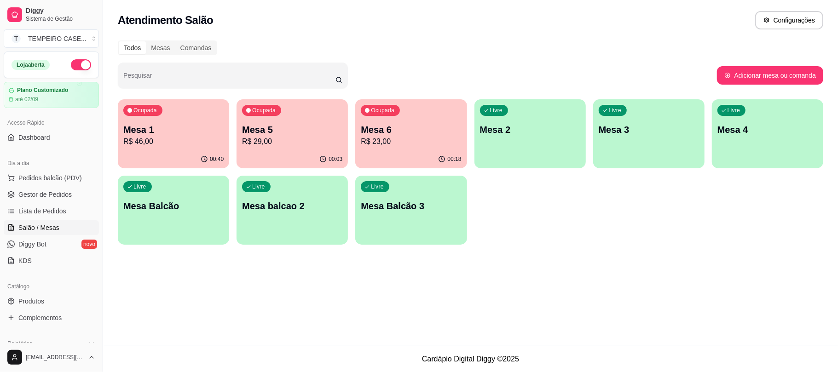
click at [380, 126] on p "Mesa 6" at bounding box center [411, 129] width 100 height 13
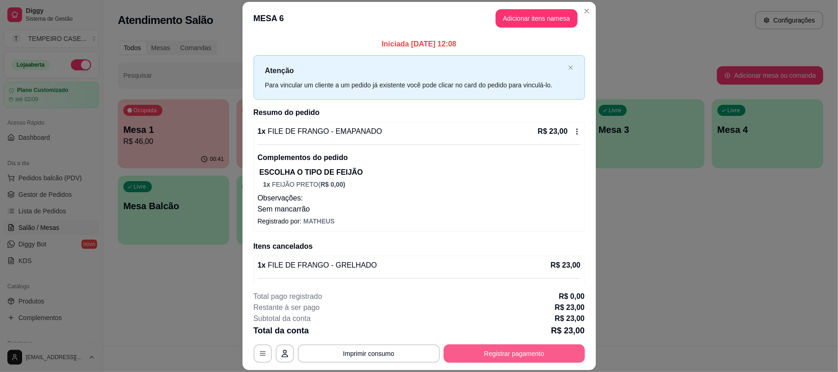
click at [482, 354] on button "Registrar pagamento" at bounding box center [514, 354] width 141 height 18
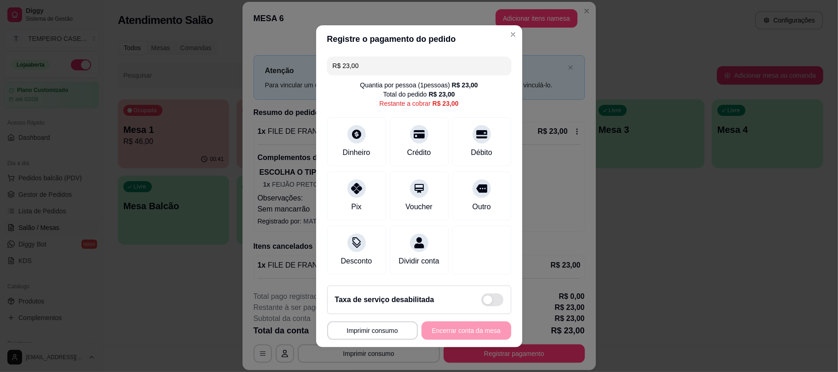
drag, startPoint x: 462, startPoint y: 146, endPoint x: 516, endPoint y: 371, distance: 231.3
click at [471, 147] on div "Débito" at bounding box center [481, 152] width 21 height 11
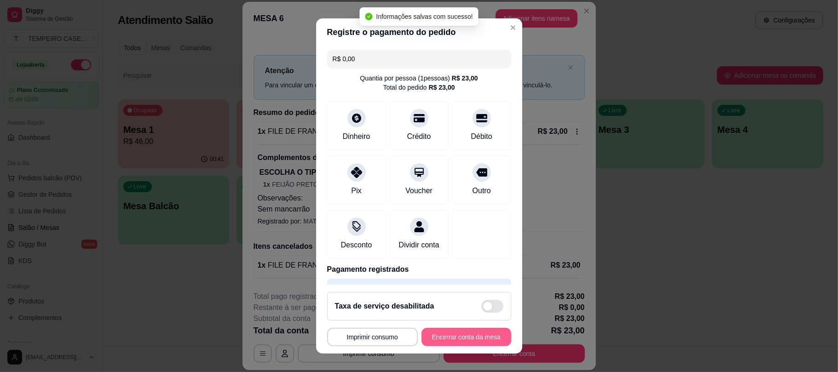
type input "R$ 0,00"
click at [454, 341] on button "Encerrar conta da mesa" at bounding box center [466, 337] width 87 height 18
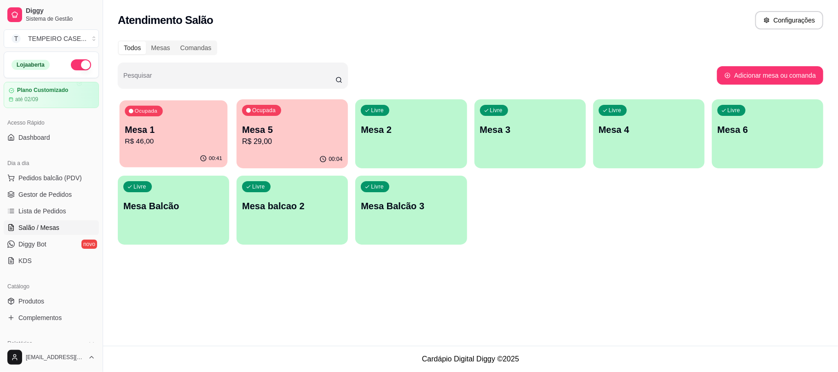
click at [157, 124] on p "Mesa 1" at bounding box center [174, 130] width 98 height 12
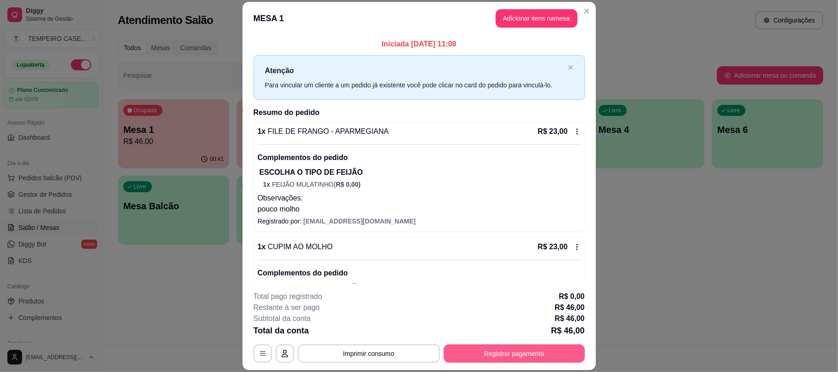
click at [503, 358] on button "Registrar pagamento" at bounding box center [514, 354] width 141 height 18
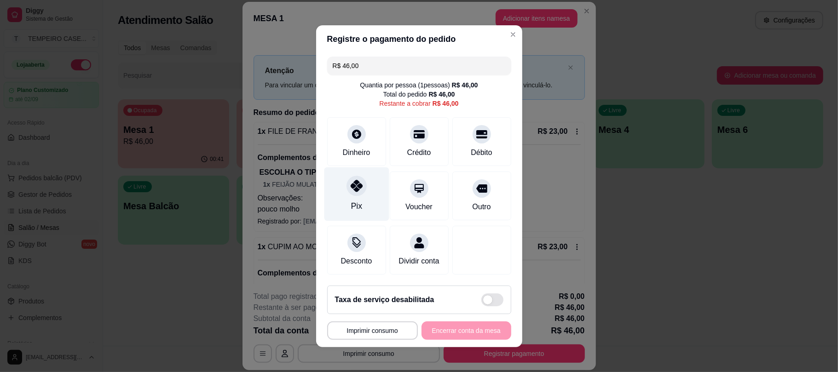
click at [343, 206] on div "Pix" at bounding box center [356, 194] width 65 height 54
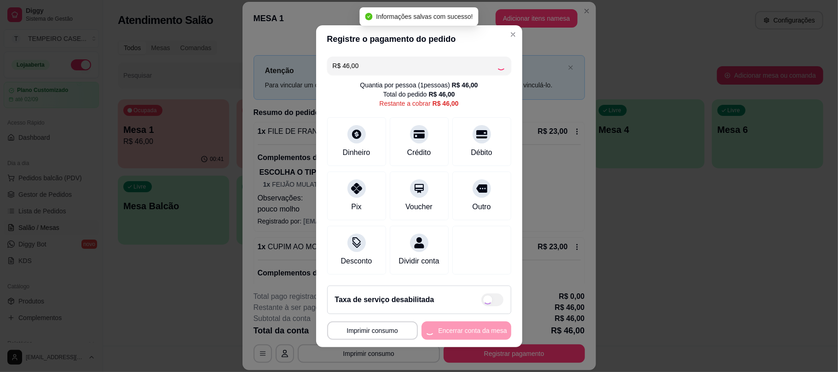
type input "R$ 0,00"
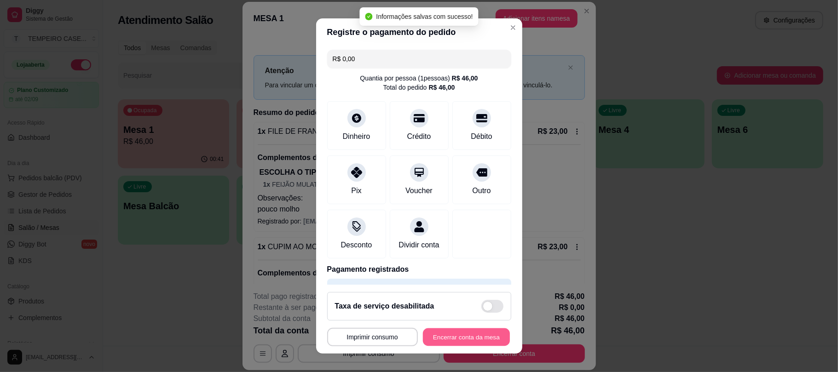
click at [470, 343] on button "Encerrar conta da mesa" at bounding box center [466, 337] width 87 height 18
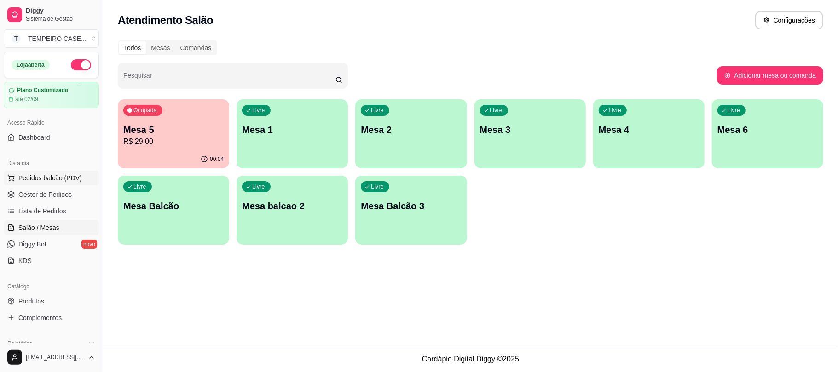
click at [41, 178] on span "Pedidos balcão (PDV)" at bounding box center [50, 177] width 64 height 9
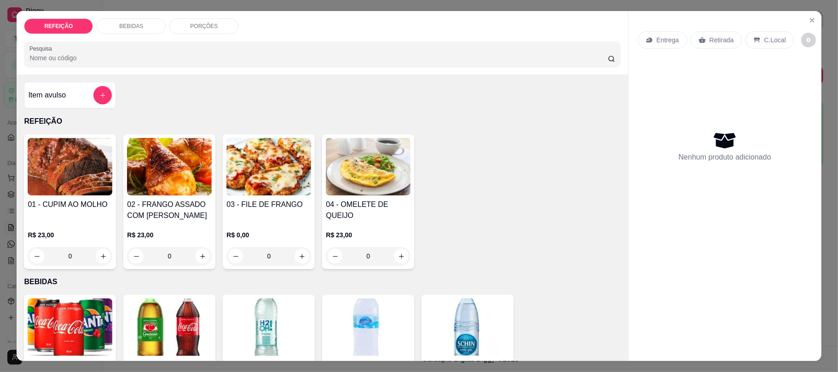
click at [72, 172] on img at bounding box center [70, 167] width 85 height 58
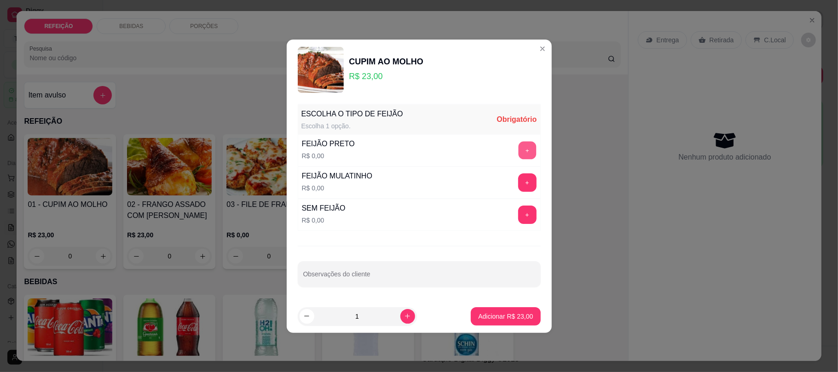
click at [518, 148] on button "+" at bounding box center [527, 150] width 18 height 18
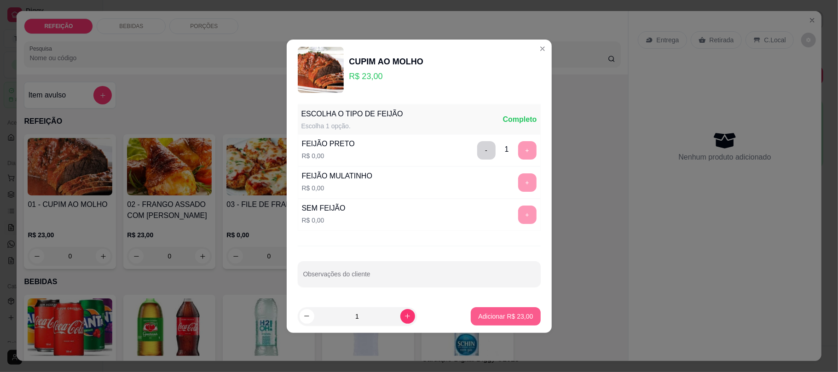
click at [499, 319] on p "Adicionar R$ 23,00" at bounding box center [505, 316] width 55 height 9
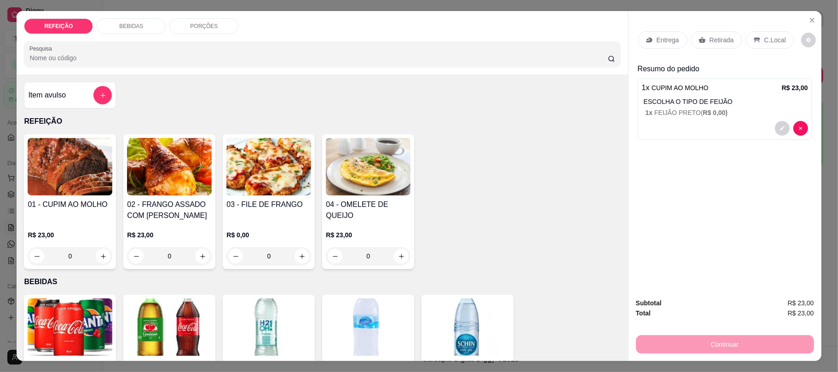
click at [734, 40] on div "Retirada" at bounding box center [716, 39] width 51 height 17
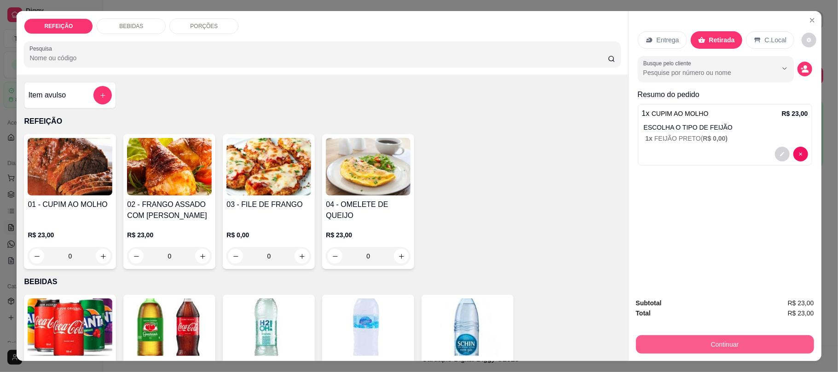
click at [717, 350] on button "Continuar" at bounding box center [725, 344] width 178 height 18
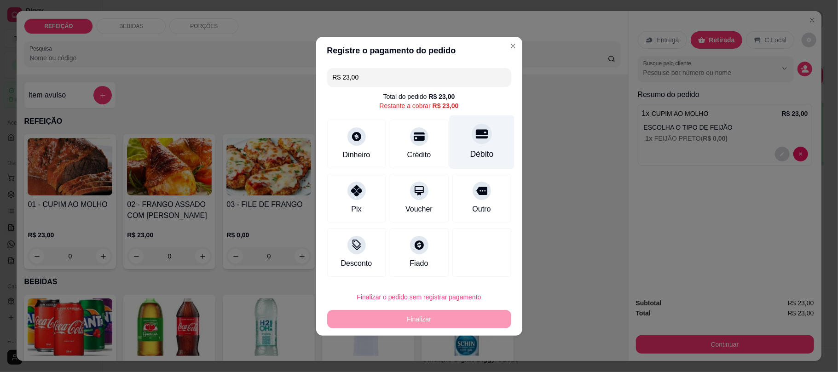
click at [471, 148] on div "Débito" at bounding box center [481, 154] width 23 height 12
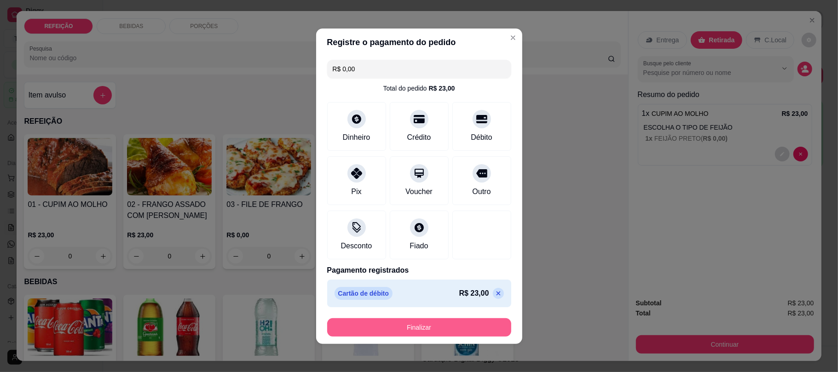
click at [442, 331] on button "Finalizar" at bounding box center [419, 327] width 184 height 18
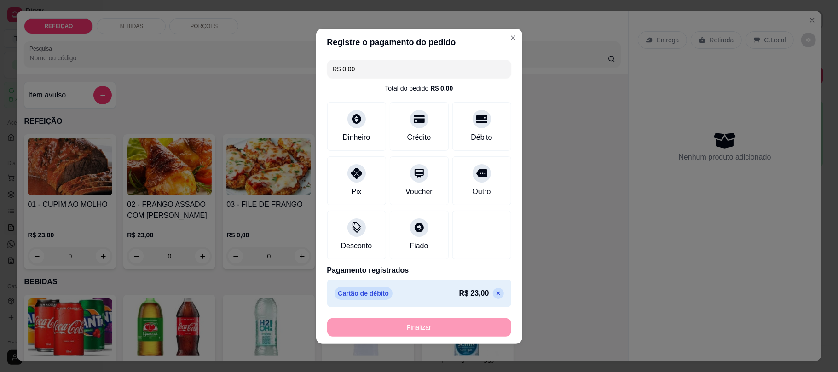
type input "-R$ 23,00"
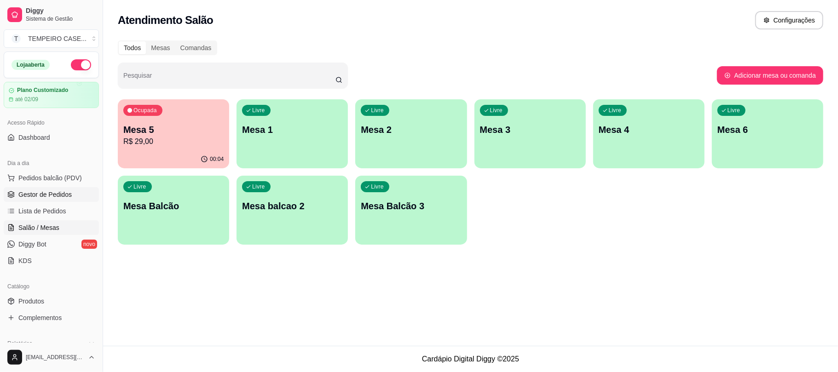
click at [40, 196] on span "Gestor de Pedidos" at bounding box center [44, 194] width 53 height 9
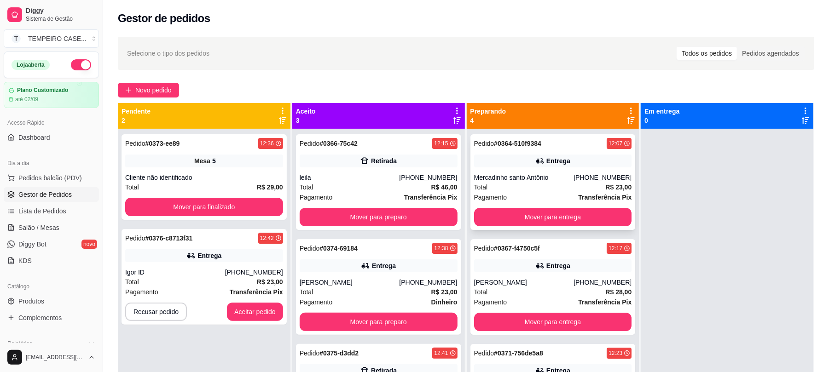
scroll to position [58, 0]
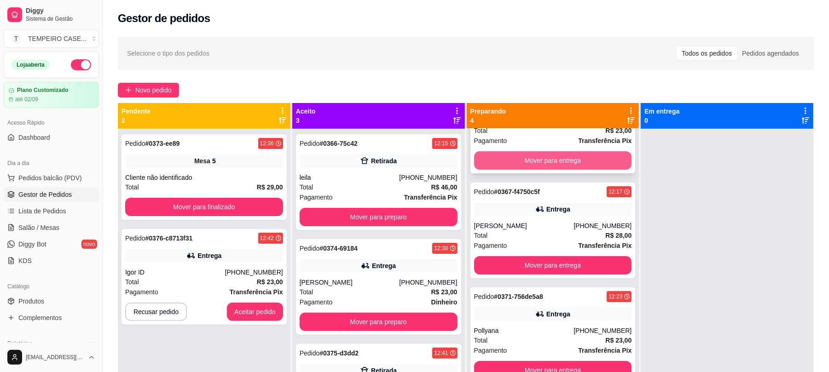
click at [561, 156] on button "Mover para entrega" at bounding box center [553, 160] width 158 height 18
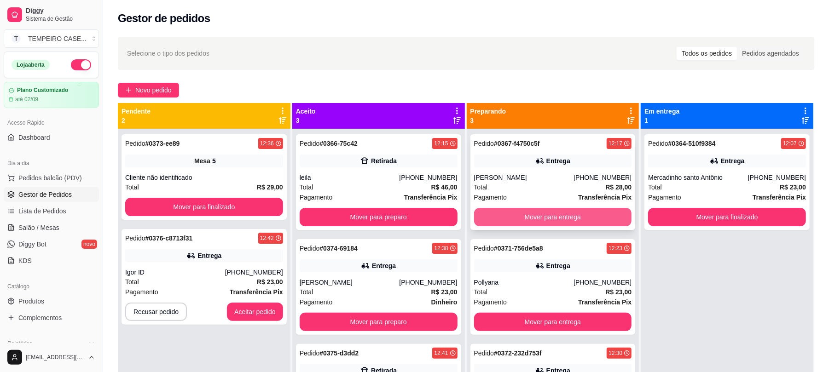
click at [553, 217] on button "Mover para entrega" at bounding box center [553, 217] width 158 height 18
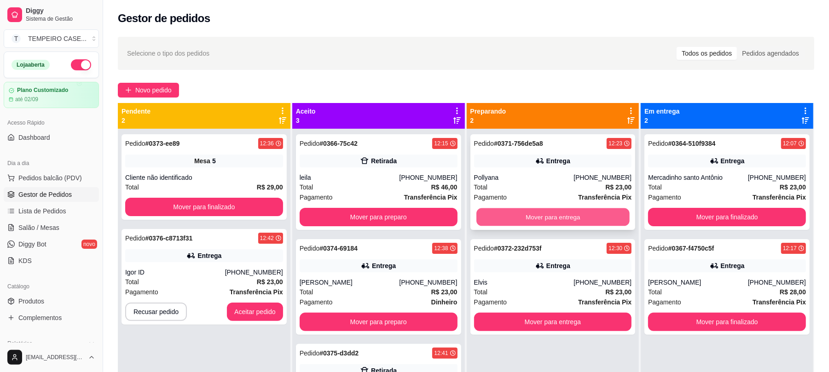
click at [552, 223] on button "Mover para entrega" at bounding box center [552, 217] width 153 height 18
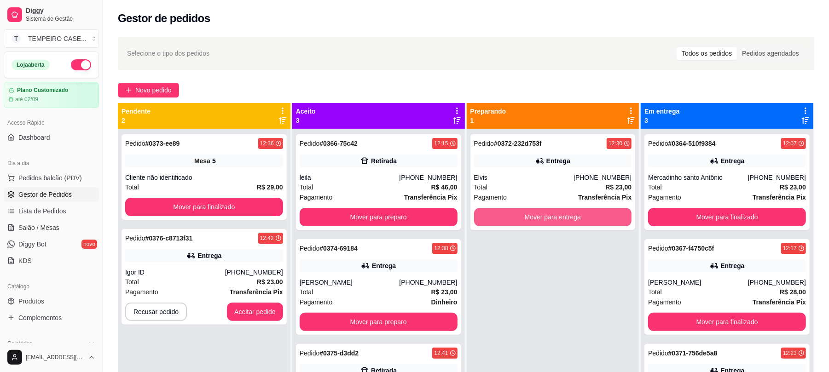
click at [552, 223] on button "Mover para entrega" at bounding box center [553, 217] width 158 height 18
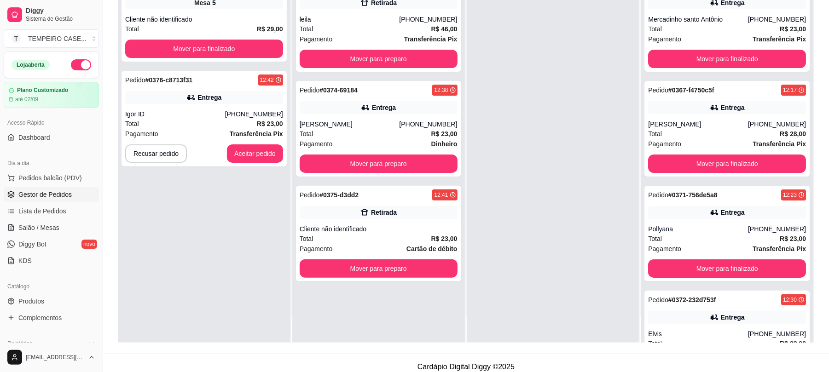
scroll to position [140, 0]
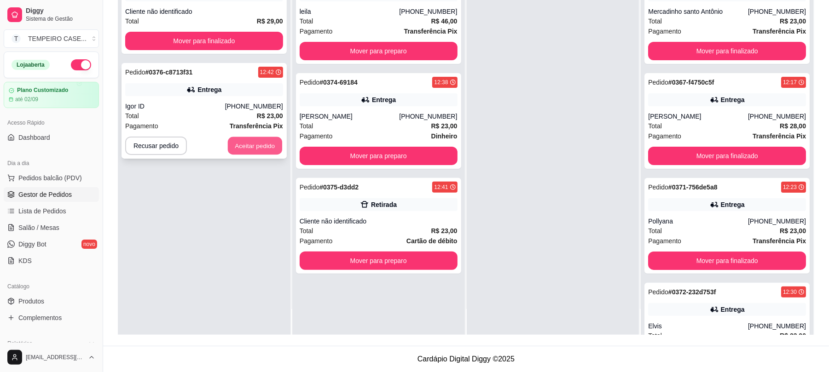
click at [258, 148] on button "Aceitar pedido" at bounding box center [255, 146] width 54 height 18
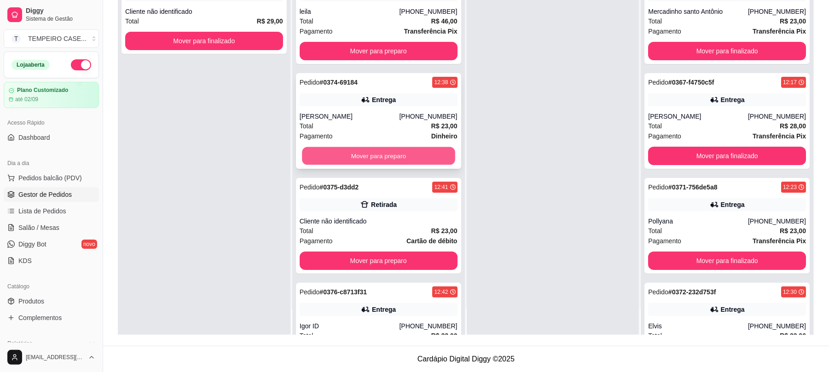
click at [374, 162] on button "Mover para preparo" at bounding box center [378, 156] width 153 height 18
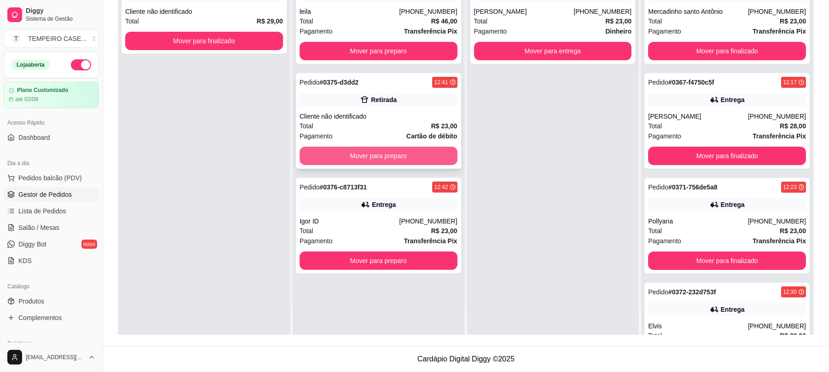
click at [401, 154] on button "Mover para preparo" at bounding box center [379, 156] width 158 height 18
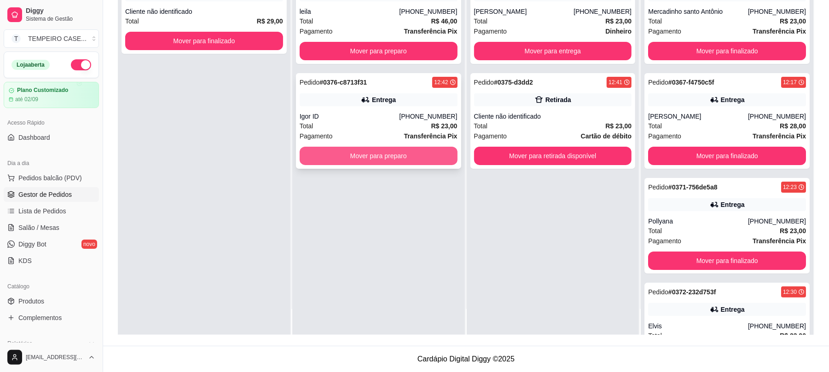
click at [388, 161] on button "Mover para preparo" at bounding box center [379, 156] width 158 height 18
click at [378, 172] on div "Pedido # 0366-75c42 12:15 Retirada leila (11) 97416-2646 Total R$ 46,00 Pagamen…" at bounding box center [378, 149] width 173 height 372
click at [41, 232] on span "Salão / Mesas" at bounding box center [38, 227] width 41 height 9
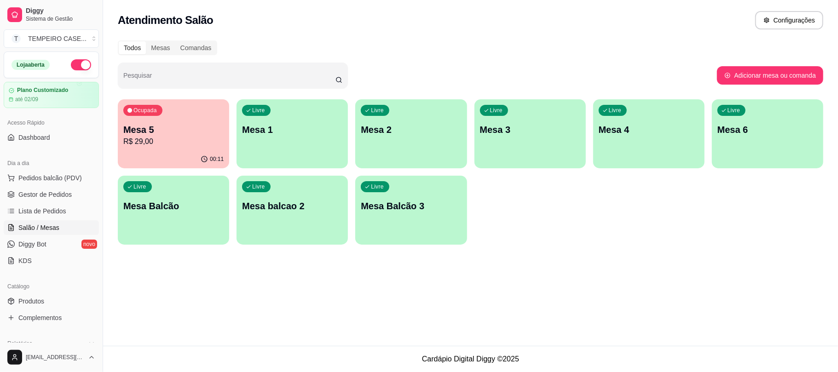
click at [562, 151] on div "Livre Mesa 3" at bounding box center [529, 128] width 111 height 58
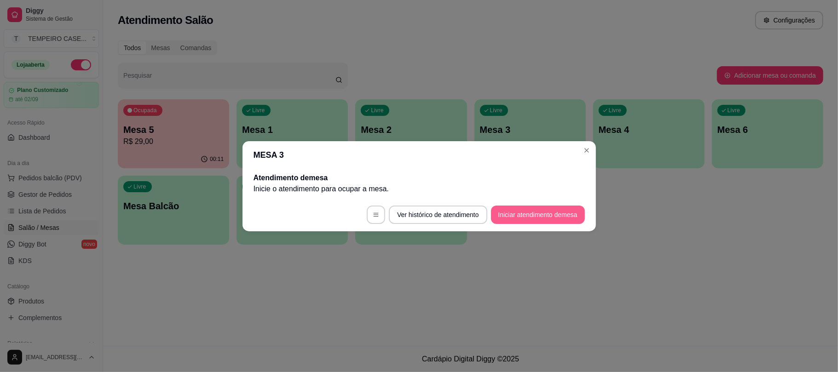
click at [508, 215] on button "Iniciar atendimento de mesa" at bounding box center [538, 215] width 94 height 18
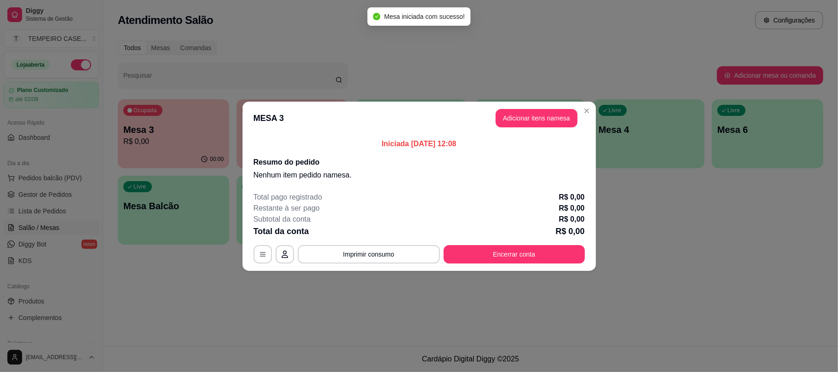
click at [525, 112] on button "Adicionar itens na mesa" at bounding box center [537, 118] width 82 height 18
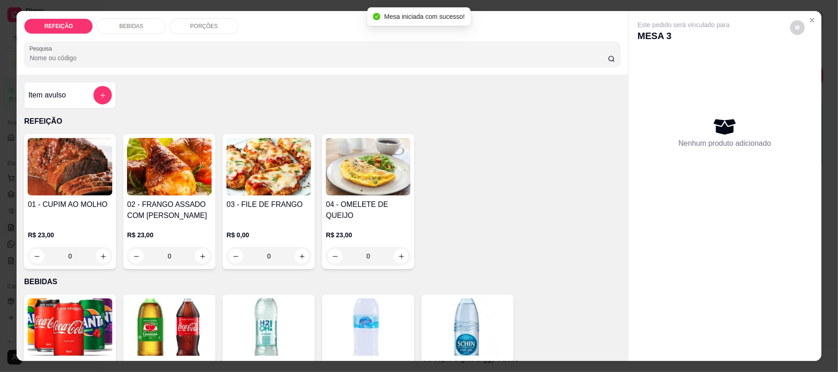
click at [382, 163] on img at bounding box center [368, 167] width 85 height 58
click at [254, 184] on img at bounding box center [268, 167] width 85 height 58
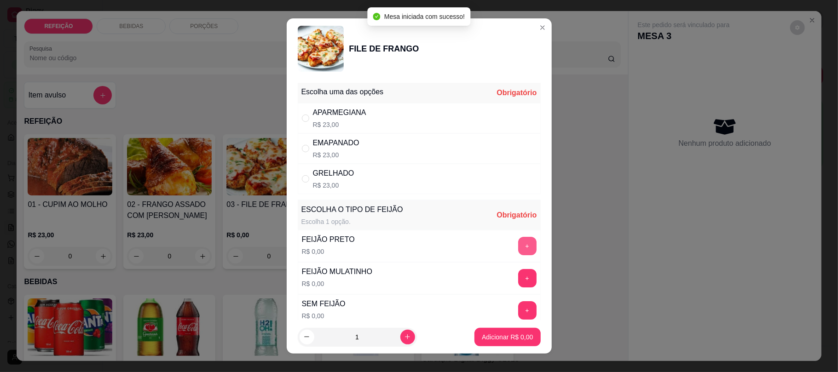
click at [518, 249] on button "+" at bounding box center [527, 246] width 18 height 18
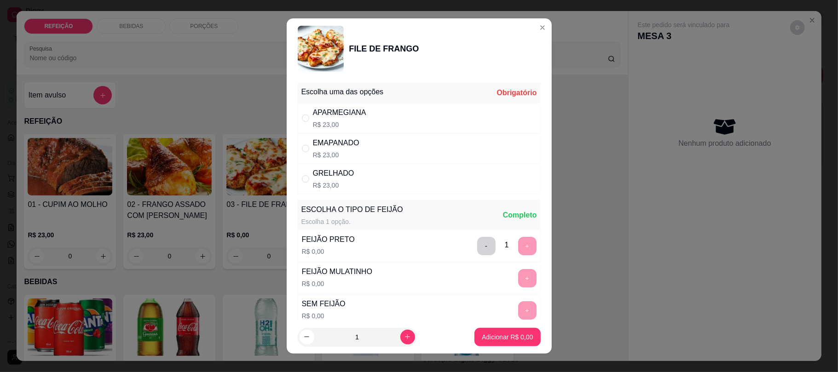
click at [313, 114] on div "APARMEGIANA" at bounding box center [339, 112] width 53 height 11
radio input "true"
click at [499, 335] on p "Adicionar R$ 23,00" at bounding box center [505, 337] width 53 height 9
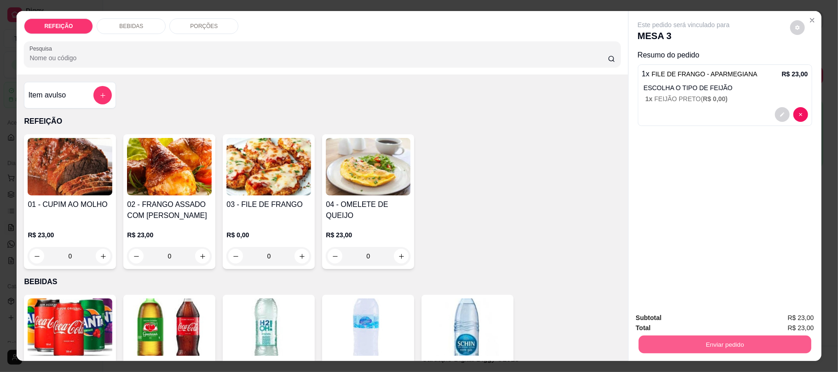
click at [667, 341] on button "Enviar pedido" at bounding box center [724, 344] width 173 height 18
click at [693, 319] on button "Não registrar e enviar pedido" at bounding box center [693, 321] width 93 height 17
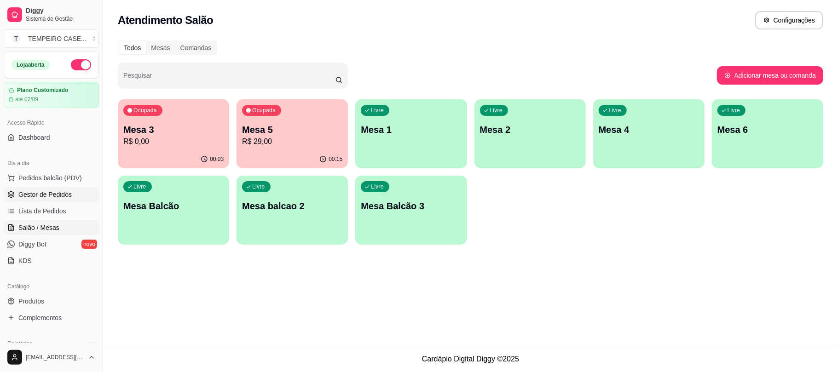
click at [57, 197] on span "Gestor de Pedidos" at bounding box center [44, 194] width 53 height 9
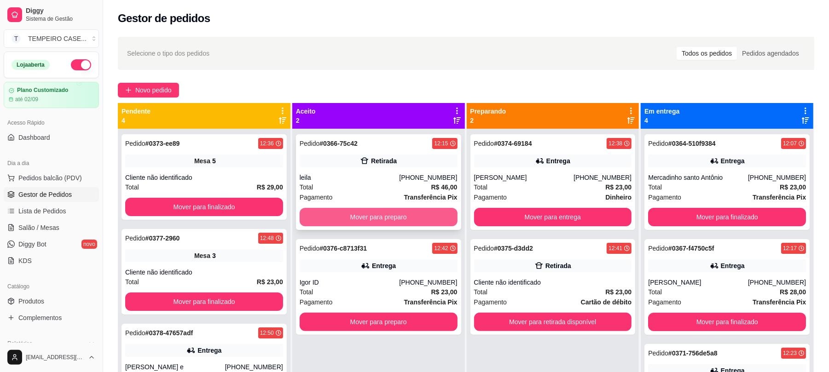
click at [389, 214] on button "Mover para preparo" at bounding box center [379, 217] width 158 height 18
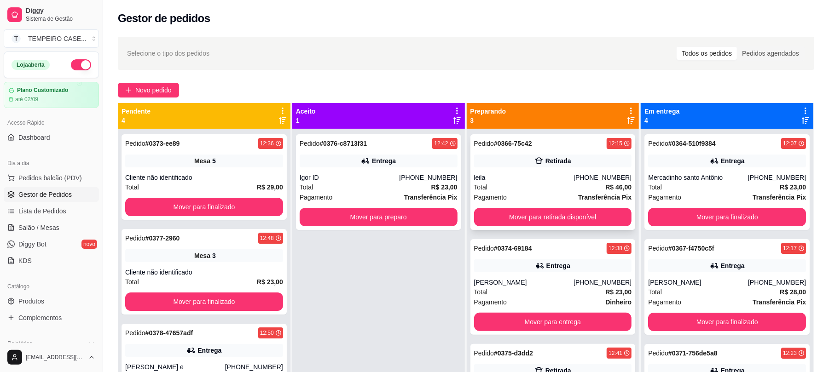
scroll to position [26, 0]
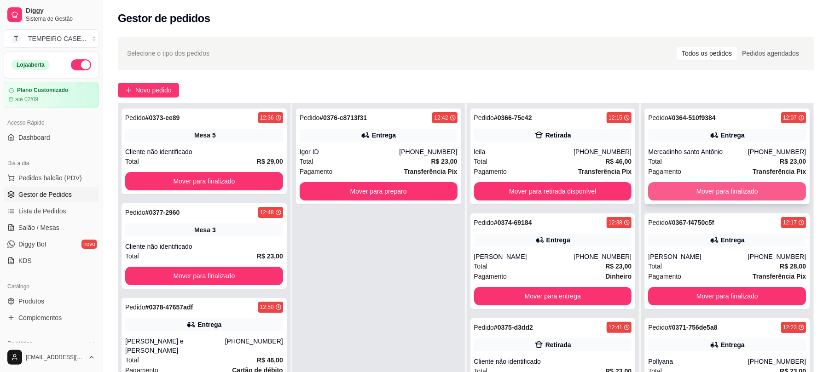
click at [737, 194] on button "Mover para finalizado" at bounding box center [727, 191] width 158 height 18
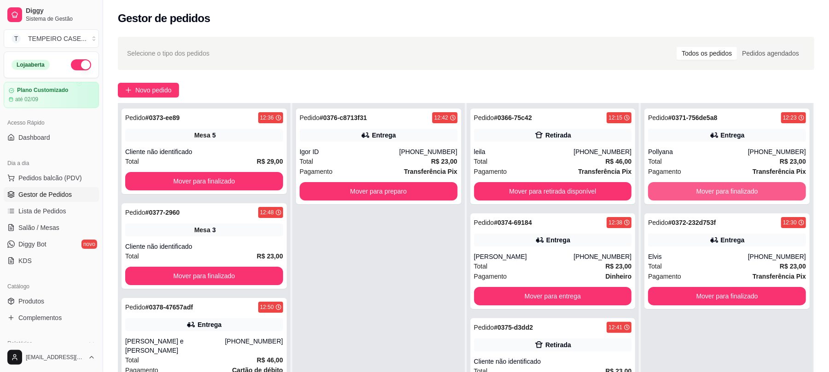
click at [737, 194] on button "Mover para finalizado" at bounding box center [727, 191] width 158 height 18
click at [737, 287] on button "Mover para finalizado" at bounding box center [727, 296] width 158 height 18
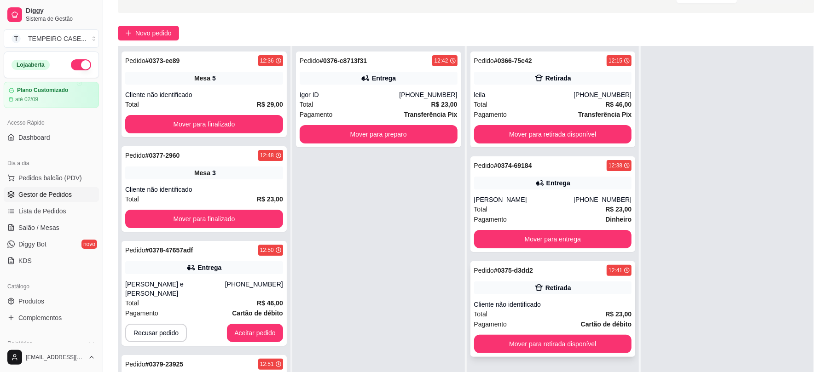
scroll to position [122, 0]
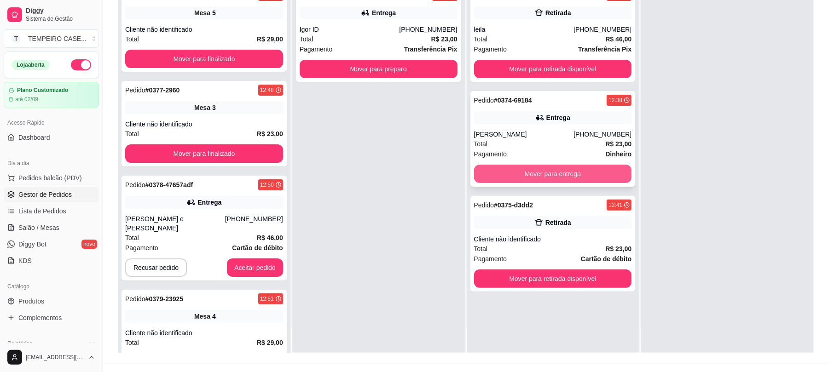
click at [557, 172] on button "Mover para entrega" at bounding box center [553, 174] width 158 height 18
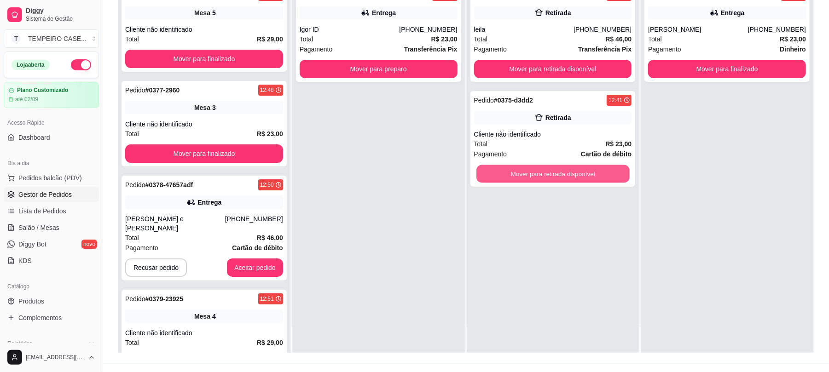
click at [568, 173] on button "Mover para retirada disponível" at bounding box center [552, 174] width 153 height 18
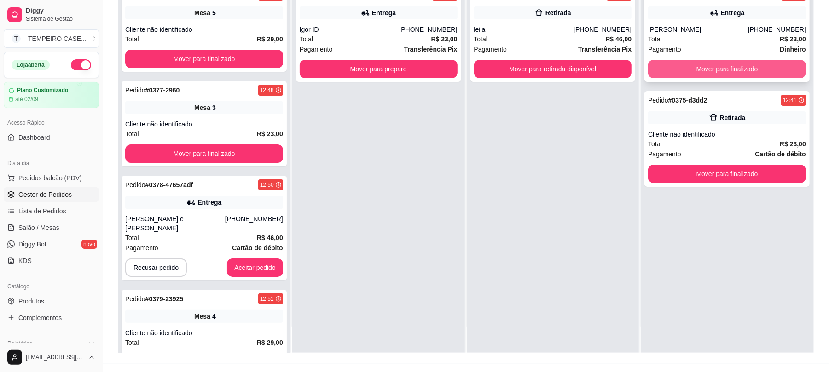
click at [753, 70] on button "Mover para finalizado" at bounding box center [727, 69] width 158 height 18
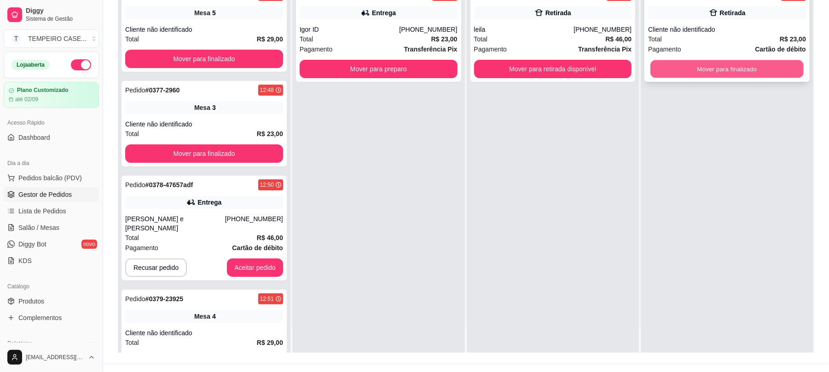
click at [753, 70] on button "Mover para finalizado" at bounding box center [726, 69] width 153 height 18
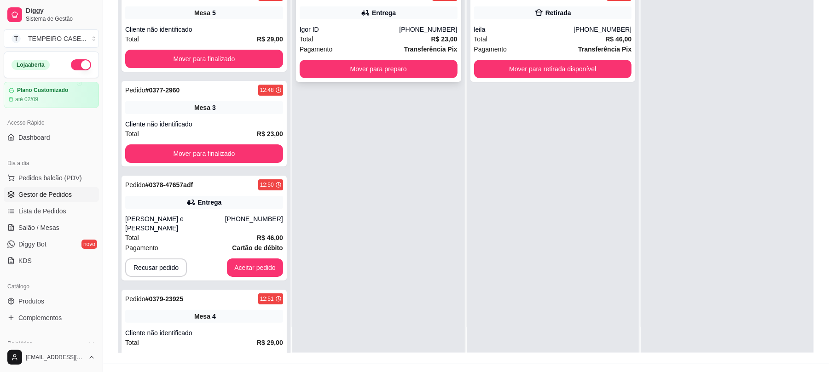
click at [448, 74] on button "Mover para preparo" at bounding box center [379, 69] width 158 height 18
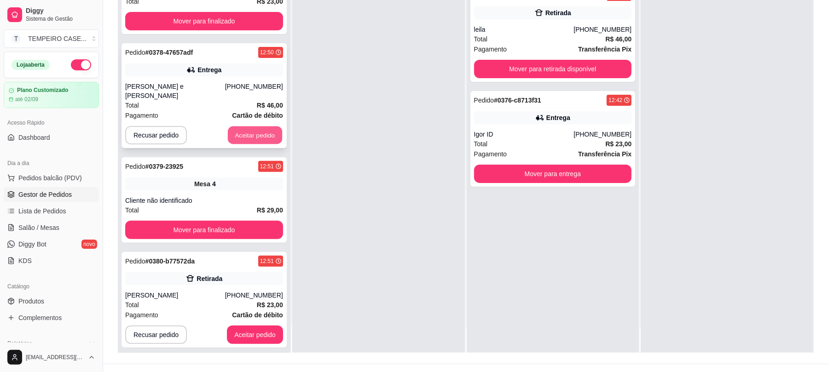
click at [249, 127] on button "Aceitar pedido" at bounding box center [255, 136] width 54 height 18
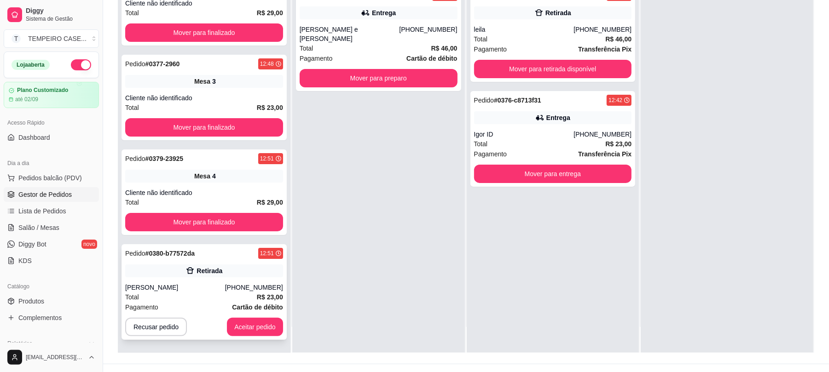
scroll to position [28, 0]
click at [234, 318] on button "Aceitar pedido" at bounding box center [255, 327] width 56 height 18
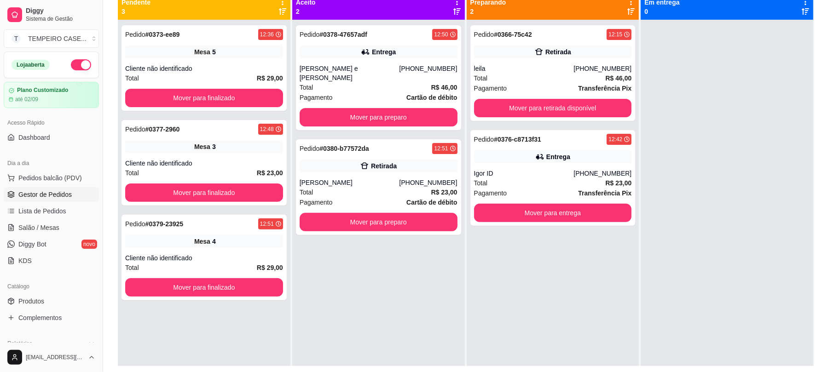
scroll to position [79, 0]
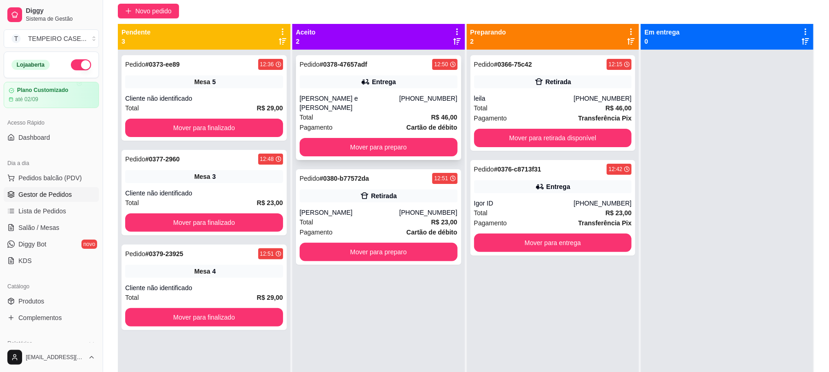
click at [387, 92] on div "Pedido # 0378-47657adf 12:50 Entrega Raiana e Bruno (81) 99627-5540 Total R$ 46…" at bounding box center [378, 107] width 165 height 105
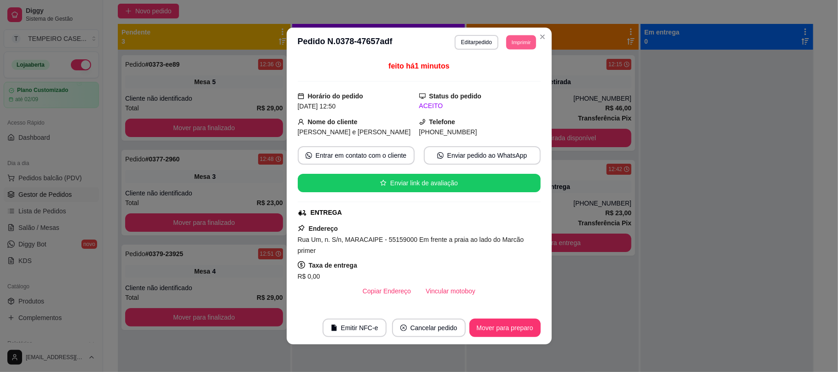
click at [508, 43] on button "Imprimir" at bounding box center [521, 42] width 30 height 14
click at [485, 96] on button "cozinha" at bounding box center [500, 93] width 64 height 14
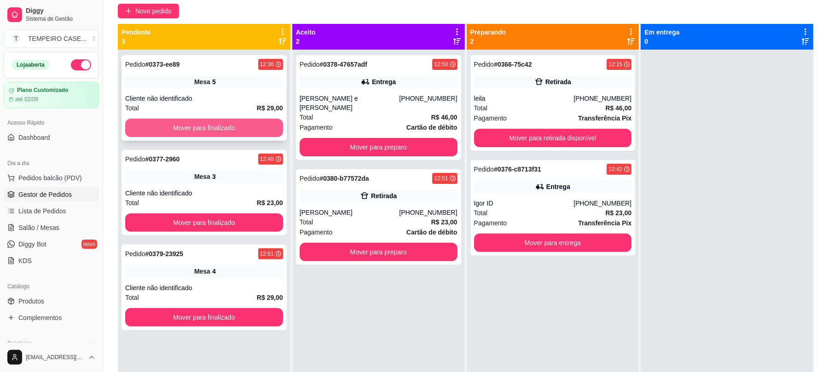
click at [170, 122] on button "Mover para finalizado" at bounding box center [204, 128] width 158 height 18
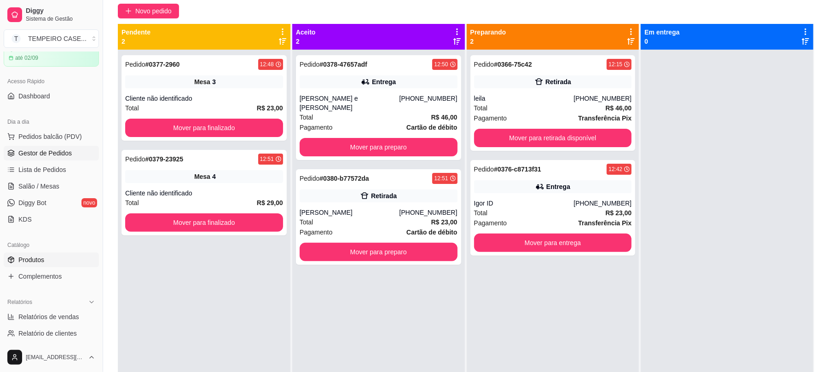
scroll to position [122, 0]
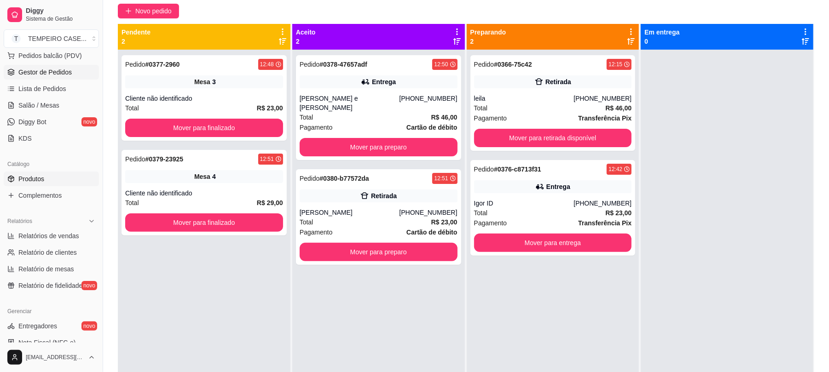
click at [48, 181] on link "Produtos" at bounding box center [51, 179] width 95 height 15
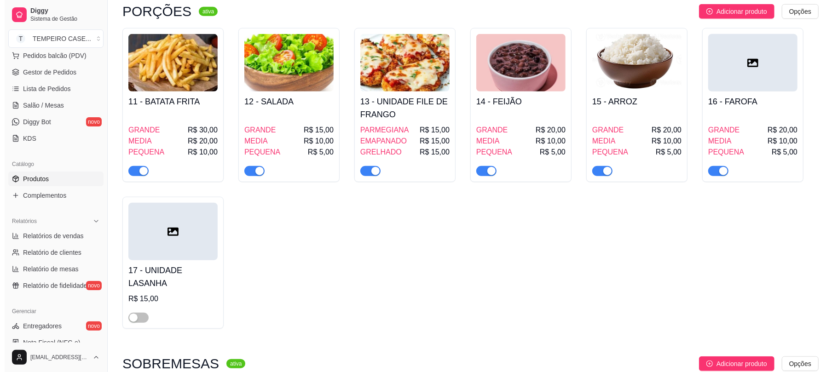
scroll to position [491, 0]
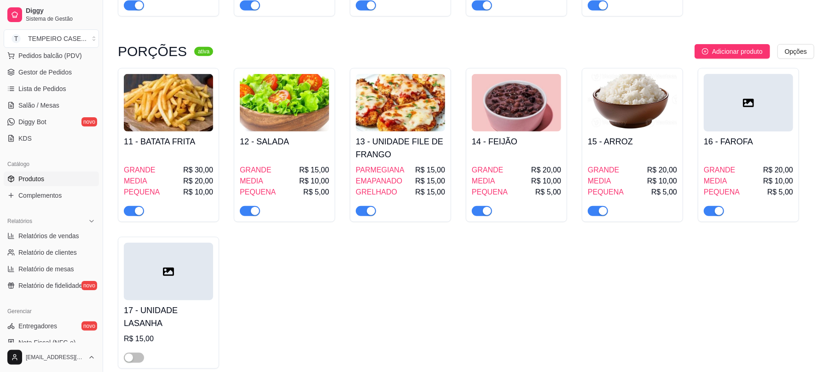
click at [715, 87] on div at bounding box center [748, 103] width 89 height 58
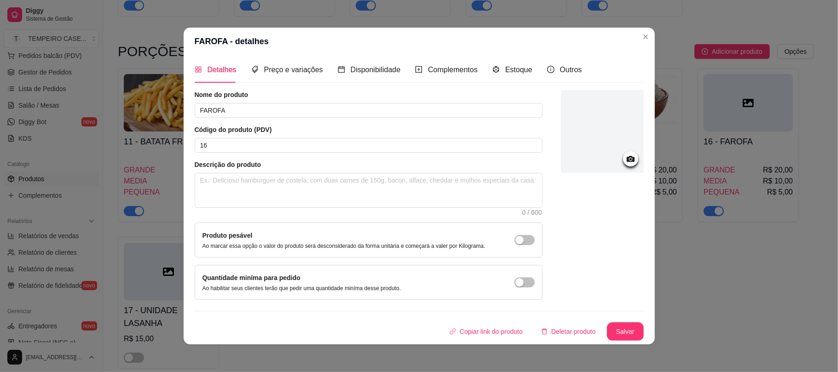
scroll to position [2, 0]
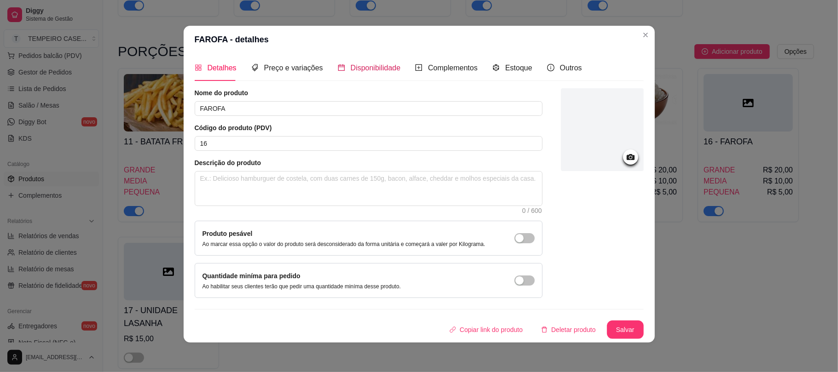
click at [355, 67] on span "Disponibilidade" at bounding box center [376, 68] width 50 height 8
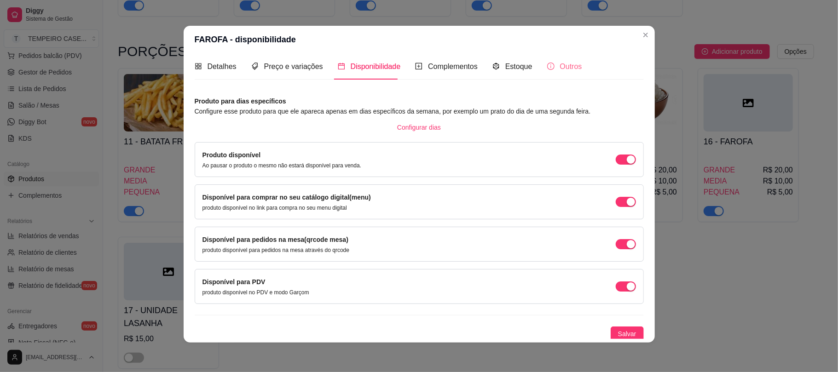
click at [556, 59] on div "Outros" at bounding box center [564, 66] width 35 height 26
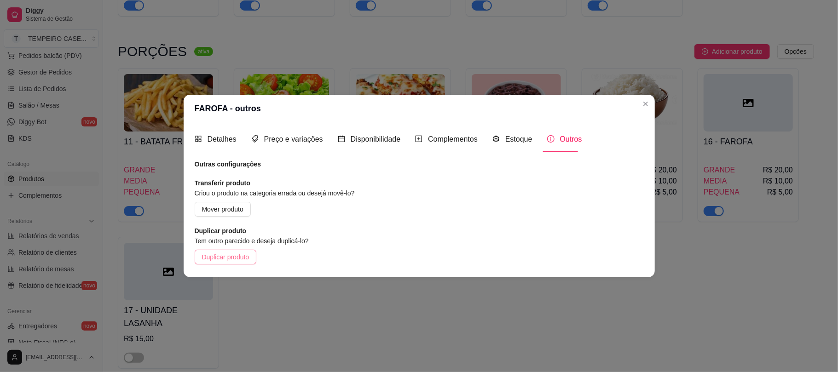
click at [241, 261] on span "Duplicar produto" at bounding box center [225, 257] width 47 height 10
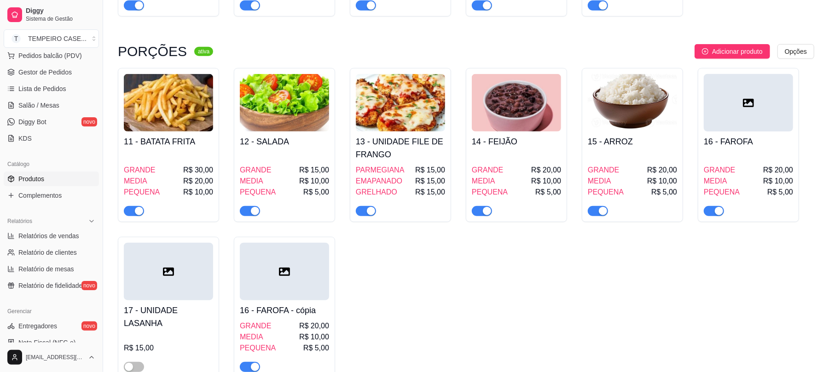
click at [308, 323] on div "16 - FAROFA - cópia GRANDE R$ 20,00 MEDIA R$ 10,00 PEQUENA R$ 5,00" at bounding box center [284, 337] width 89 height 72
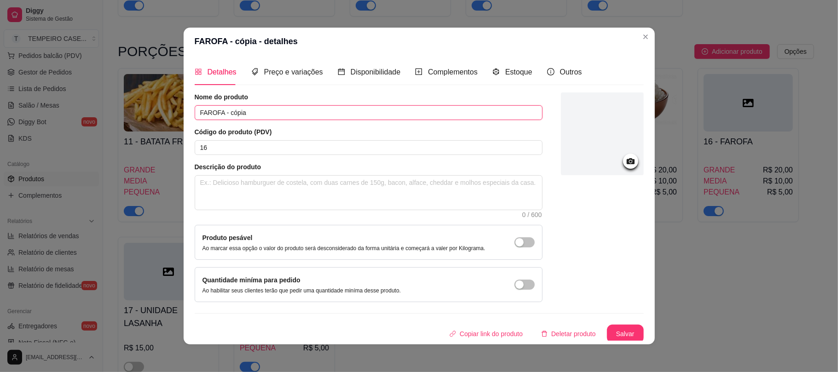
click at [261, 116] on input "FAROFA - cópia" at bounding box center [369, 112] width 348 height 15
drag, startPoint x: 261, startPoint y: 116, endPoint x: 107, endPoint y: 112, distance: 154.2
click at [107, 112] on div "FAROFA - cópia - detalhes Detalhes Preço e variações Disponibilidade Complement…" at bounding box center [419, 186] width 838 height 372
type input "m"
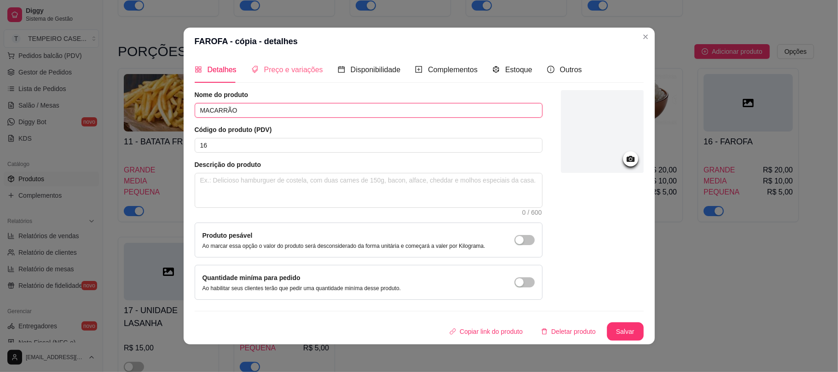
type input "MACARRÃO"
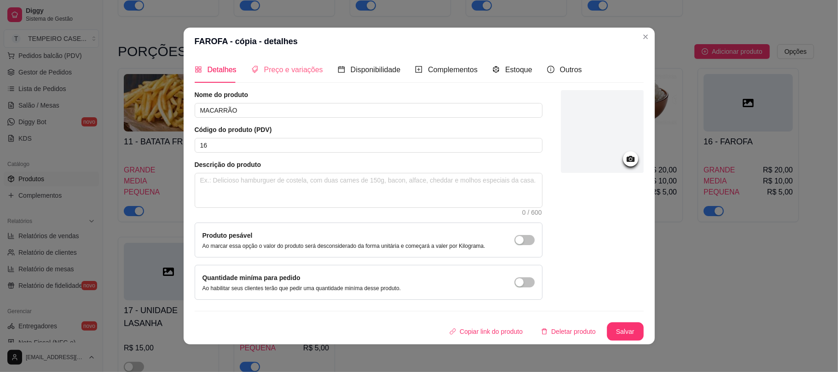
click at [291, 80] on div "Preço e variações" at bounding box center [287, 70] width 72 height 26
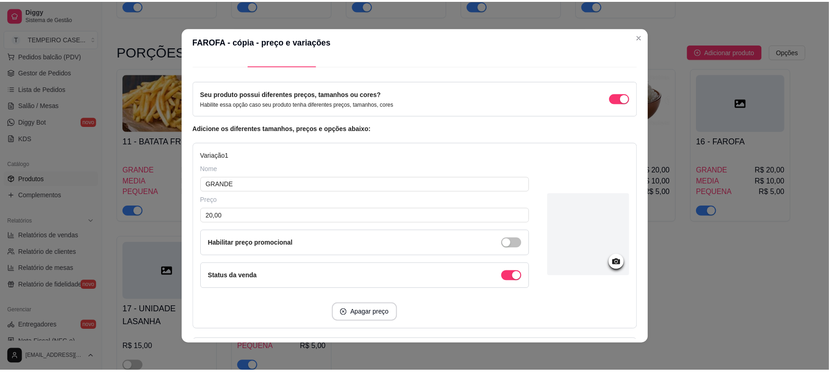
scroll to position [0, 0]
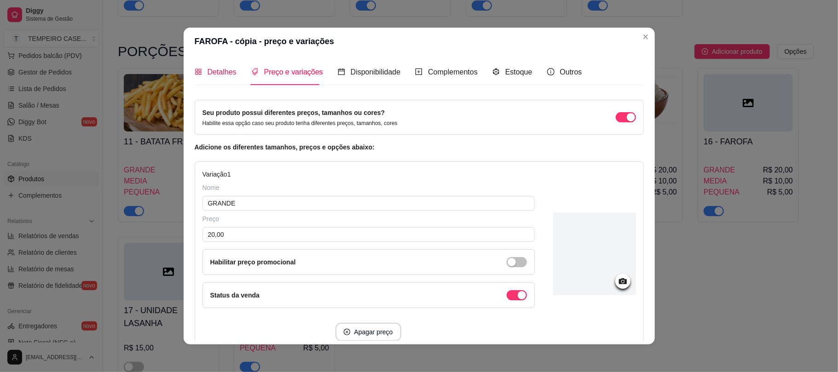
click at [225, 75] on span "Detalhes" at bounding box center [222, 72] width 29 height 8
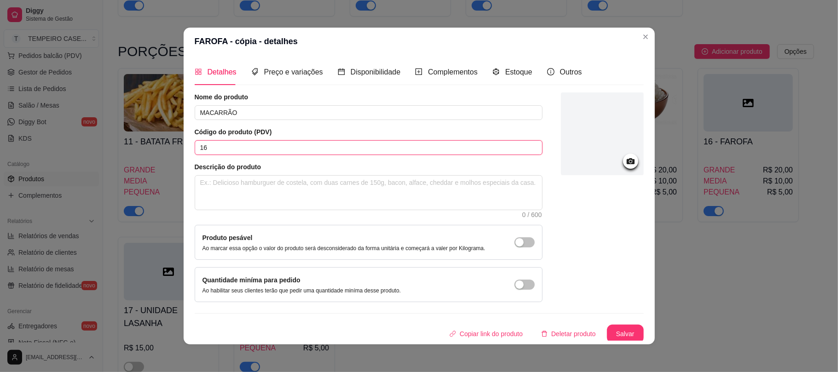
drag, startPoint x: 225, startPoint y: 147, endPoint x: 199, endPoint y: 147, distance: 26.2
click at [199, 147] on input "16" at bounding box center [369, 147] width 348 height 15
type input "18"
click at [607, 330] on button "Salvar" at bounding box center [625, 334] width 37 height 18
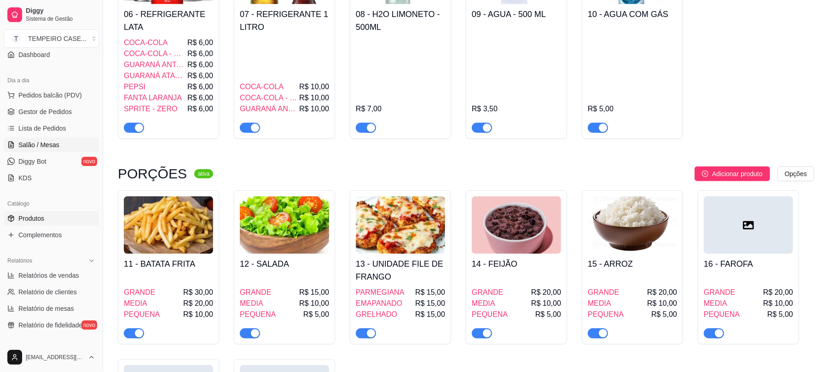
scroll to position [61, 0]
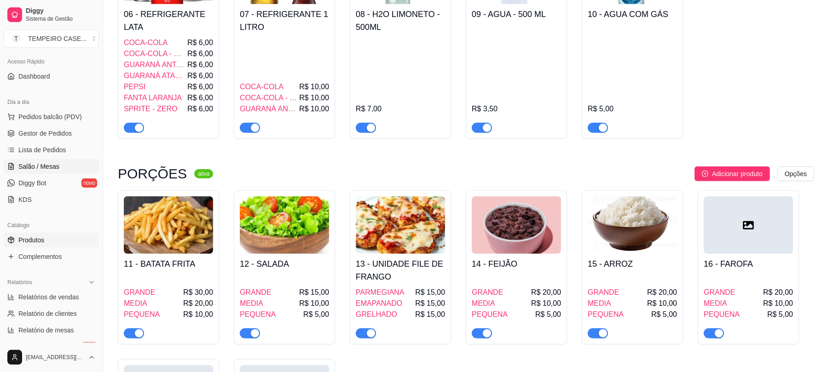
click at [41, 161] on link "Salão / Mesas" at bounding box center [51, 166] width 95 height 15
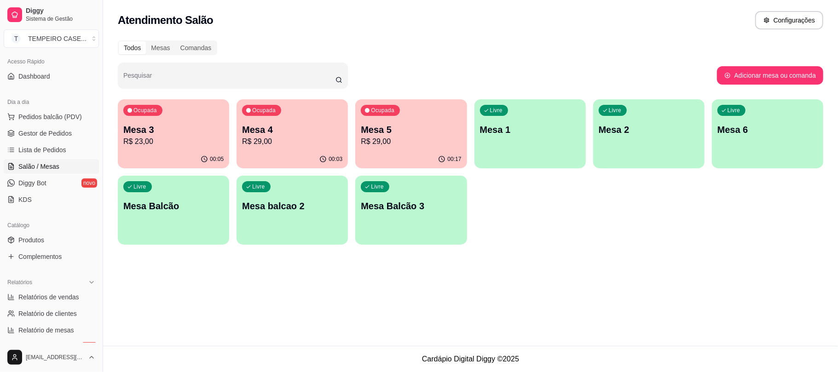
click at [374, 149] on div "Ocupada Mesa 5 R$ 29,00" at bounding box center [410, 124] width 111 height 51
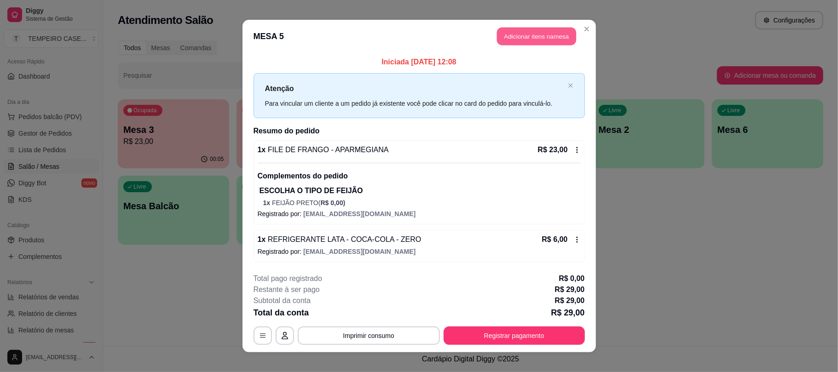
click at [535, 41] on button "Adicionar itens na mesa" at bounding box center [536, 37] width 79 height 18
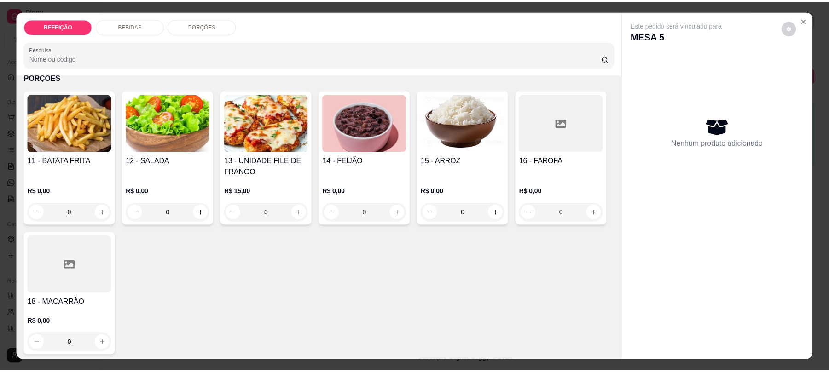
scroll to position [368, 0]
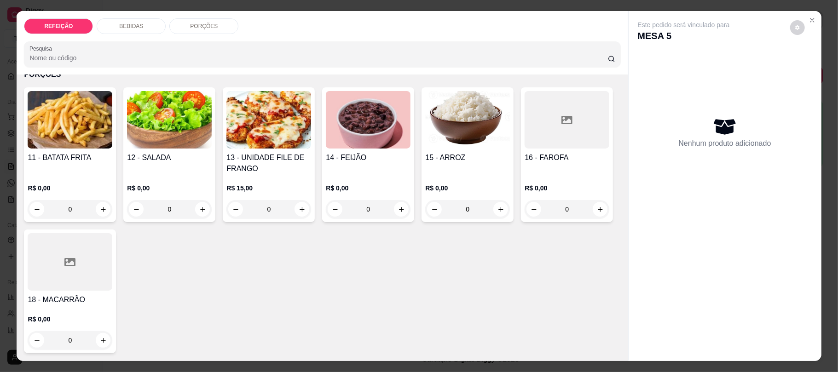
click at [112, 284] on div at bounding box center [70, 262] width 85 height 58
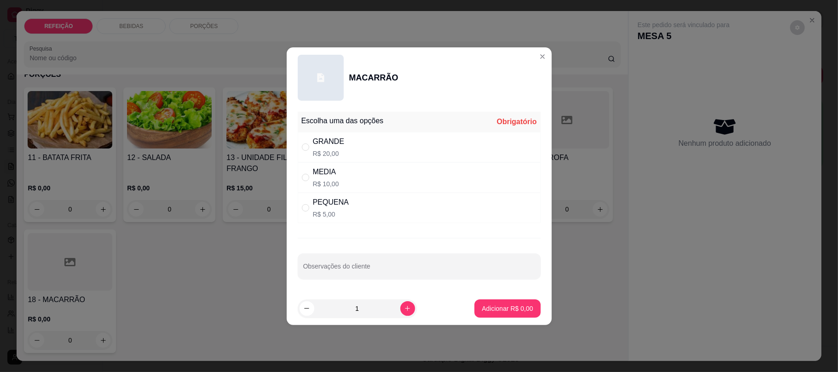
drag, startPoint x: 361, startPoint y: 192, endPoint x: 323, endPoint y: 207, distance: 40.9
click at [355, 192] on div "Escolha uma das opções Obrigatório GRANDE R$ 20,00 MEDIA R$ 10,00 PEQUENA R$ 5,…" at bounding box center [419, 167] width 243 height 111
click at [350, 214] on div "PEQUENA R$ 5,00" at bounding box center [419, 208] width 243 height 30
radio input "true"
click at [492, 307] on p "Adicionar R$ 5,00" at bounding box center [507, 308] width 51 height 9
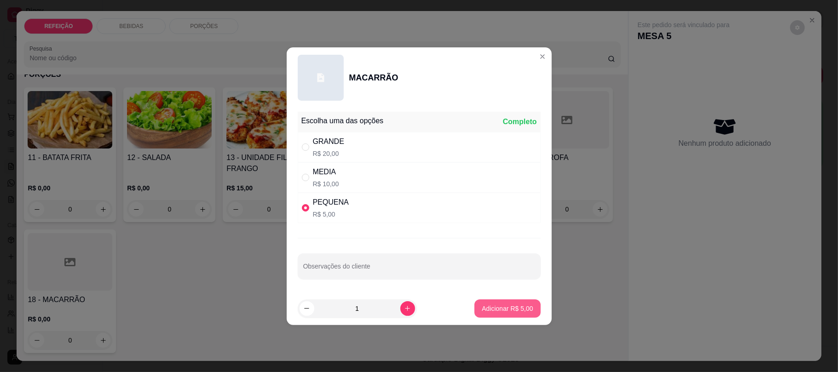
type input "1"
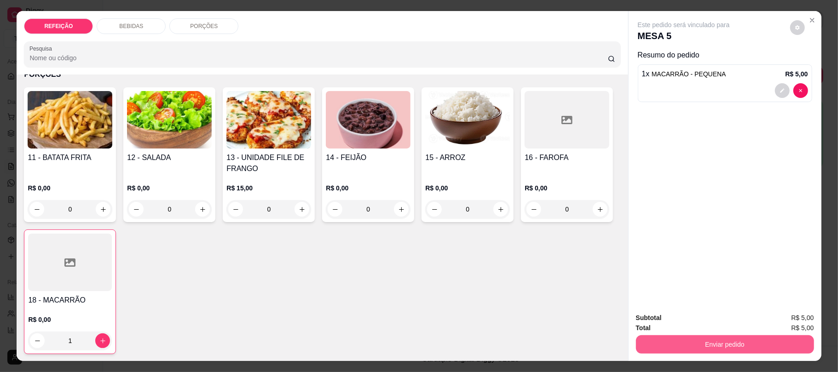
click at [745, 336] on button "Enviar pedido" at bounding box center [725, 344] width 178 height 18
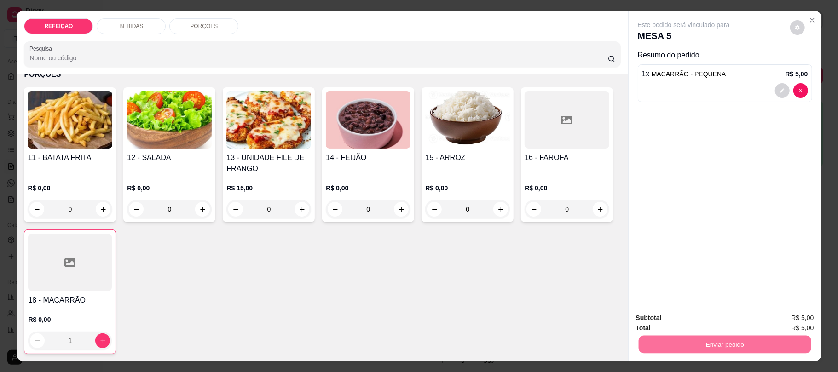
click at [717, 321] on button "Não registrar e enviar pedido" at bounding box center [694, 321] width 96 height 17
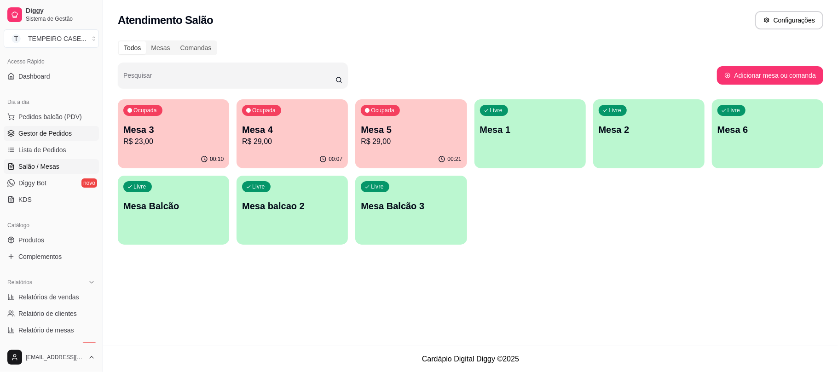
click at [41, 127] on link "Gestor de Pedidos" at bounding box center [51, 133] width 95 height 15
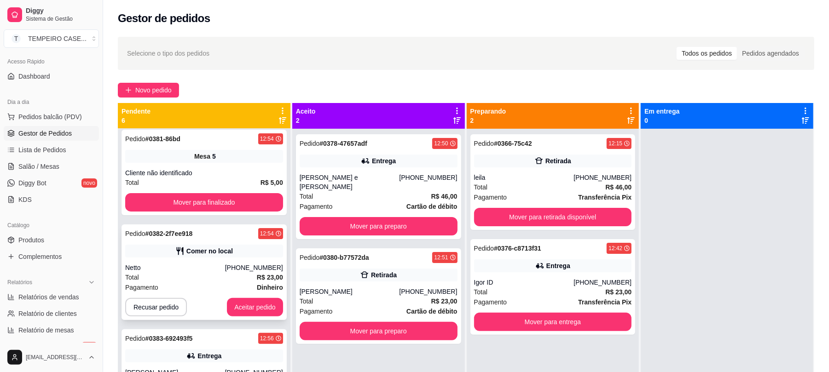
scroll to position [238, 0]
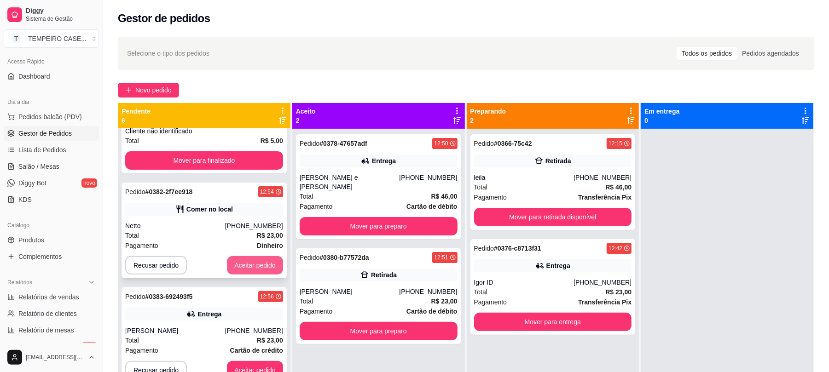
click at [237, 257] on button "Aceitar pedido" at bounding box center [255, 265] width 56 height 18
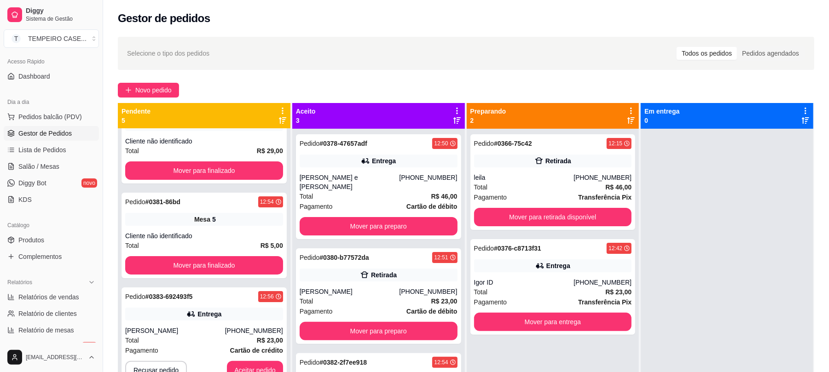
scroll to position [133, 0]
click at [409, 223] on button "Mover para preparo" at bounding box center [378, 227] width 153 height 18
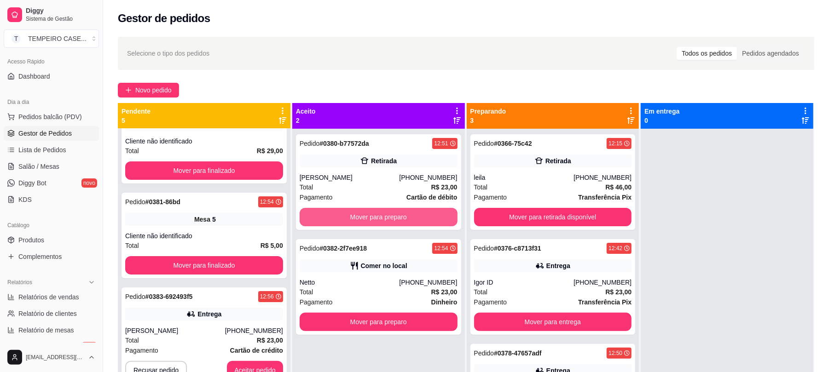
click at [409, 223] on button "Mover para preparo" at bounding box center [379, 217] width 158 height 18
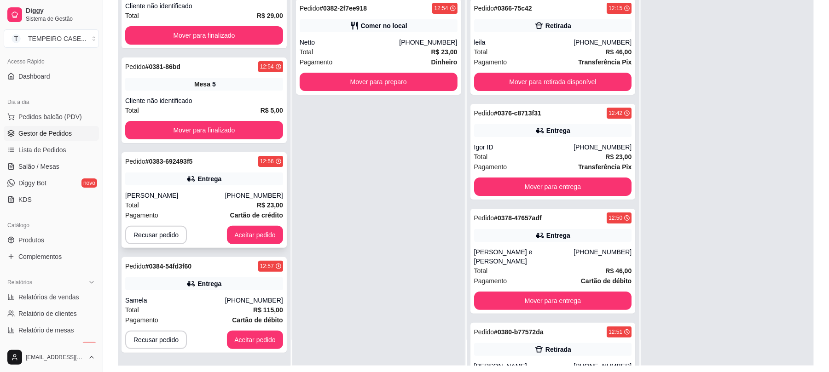
scroll to position [122, 0]
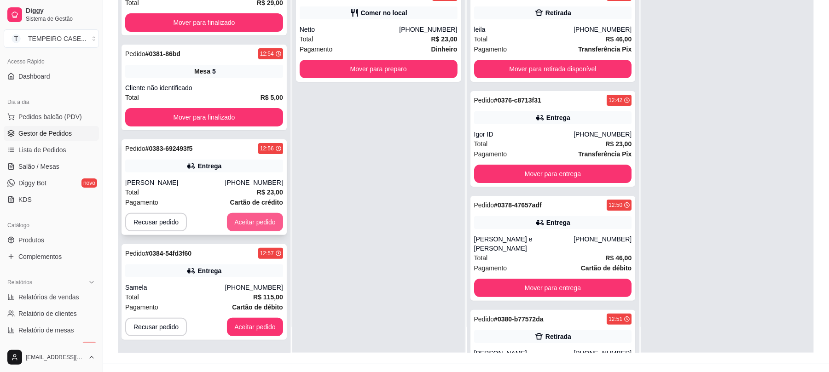
click at [258, 227] on button "Aceitar pedido" at bounding box center [255, 222] width 56 height 18
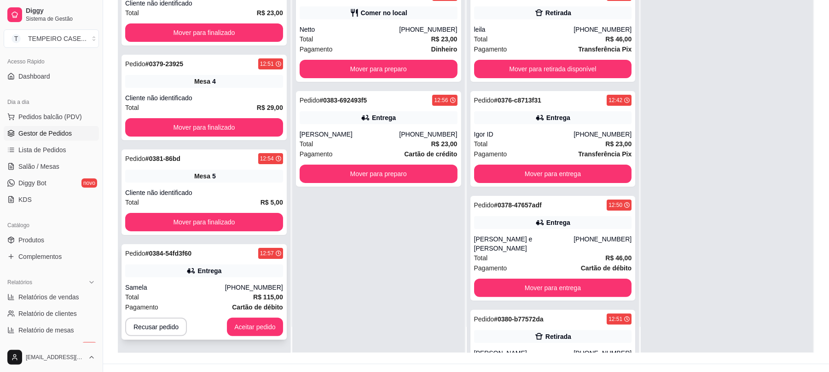
scroll to position [28, 0]
click at [234, 317] on div "Pedido # 0384-54fd3f60 12:57 Entrega Samela (62) 99273-6771 Total R$ 115,00 Pag…" at bounding box center [203, 292] width 165 height 96
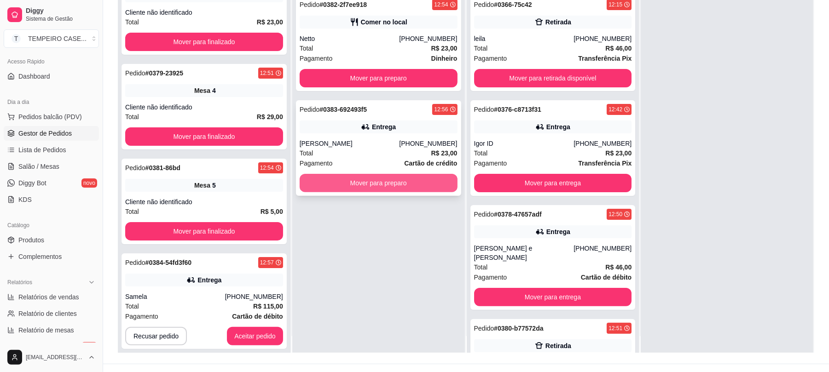
scroll to position [26, 0]
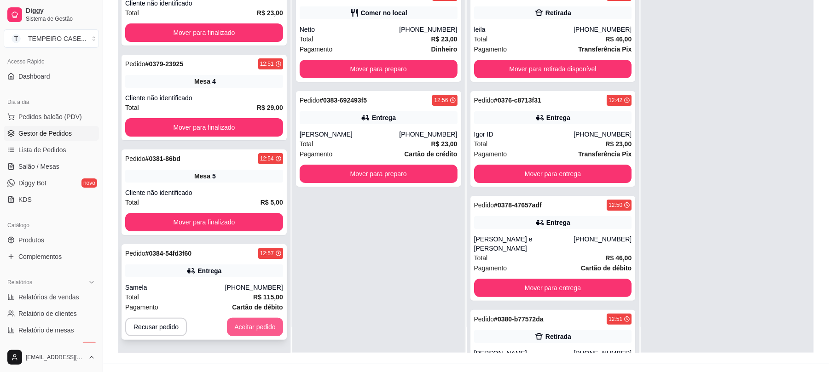
click at [237, 328] on button "Aceitar pedido" at bounding box center [255, 327] width 56 height 18
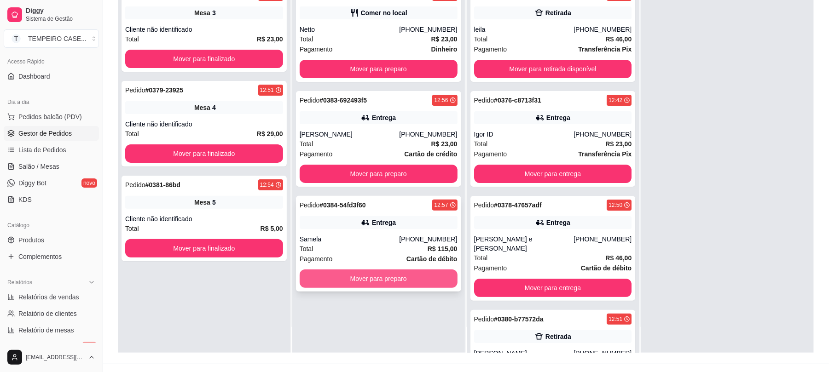
scroll to position [0, 0]
click at [399, 236] on div "Samela" at bounding box center [350, 239] width 100 height 9
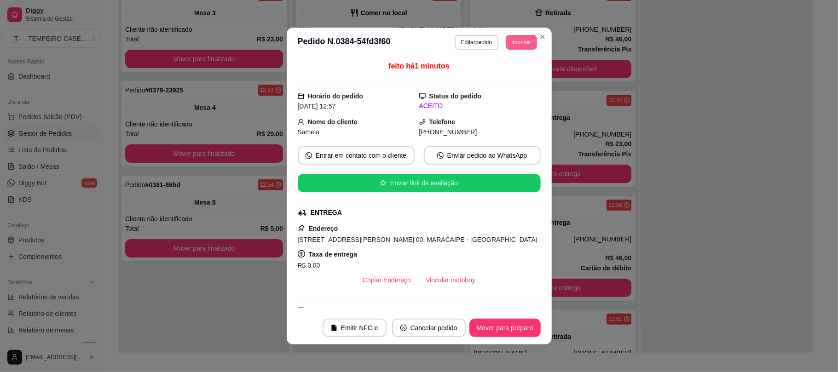
click at [514, 37] on button "Imprimir" at bounding box center [521, 42] width 31 height 15
click at [496, 94] on button "cozinha" at bounding box center [500, 93] width 67 height 15
click at [519, 40] on button "Imprimir" at bounding box center [521, 42] width 31 height 15
click at [507, 99] on button "cozinha" at bounding box center [500, 93] width 64 height 14
click at [516, 48] on button "Imprimir" at bounding box center [521, 42] width 31 height 15
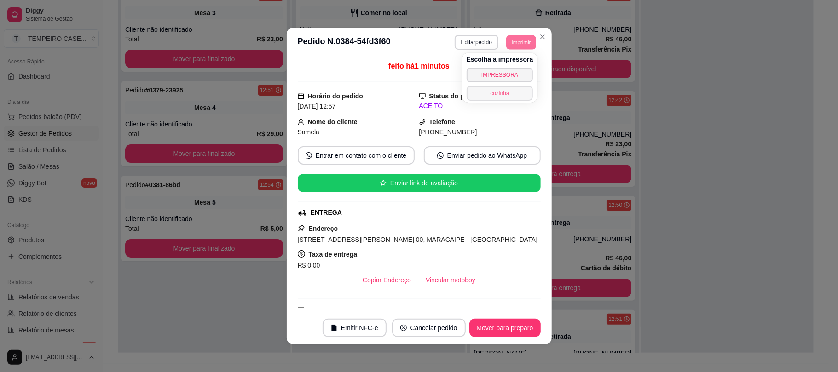
click at [508, 89] on button "cozinha" at bounding box center [500, 93] width 67 height 15
click at [516, 39] on button "Imprimir" at bounding box center [521, 42] width 31 height 15
click at [505, 95] on button "cozinha" at bounding box center [500, 93] width 67 height 15
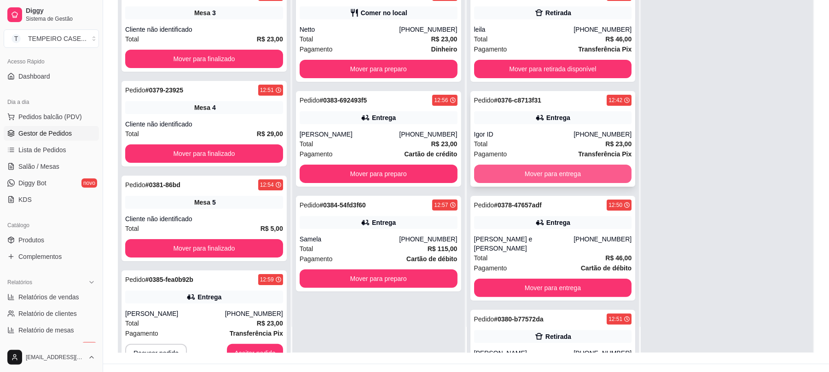
click at [545, 175] on button "Mover para entrega" at bounding box center [553, 174] width 158 height 18
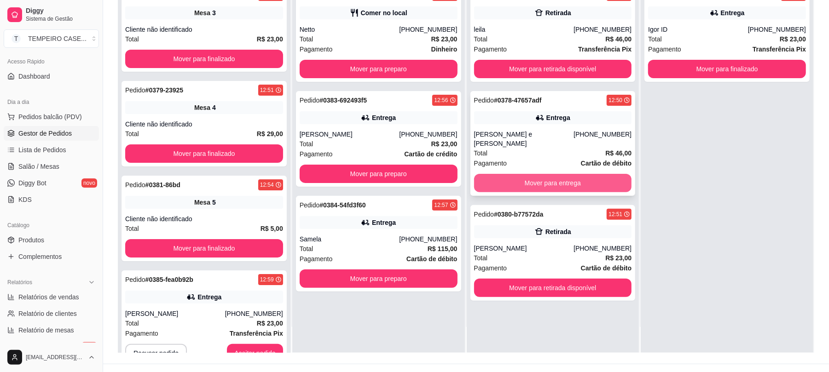
click at [538, 178] on button "Mover para entrega" at bounding box center [553, 183] width 158 height 18
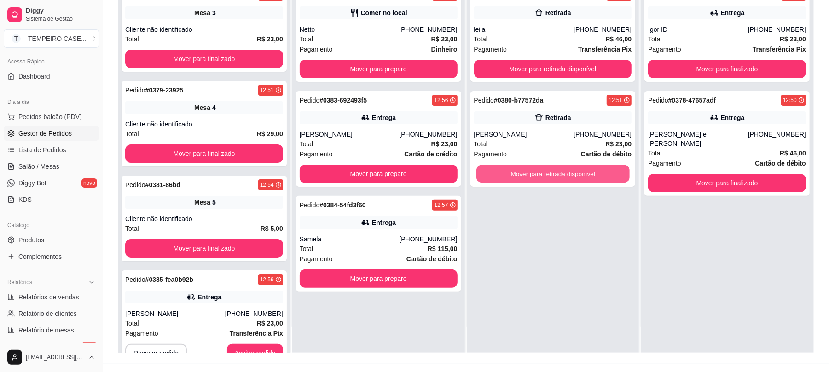
click at [538, 178] on button "Mover para retirada disponível" at bounding box center [552, 174] width 153 height 18
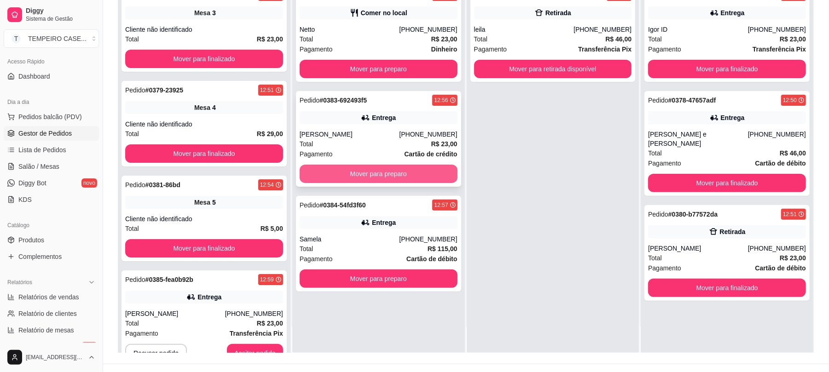
click at [358, 178] on button "Mover para preparo" at bounding box center [379, 174] width 158 height 18
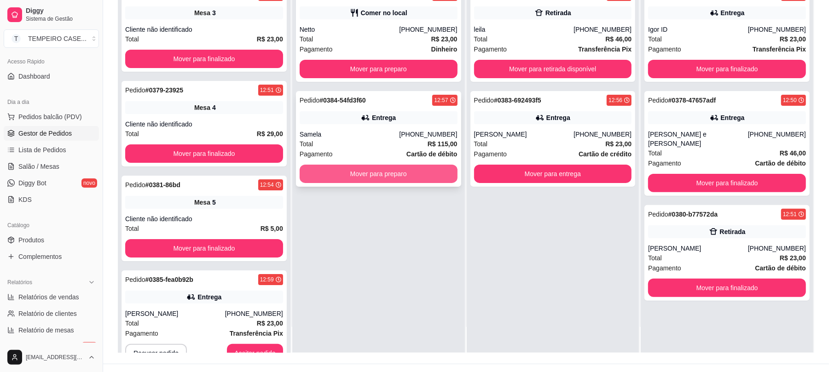
click at [379, 172] on button "Mover para preparo" at bounding box center [379, 174] width 158 height 18
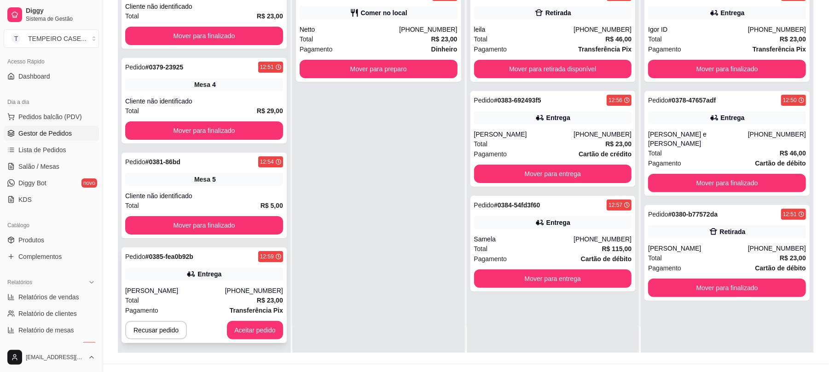
scroll to position [28, 0]
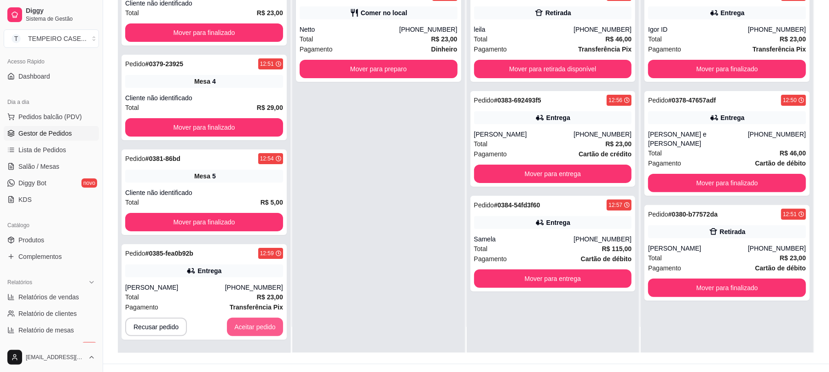
click at [251, 347] on div "Pedido # 0377-2960 12:48 Mesa 3 Cliente não identificado Total R$ 23,00 Mover p…" at bounding box center [204, 167] width 173 height 372
click at [253, 328] on button "Aceitar pedido" at bounding box center [255, 327] width 54 height 18
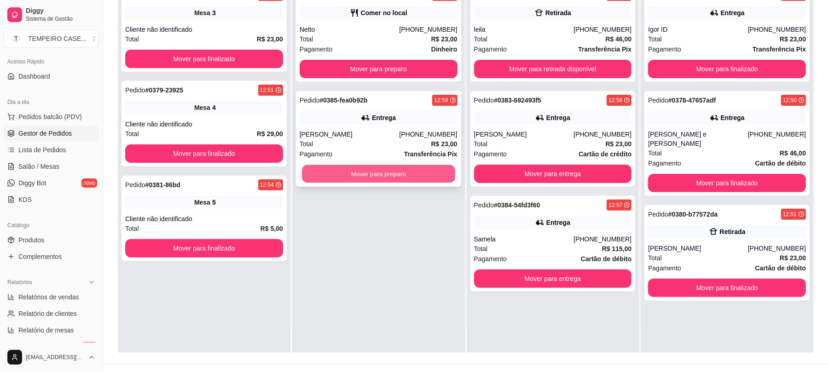
click at [392, 177] on button "Mover para preparo" at bounding box center [378, 174] width 153 height 18
click at [347, 175] on button "Mover para preparo" at bounding box center [379, 174] width 158 height 18
click at [54, 164] on span "Salão / Mesas" at bounding box center [38, 166] width 41 height 9
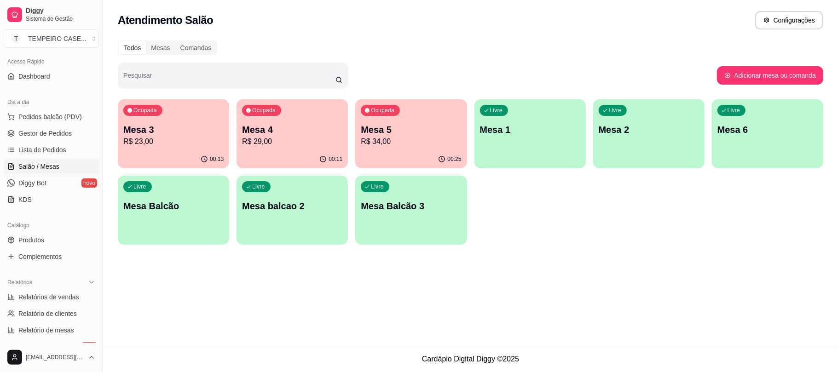
click at [400, 142] on p "R$ 34,00" at bounding box center [411, 141] width 100 height 11
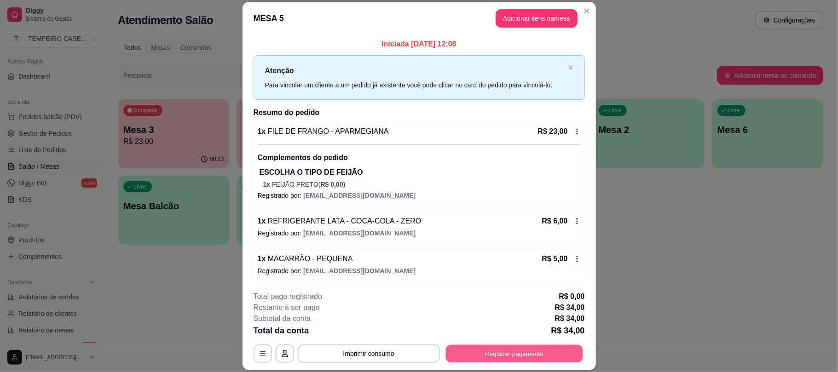
click at [472, 350] on button "Registrar pagamento" at bounding box center [513, 354] width 137 height 18
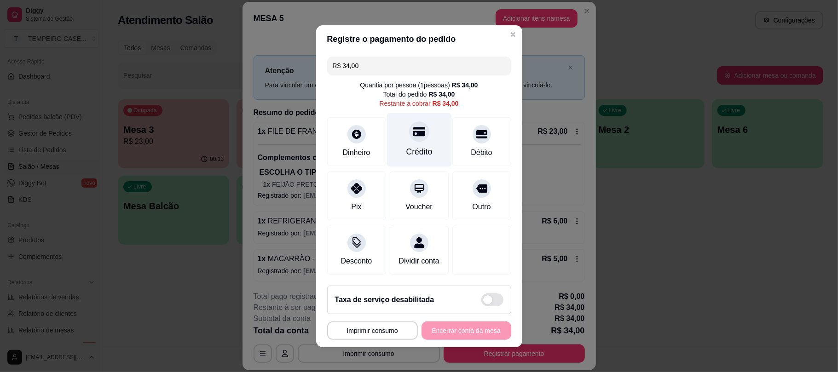
click at [409, 128] on div at bounding box center [419, 131] width 20 height 20
type input "R$ 0,00"
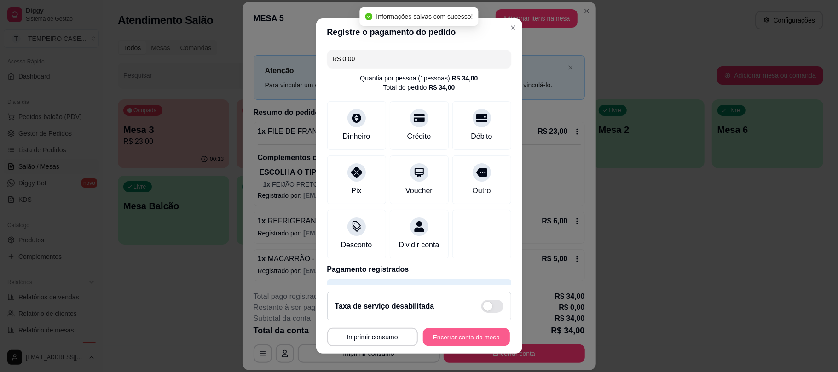
click at [446, 344] on button "Encerrar conta da mesa" at bounding box center [466, 337] width 87 height 18
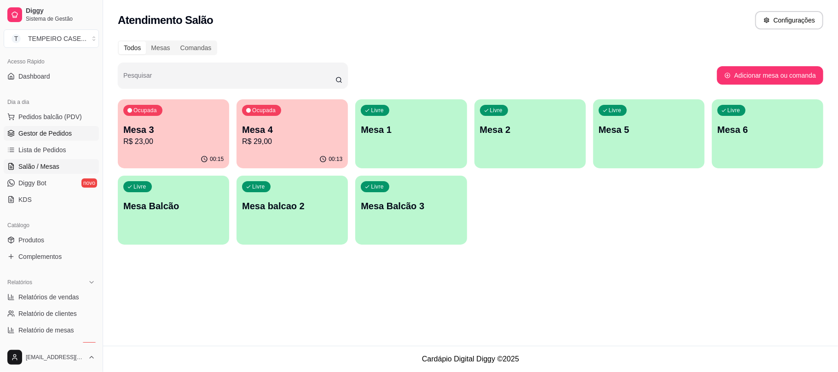
click at [51, 137] on span "Gestor de Pedidos" at bounding box center [44, 133] width 53 height 9
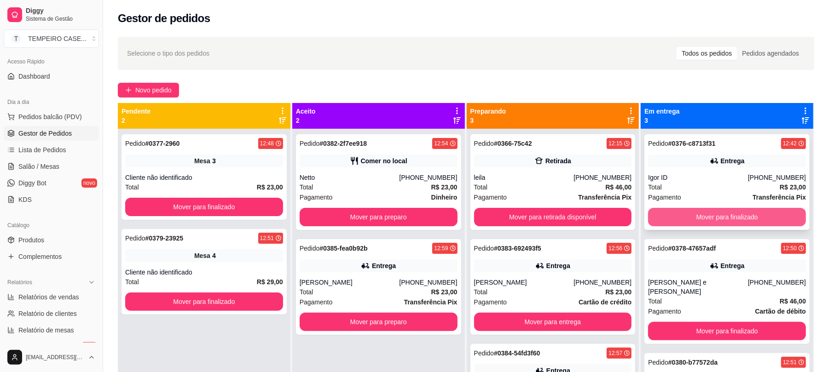
click at [688, 214] on button "Mover para finalizado" at bounding box center [727, 217] width 158 height 18
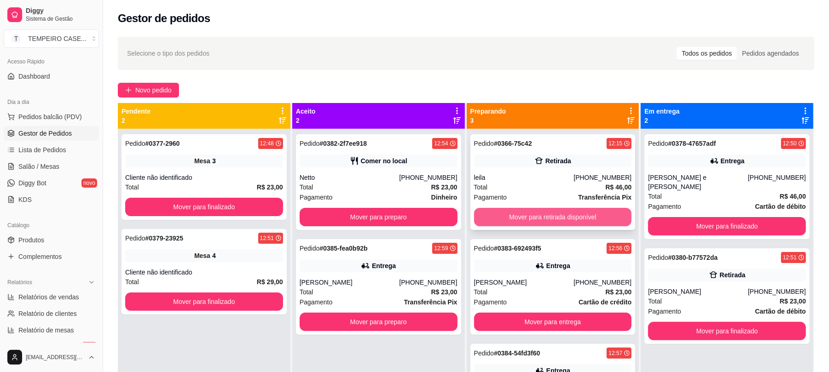
click at [513, 215] on button "Mover para retirada disponível" at bounding box center [553, 217] width 158 height 18
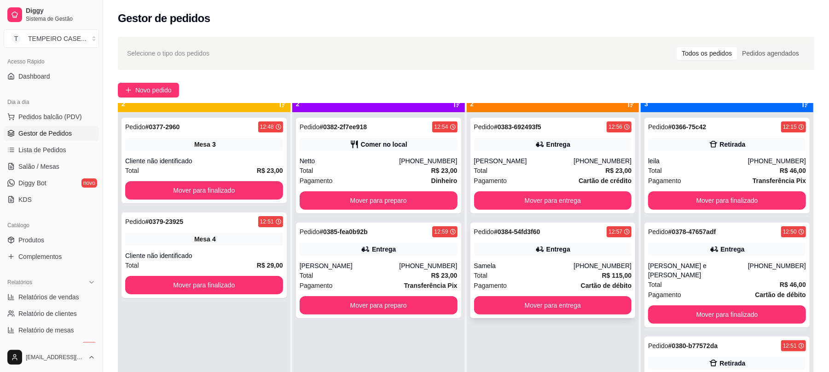
scroll to position [26, 0]
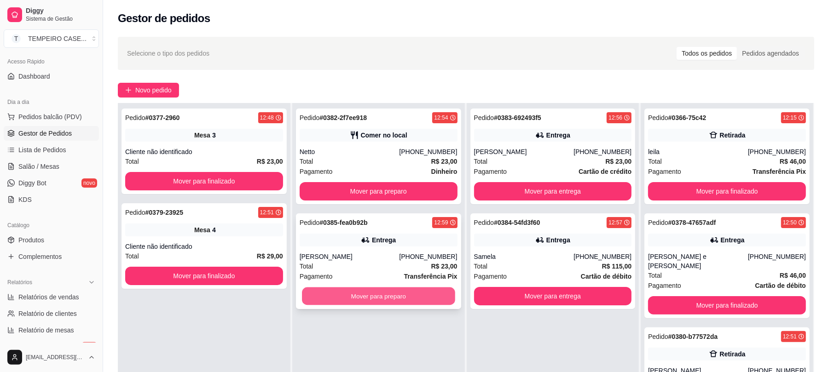
click at [374, 305] on button "Mover para preparo" at bounding box center [378, 297] width 153 height 18
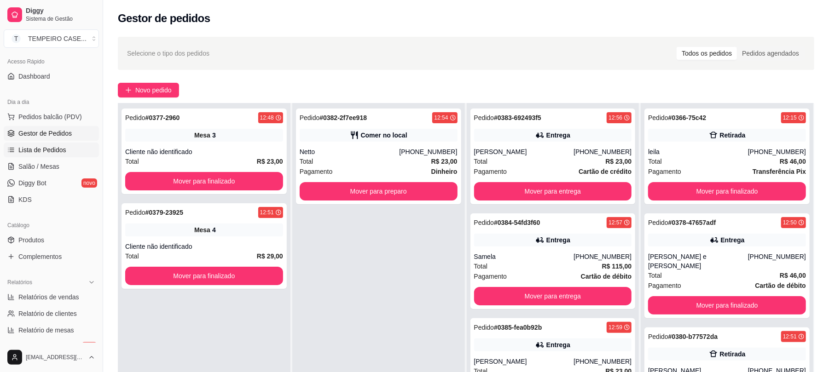
click at [61, 150] on span "Lista de Pedidos" at bounding box center [42, 149] width 48 height 9
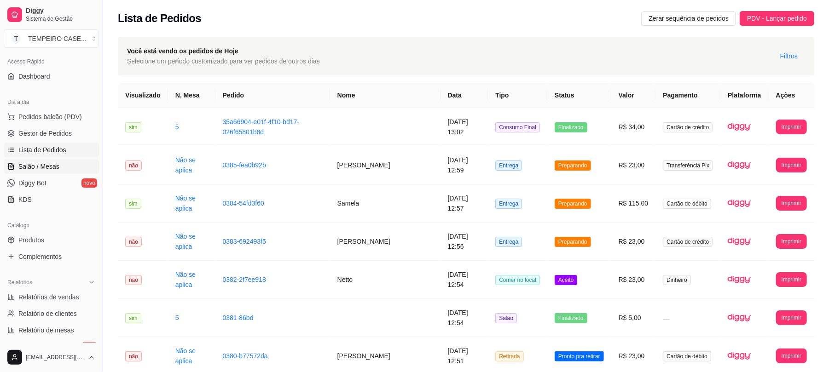
click at [59, 167] on link "Salão / Mesas" at bounding box center [51, 166] width 95 height 15
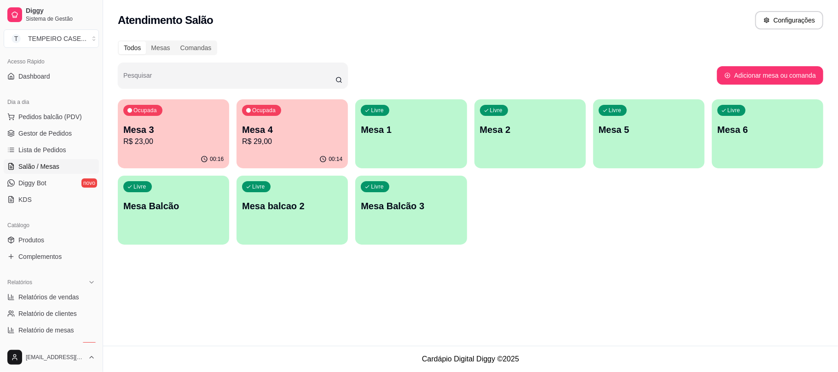
click at [152, 137] on p "R$ 23,00" at bounding box center [173, 141] width 100 height 11
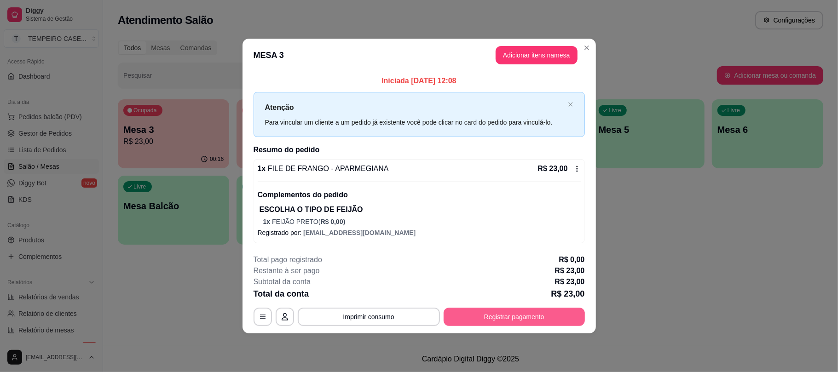
click at [495, 322] on button "Registrar pagamento" at bounding box center [514, 317] width 141 height 18
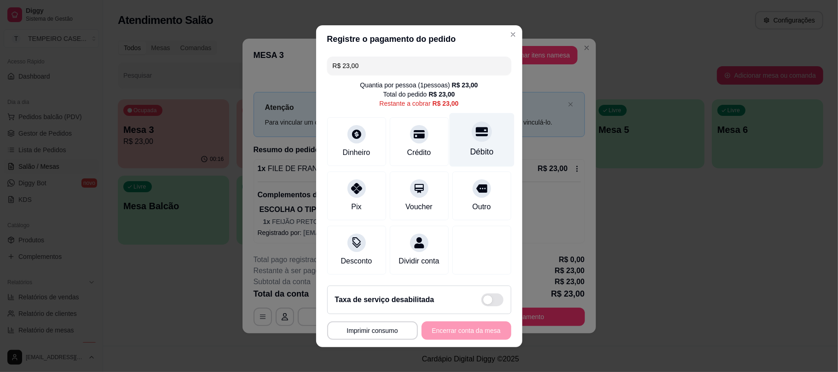
click at [454, 141] on div "Débito" at bounding box center [481, 140] width 65 height 54
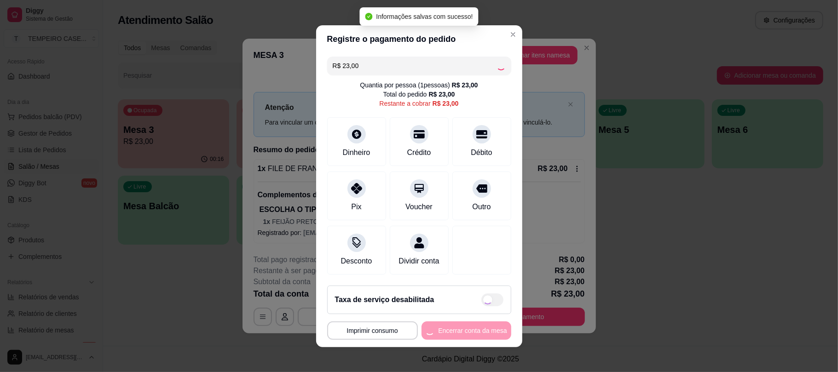
type input "R$ 0,00"
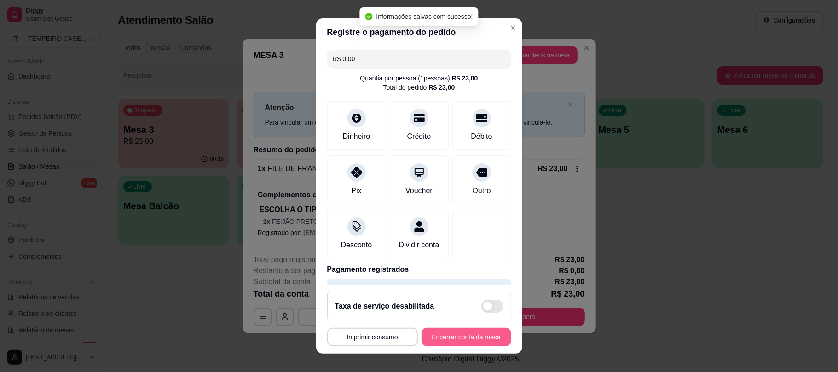
click at [438, 341] on button "Encerrar conta da mesa" at bounding box center [467, 337] width 90 height 18
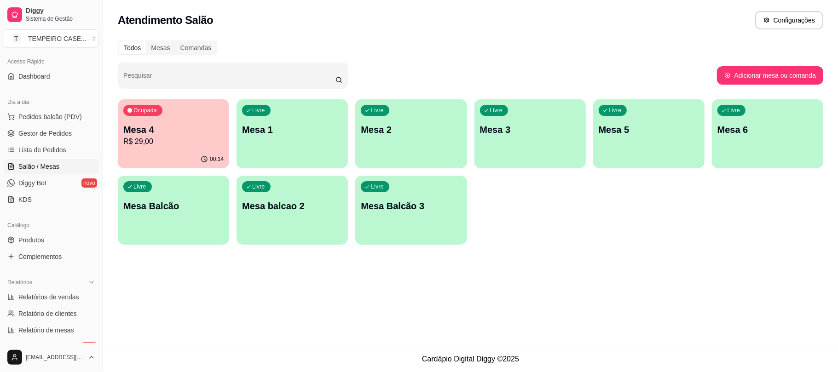
click at [191, 135] on div "Mesa 4 R$ 29,00" at bounding box center [173, 135] width 100 height 24
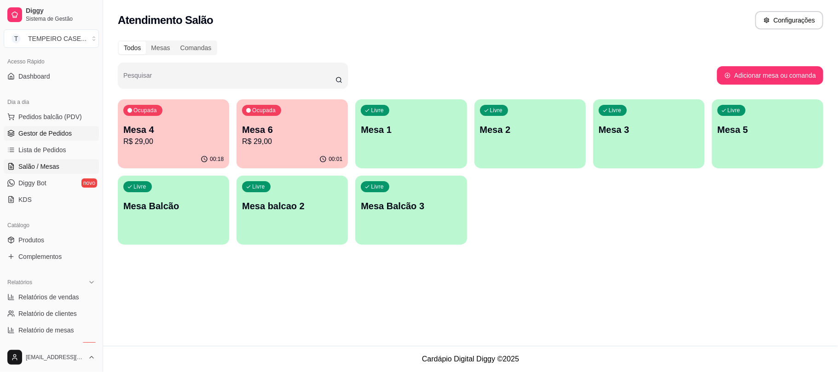
click at [52, 133] on span "Gestor de Pedidos" at bounding box center [44, 133] width 53 height 9
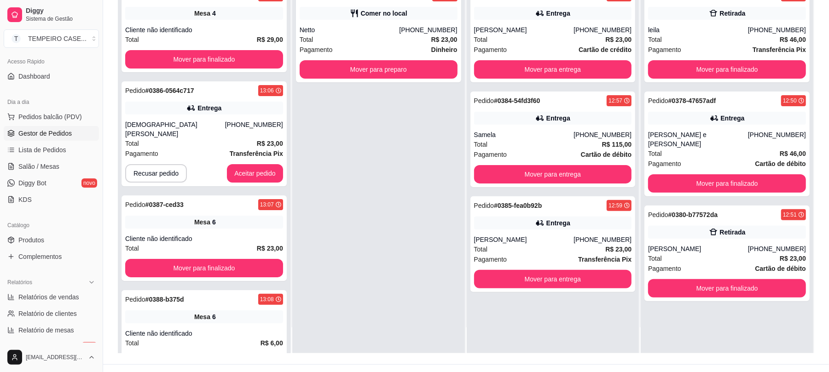
scroll to position [122, 0]
click at [549, 227] on div "Entrega" at bounding box center [558, 222] width 24 height 9
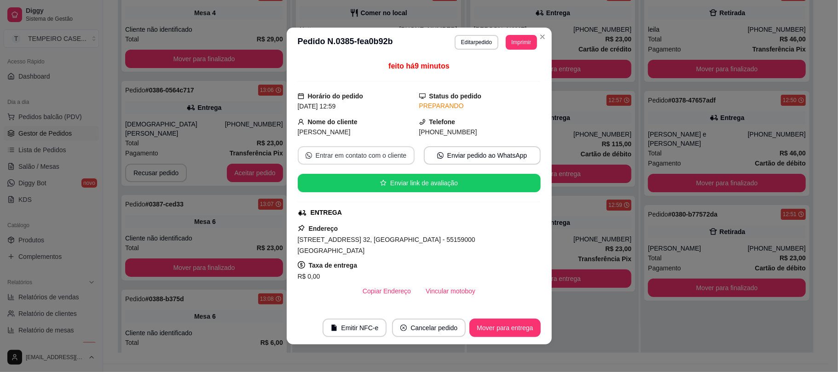
click at [334, 153] on button "Entrar em contato com o cliente" at bounding box center [356, 155] width 117 height 18
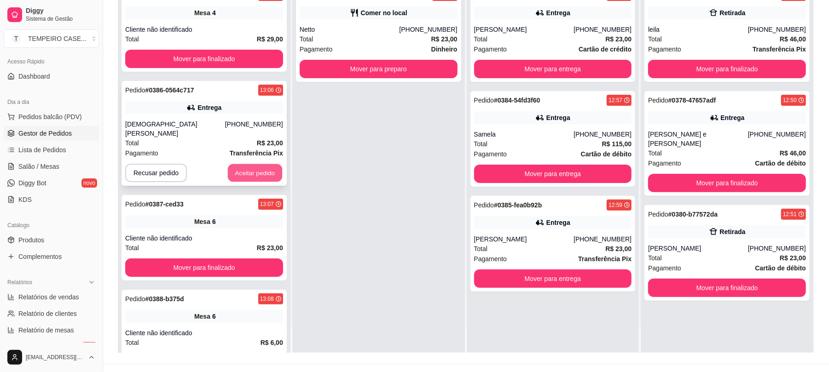
click at [234, 164] on button "Aceitar pedido" at bounding box center [255, 173] width 54 height 18
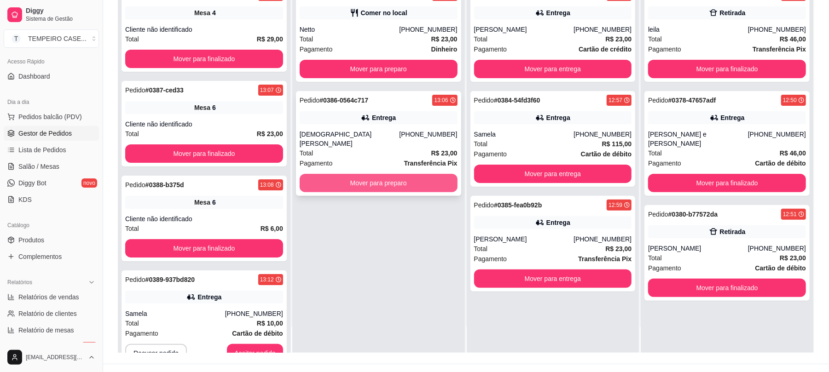
click at [364, 178] on button "Mover para preparo" at bounding box center [379, 183] width 158 height 18
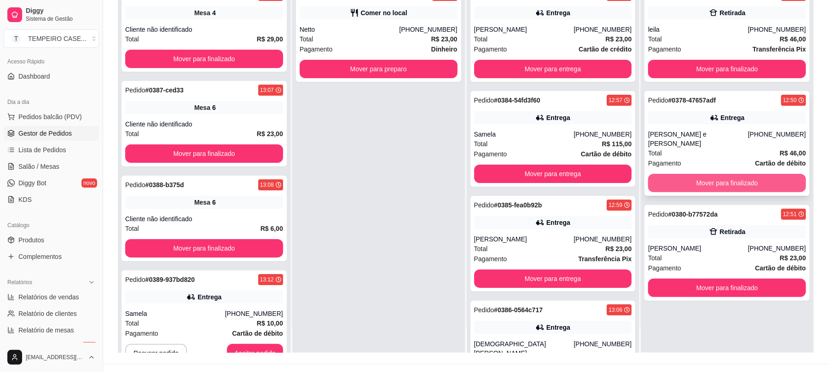
click at [693, 174] on button "Mover para finalizado" at bounding box center [727, 183] width 158 height 18
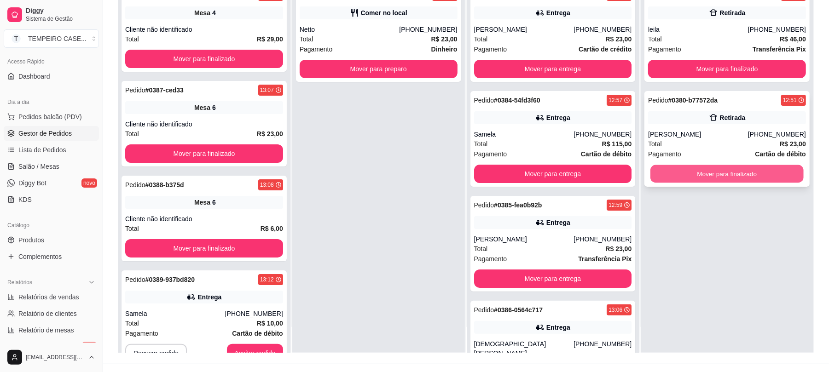
click at [692, 177] on button "Mover para finalizado" at bounding box center [726, 174] width 153 height 18
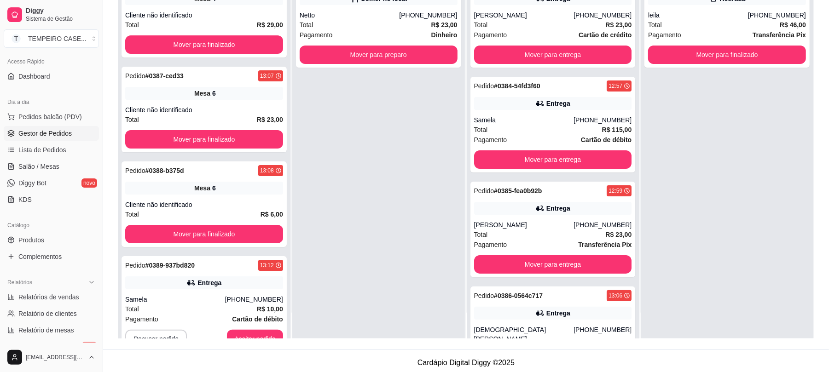
scroll to position [140, 0]
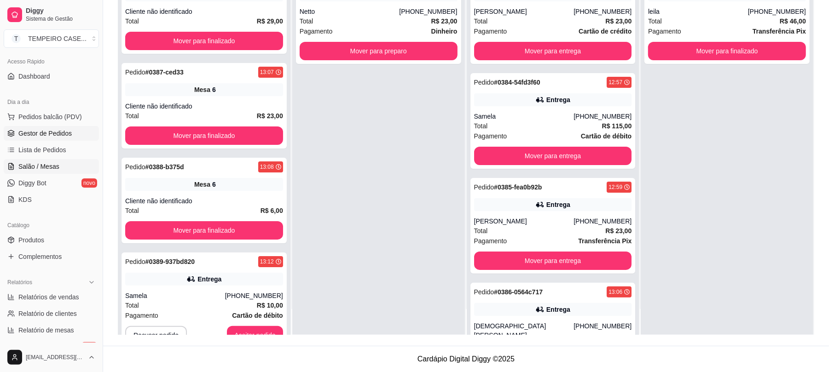
click at [45, 163] on span "Salão / Mesas" at bounding box center [38, 166] width 41 height 9
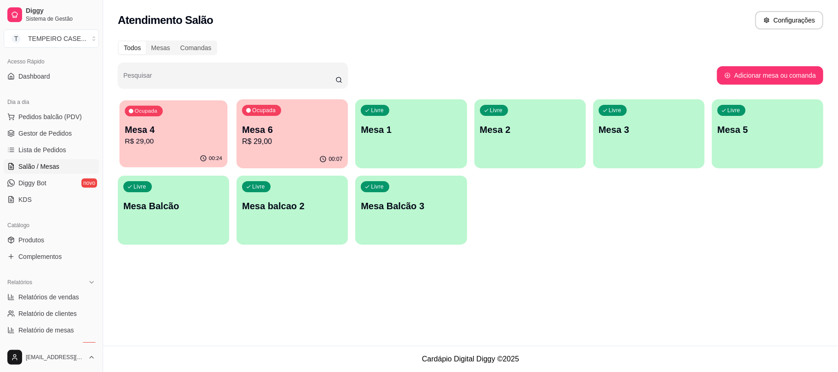
click at [190, 139] on p "R$ 29,00" at bounding box center [174, 141] width 98 height 11
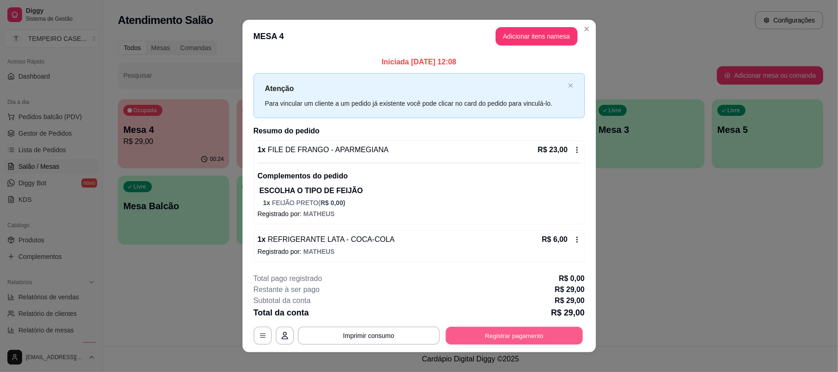
click at [487, 335] on button "Registrar pagamento" at bounding box center [513, 336] width 137 height 18
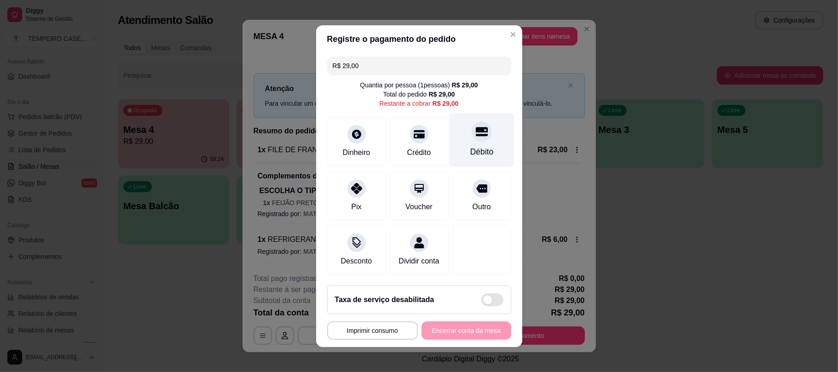
click at [457, 134] on div "Débito" at bounding box center [481, 140] width 65 height 54
type input "R$ 0,00"
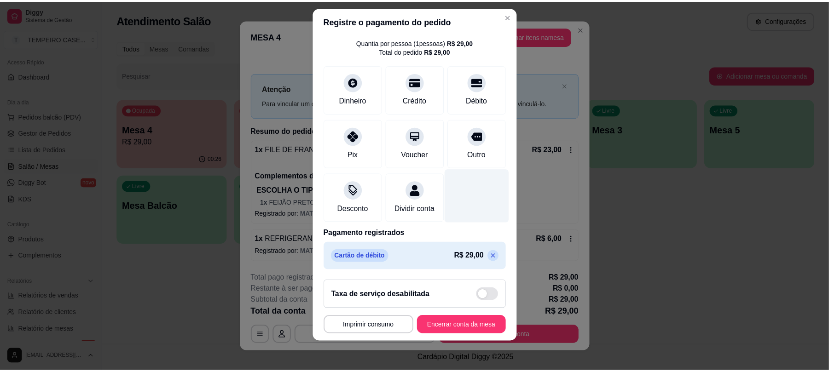
scroll to position [37, 0]
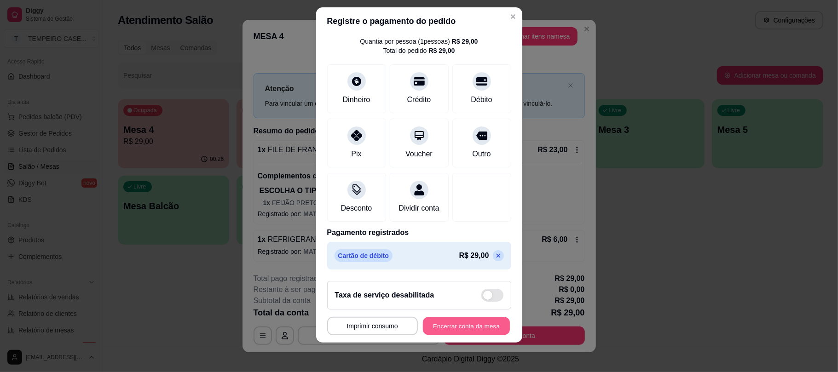
click at [457, 324] on button "Encerrar conta da mesa" at bounding box center [466, 326] width 87 height 18
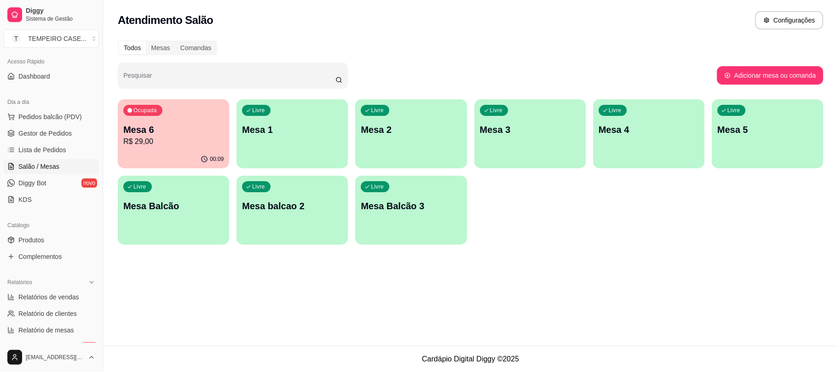
click at [215, 311] on div "Atendimento Salão Configurações Todos Mesas Comandas Pesquisar Adicionar mesa o…" at bounding box center [470, 173] width 735 height 346
click at [52, 129] on span "Gestor de Pedidos" at bounding box center [44, 133] width 53 height 9
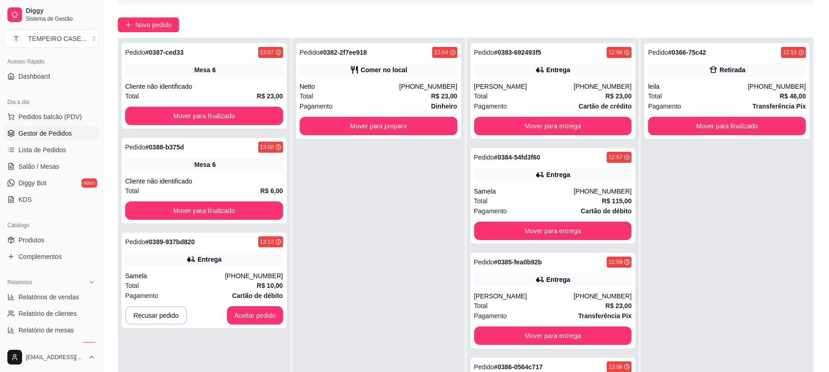
scroll to position [140, 0]
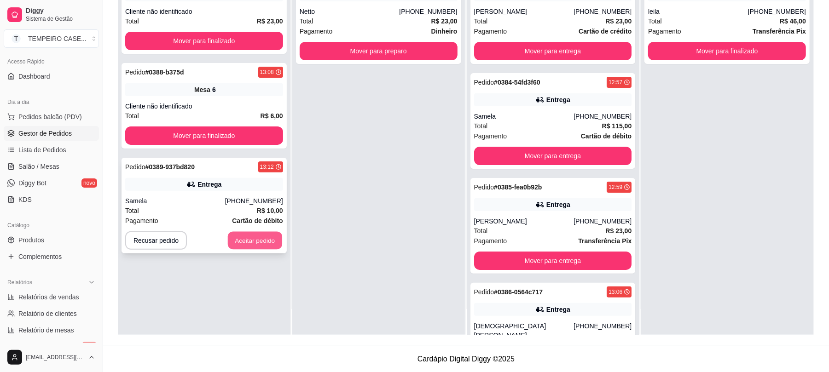
click at [250, 237] on button "Aceitar pedido" at bounding box center [255, 241] width 54 height 18
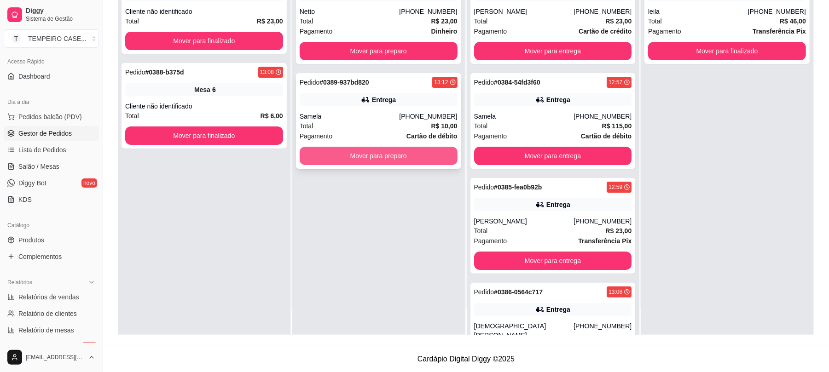
click at [416, 151] on button "Mover para preparo" at bounding box center [379, 156] width 158 height 18
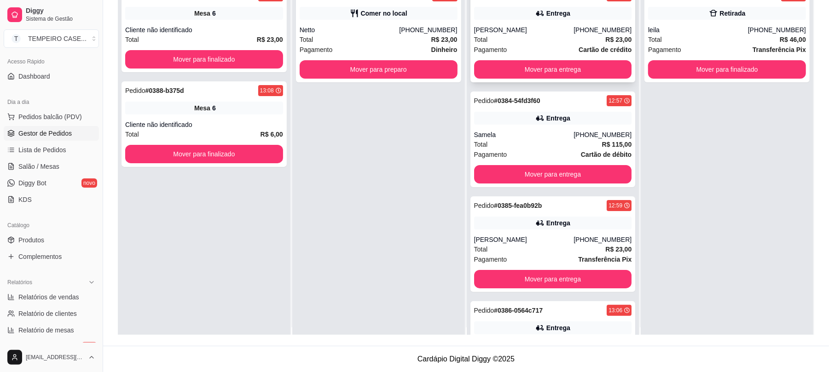
scroll to position [0, 0]
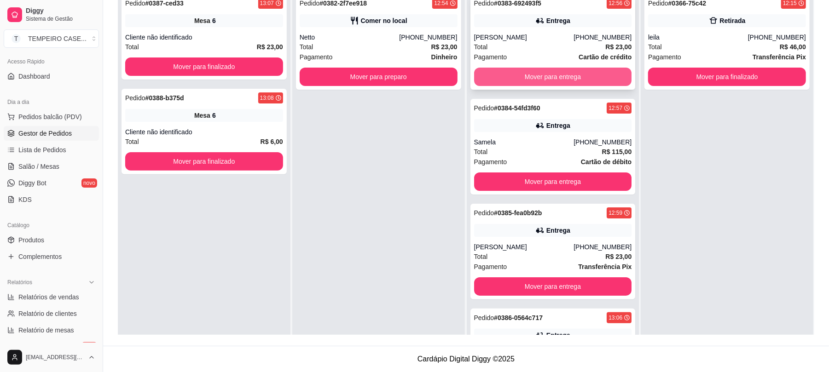
click at [549, 76] on button "Mover para entrega" at bounding box center [553, 77] width 158 height 18
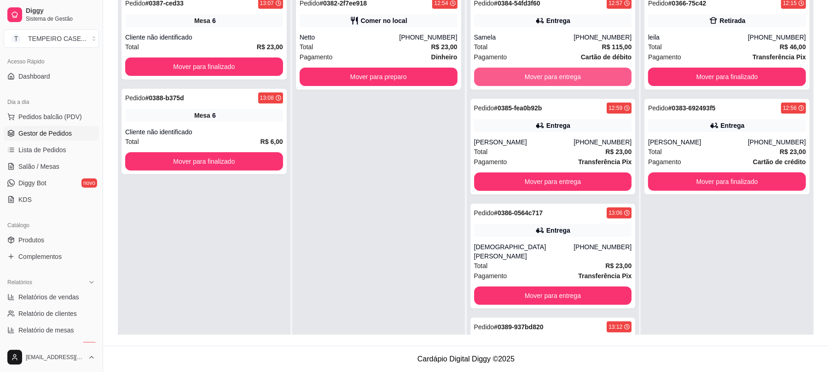
click at [549, 76] on button "Mover para entrega" at bounding box center [553, 77] width 158 height 18
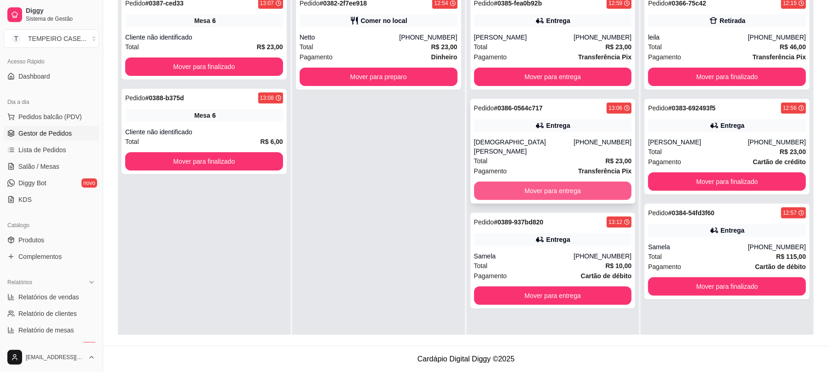
click at [540, 182] on button "Mover para entrega" at bounding box center [553, 191] width 158 height 18
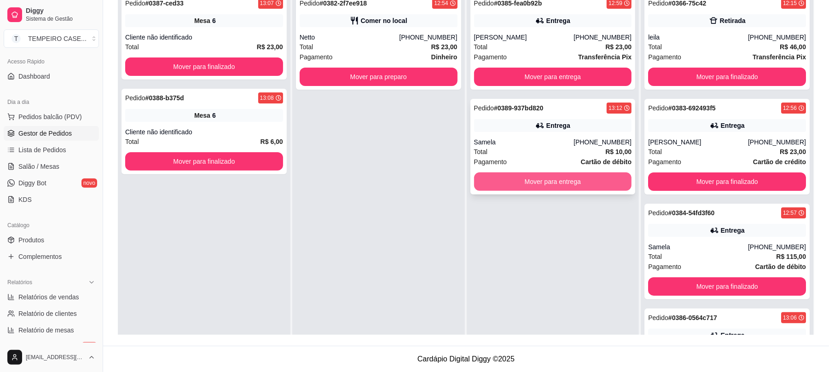
click at [548, 185] on button "Mover para entrega" at bounding box center [553, 182] width 158 height 18
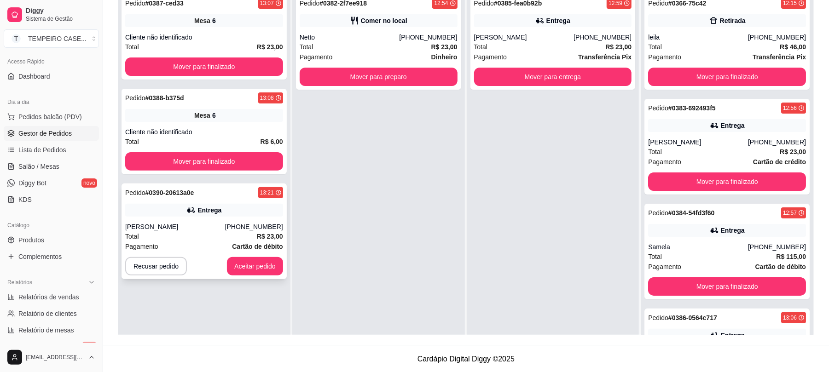
click at [249, 271] on button "Aceitar pedido" at bounding box center [255, 266] width 56 height 18
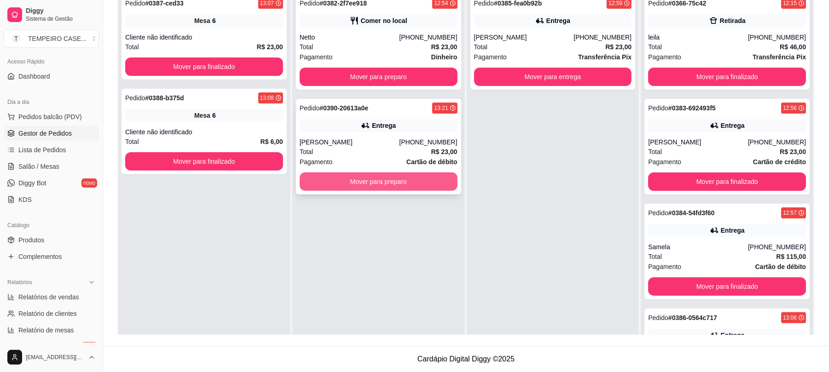
click at [399, 188] on button "Mover para preparo" at bounding box center [379, 182] width 158 height 18
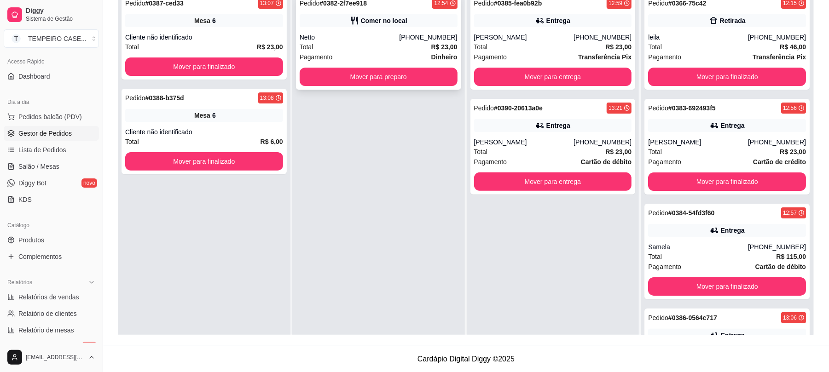
click at [418, 85] on button "Mover para preparo" at bounding box center [379, 77] width 158 height 18
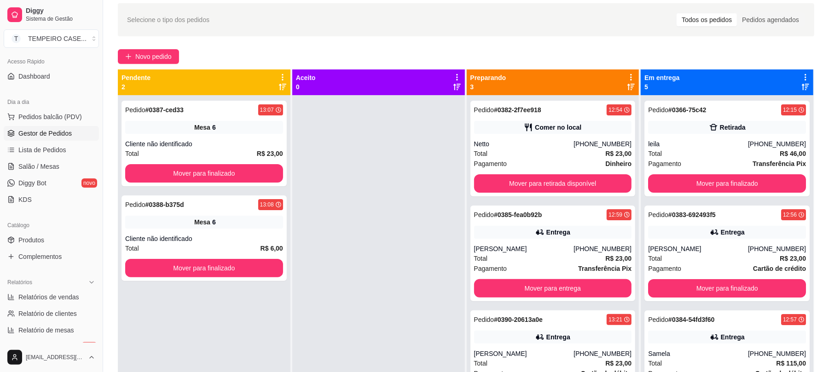
scroll to position [17, 0]
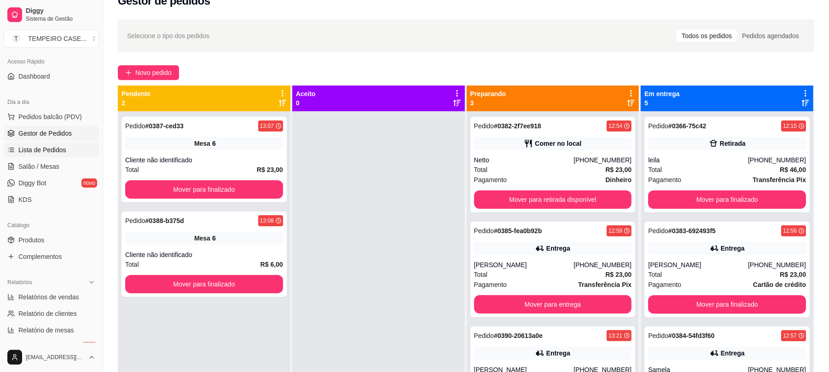
click at [49, 149] on span "Lista de Pedidos" at bounding box center [42, 149] width 48 height 9
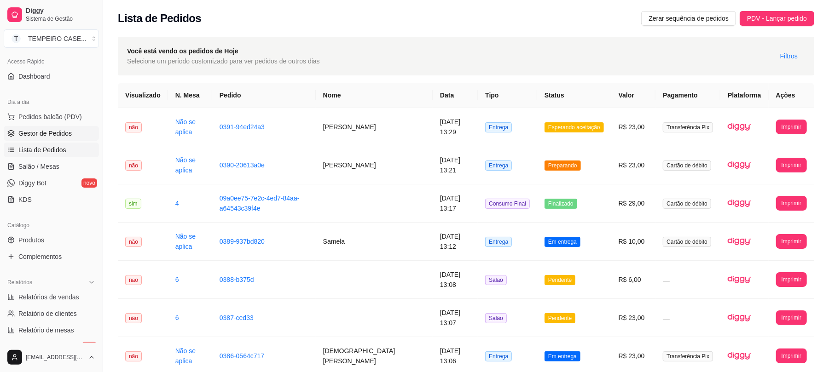
click at [43, 135] on span "Gestor de Pedidos" at bounding box center [44, 133] width 53 height 9
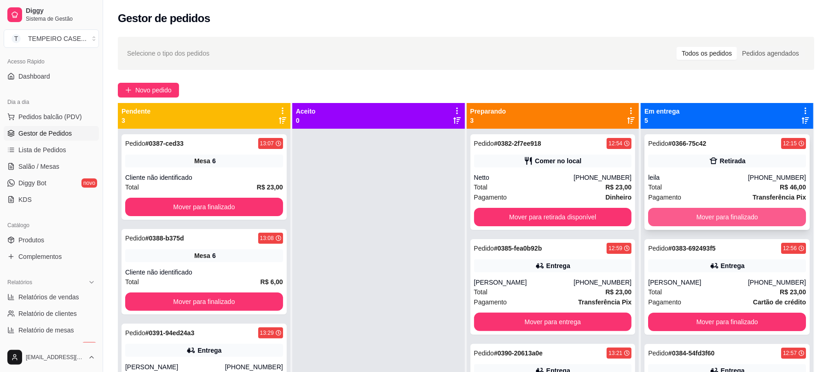
click at [670, 225] on button "Mover para finalizado" at bounding box center [727, 217] width 158 height 18
click at [670, 225] on button "Mover para finalizado" at bounding box center [726, 217] width 153 height 18
click at [670, 225] on div "Mover para finalizado" at bounding box center [727, 217] width 158 height 18
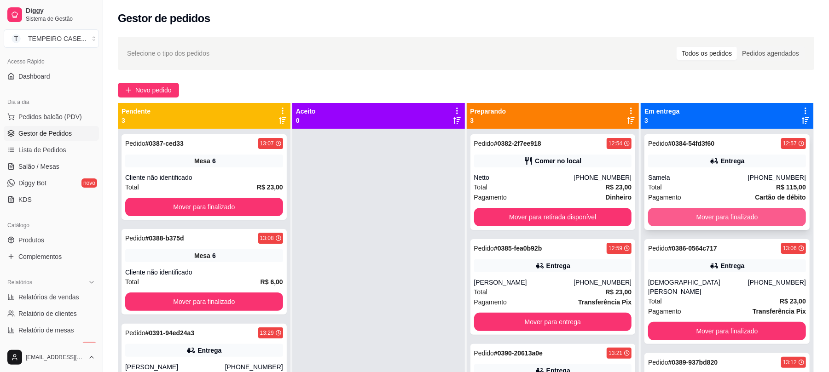
click at [674, 225] on button "Mover para finalizado" at bounding box center [727, 217] width 158 height 18
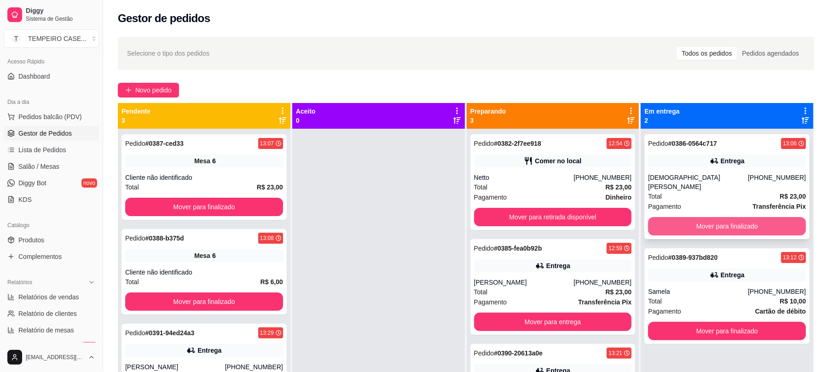
click at [677, 217] on button "Mover para finalizado" at bounding box center [727, 226] width 158 height 18
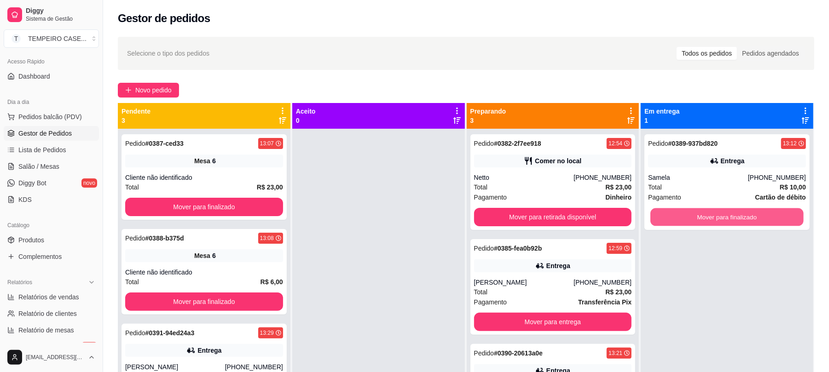
click at [678, 216] on button "Mover para finalizado" at bounding box center [726, 217] width 153 height 18
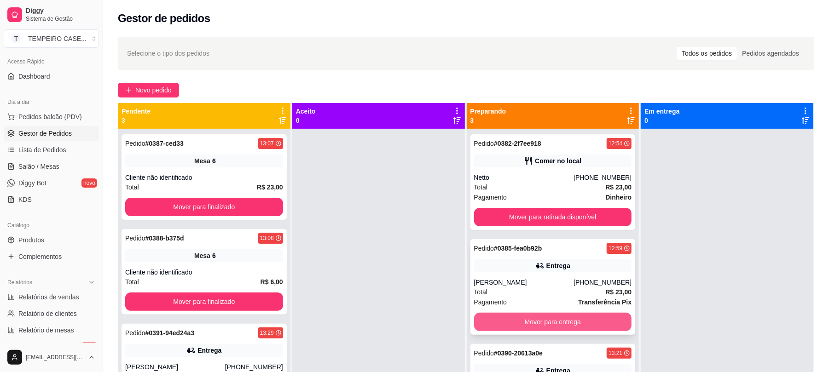
click at [575, 328] on button "Mover para entrega" at bounding box center [553, 322] width 158 height 18
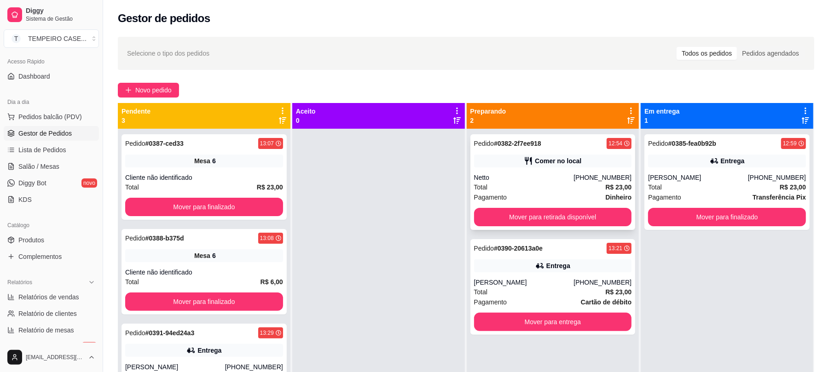
click at [568, 201] on div "Pagamento Dinheiro" at bounding box center [553, 197] width 158 height 10
click at [572, 212] on button "Mover para retirada disponível" at bounding box center [552, 217] width 153 height 18
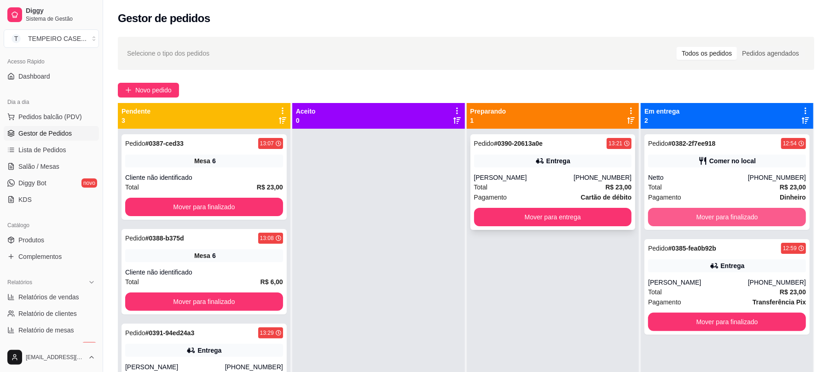
click at [551, 218] on button "Mover para entrega" at bounding box center [553, 217] width 158 height 18
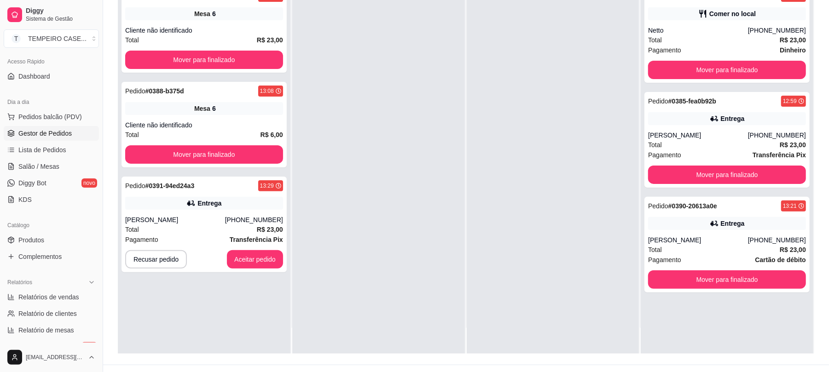
scroll to position [122, 0]
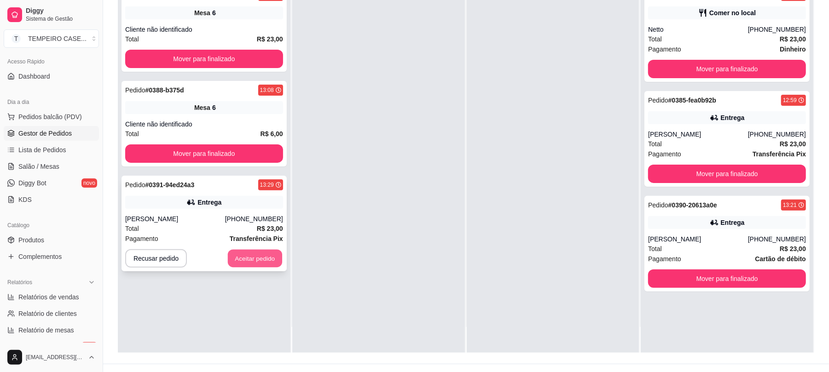
click at [262, 259] on button "Aceitar pedido" at bounding box center [255, 259] width 54 height 18
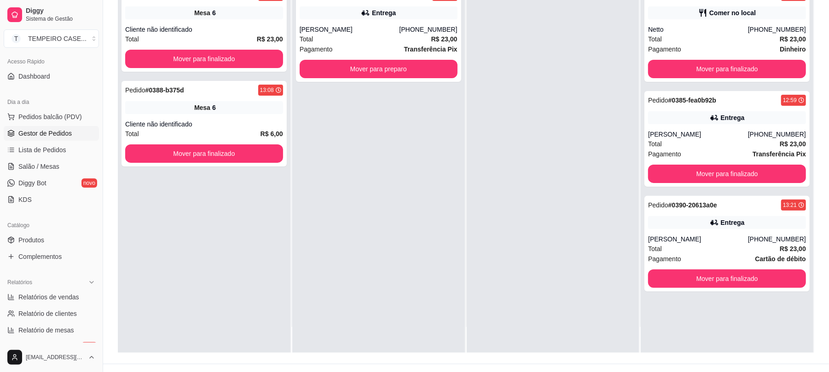
scroll to position [0, 0]
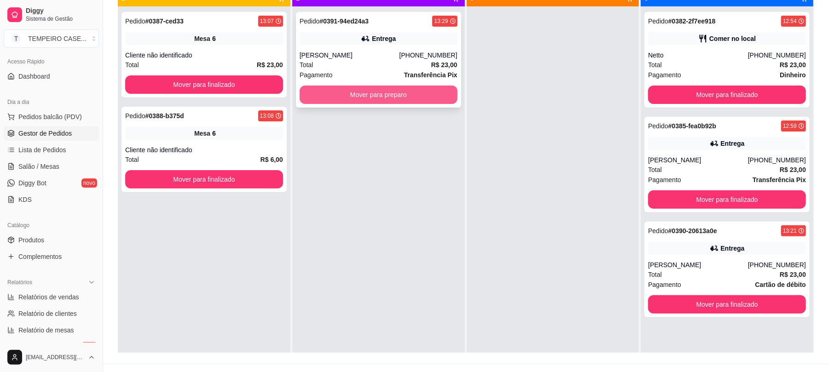
click at [405, 87] on button "Mover para preparo" at bounding box center [379, 95] width 158 height 18
click at [398, 102] on button "Mover para preparo" at bounding box center [378, 95] width 153 height 18
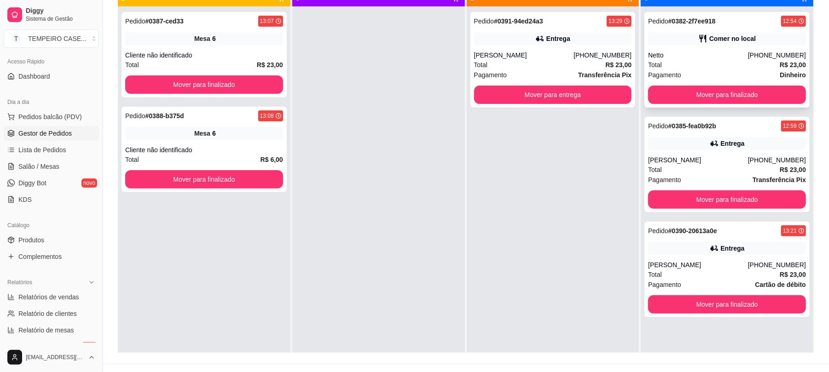
click at [748, 52] on div "Netto" at bounding box center [698, 55] width 100 height 9
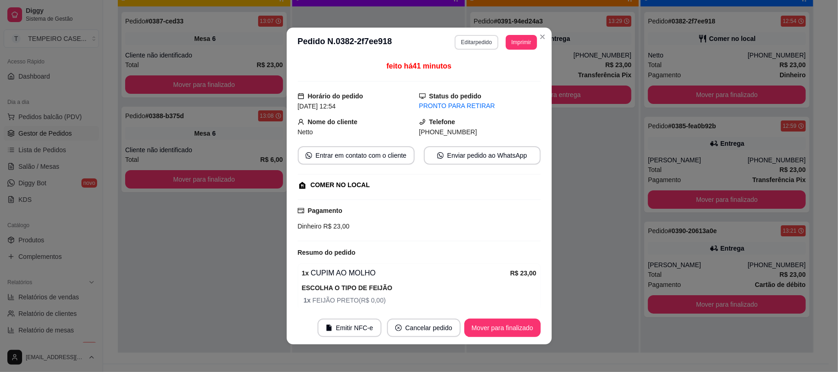
click at [466, 46] on button "Editar pedido" at bounding box center [477, 42] width 44 height 15
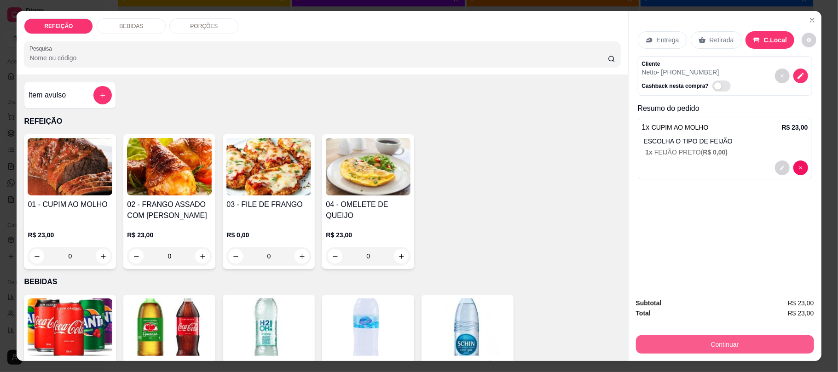
click at [711, 340] on button "Continuar" at bounding box center [725, 344] width 178 height 18
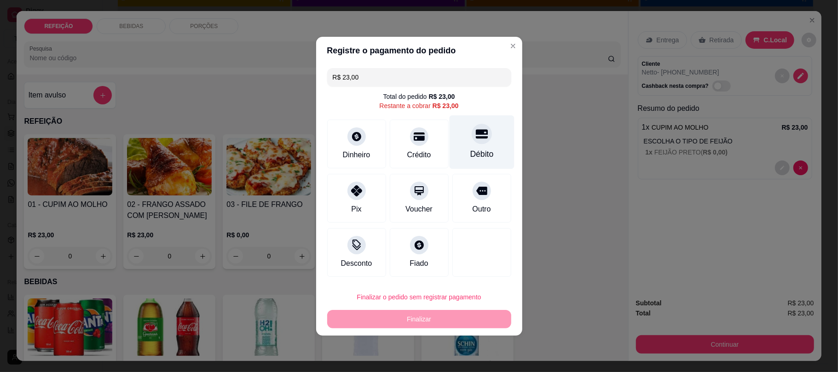
click at [470, 149] on div "Débito" at bounding box center [481, 154] width 23 height 12
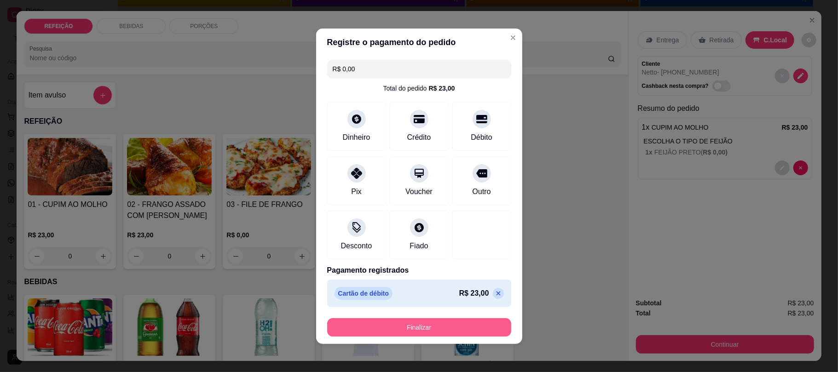
click at [450, 330] on button "Finalizar" at bounding box center [419, 327] width 184 height 18
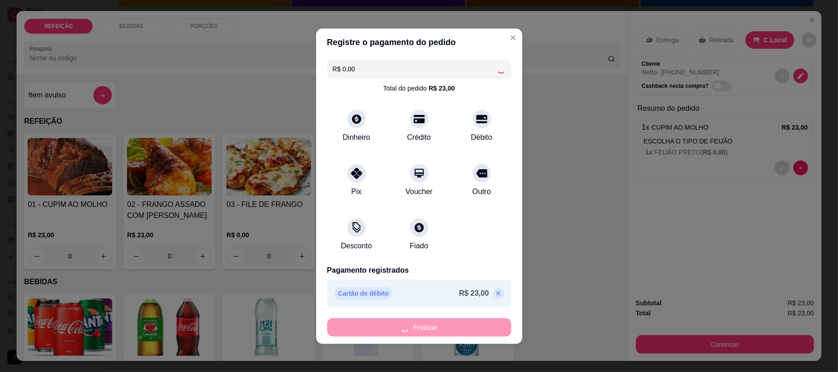
type input "-R$ 23,00"
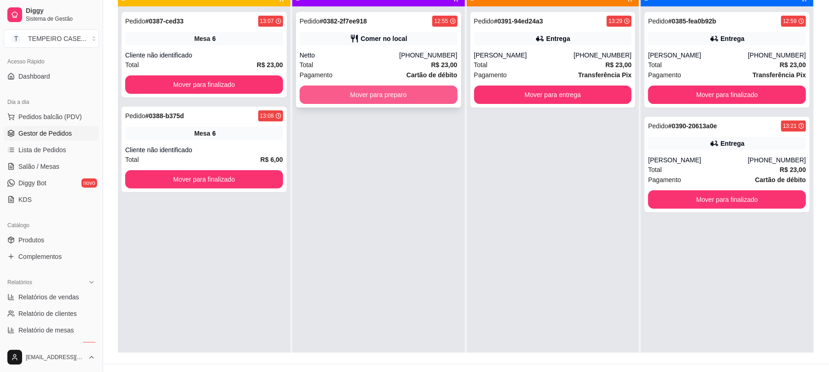
click at [380, 95] on button "Mover para preparo" at bounding box center [379, 95] width 158 height 18
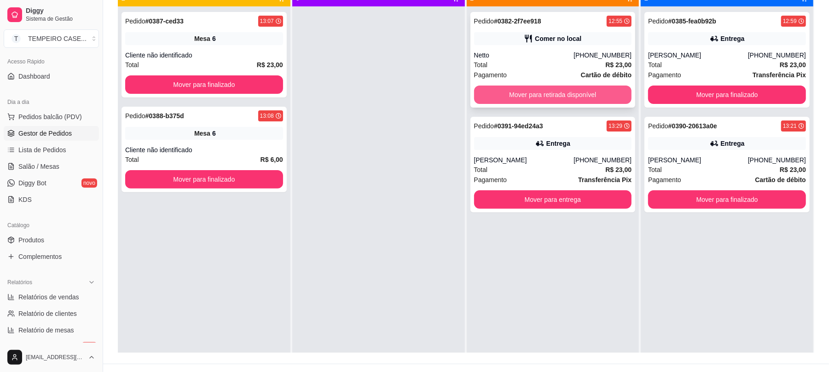
click at [567, 98] on button "Mover para retirada disponível" at bounding box center [553, 95] width 158 height 18
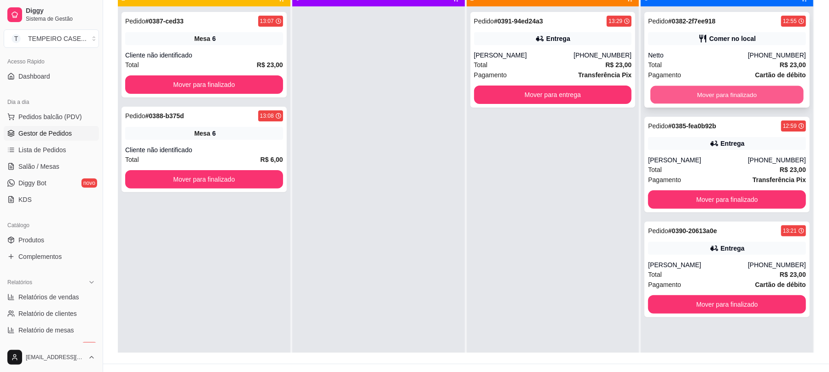
click at [688, 98] on button "Mover para finalizado" at bounding box center [726, 95] width 153 height 18
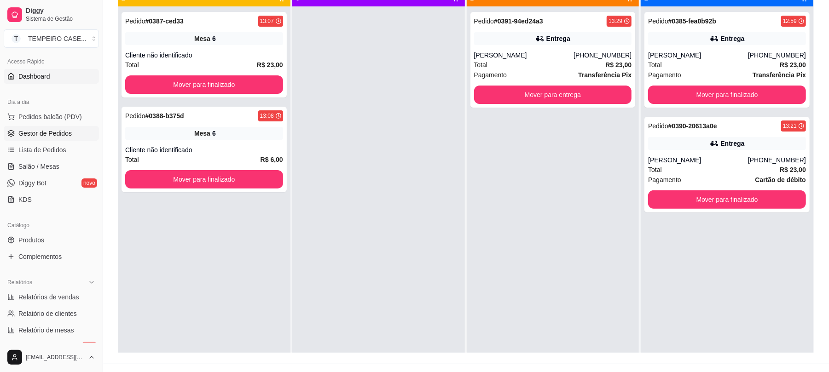
click at [25, 83] on link "Dashboard" at bounding box center [51, 76] width 95 height 15
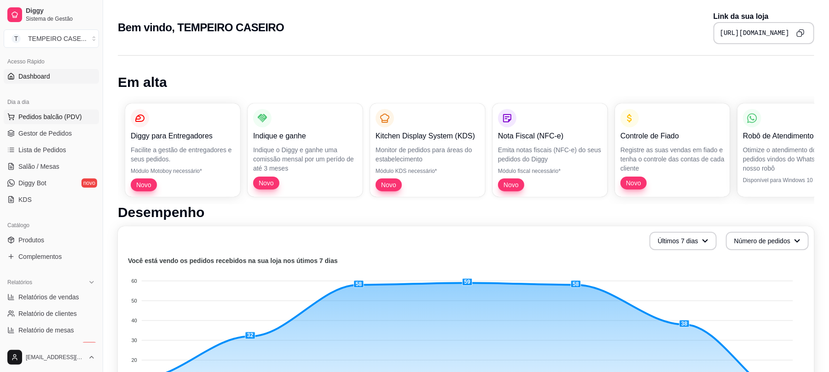
click at [51, 122] on button "Pedidos balcão (PDV)" at bounding box center [51, 117] width 95 height 15
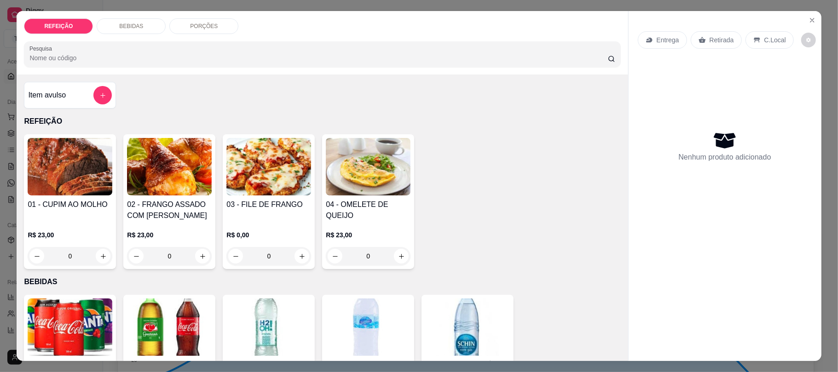
click at [79, 194] on img at bounding box center [70, 167] width 85 height 58
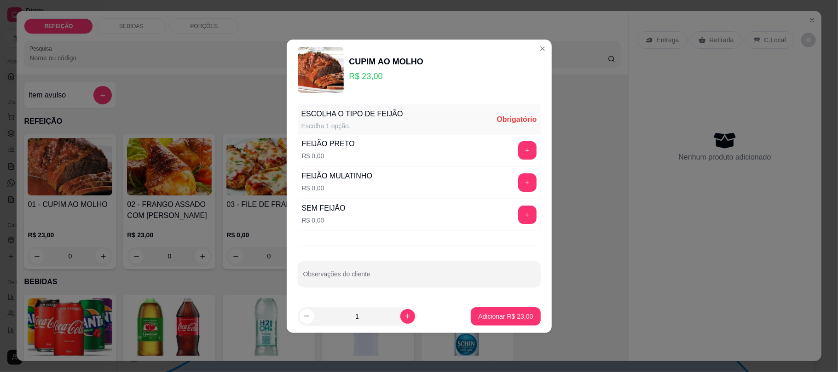
click at [527, 188] on div "+" at bounding box center [527, 182] width 26 height 18
click at [523, 186] on button "+" at bounding box center [527, 182] width 18 height 18
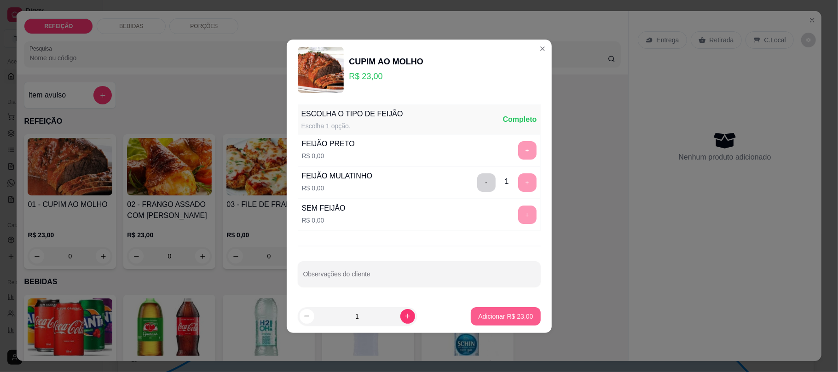
click at [501, 320] on p "Adicionar R$ 23,00" at bounding box center [505, 316] width 55 height 9
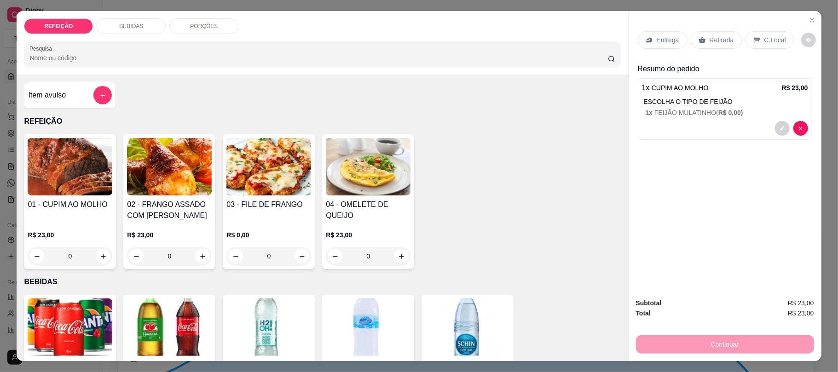
click at [715, 42] on p "Retirada" at bounding box center [722, 39] width 24 height 9
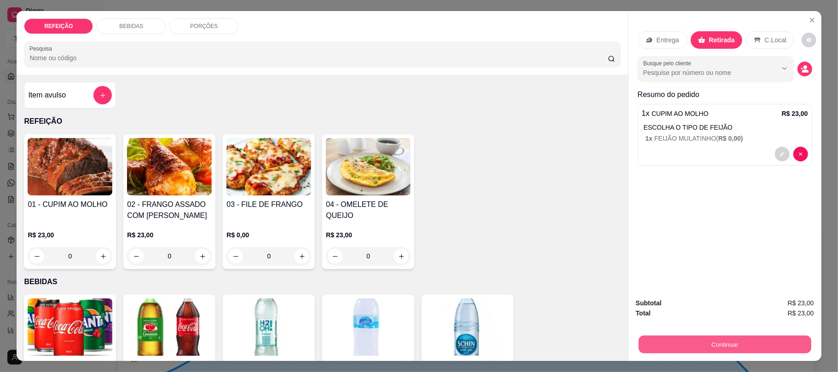
click at [706, 343] on button "Continuar" at bounding box center [724, 344] width 173 height 18
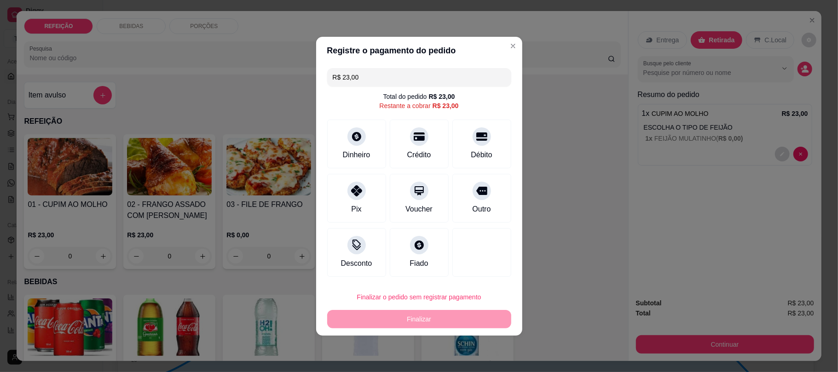
click at [445, 133] on div "Dinheiro Crédito Débito" at bounding box center [419, 144] width 184 height 49
click at [475, 138] on icon at bounding box center [481, 134] width 12 height 12
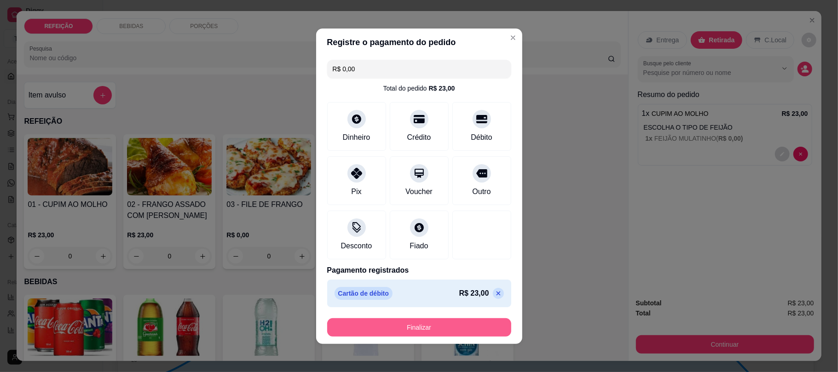
click at [421, 332] on button "Finalizar" at bounding box center [419, 327] width 184 height 18
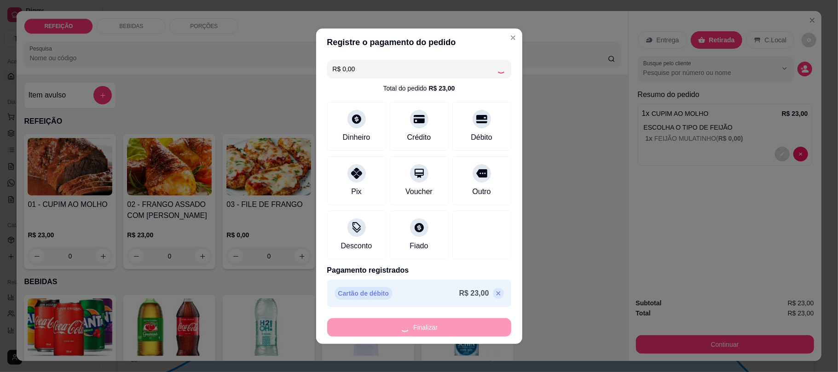
type input "-R$ 23,00"
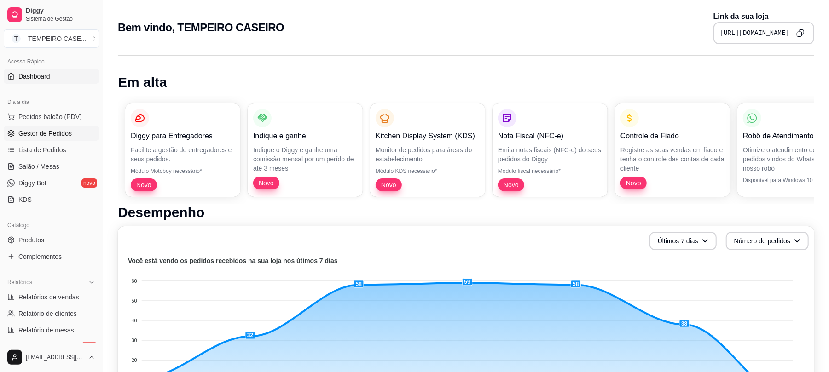
click at [50, 131] on span "Gestor de Pedidos" at bounding box center [44, 133] width 53 height 9
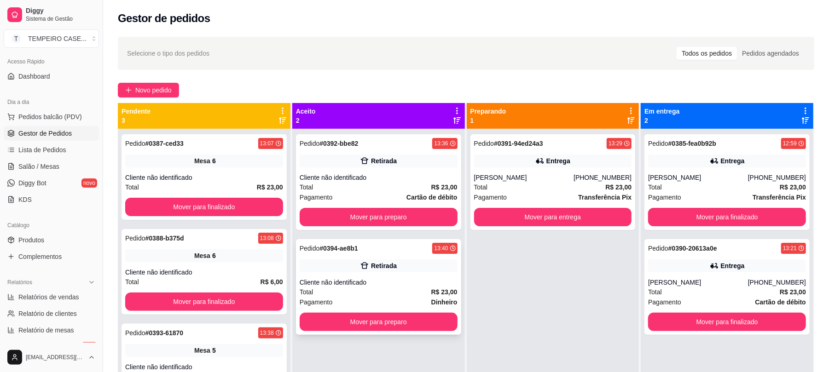
click at [391, 262] on div "Retirada" at bounding box center [384, 265] width 26 height 9
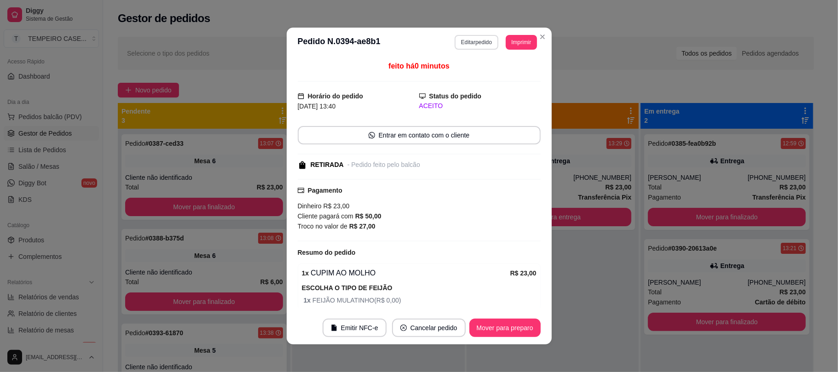
click at [476, 40] on button "Editar pedido" at bounding box center [477, 42] width 44 height 15
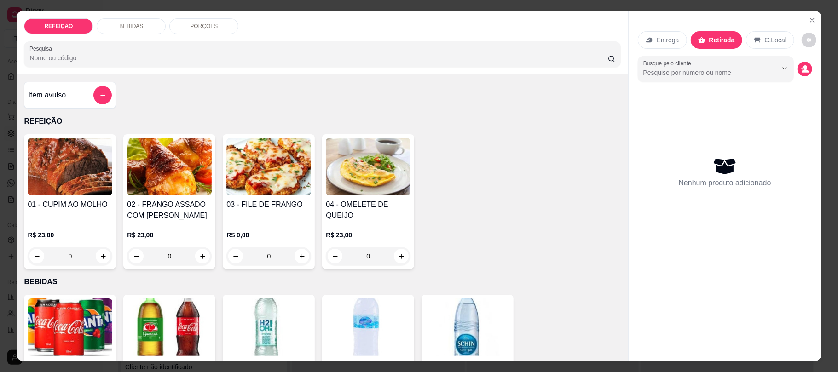
click at [173, 204] on h4 "02 - FRANGO ASSADO COM [PERSON_NAME]" at bounding box center [169, 210] width 85 height 22
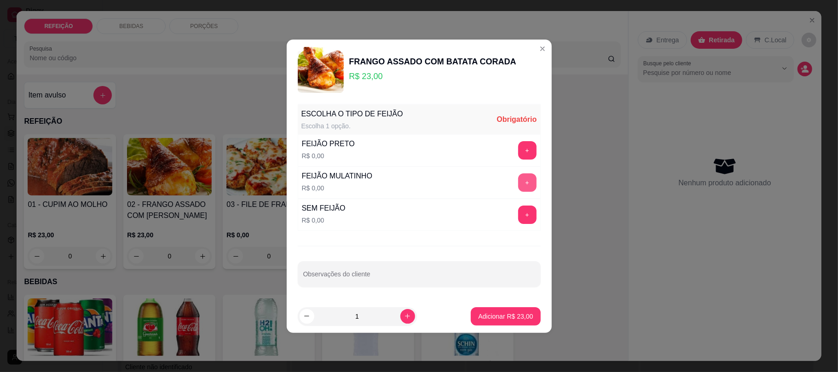
click at [518, 185] on button "+" at bounding box center [527, 182] width 18 height 18
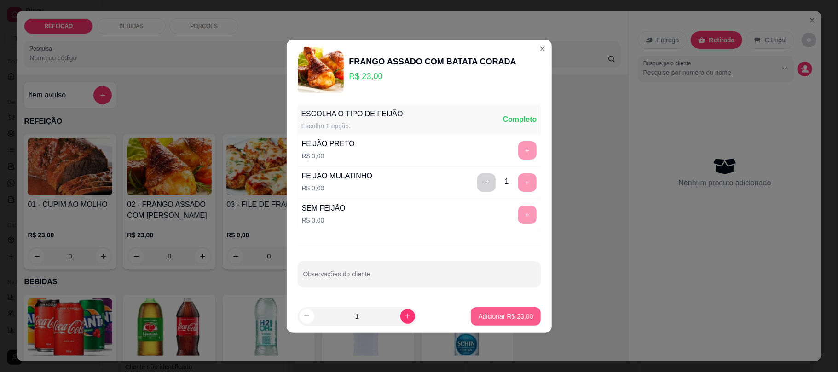
click at [520, 325] on button "Adicionar R$ 23,00" at bounding box center [505, 316] width 69 height 18
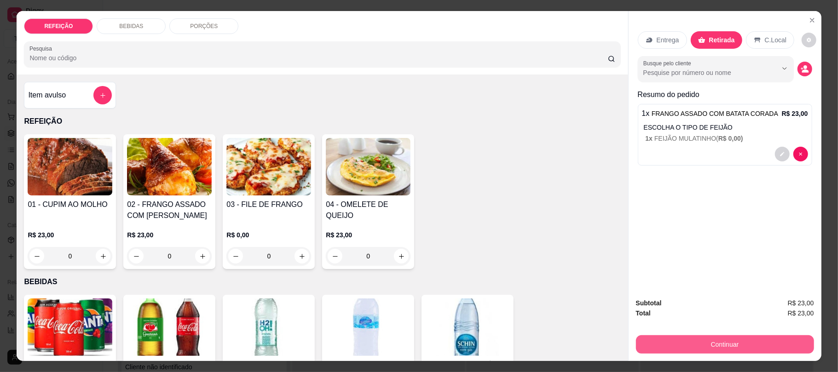
click at [659, 341] on button "Continuar" at bounding box center [725, 344] width 178 height 18
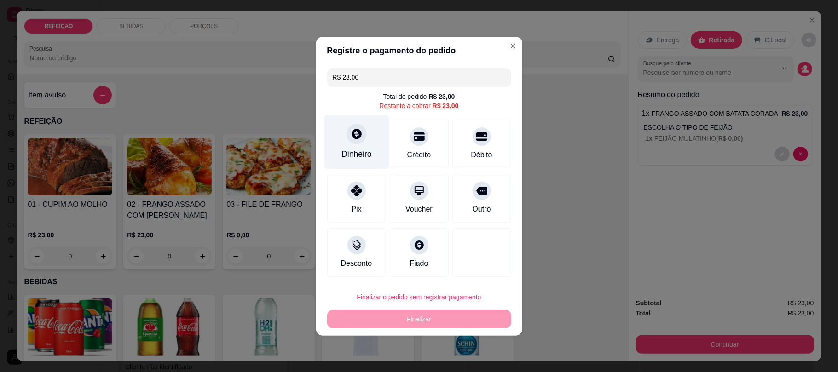
click at [364, 124] on div "Dinheiro" at bounding box center [356, 142] width 65 height 54
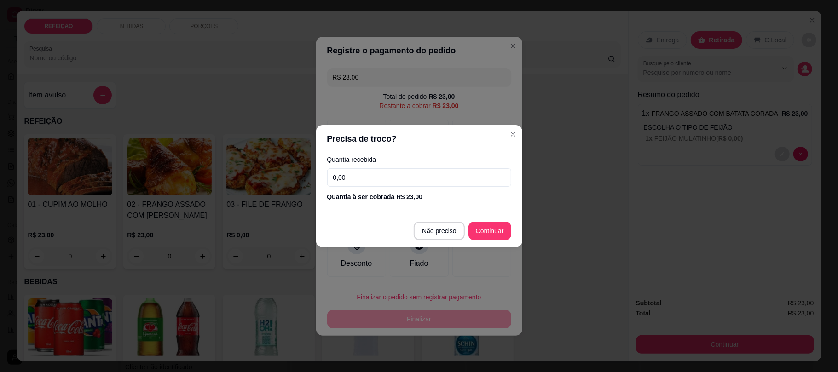
drag, startPoint x: 401, startPoint y: 183, endPoint x: 326, endPoint y: 185, distance: 75.5
click at [326, 185] on div "Quantia recebida 0,00 Quantia à ser cobrada R$ 23,00" at bounding box center [419, 179] width 206 height 52
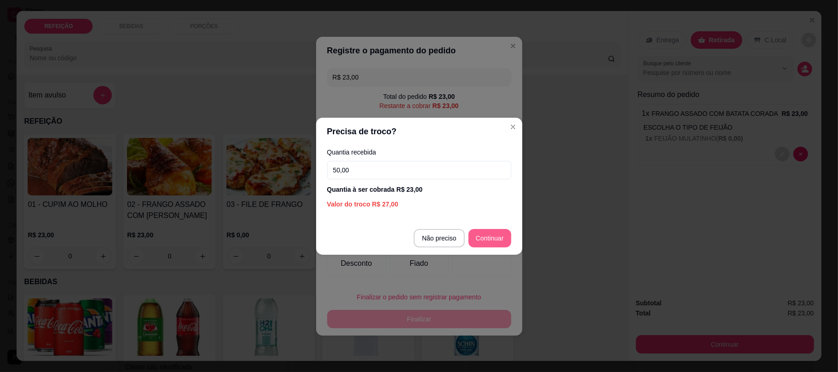
type input "50,00"
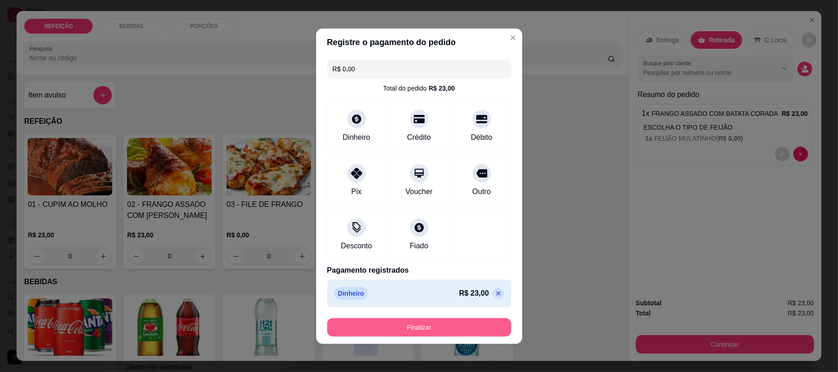
click at [438, 328] on button "Finalizar" at bounding box center [419, 327] width 184 height 18
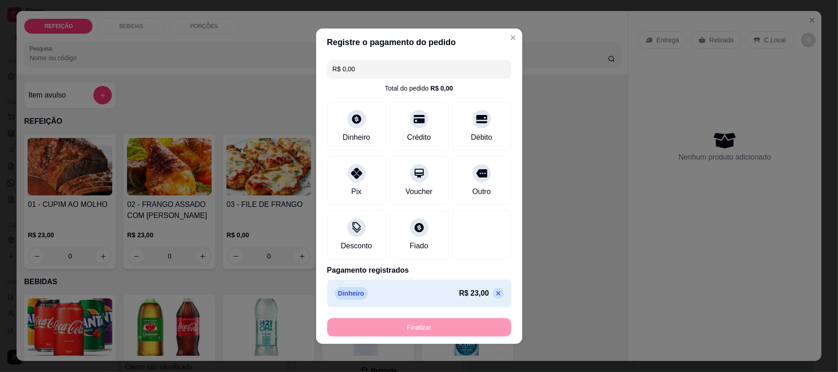
type input "-R$ 23,00"
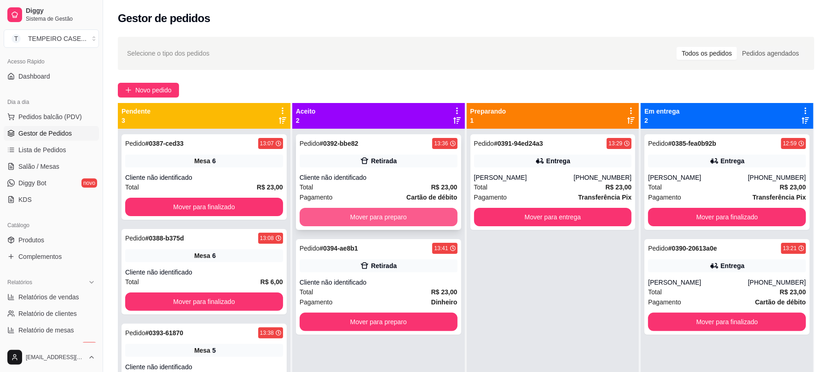
click at [369, 218] on button "Mover para preparo" at bounding box center [379, 217] width 158 height 18
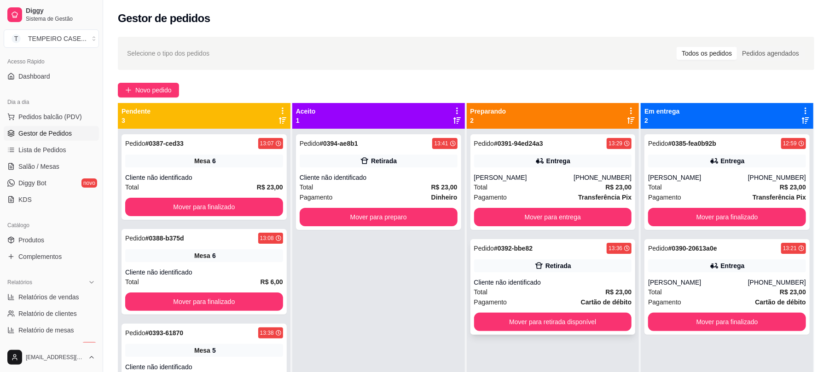
click at [542, 332] on div "Pedido # 0392-bbe82 13:36 Retirada Cliente não identificado Total R$ 23,00 Paga…" at bounding box center [552, 287] width 165 height 96
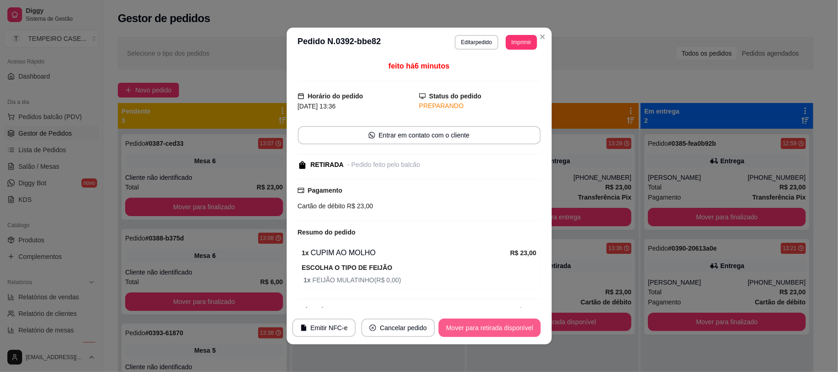
click at [494, 330] on button "Mover para retirada disponível" at bounding box center [490, 328] width 102 height 18
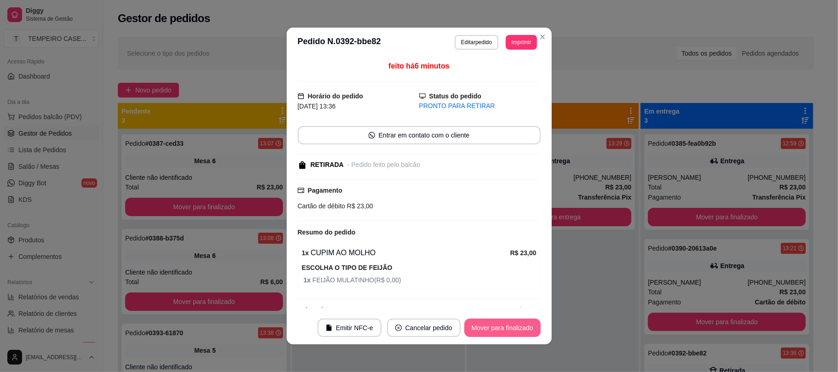
click at [515, 332] on button "Mover para finalizado" at bounding box center [502, 328] width 76 height 18
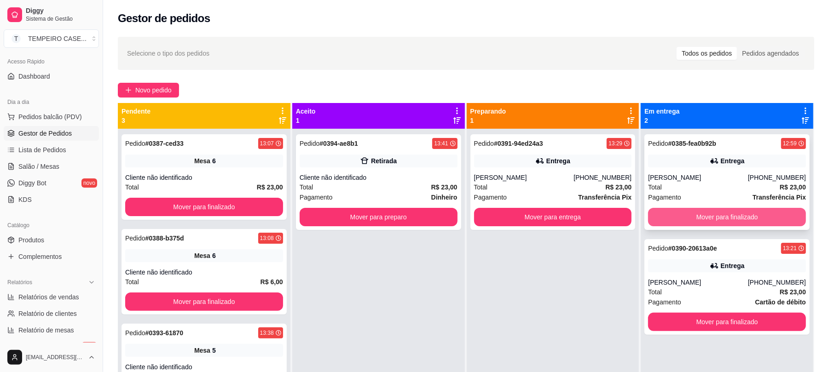
click at [711, 218] on button "Mover para finalizado" at bounding box center [727, 217] width 158 height 18
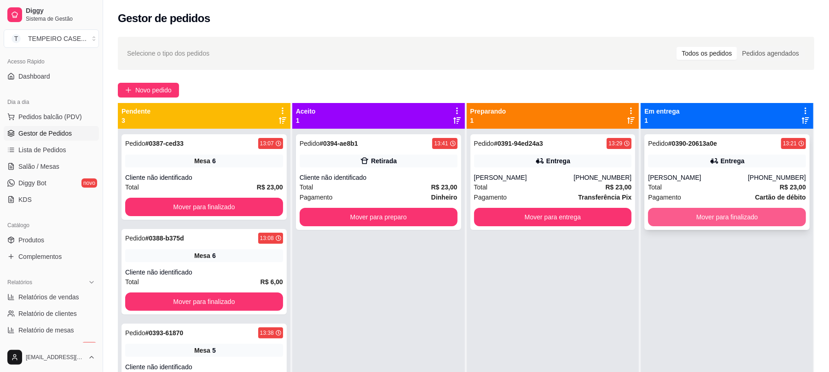
click at [718, 218] on button "Mover para finalizado" at bounding box center [727, 217] width 158 height 18
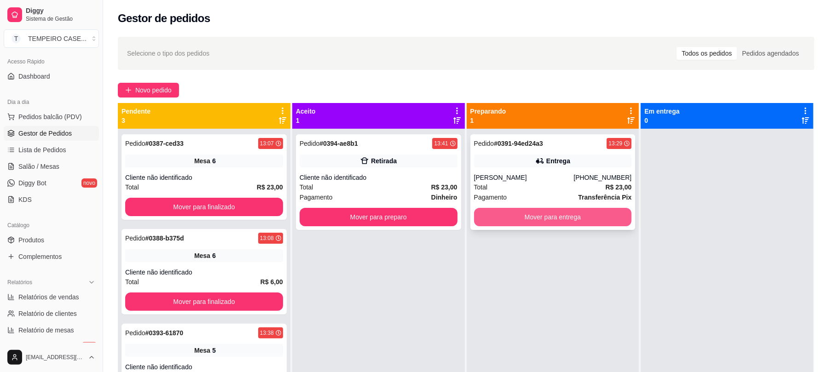
click at [595, 219] on button "Mover para entrega" at bounding box center [553, 217] width 158 height 18
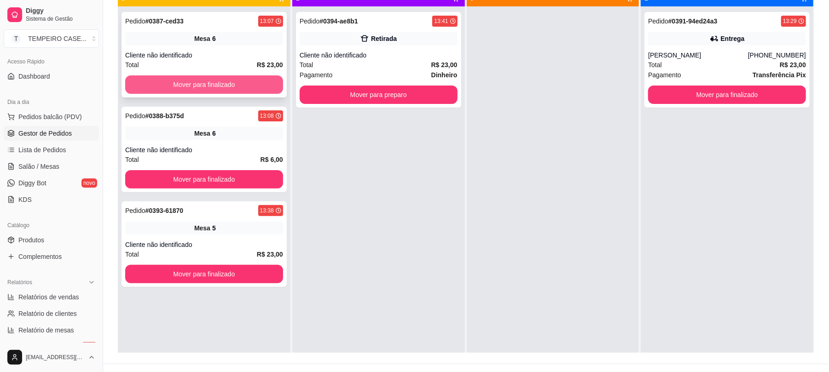
click at [232, 78] on button "Mover para finalizado" at bounding box center [204, 84] width 158 height 18
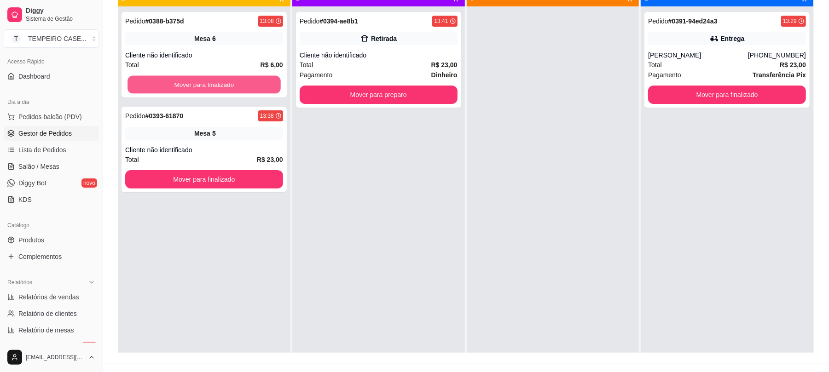
click at [231, 85] on button "Mover para finalizado" at bounding box center [203, 85] width 153 height 18
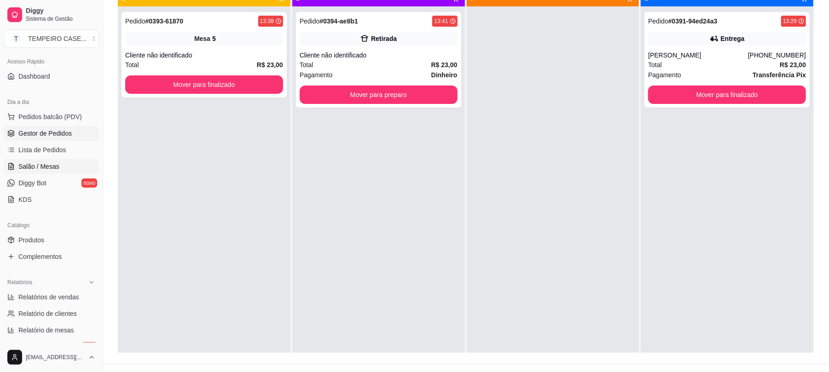
click at [61, 167] on link "Salão / Mesas" at bounding box center [51, 166] width 95 height 15
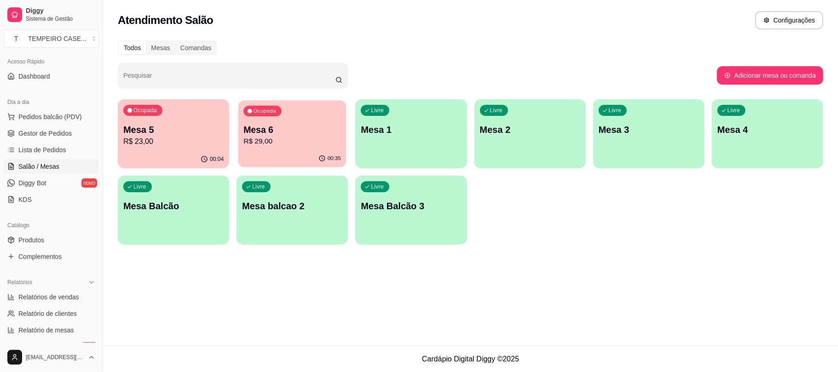
click at [267, 135] on div "Mesa 6 R$ 29,00" at bounding box center [292, 135] width 98 height 23
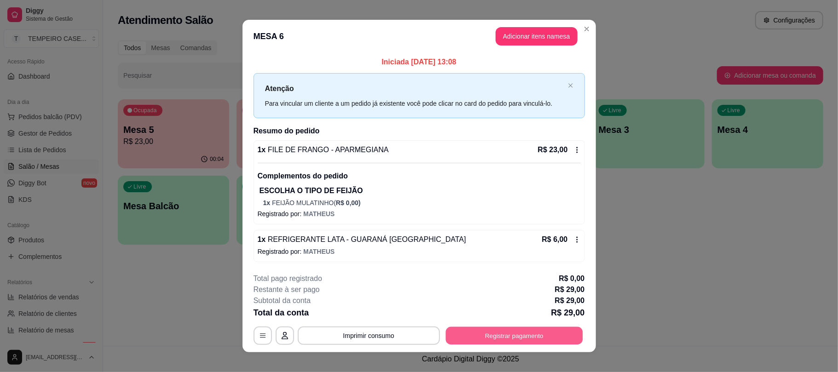
click at [469, 334] on button "Registrar pagamento" at bounding box center [513, 336] width 137 height 18
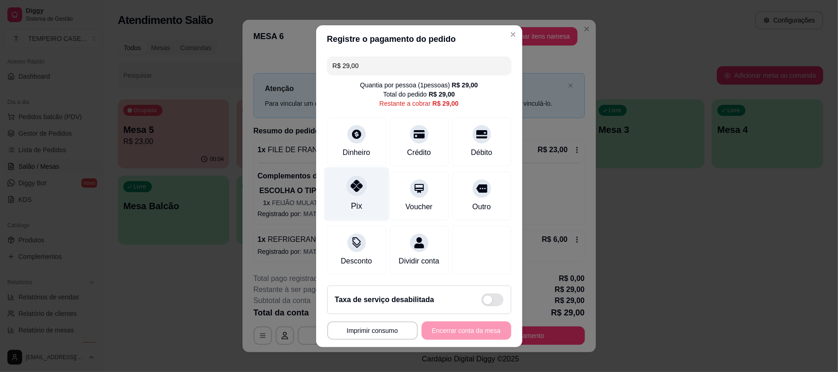
click at [364, 181] on div "Pix" at bounding box center [356, 194] width 65 height 54
type input "R$ 0,00"
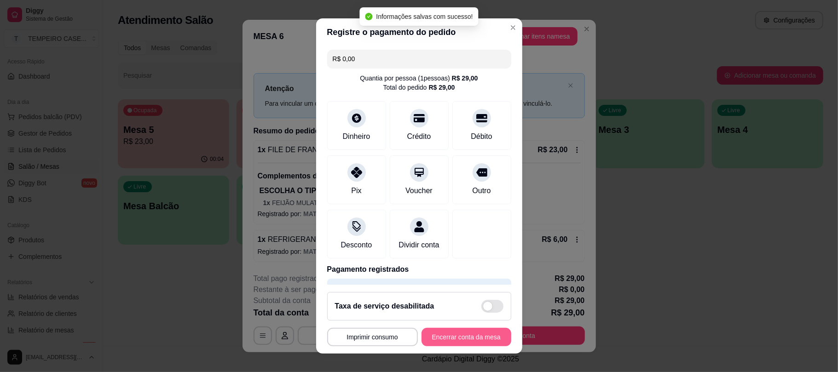
click at [468, 339] on button "Encerrar conta da mesa" at bounding box center [467, 337] width 90 height 18
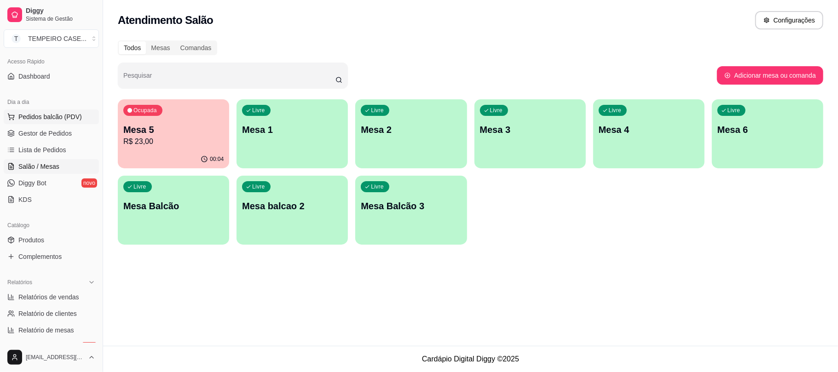
click at [45, 116] on span "Pedidos balcão (PDV)" at bounding box center [50, 116] width 64 height 9
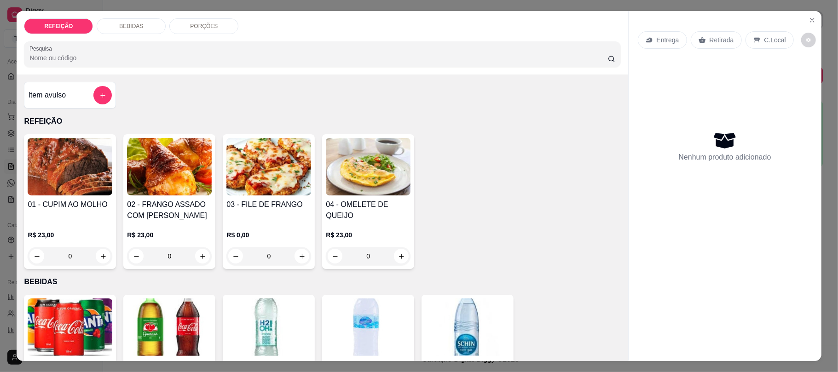
click at [91, 165] on img at bounding box center [70, 167] width 85 height 58
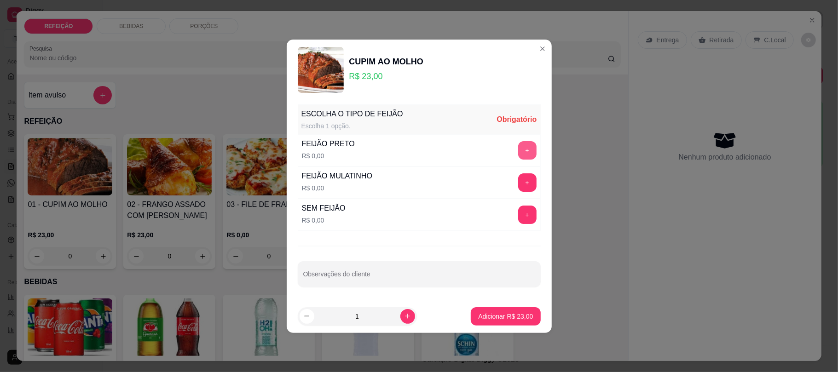
click at [520, 148] on button "+" at bounding box center [527, 150] width 18 height 18
click at [499, 315] on p "Adicionar R$ 23,00" at bounding box center [505, 316] width 55 height 9
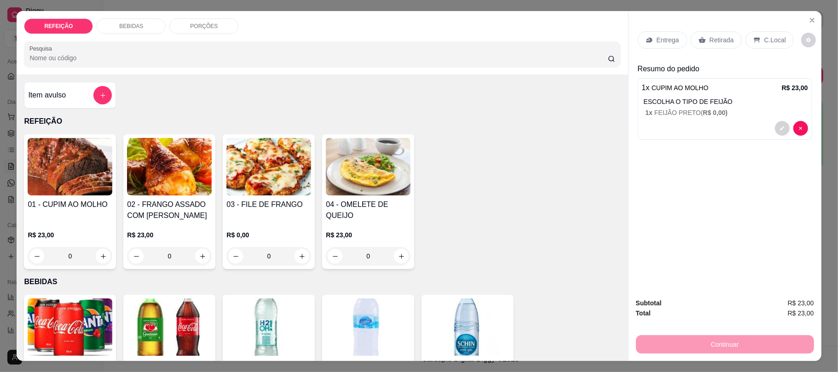
click at [666, 31] on div "Entrega" at bounding box center [662, 39] width 49 height 17
click at [713, 34] on div "Retirada" at bounding box center [716, 39] width 51 height 17
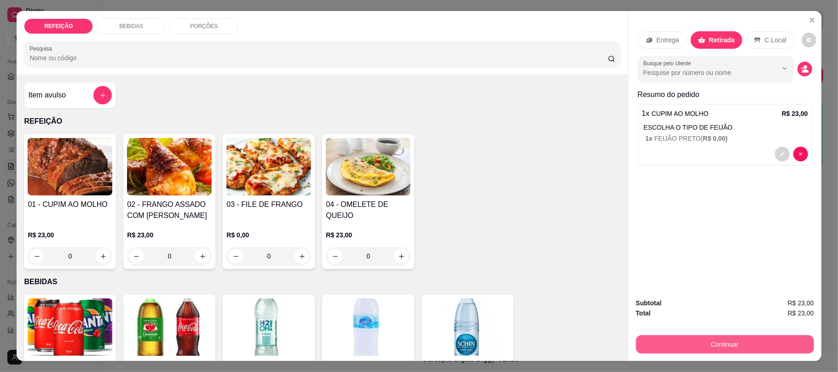
click at [733, 347] on button "Continuar" at bounding box center [725, 344] width 178 height 18
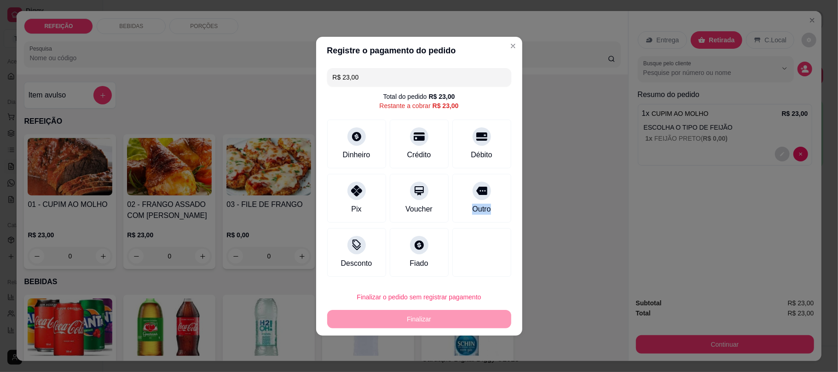
drag, startPoint x: 474, startPoint y: 212, endPoint x: 524, endPoint y: 188, distance: 55.2
click at [497, 170] on div "R$ 23,00 Total do pedido R$ 23,00 Restante a cobrar R$ 23,00 Dinheiro Crédito D…" at bounding box center [419, 172] width 206 height 216
click at [341, 140] on div "Dinheiro" at bounding box center [356, 142] width 65 height 54
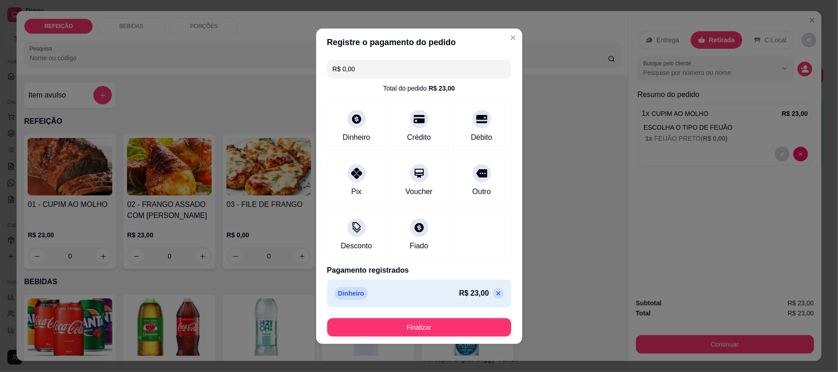
click at [456, 318] on footer "Finalizar" at bounding box center [419, 327] width 206 height 33
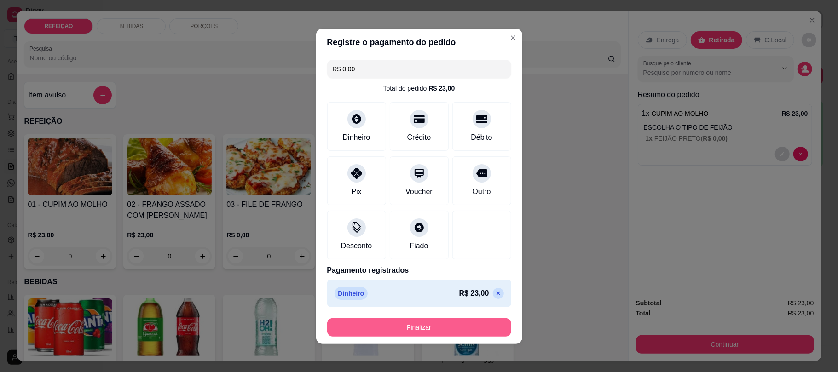
click at [454, 327] on button "Finalizar" at bounding box center [419, 327] width 184 height 18
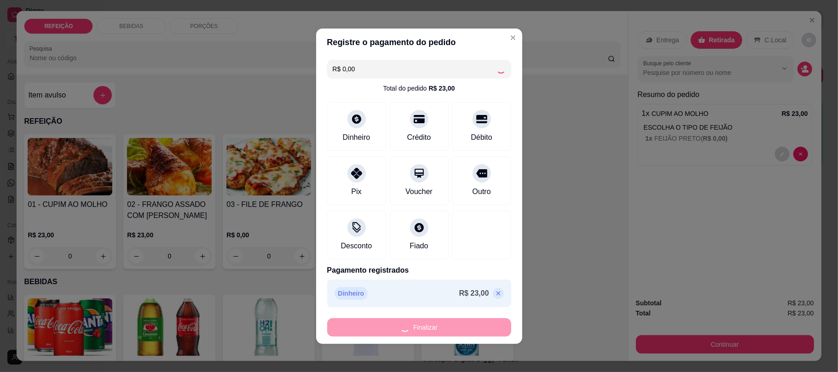
type input "-R$ 23,00"
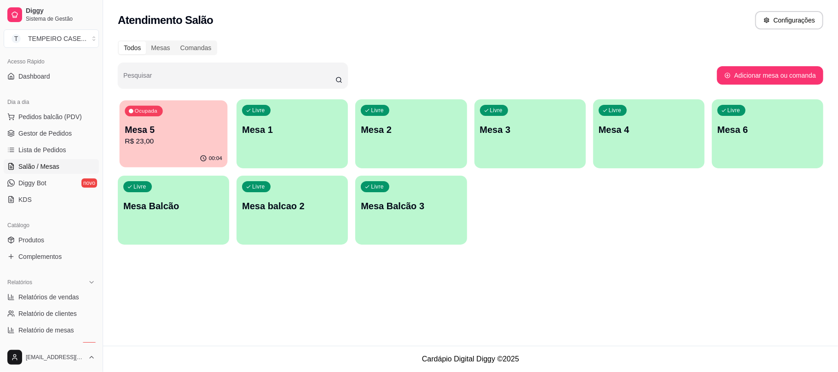
click at [135, 147] on div "Ocupada Mesa 5 R$ 23,00" at bounding box center [174, 125] width 108 height 50
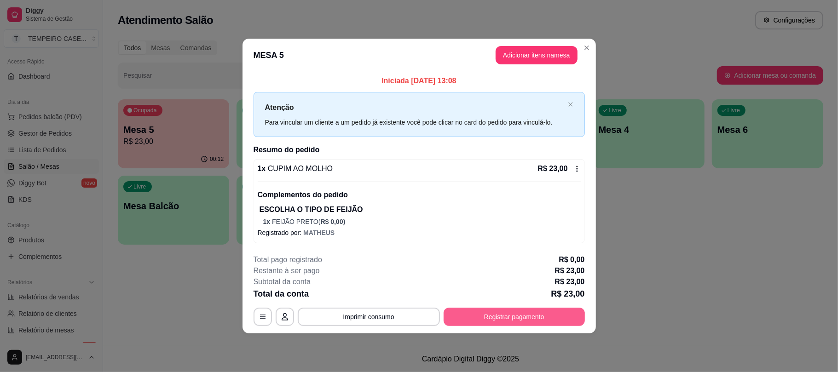
click at [510, 310] on button "Registrar pagamento" at bounding box center [514, 317] width 141 height 18
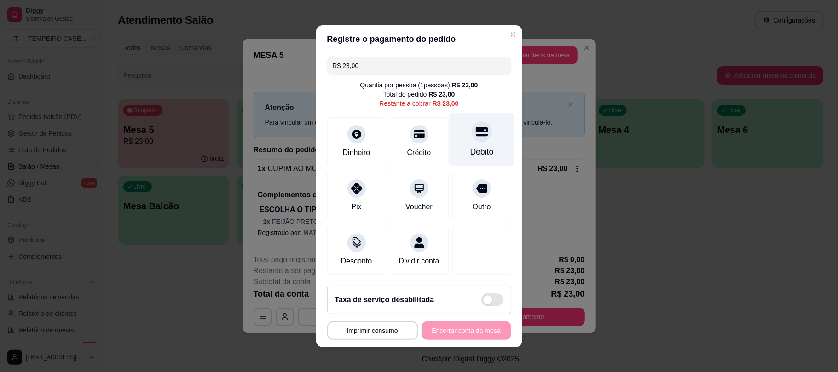
click at [470, 146] on div "Débito" at bounding box center [481, 152] width 23 height 12
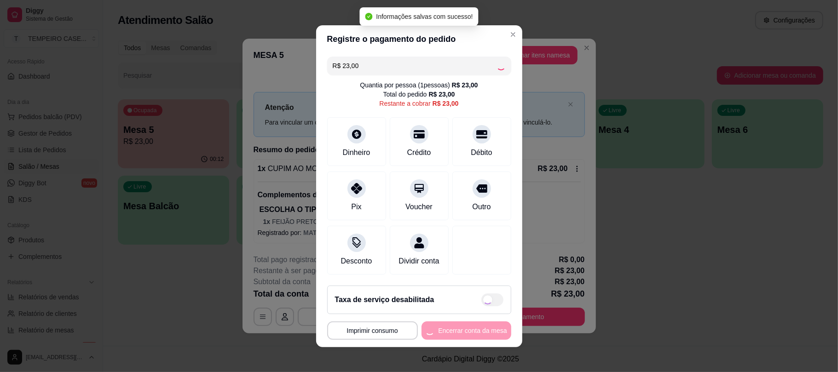
type input "R$ 0,00"
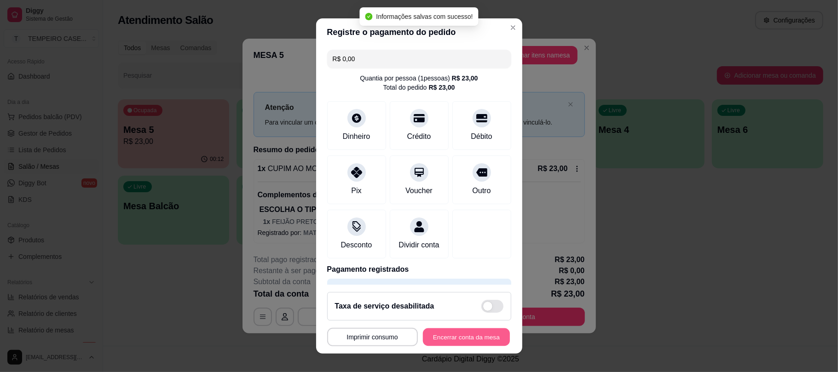
click at [445, 342] on button "Encerrar conta da mesa" at bounding box center [466, 337] width 87 height 18
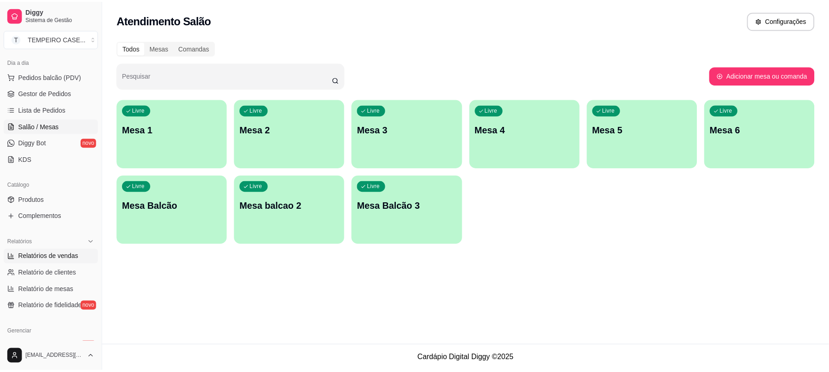
scroll to position [122, 0]
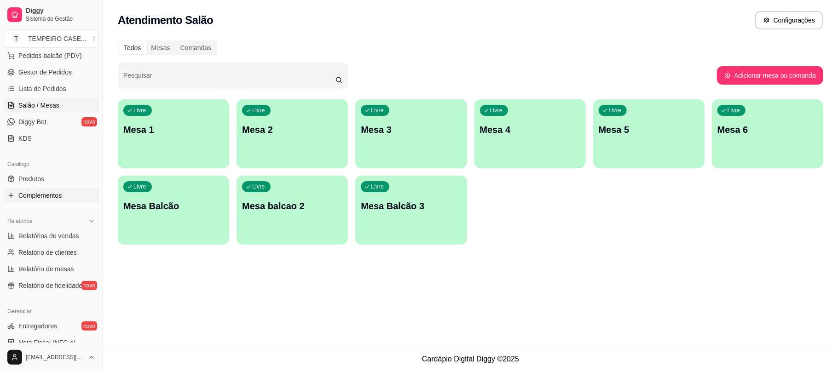
click at [45, 198] on span "Complementos" at bounding box center [39, 195] width 43 height 9
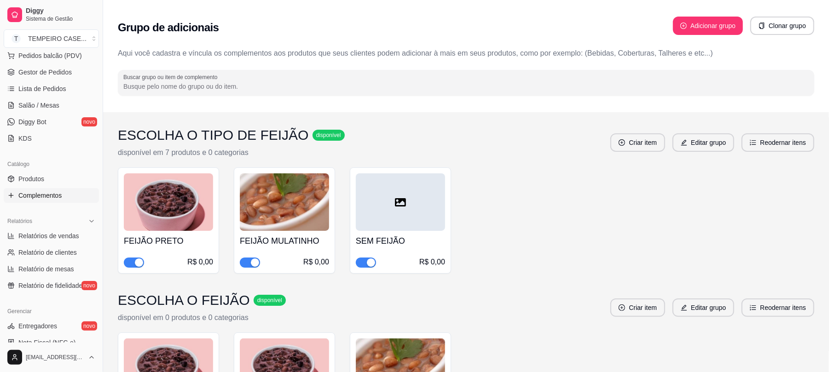
click at [252, 262] on div "button" at bounding box center [255, 263] width 8 height 8
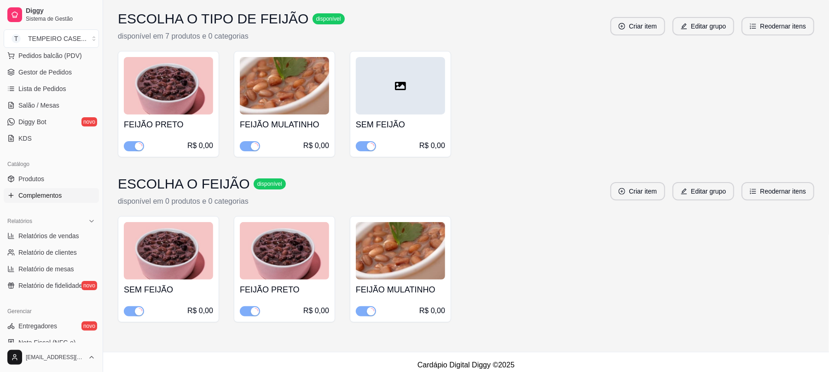
scroll to position [124, 0]
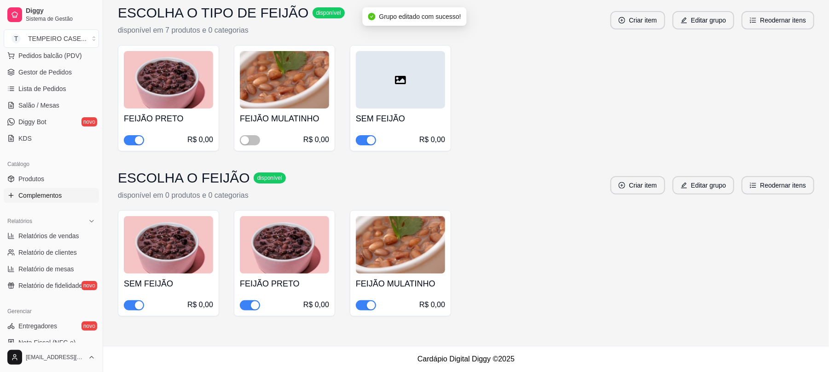
click at [368, 306] on div "button" at bounding box center [371, 305] width 8 height 8
click at [552, 294] on div "SEM FEIJÃO R$ 0,00 FEIJÃO PRETO R$ 0,00 FEIJÃO MULATINHO R$ 0,00" at bounding box center [466, 263] width 696 height 106
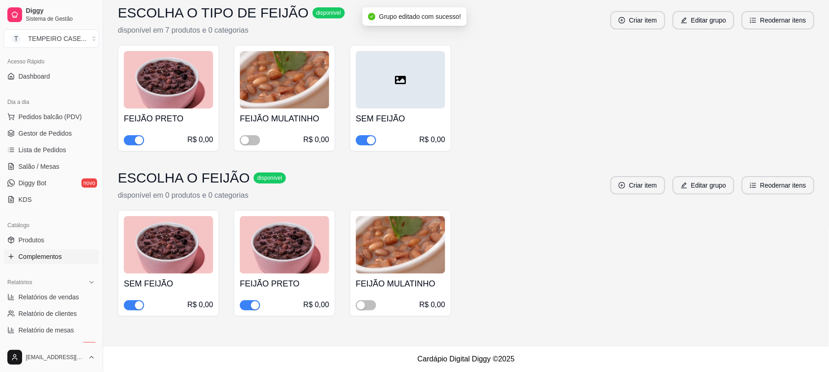
scroll to position [0, 0]
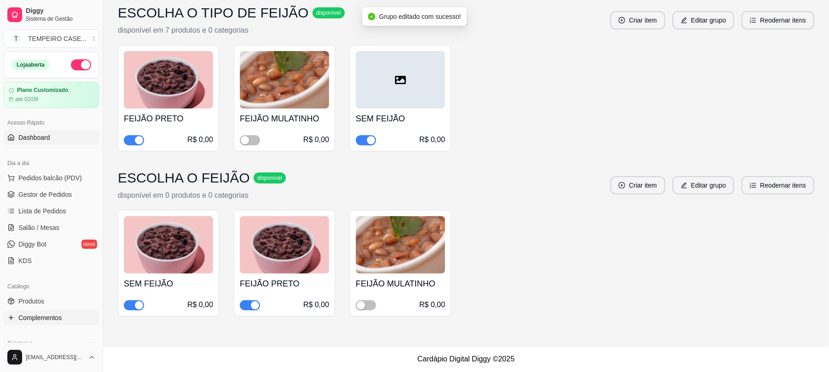
click at [34, 131] on link "Dashboard" at bounding box center [51, 137] width 95 height 15
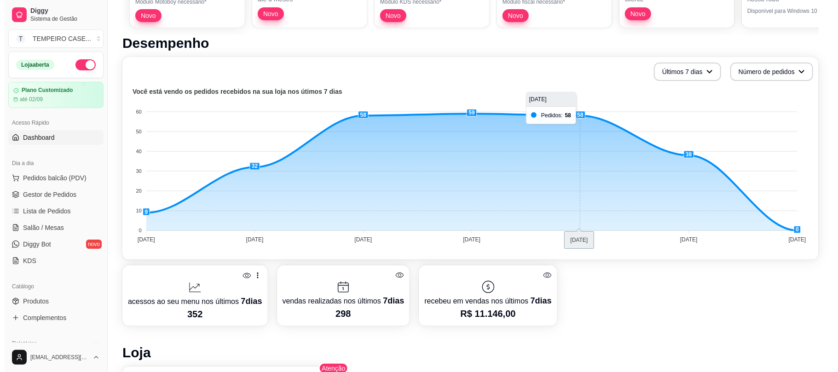
scroll to position [122, 0]
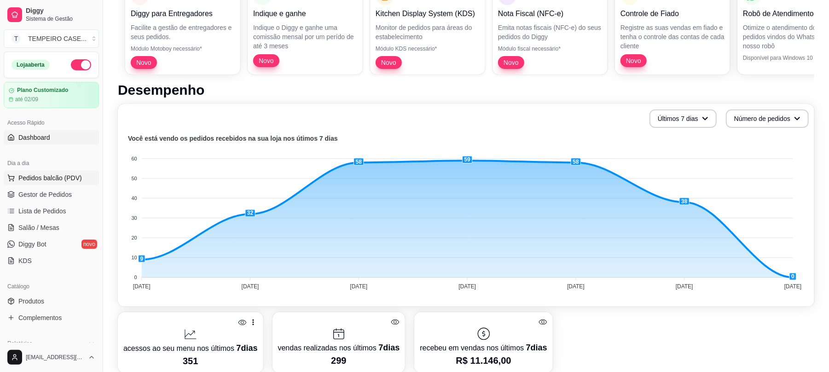
click at [43, 179] on span "Pedidos balcão (PDV)" at bounding box center [50, 177] width 64 height 9
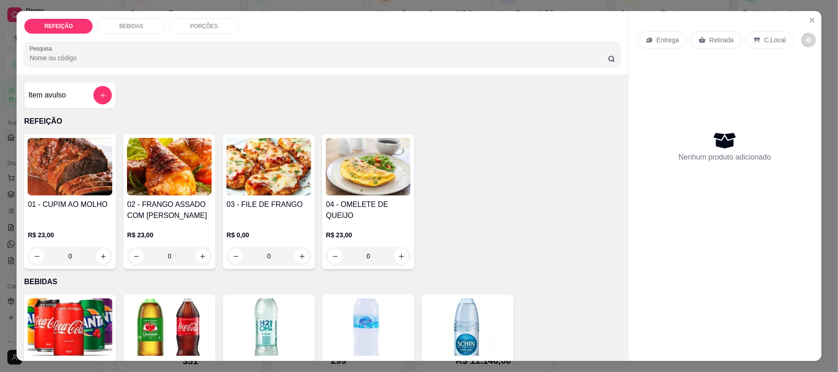
click at [87, 172] on img at bounding box center [70, 167] width 85 height 58
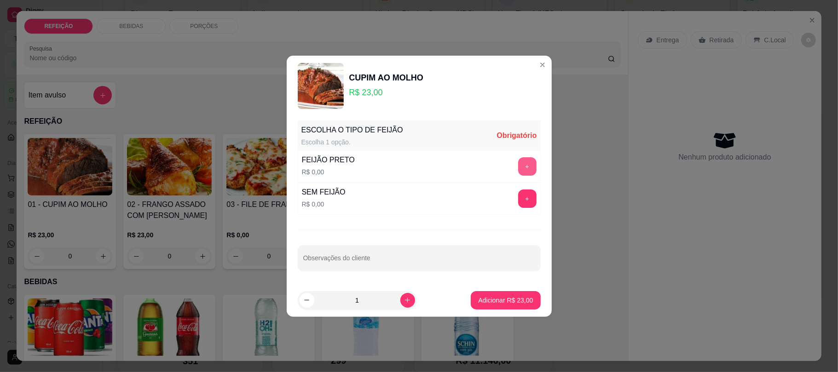
click at [521, 161] on button "+" at bounding box center [527, 166] width 18 height 18
click at [503, 298] on p "Adicionar R$ 23,00" at bounding box center [505, 300] width 53 height 9
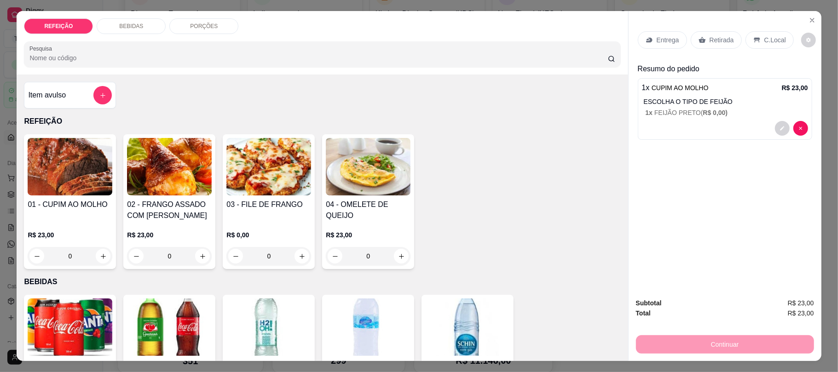
click at [658, 35] on div "Entrega" at bounding box center [662, 39] width 49 height 17
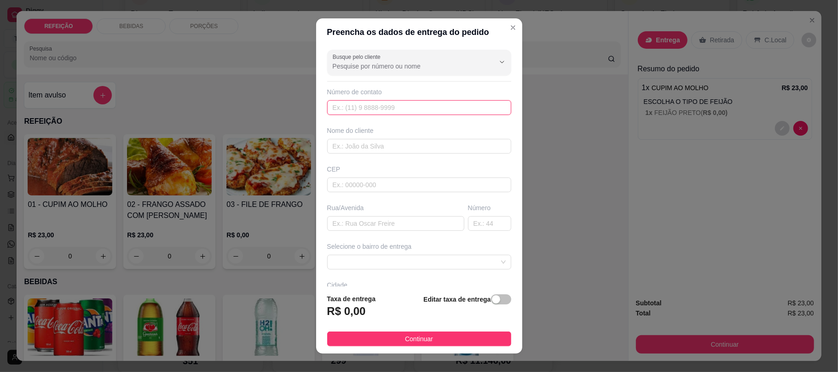
click at [391, 102] on input "text" at bounding box center [419, 107] width 184 height 15
paste input "(81) 9774-7378"
type input "(81) 9774-7378"
click at [372, 146] on input "text" at bounding box center [419, 146] width 184 height 15
paste input "Rodrigo"
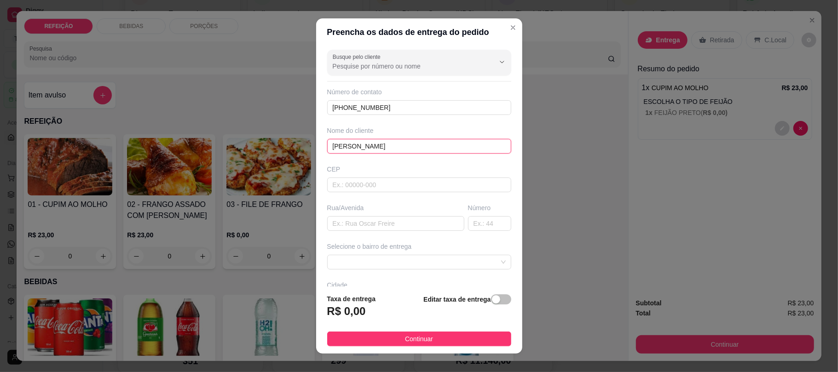
type input "Rodrigo"
click at [375, 220] on input "text" at bounding box center [395, 223] width 137 height 15
paste input "prive pesqueira"
click at [383, 258] on span at bounding box center [419, 262] width 173 height 14
type input "prive pesqueira"
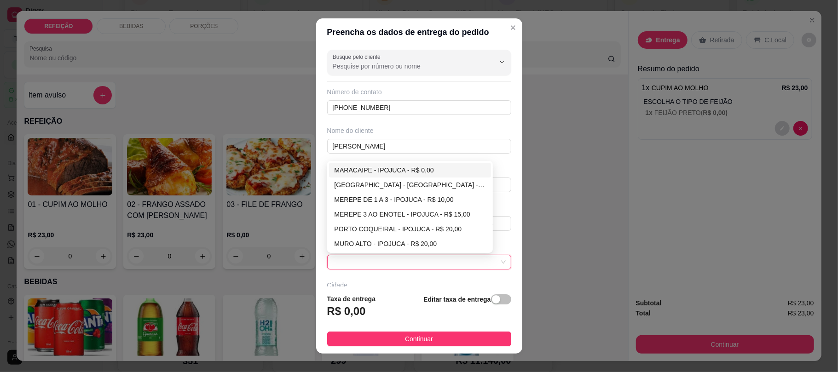
click at [383, 170] on div "MARACAIPE - IPOJUCA - R$ 0,00" at bounding box center [410, 170] width 151 height 10
type input "IPOJUCA"
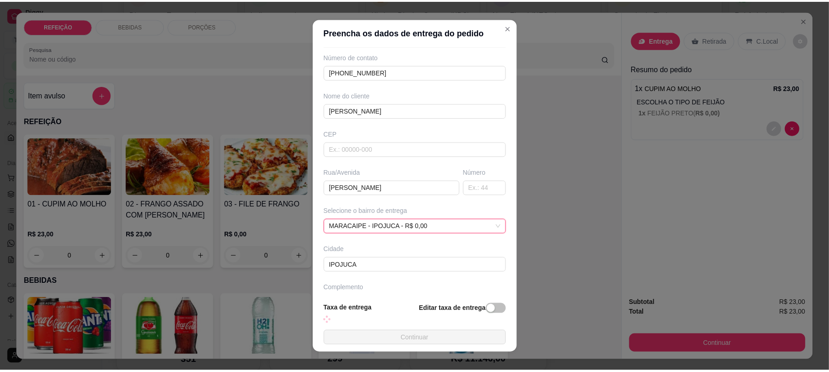
scroll to position [61, 0]
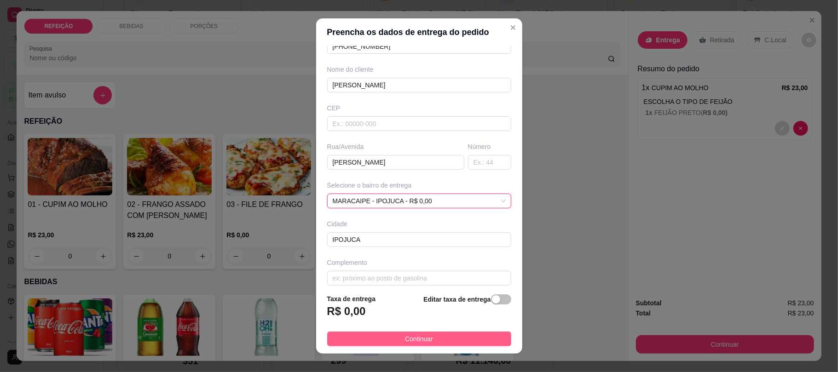
click at [405, 341] on span "Continuar" at bounding box center [419, 339] width 28 height 10
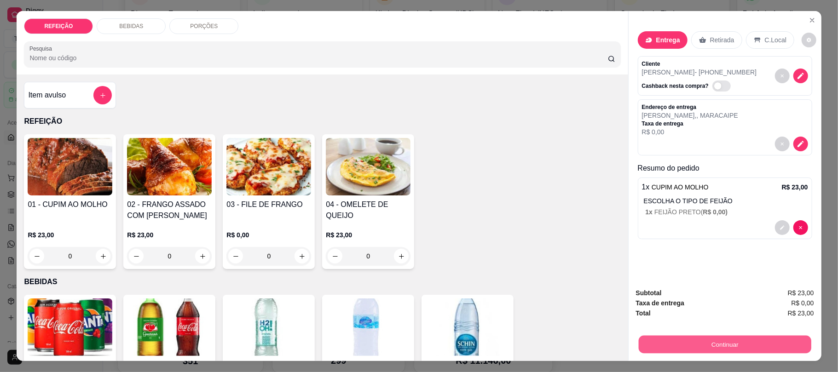
click at [702, 352] on button "Continuar" at bounding box center [724, 344] width 173 height 18
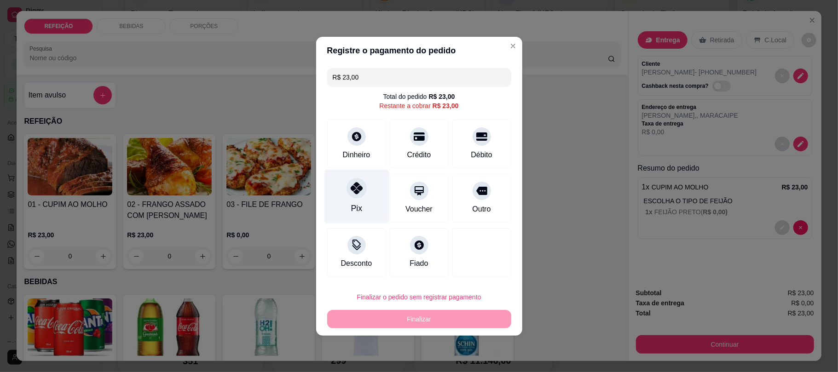
click at [364, 192] on div "Pix" at bounding box center [356, 196] width 65 height 54
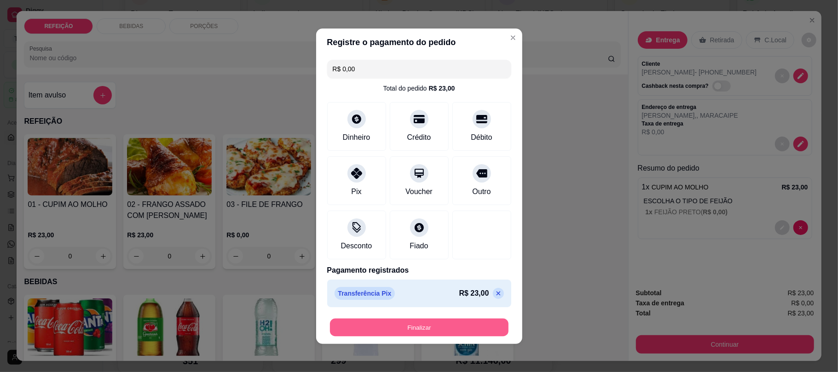
click at [427, 330] on button "Finalizar" at bounding box center [419, 327] width 179 height 18
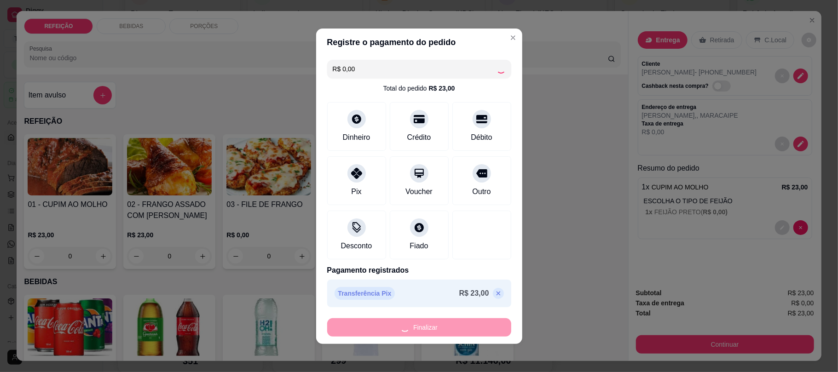
type input "-R$ 23,00"
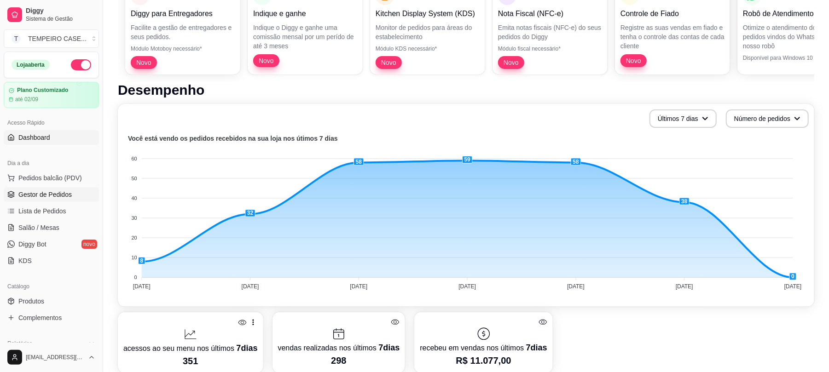
click at [72, 196] on link "Gestor de Pedidos" at bounding box center [51, 194] width 95 height 15
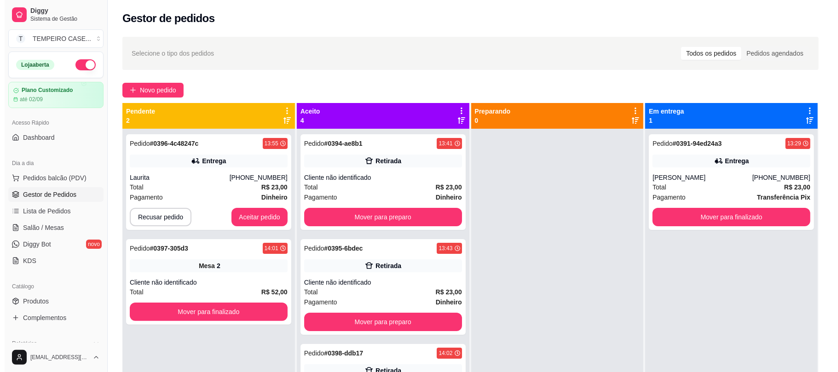
scroll to position [122, 0]
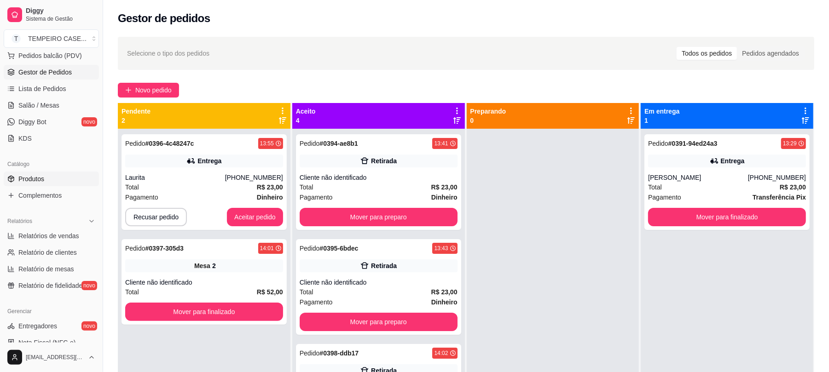
click at [42, 179] on span "Produtos" at bounding box center [31, 178] width 26 height 9
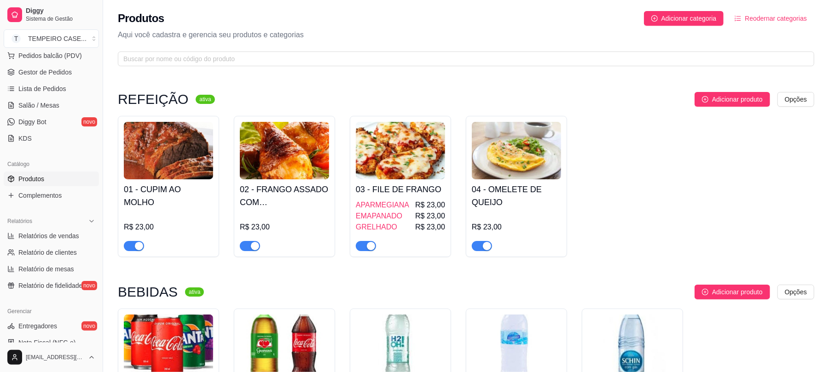
click at [185, 213] on div "R$ 23,00" at bounding box center [168, 232] width 89 height 39
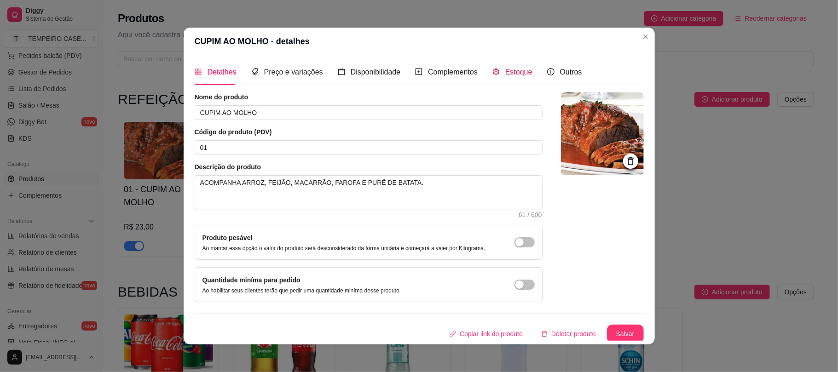
click at [505, 68] on span "Estoque" at bounding box center [518, 72] width 27 height 8
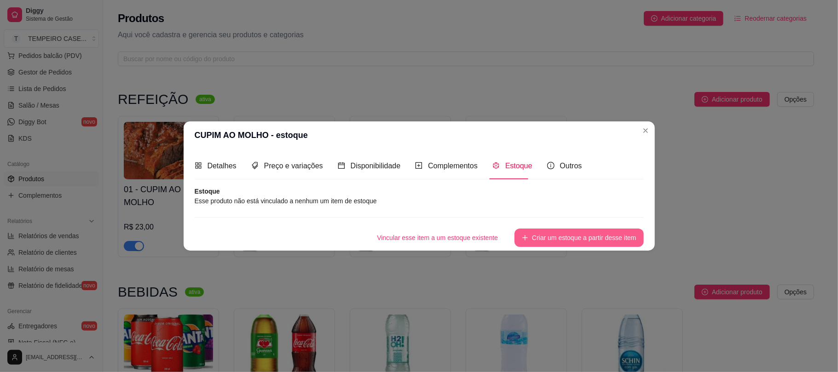
click at [564, 235] on button "Criar um estoque a partir desse item" at bounding box center [578, 238] width 129 height 18
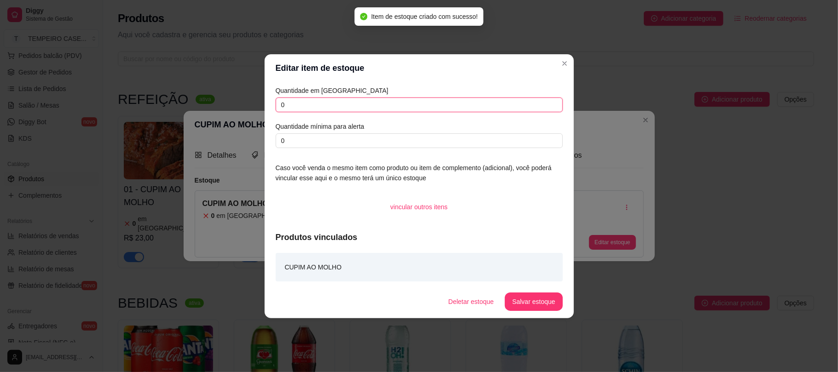
drag, startPoint x: 298, startPoint y: 105, endPoint x: 249, endPoint y: 109, distance: 49.8
click at [249, 109] on div "Editar item de estoque Quantidade em estoque 0 Quantidade mínima para alerta 0 …" at bounding box center [419, 186] width 838 height 372
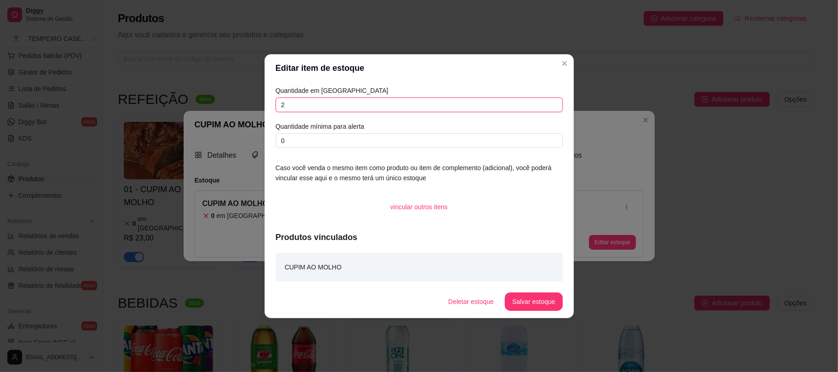
type input "2"
click at [543, 301] on button "Salvar estoque" at bounding box center [534, 302] width 56 height 18
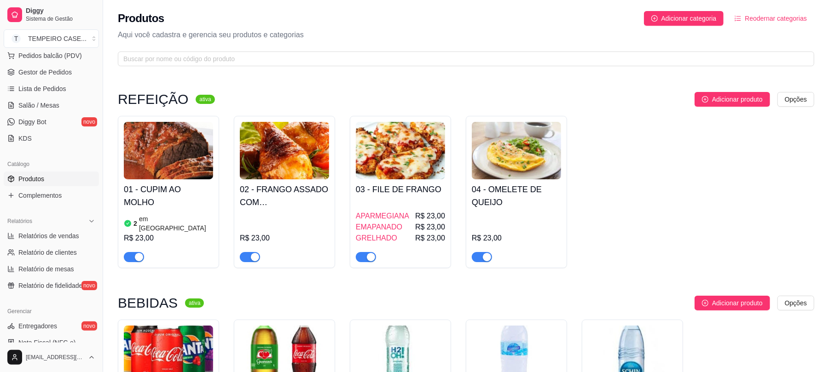
click at [287, 212] on div "02 - FRANGO ASSADO COM BATATA CORADA R$ 23,00" at bounding box center [284, 220] width 89 height 83
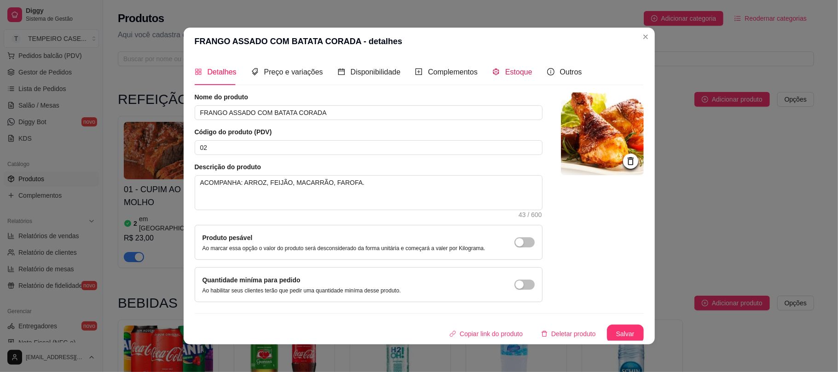
click at [510, 75] on span "Estoque" at bounding box center [518, 72] width 27 height 8
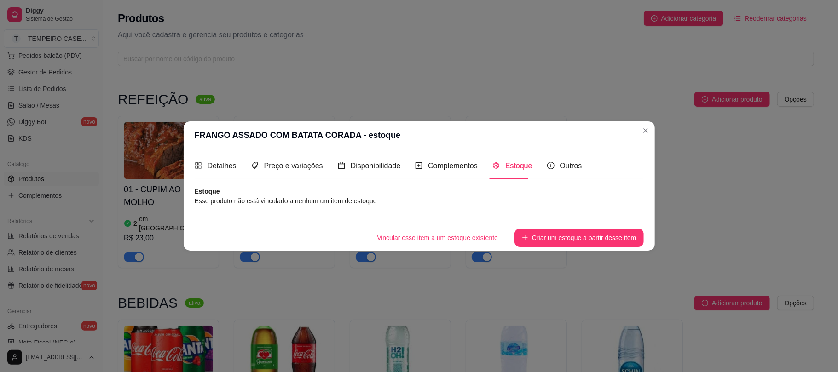
click at [569, 227] on div "Vincular esse item a um estoque existente Criar um estoque a partir desse item" at bounding box center [419, 232] width 449 height 30
click at [557, 249] on div "Detalhes Preço e variações Disponibilidade Complementos Estoque Outros Nome do …" at bounding box center [419, 199] width 471 height 101
click at [557, 236] on button "Criar um estoque a partir desse item" at bounding box center [578, 238] width 129 height 18
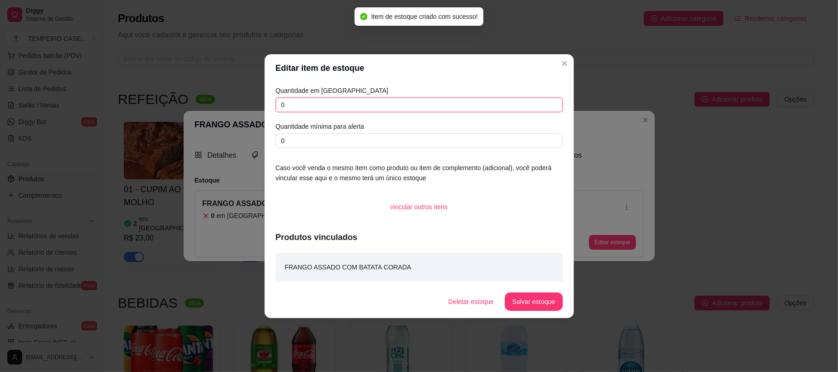
drag, startPoint x: 289, startPoint y: 105, endPoint x: 269, endPoint y: 105, distance: 20.7
click at [269, 105] on div "Quantidade em estoque 0 Quantidade mínima para alerta 0 Caso você venda o mesmo…" at bounding box center [419, 183] width 309 height 203
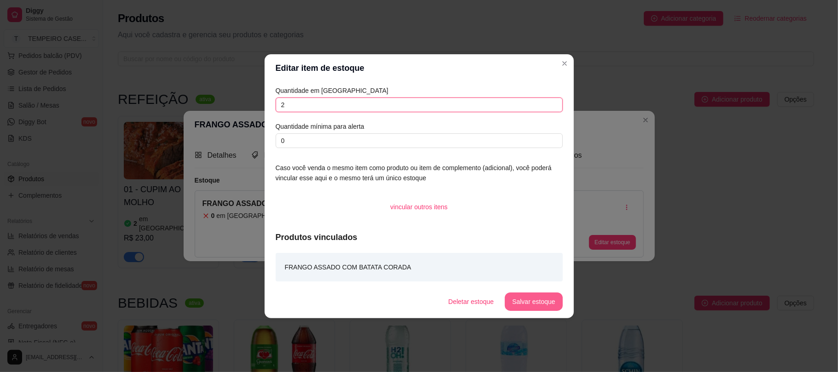
type input "2"
click at [528, 308] on button "Salvar estoque" at bounding box center [534, 302] width 56 height 18
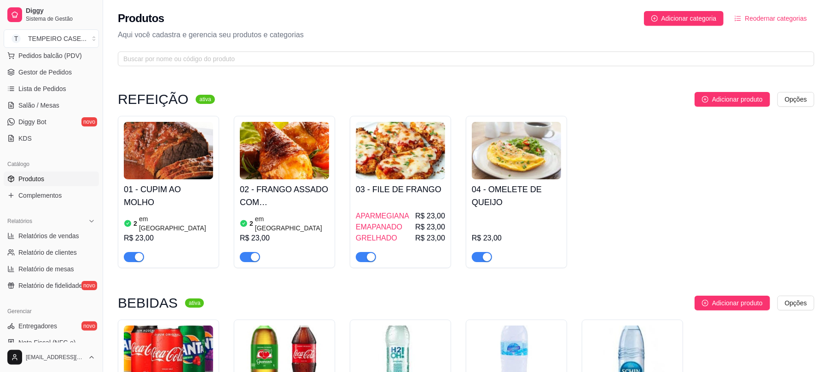
click at [623, 131] on div "01 - CUPIM AO MOLHO 2 em estoque R$ 23,00 02 - FRANGO ASSADO COM BATATA CORADA …" at bounding box center [466, 192] width 696 height 152
click at [62, 59] on span "Pedidos balcão (PDV)" at bounding box center [50, 55] width 64 height 9
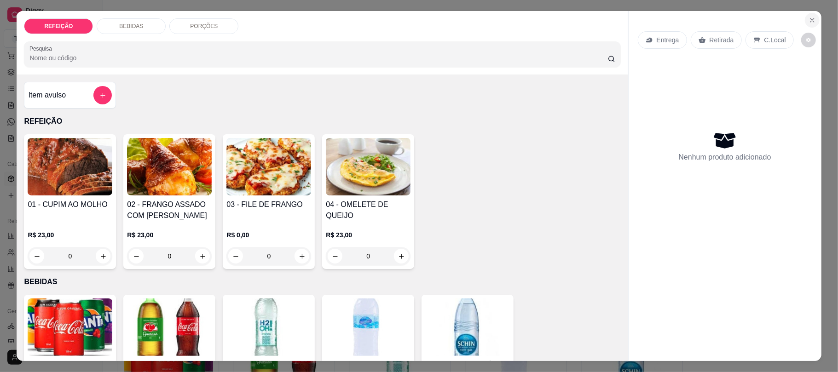
click at [805, 15] on button "Close" at bounding box center [812, 20] width 15 height 15
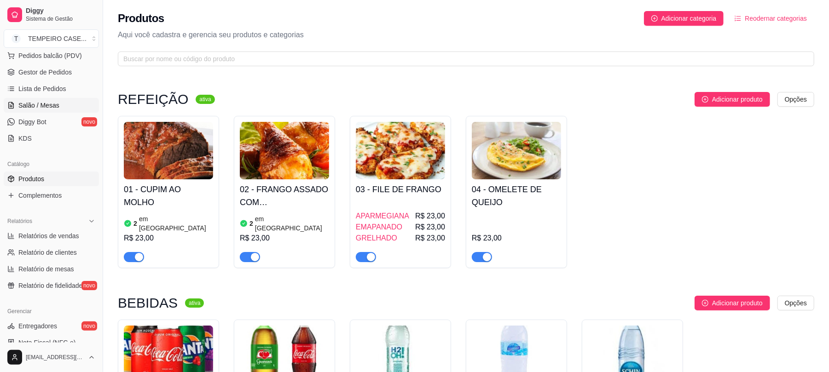
click at [54, 107] on span "Salão / Mesas" at bounding box center [38, 105] width 41 height 9
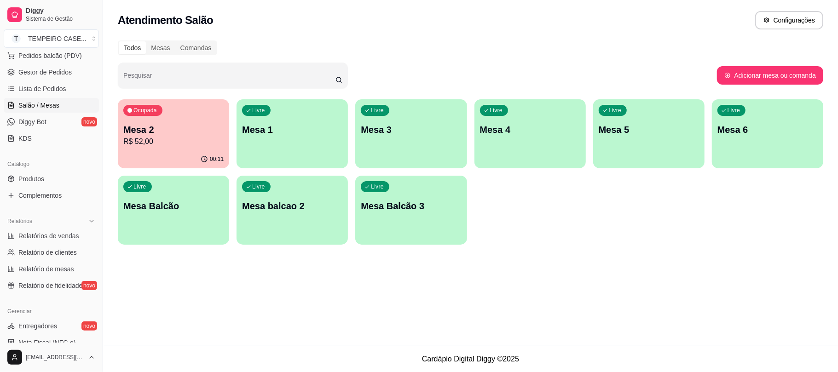
click at [770, 129] on p "Mesa 6" at bounding box center [767, 129] width 100 height 13
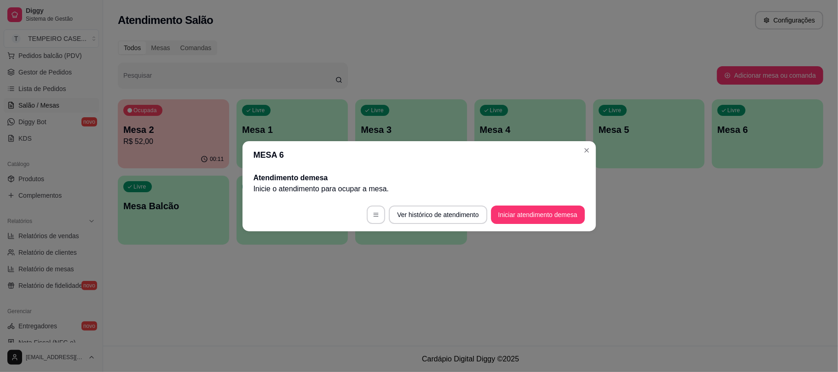
click at [505, 214] on button "Iniciar atendimento de mesa" at bounding box center [538, 215] width 94 height 18
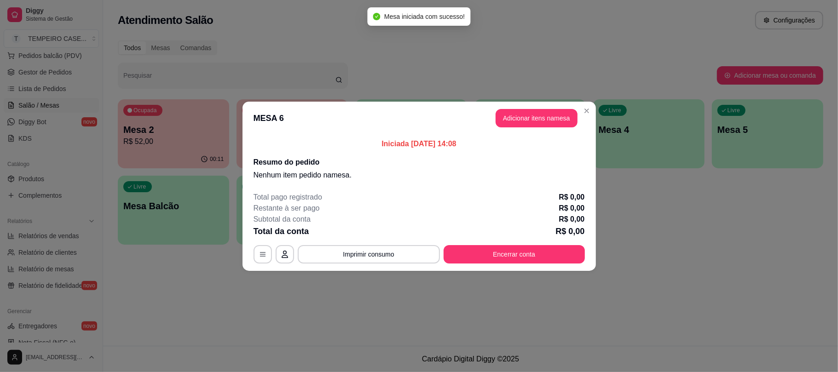
click at [537, 118] on button "Adicionar itens na mesa" at bounding box center [537, 118] width 82 height 18
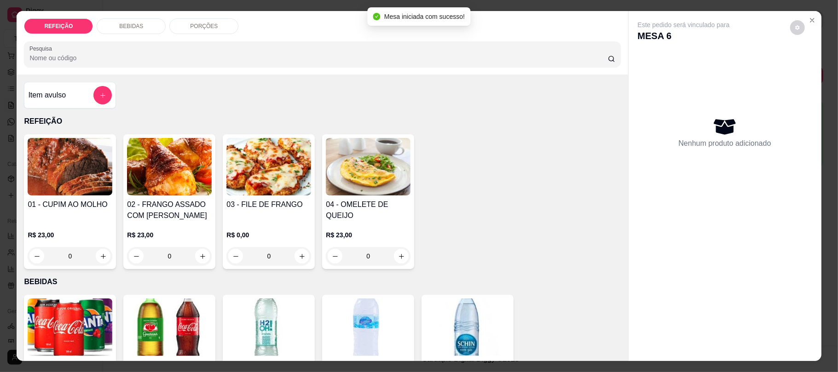
click at [243, 170] on img at bounding box center [268, 167] width 85 height 58
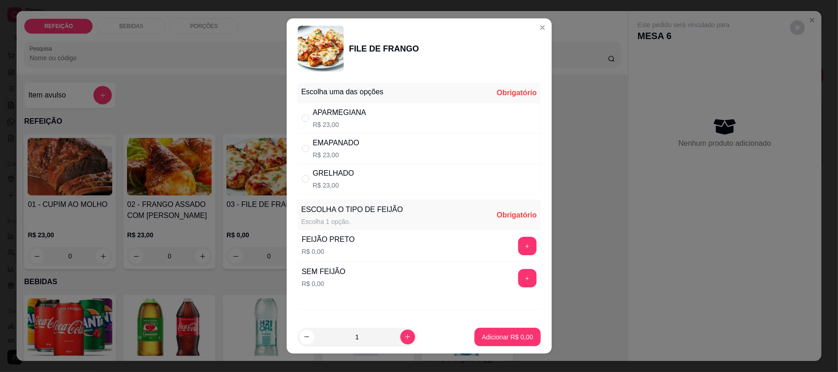
drag, startPoint x: 328, startPoint y: 145, endPoint x: 336, endPoint y: 162, distance: 18.9
click at [328, 144] on div "EMAPANADO" at bounding box center [336, 143] width 46 height 11
radio input "true"
click at [518, 281] on button "+" at bounding box center [527, 278] width 18 height 18
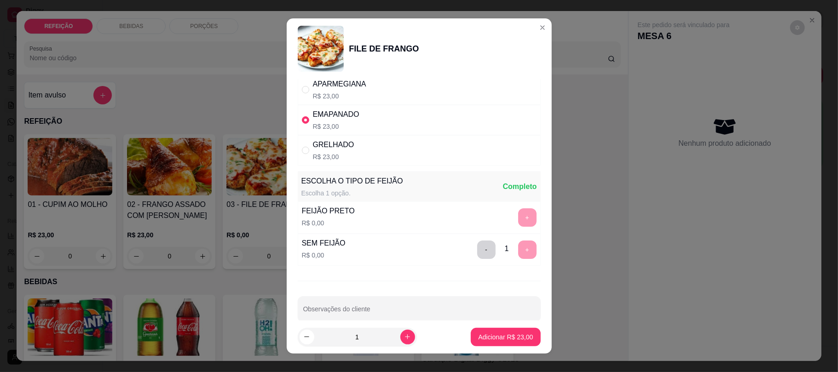
scroll to position [45, 0]
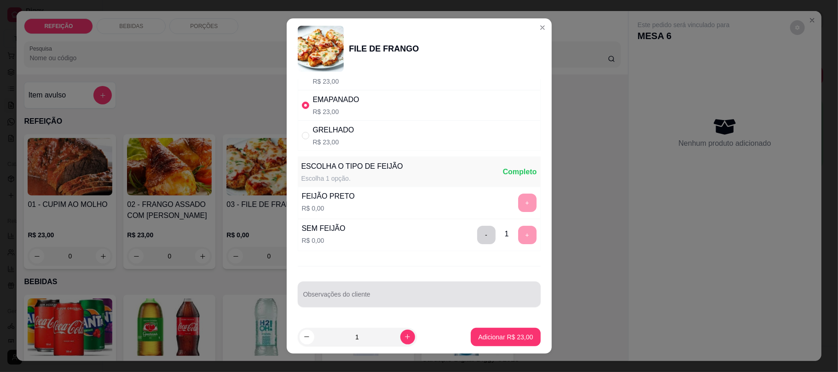
click at [359, 293] on div at bounding box center [419, 294] width 232 height 18
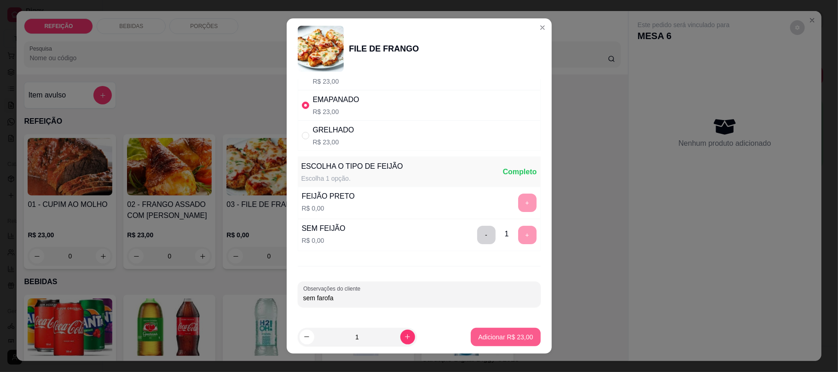
type input "sem farofa"
click at [488, 334] on p "Adicionar R$ 23,00" at bounding box center [505, 337] width 53 height 9
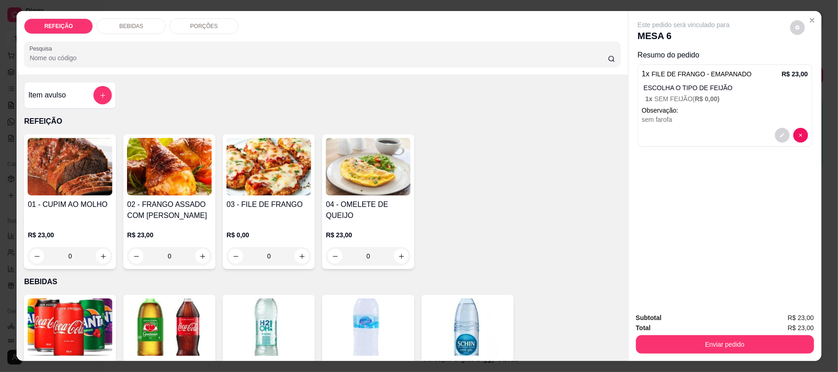
click at [256, 207] on h4 "03 - FILE DE FRANGO" at bounding box center [268, 204] width 85 height 11
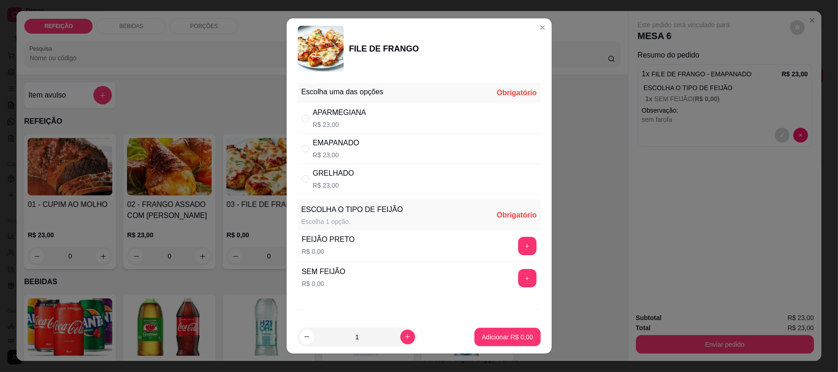
click at [354, 170] on div "GRELHADO R$ 23,00" at bounding box center [419, 179] width 243 height 30
radio input "true"
click at [518, 247] on button "+" at bounding box center [527, 246] width 18 height 18
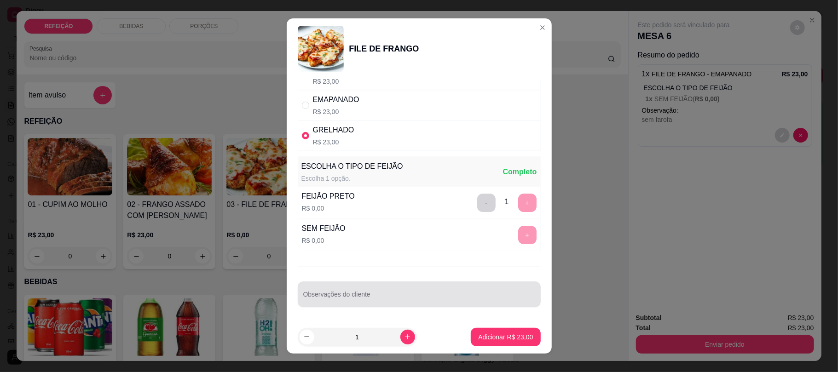
click at [490, 300] on input "Observações do cliente" at bounding box center [419, 298] width 232 height 9
type input "sem farofa e sem salada"
click at [505, 339] on p "Adicionar R$ 23,00" at bounding box center [505, 337] width 55 height 9
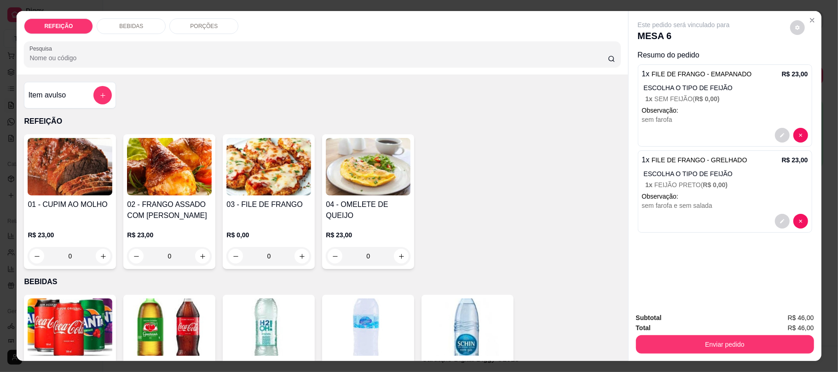
click at [749, 116] on div "sem farofa" at bounding box center [725, 119] width 166 height 9
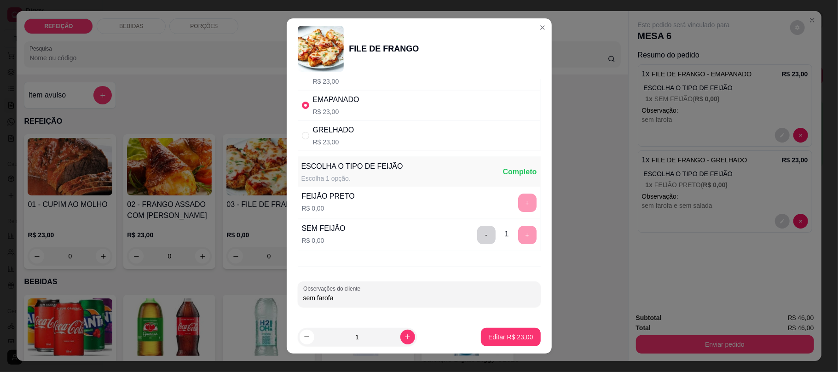
click at [345, 301] on input "sem farofa" at bounding box center [419, 298] width 232 height 9
type input "sem salada, sem macarrão"
click at [490, 335] on p "Editar R$ 23,00" at bounding box center [510, 337] width 45 height 9
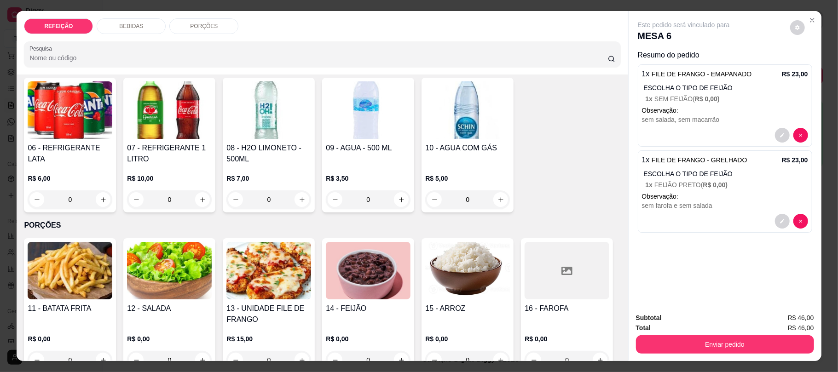
scroll to position [245, 0]
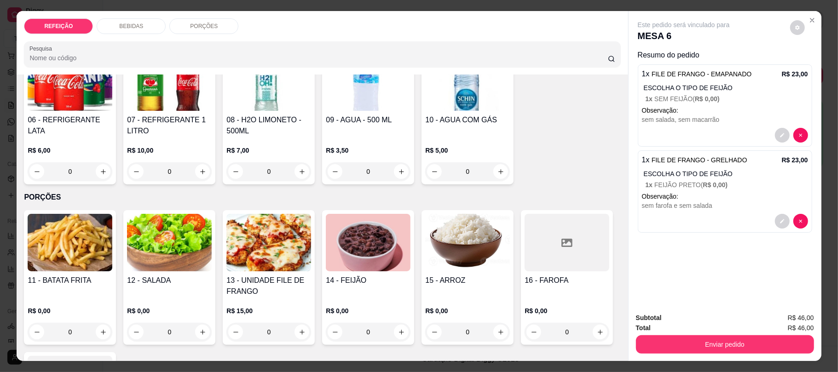
click at [748, 190] on p "1 x FEIJÃO PRETO ( R$ 0,00 )" at bounding box center [727, 184] width 162 height 9
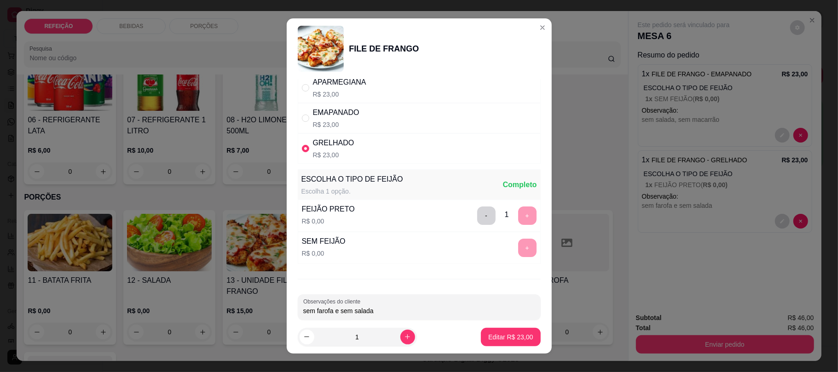
scroll to position [45, 0]
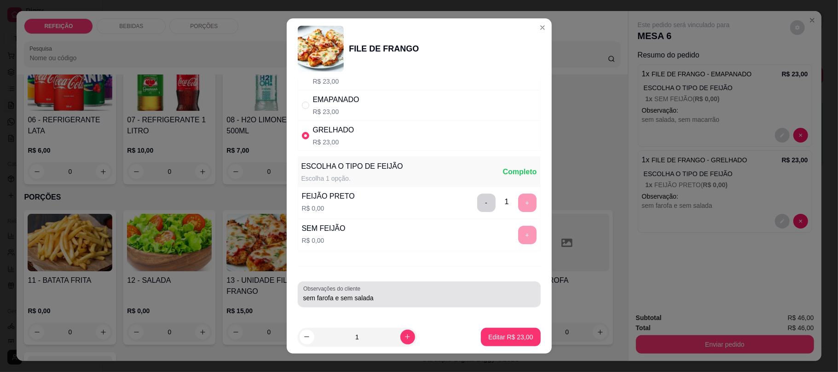
click at [399, 297] on input "sem farofa e sem salada" at bounding box center [419, 298] width 232 height 9
type input "sem farofa e sem salada mais macarrão do que arroz e feijão"
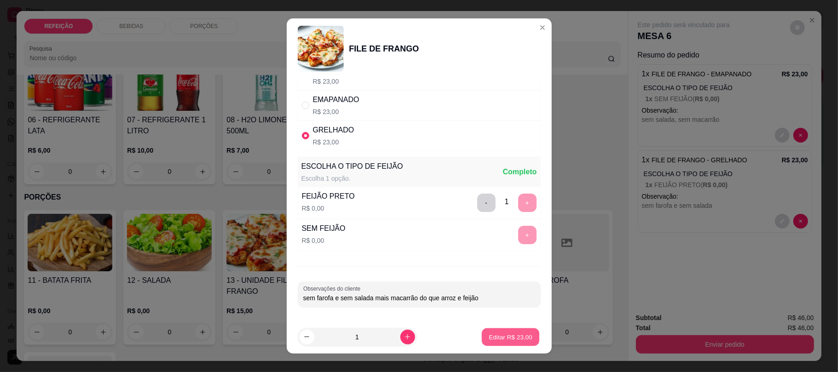
click at [494, 330] on button "Editar R$ 23,00" at bounding box center [511, 337] width 58 height 18
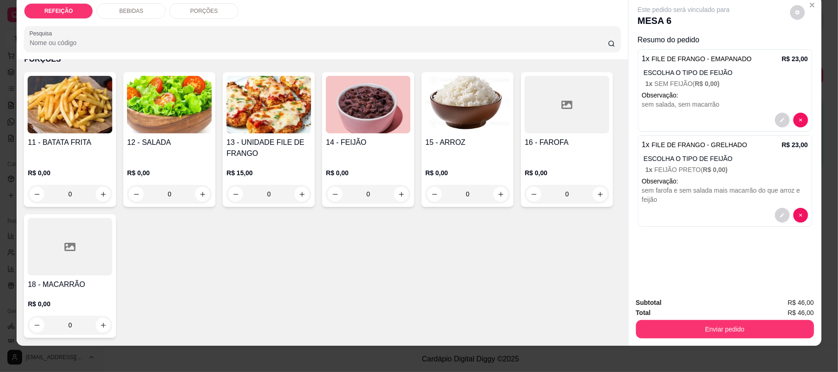
scroll to position [18, 0]
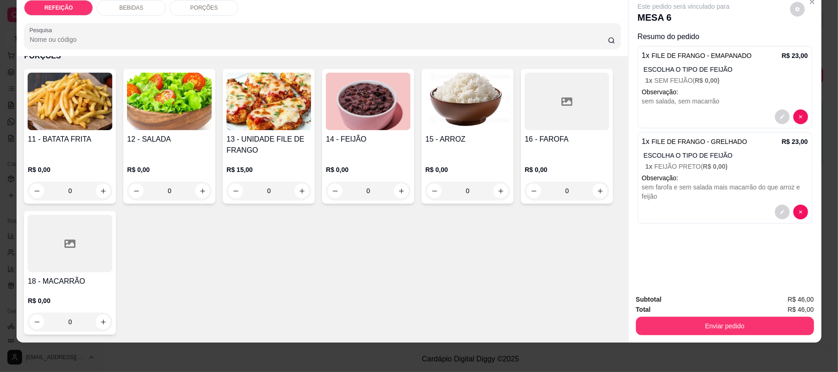
click at [78, 159] on div "R$ 0,00 0" at bounding box center [70, 178] width 85 height 44
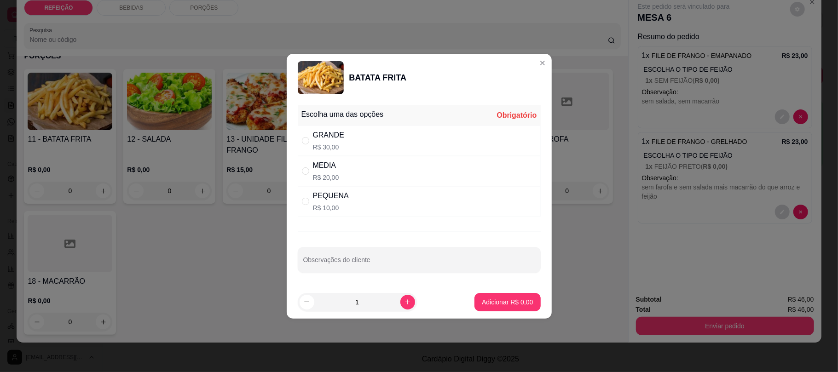
click at [397, 202] on div "PEQUENA R$ 10,00" at bounding box center [419, 201] width 243 height 30
radio input "true"
click at [512, 299] on p "Adicionar R$ 10,00" at bounding box center [505, 302] width 53 height 9
type input "1"
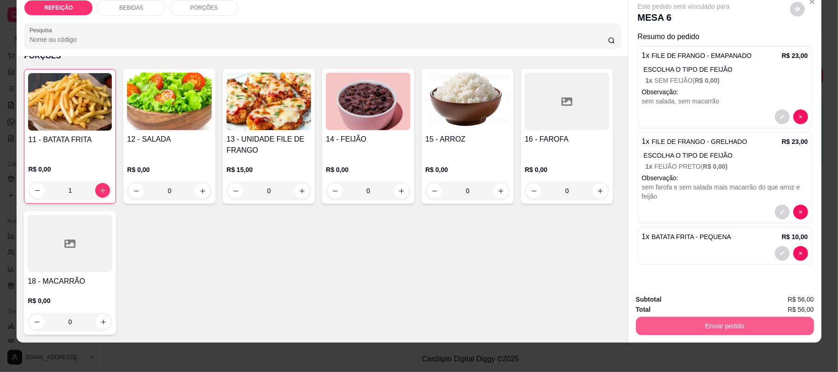
click at [667, 325] on button "Enviar pedido" at bounding box center [725, 326] width 178 height 18
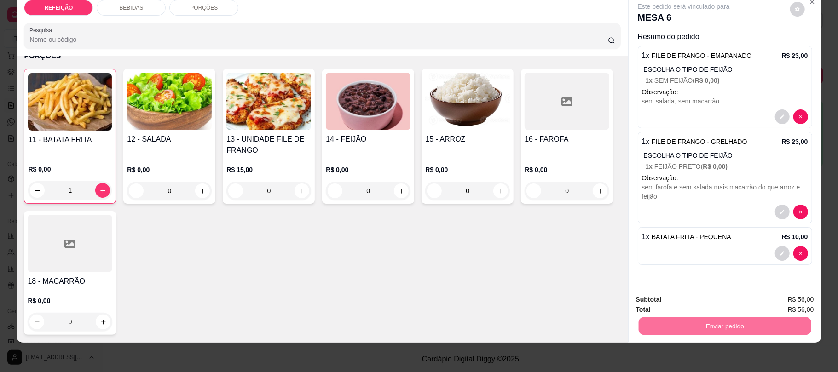
click at [670, 295] on button "Não registrar e enviar pedido" at bounding box center [694, 303] width 96 height 17
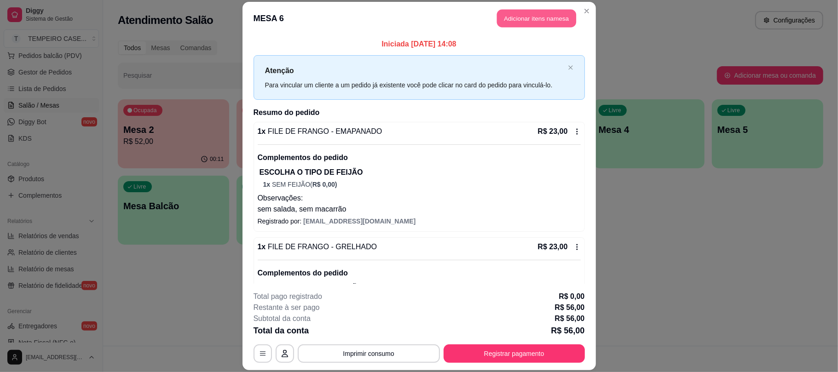
click at [538, 17] on button "Adicionar itens na mesa" at bounding box center [536, 19] width 79 height 18
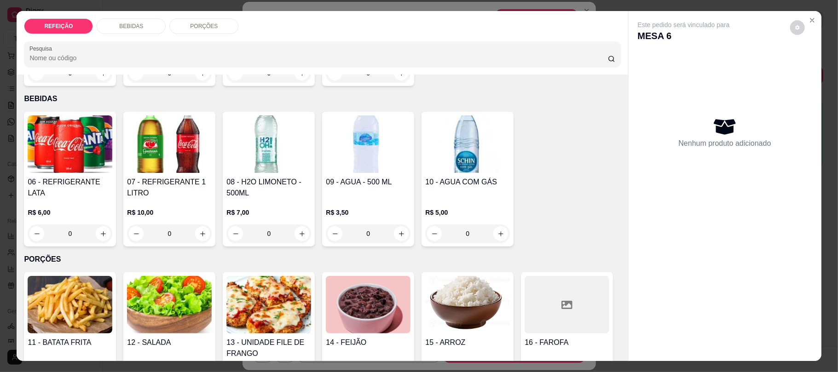
scroll to position [184, 0]
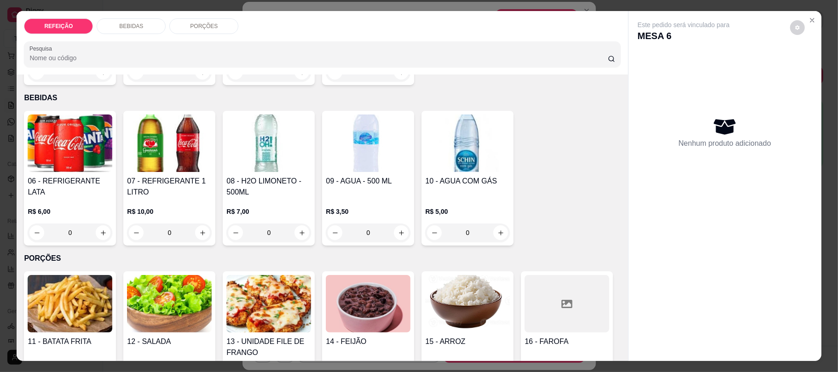
click at [143, 161] on img at bounding box center [169, 144] width 85 height 58
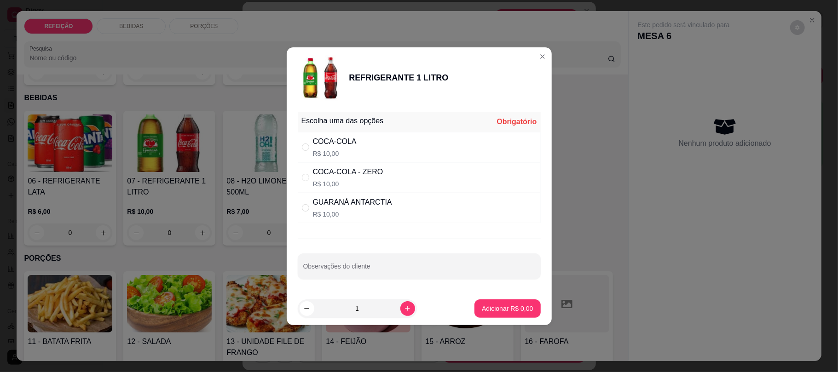
click at [328, 142] on div "COCA-COLA" at bounding box center [335, 141] width 44 height 11
radio input "true"
click at [496, 318] on footer "1 Adicionar R$ 10,00" at bounding box center [419, 308] width 265 height 33
click at [496, 315] on button "Adicionar R$ 10,00" at bounding box center [505, 309] width 69 height 18
type input "1"
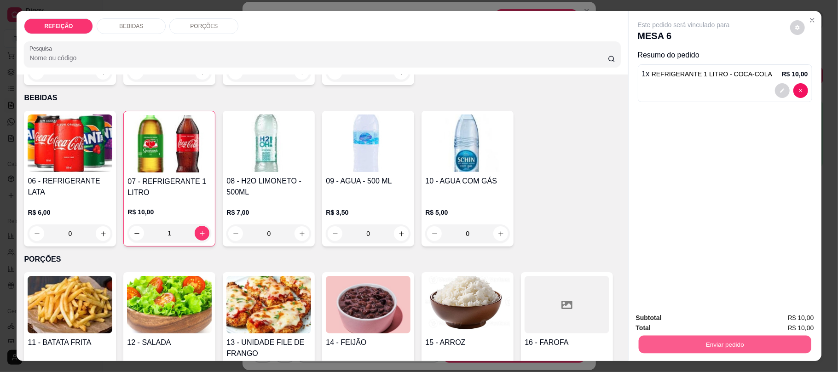
click at [682, 344] on button "Enviar pedido" at bounding box center [724, 344] width 173 height 18
click at [683, 322] on button "Não registrar e enviar pedido" at bounding box center [693, 321] width 93 height 17
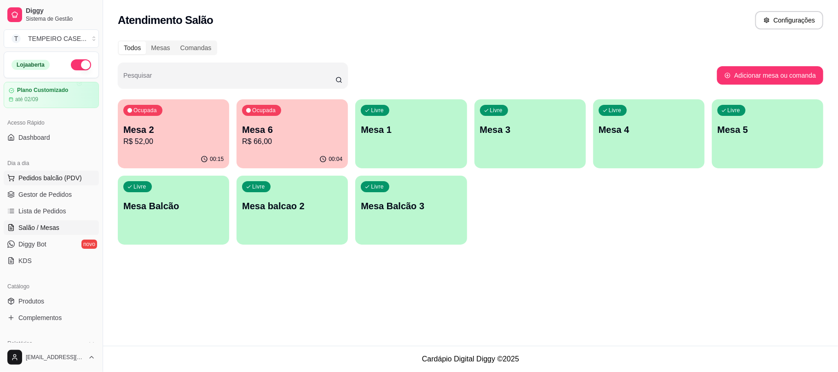
click at [38, 184] on button "Pedidos balcão (PDV)" at bounding box center [51, 178] width 95 height 15
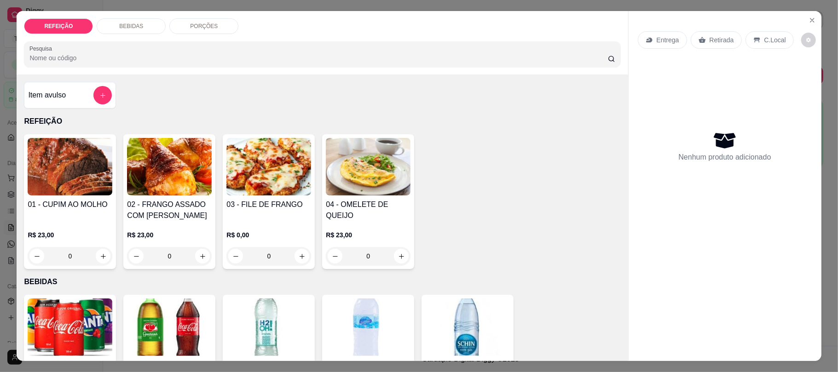
click at [153, 76] on div "Item avulso REFEIÇÃO 01 - CUPIM AO MOLHO R$ 23,00 0 02 - FRANGO ASSADO COM BATA…" at bounding box center [322, 218] width 611 height 286
click at [809, 17] on icon "Close" at bounding box center [812, 20] width 7 height 7
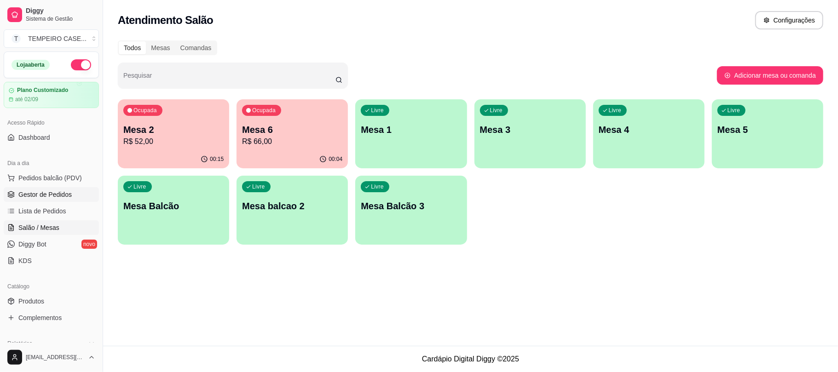
click at [43, 199] on span "Gestor de Pedidos" at bounding box center [44, 194] width 53 height 9
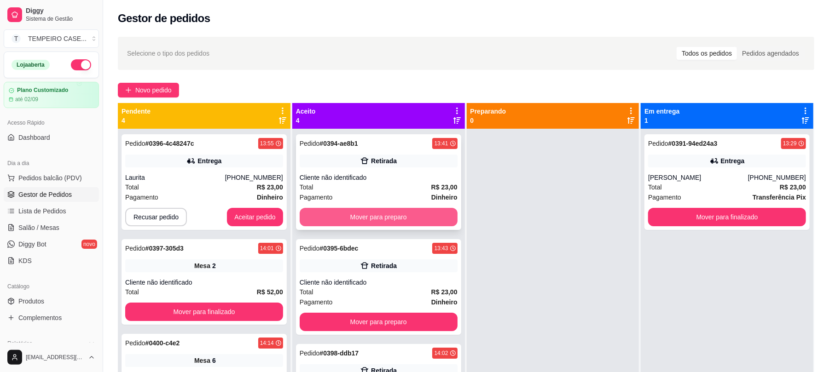
click at [406, 218] on button "Mover para preparo" at bounding box center [379, 217] width 158 height 18
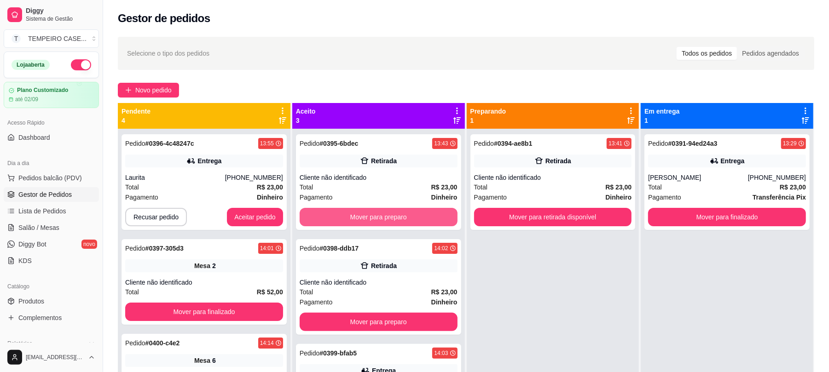
click at [406, 218] on button "Mover para preparo" at bounding box center [379, 217] width 158 height 18
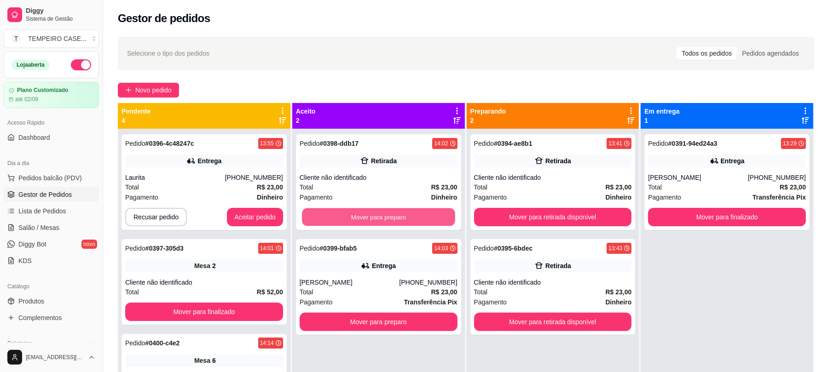
click at [406, 218] on button "Mover para preparo" at bounding box center [378, 217] width 153 height 18
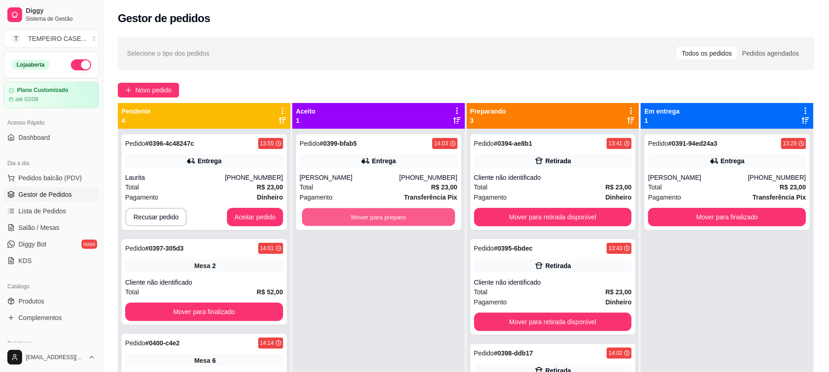
click at [406, 218] on button "Mover para preparo" at bounding box center [378, 217] width 153 height 18
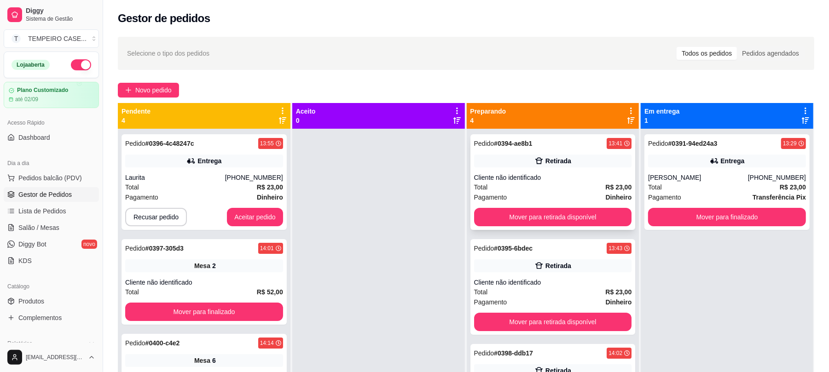
click at [553, 223] on button "Mover para retirada disponível" at bounding box center [553, 217] width 158 height 18
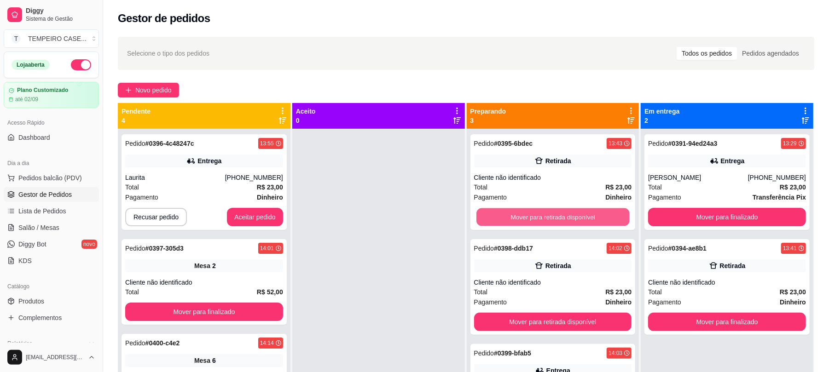
click at [553, 223] on button "Mover para retirada disponível" at bounding box center [552, 217] width 153 height 18
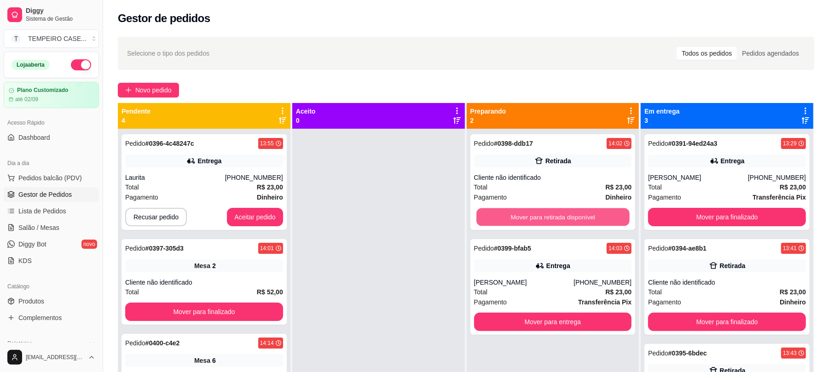
click at [553, 223] on button "Mover para retirada disponível" at bounding box center [552, 217] width 153 height 18
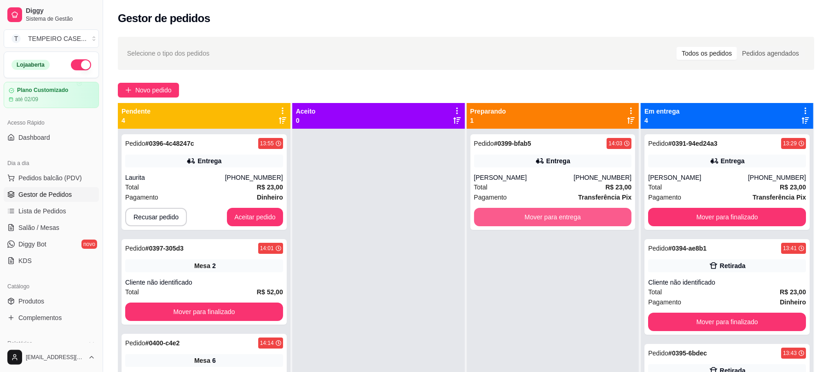
click at [553, 223] on button "Mover para entrega" at bounding box center [553, 217] width 158 height 18
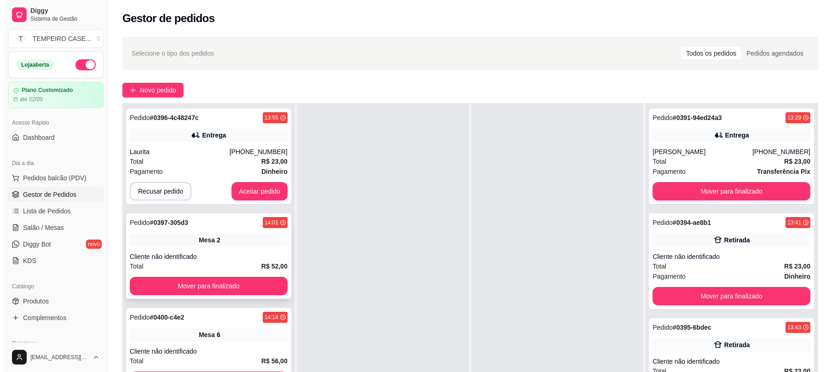
scroll to position [28, 0]
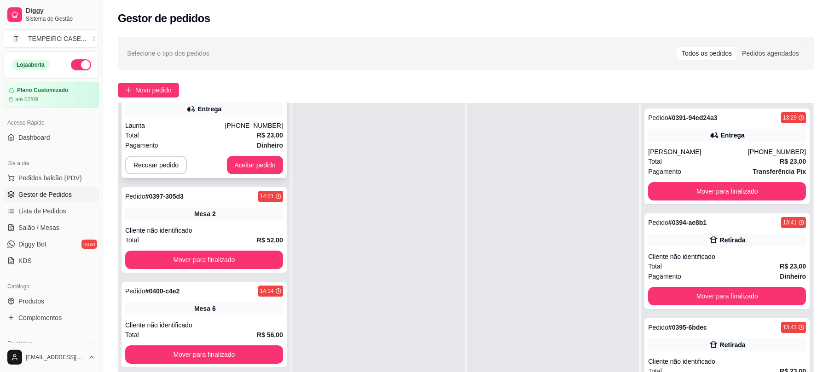
click at [227, 174] on div "Pedido # 0396-4c48247c 13:55 Entrega Laurita (81) 99451-6428 Total R$ 23,00 Pag…" at bounding box center [203, 130] width 165 height 96
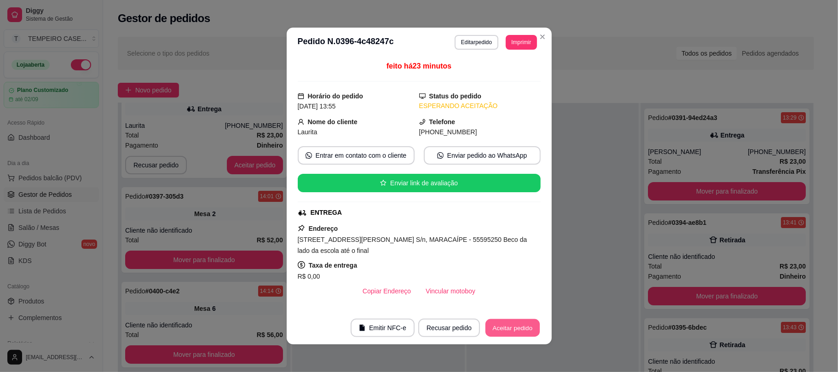
click at [505, 332] on button "Aceitar pedido" at bounding box center [512, 328] width 54 height 18
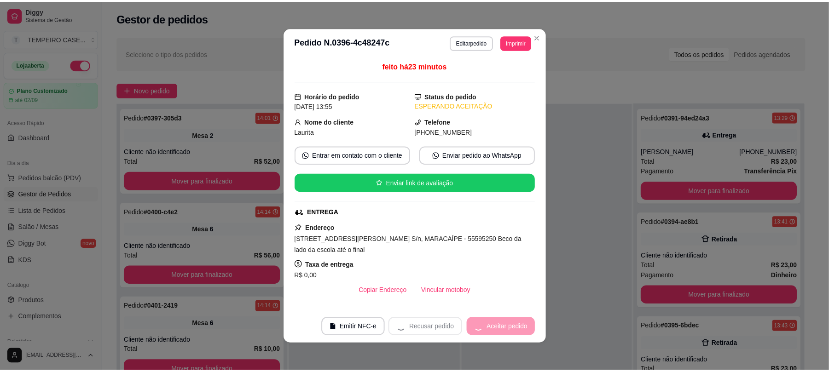
scroll to position [0, 0]
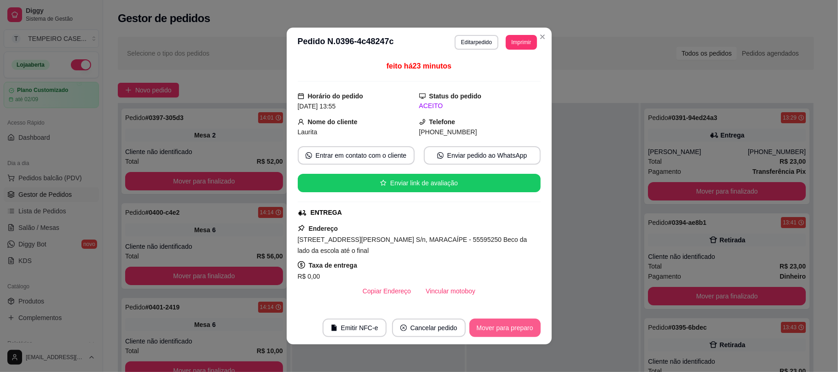
click at [508, 327] on button "Mover para preparo" at bounding box center [504, 328] width 71 height 18
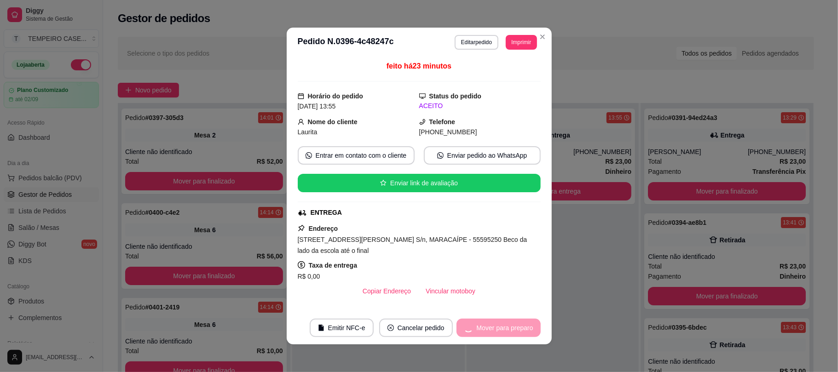
click at [505, 328] on div "Mover para preparo" at bounding box center [499, 328] width 84 height 18
click at [494, 329] on div "Mover para preparo" at bounding box center [499, 328] width 84 height 18
click at [491, 328] on div "Mover para preparo" at bounding box center [499, 328] width 84 height 18
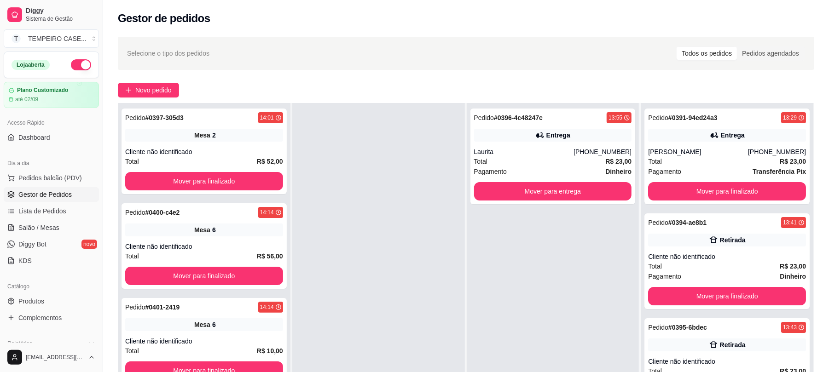
click at [429, 236] on div at bounding box center [378, 289] width 173 height 372
click at [422, 240] on div at bounding box center [378, 289] width 173 height 372
click at [590, 182] on div "Mover para entrega" at bounding box center [553, 191] width 158 height 18
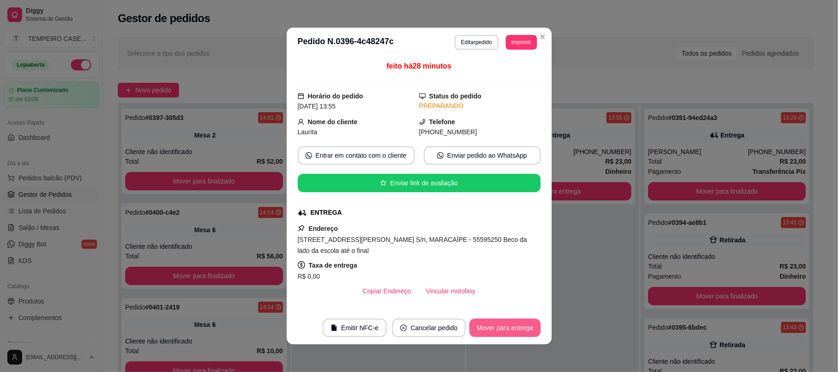
click at [484, 325] on button "Mover para entrega" at bounding box center [504, 328] width 71 height 18
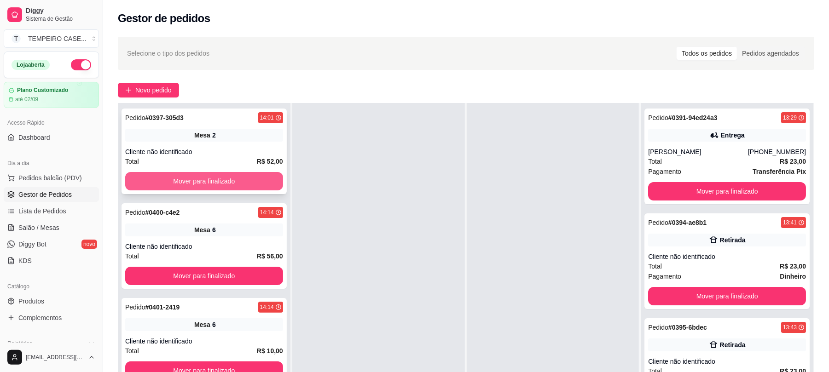
click at [221, 182] on button "Mover para finalizado" at bounding box center [204, 181] width 158 height 18
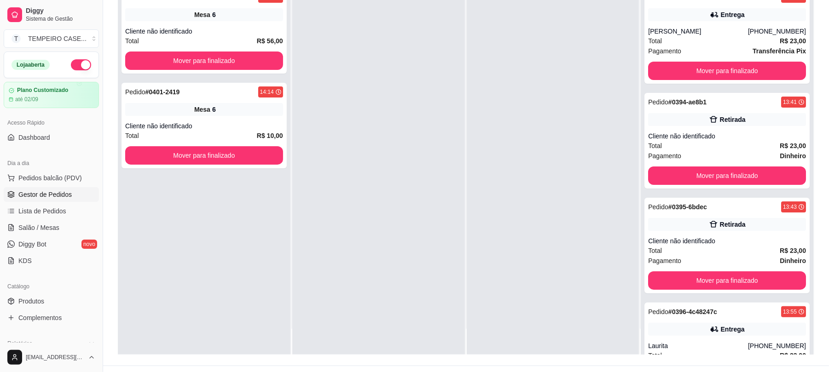
scroll to position [122, 0]
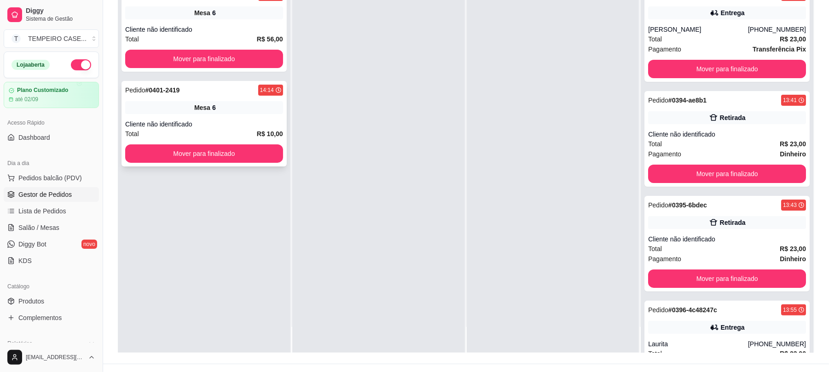
click at [225, 116] on div "Pedido # 0401-2419 14:14 Mesa 6 Cliente não identificado Total R$ 10,00 Mover p…" at bounding box center [203, 124] width 165 height 86
click at [247, 160] on button "Mover para finalizado" at bounding box center [204, 153] width 158 height 18
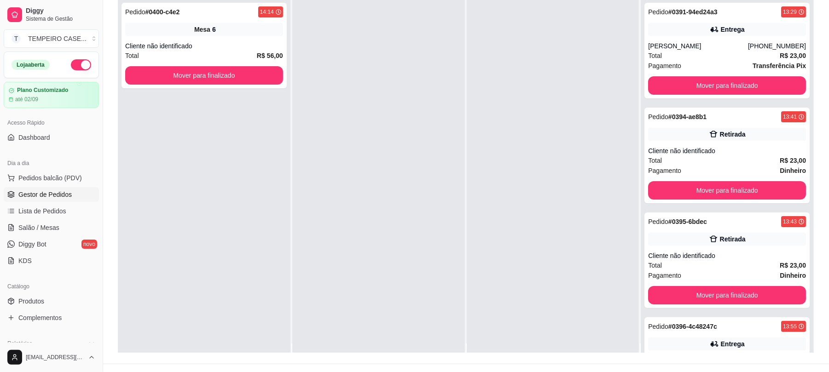
scroll to position [0, 0]
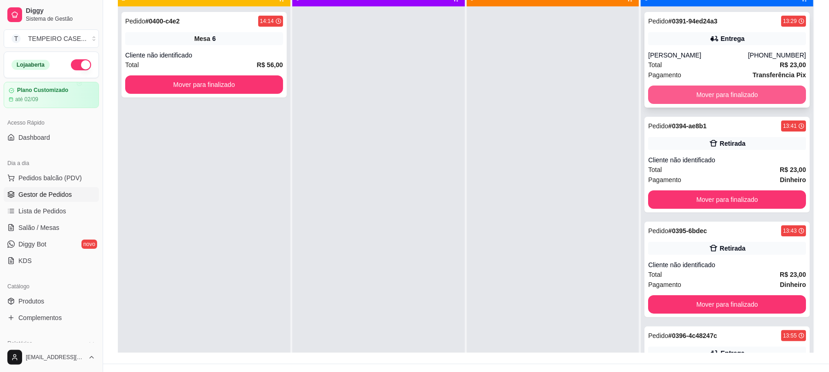
click at [718, 102] on button "Mover para finalizado" at bounding box center [727, 95] width 158 height 18
click at [724, 102] on button "Mover para finalizado" at bounding box center [727, 95] width 158 height 18
click at [711, 102] on button "Mover para finalizado" at bounding box center [726, 95] width 153 height 18
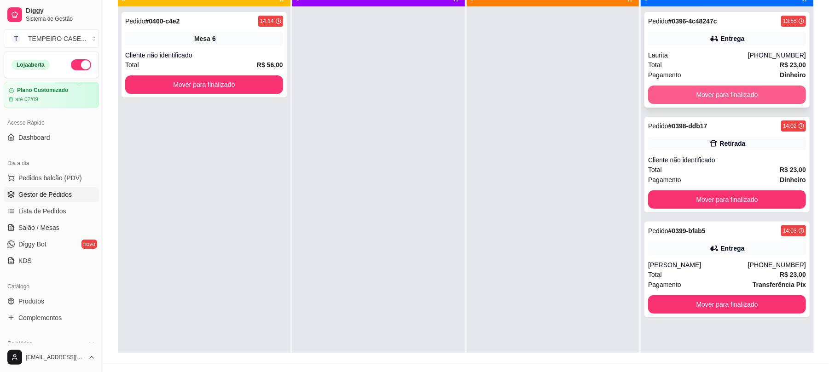
click at [737, 100] on button "Mover para finalizado" at bounding box center [727, 95] width 158 height 18
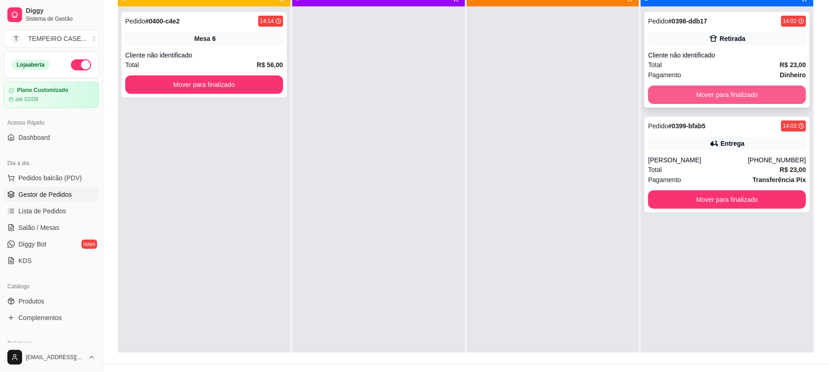
click at [716, 100] on button "Mover para finalizado" at bounding box center [727, 95] width 158 height 18
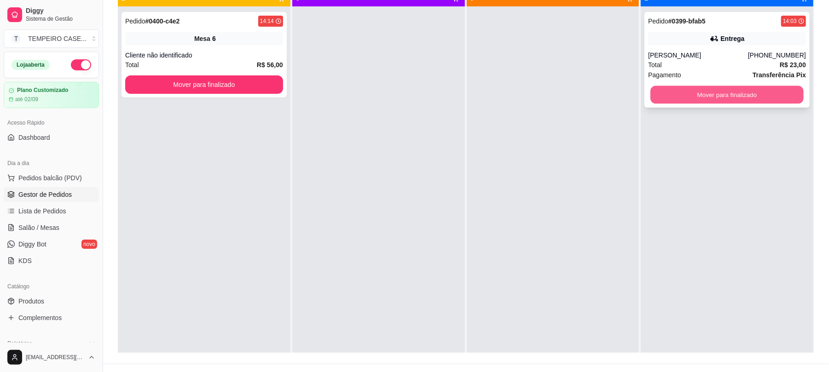
click at [731, 98] on button "Mover para finalizado" at bounding box center [726, 95] width 153 height 18
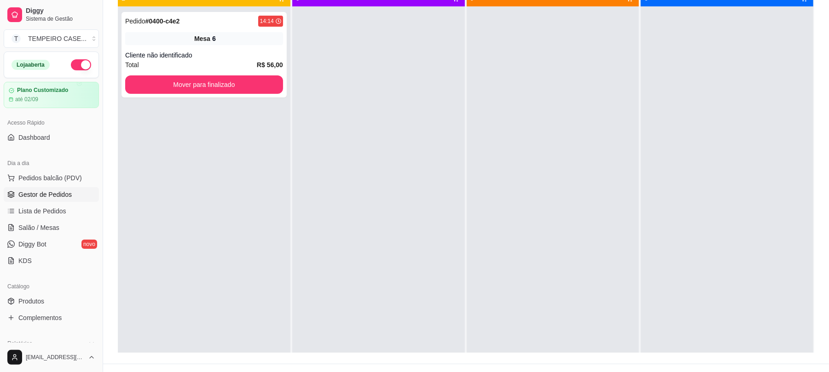
click at [280, 272] on div "Pedido # 0400-c4e2 14:14 Mesa 6 Cliente não identificado Total R$ 56,00 Mover p…" at bounding box center [204, 192] width 173 height 372
click at [202, 87] on button "Mover para finalizado" at bounding box center [204, 84] width 158 height 18
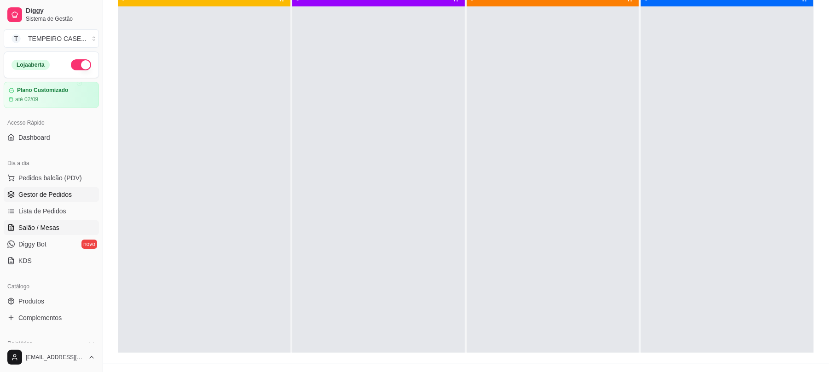
click at [20, 224] on span "Salão / Mesas" at bounding box center [38, 227] width 41 height 9
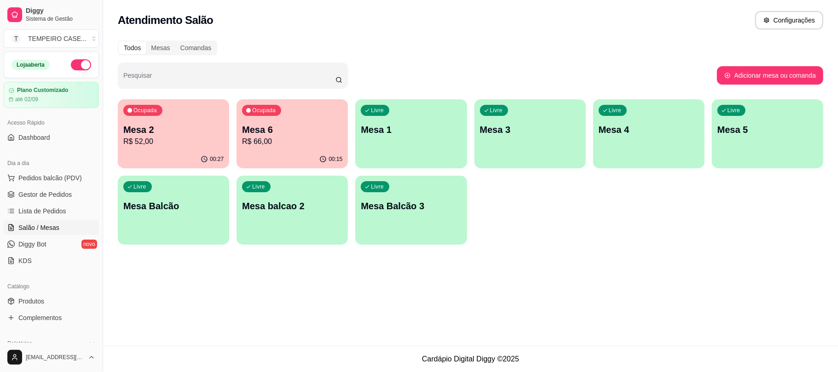
click at [311, 137] on p "R$ 66,00" at bounding box center [292, 141] width 100 height 11
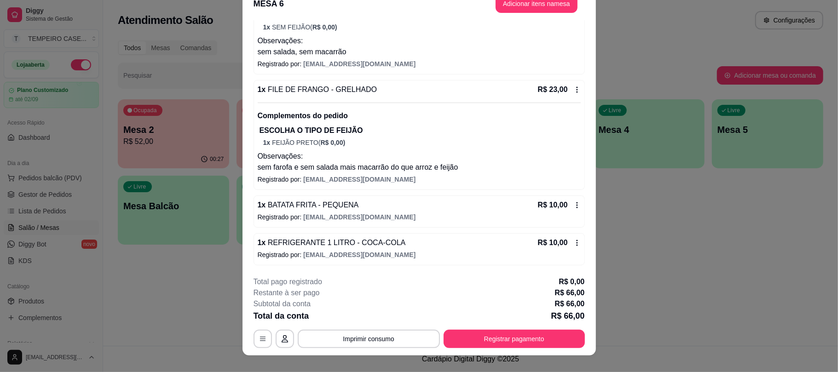
scroll to position [28, 0]
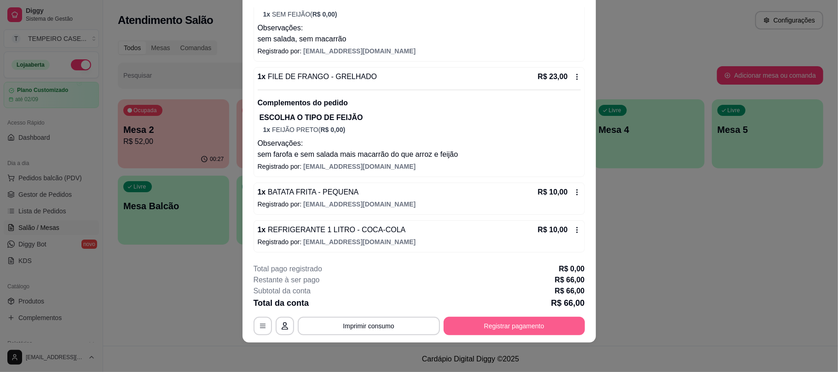
click at [477, 327] on button "Registrar pagamento" at bounding box center [514, 326] width 141 height 18
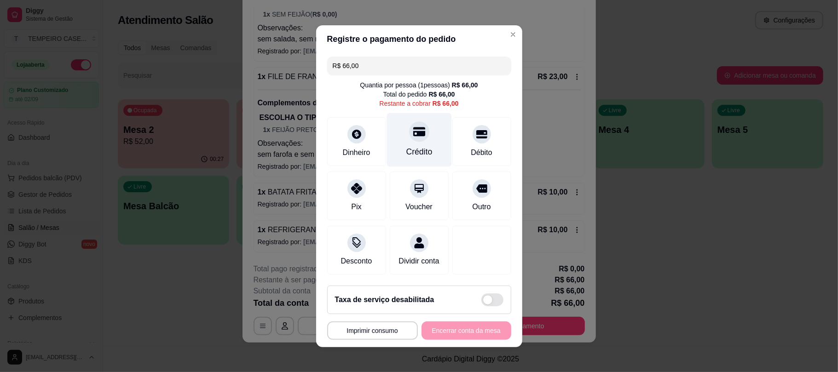
click at [417, 146] on div "Crédito" at bounding box center [419, 152] width 26 height 12
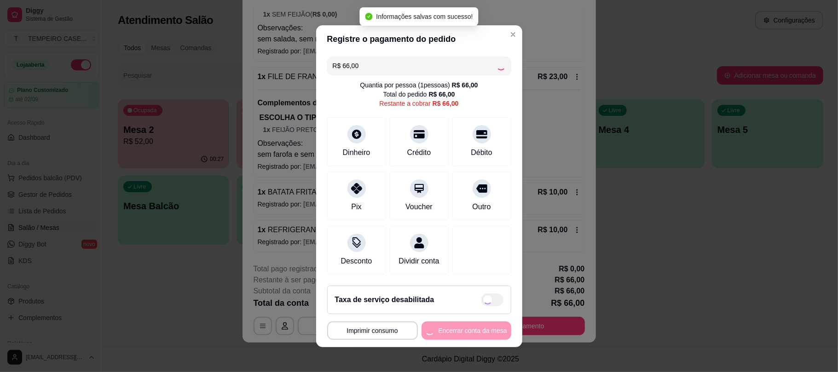
type input "R$ 0,00"
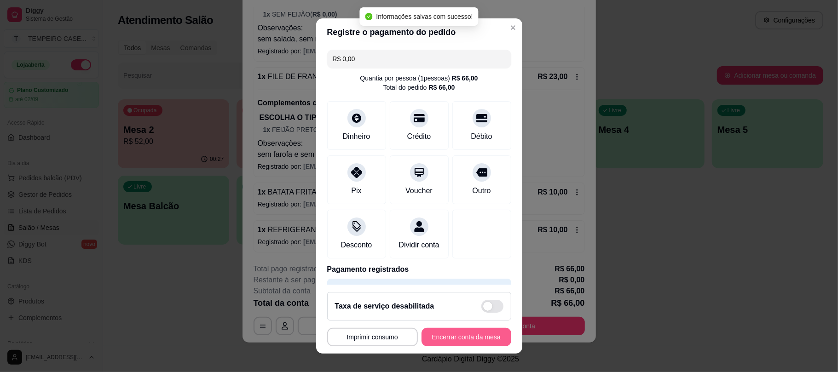
click at [463, 340] on button "Encerrar conta da mesa" at bounding box center [467, 337] width 90 height 18
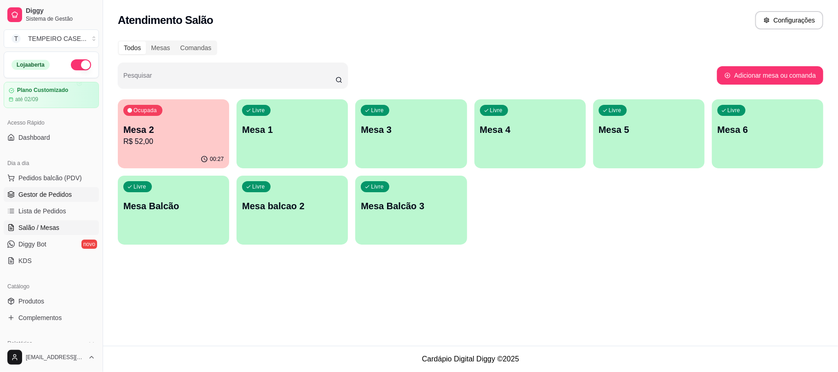
click at [49, 194] on span "Gestor de Pedidos" at bounding box center [44, 194] width 53 height 9
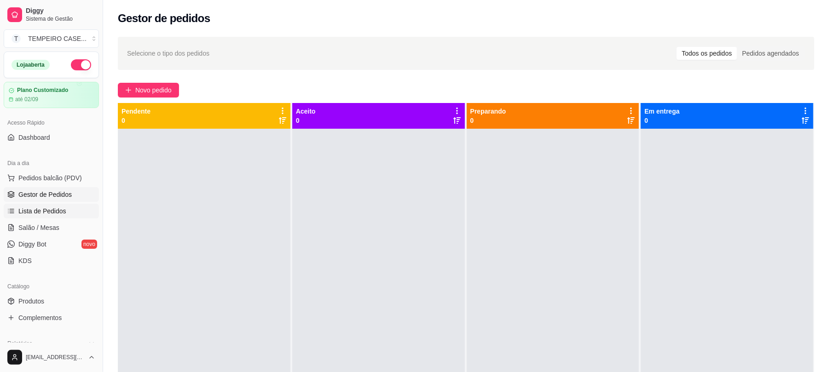
click at [56, 208] on span "Lista de Pedidos" at bounding box center [42, 211] width 48 height 9
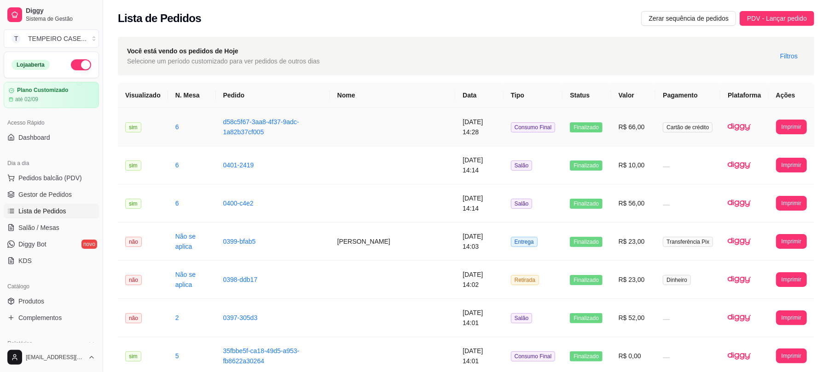
click at [554, 125] on td "Consumo Final" at bounding box center [532, 127] width 59 height 38
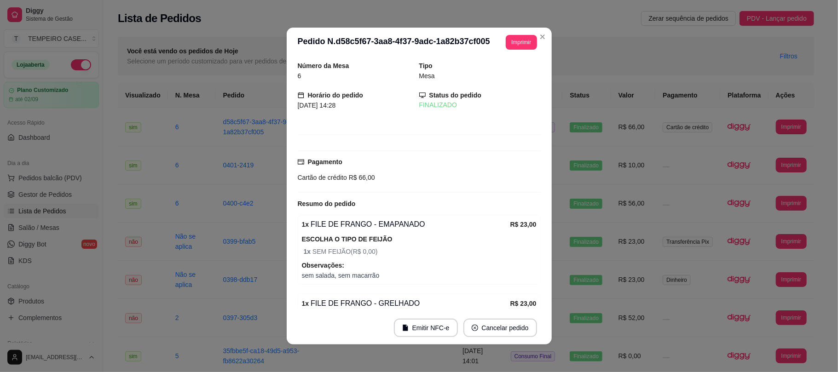
click at [390, 201] on div "Resumo do pedido" at bounding box center [419, 203] width 243 height 11
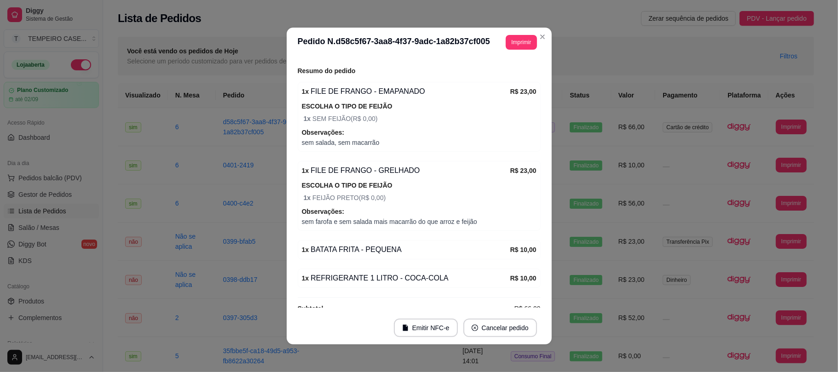
scroll to position [155, 0]
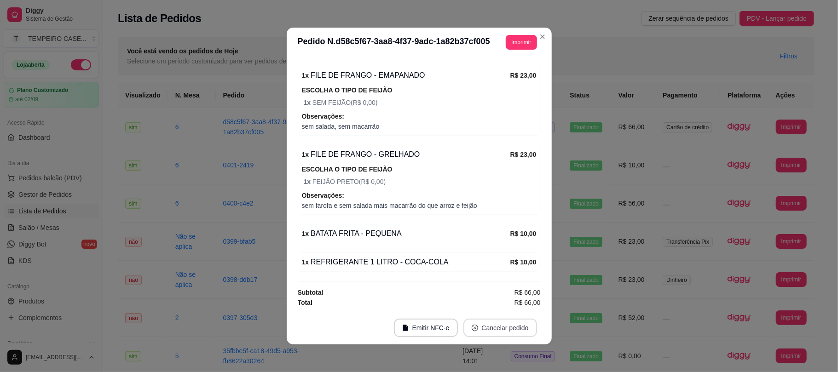
click at [500, 327] on button "Cancelar pedido" at bounding box center [500, 328] width 74 height 18
click at [520, 300] on button "Sim" at bounding box center [521, 305] width 37 height 18
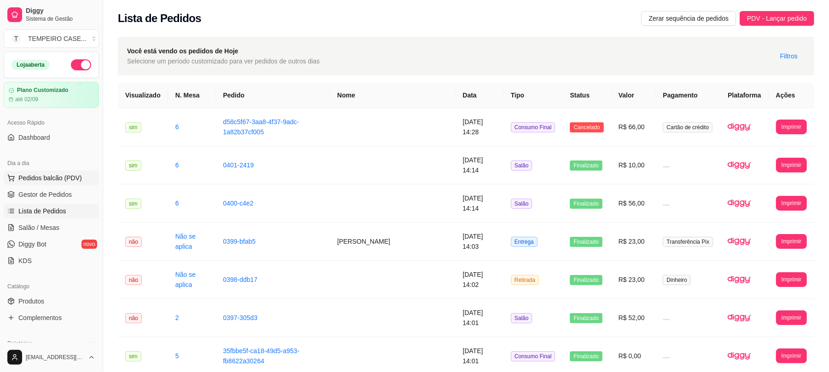
click at [41, 183] on span "Pedidos balcão (PDV)" at bounding box center [50, 177] width 64 height 9
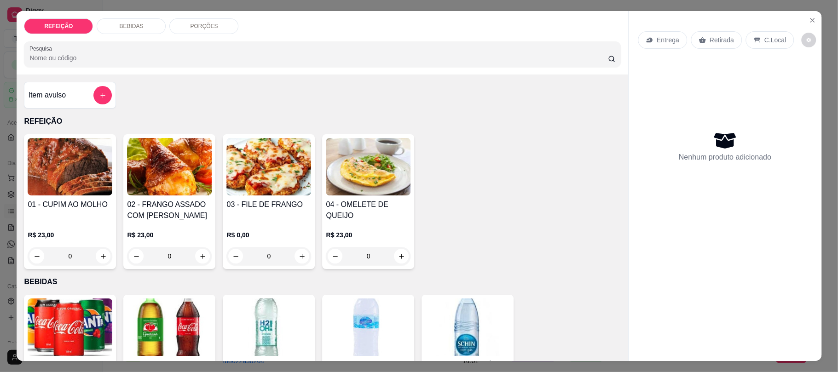
click at [39, 226] on div "R$ 23,00 0" at bounding box center [70, 243] width 85 height 44
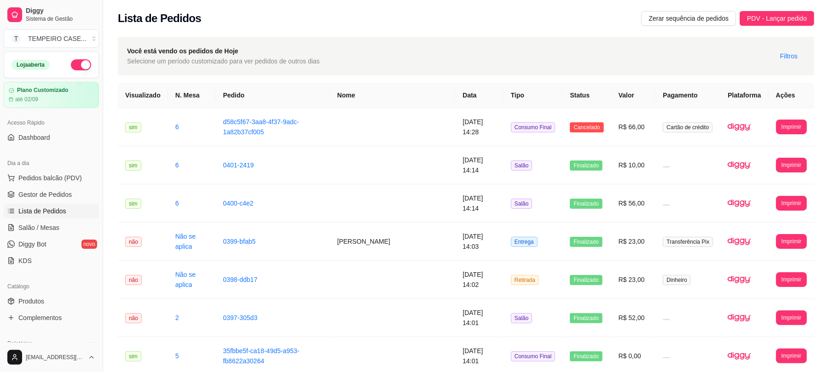
click at [36, 216] on link "Lista de Pedidos" at bounding box center [51, 211] width 95 height 15
click at [37, 227] on span "Salão / Mesas" at bounding box center [38, 227] width 41 height 9
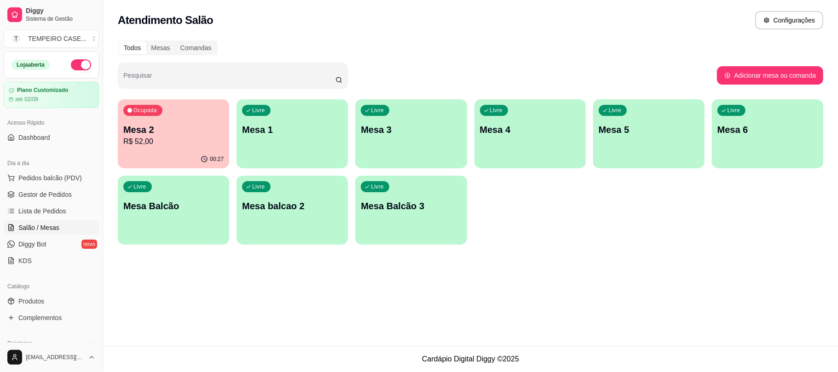
click at [733, 144] on div "Livre Mesa 6" at bounding box center [767, 128] width 111 height 58
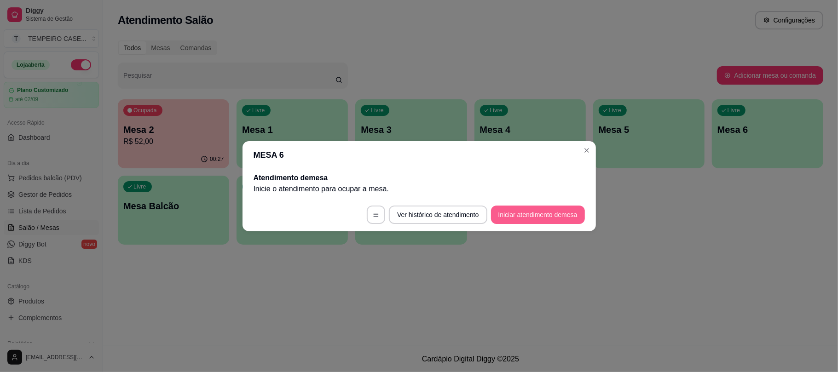
click at [539, 210] on button "Iniciar atendimento de mesa" at bounding box center [538, 215] width 94 height 18
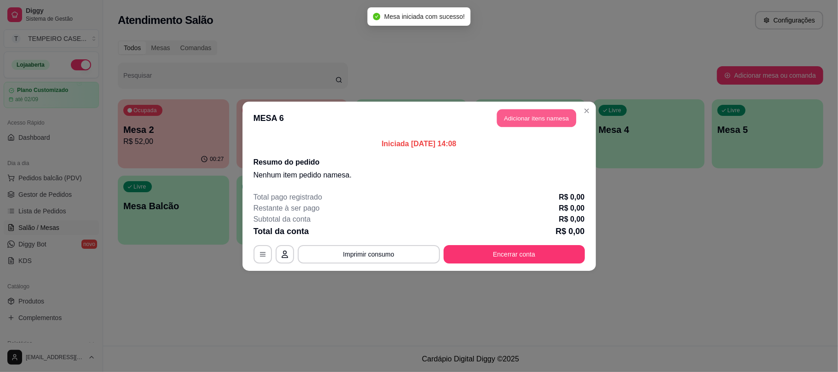
click at [547, 116] on button "Adicionar itens na mesa" at bounding box center [536, 118] width 79 height 18
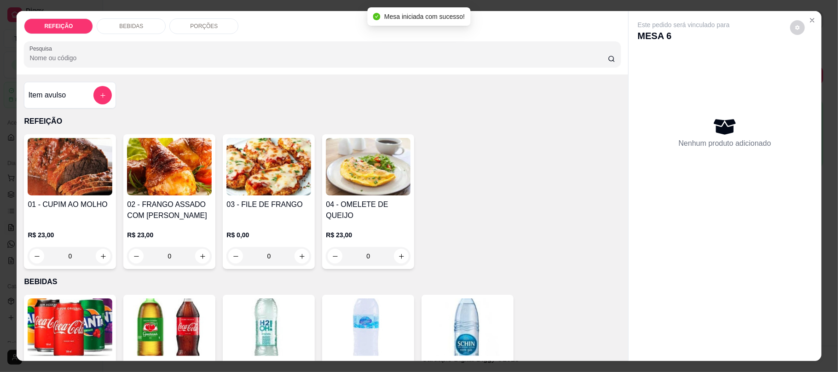
click at [243, 172] on img at bounding box center [268, 167] width 85 height 58
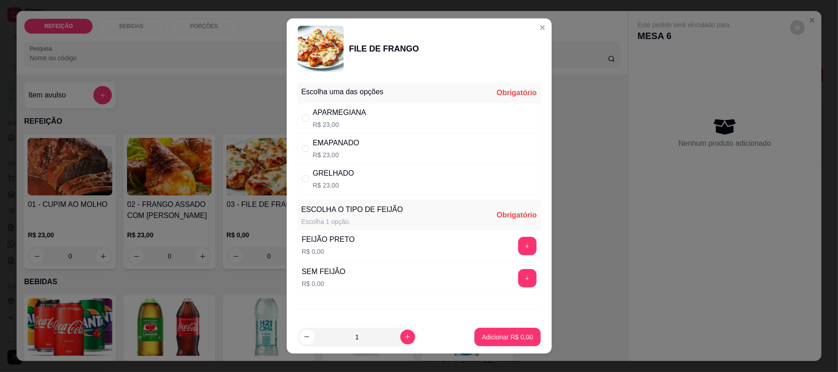
click at [375, 122] on div "APARMEGIANA R$ 23,00" at bounding box center [419, 118] width 243 height 30
radio input "true"
click at [517, 284] on div "SEM FEIJÃO R$ 0,00 +" at bounding box center [419, 278] width 243 height 32
click at [518, 285] on button "+" at bounding box center [527, 278] width 18 height 18
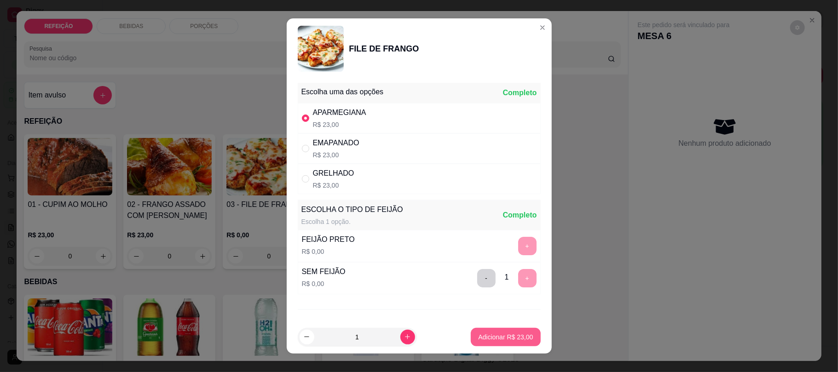
click at [500, 342] on button "Adicionar R$ 23,00" at bounding box center [505, 337] width 69 height 18
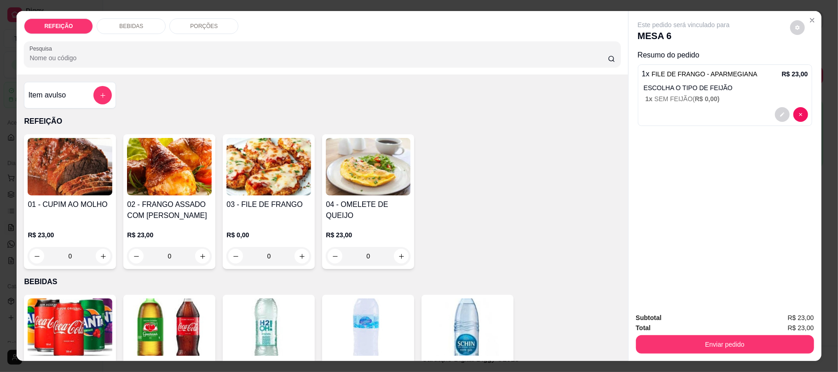
click at [269, 205] on h4 "03 - FILE DE FRANGO" at bounding box center [268, 204] width 85 height 11
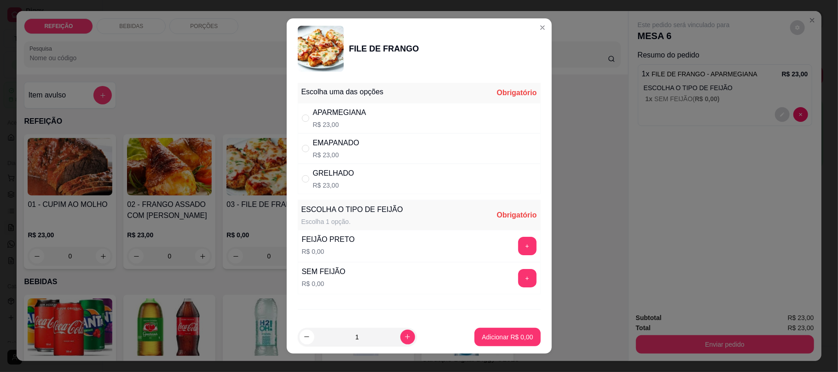
click at [370, 185] on div "GRELHADO R$ 23,00" at bounding box center [419, 179] width 243 height 30
radio input "true"
click at [518, 247] on button "+" at bounding box center [527, 246] width 18 height 18
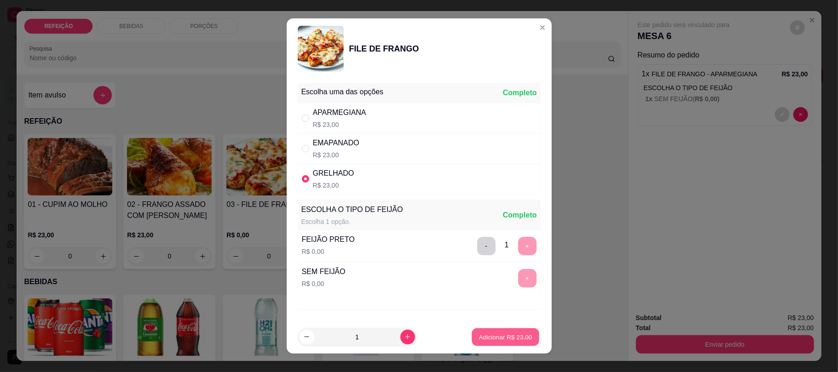
click at [490, 335] on p "Adicionar R$ 23,00" at bounding box center [505, 337] width 53 height 9
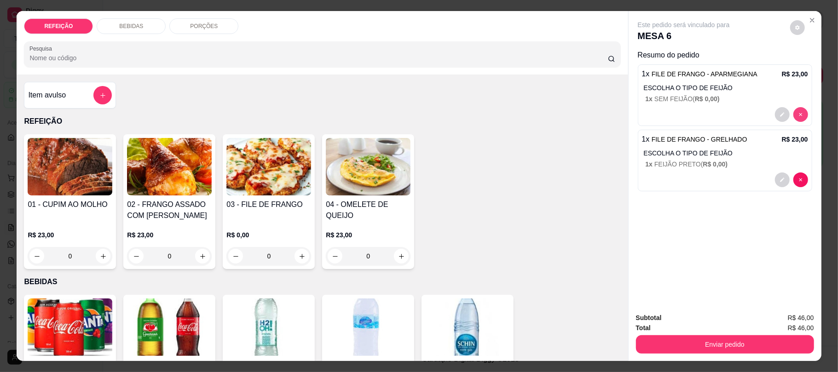
click at [794, 122] on div at bounding box center [791, 114] width 33 height 15
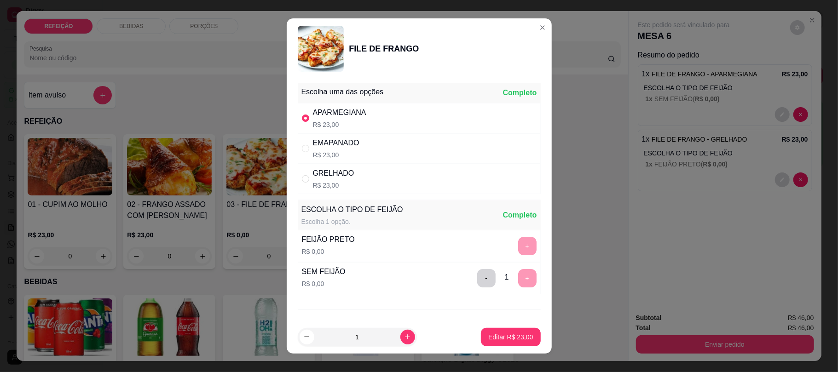
click at [355, 151] on div "EMAPANADO R$ 23,00" at bounding box center [419, 148] width 243 height 30
radio input "false"
radio input "true"
click at [497, 339] on p "Editar R$ 23,00" at bounding box center [510, 337] width 43 height 9
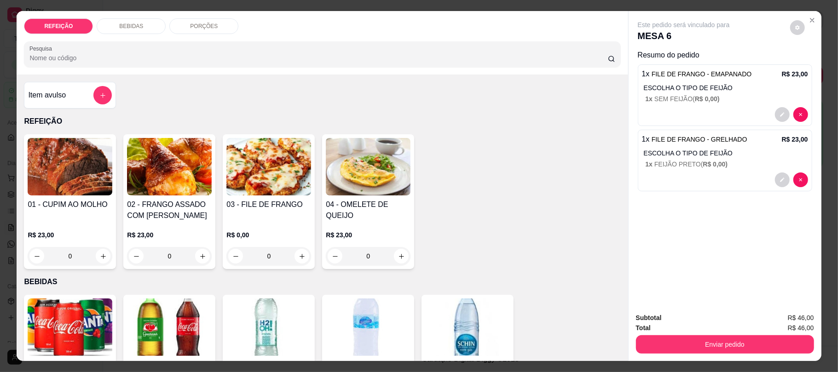
scroll to position [122, 0]
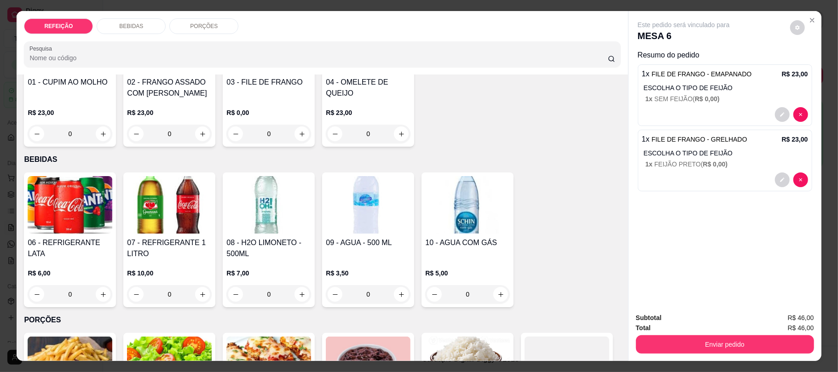
click at [144, 231] on img at bounding box center [169, 205] width 85 height 58
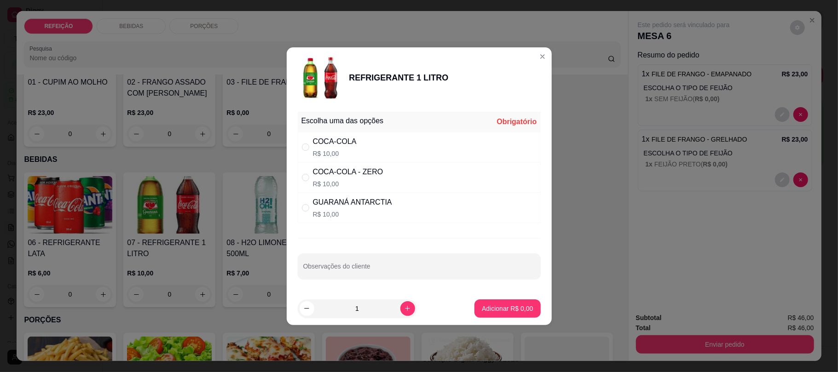
click at [339, 156] on p "R$ 10,00" at bounding box center [335, 153] width 44 height 9
radio input "true"
click at [491, 308] on p "Adicionar R$ 10,00" at bounding box center [505, 308] width 55 height 9
type input "1"
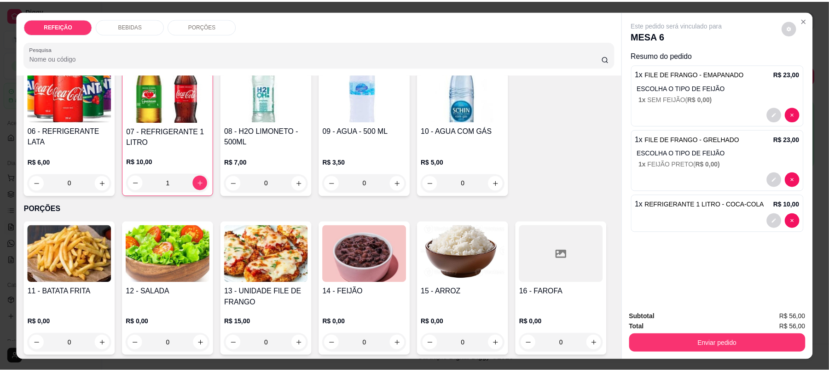
scroll to position [245, 0]
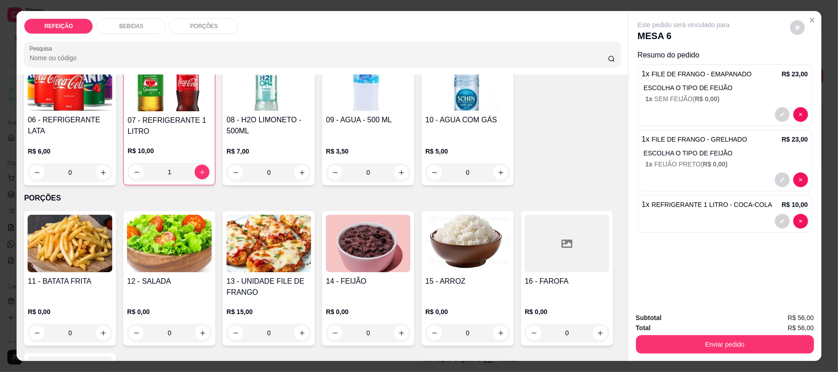
click at [58, 259] on img at bounding box center [70, 244] width 85 height 58
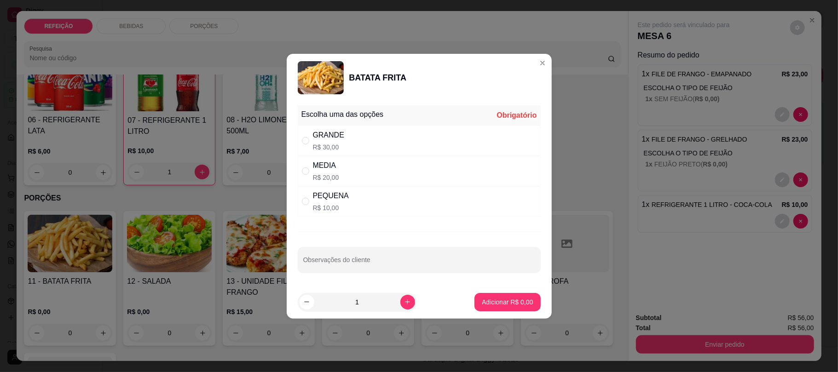
click at [337, 194] on div "PEQUENA" at bounding box center [331, 196] width 36 height 11
radio input "true"
click at [514, 305] on p "Adicionar R$ 10,00" at bounding box center [505, 302] width 55 height 9
type input "1"
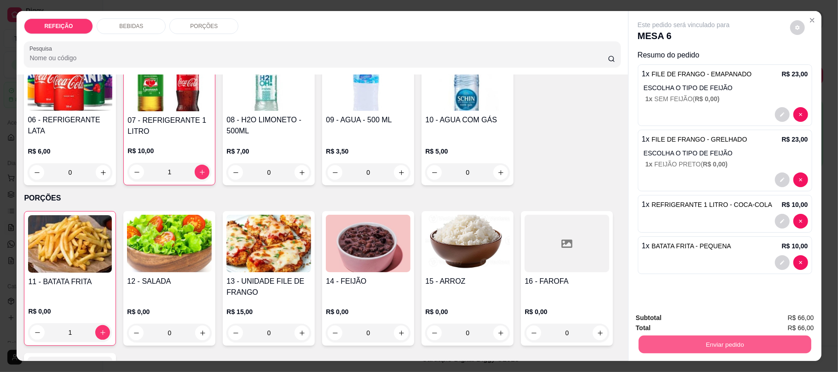
click at [700, 339] on button "Enviar pedido" at bounding box center [724, 344] width 173 height 18
click at [724, 327] on button "Não registrar e enviar pedido" at bounding box center [694, 321] width 96 height 17
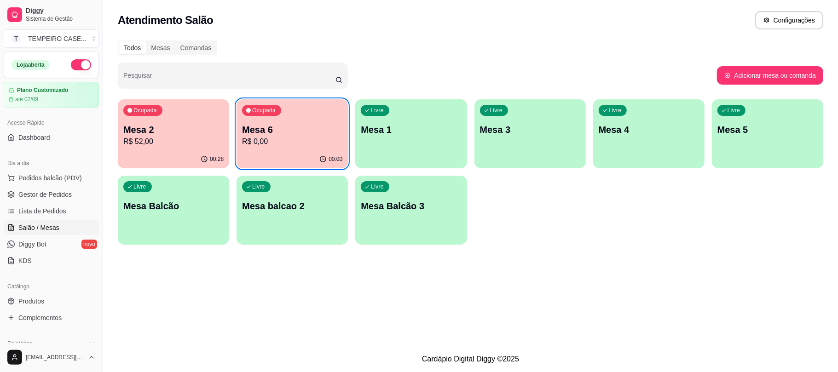
click at [146, 150] on button "Ocupada Mesa 2 R$ 52,00 00:28" at bounding box center [173, 133] width 111 height 69
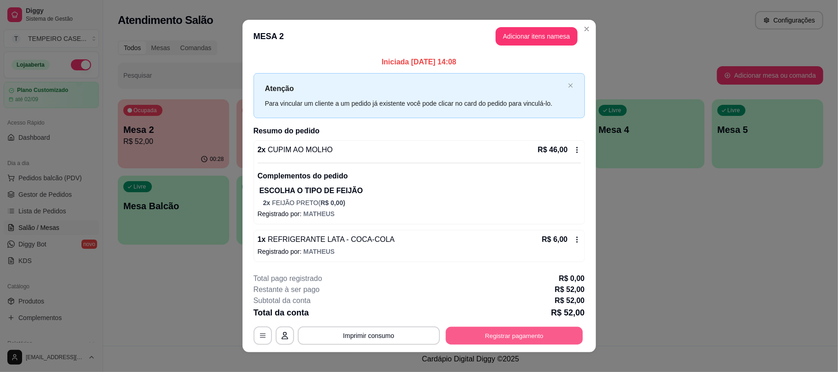
click at [482, 343] on button "Registrar pagamento" at bounding box center [513, 336] width 137 height 18
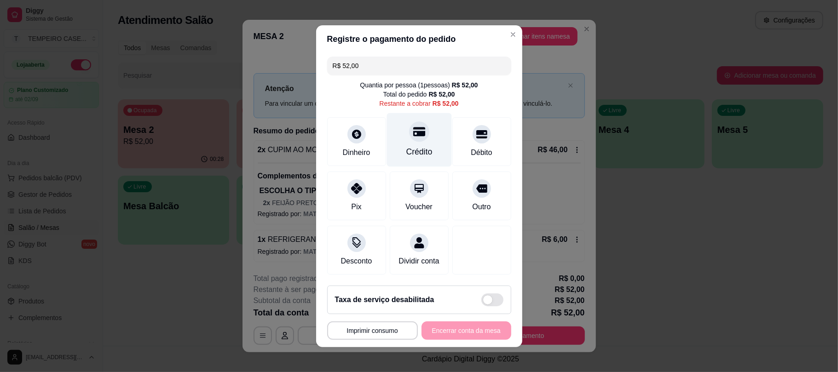
click at [412, 150] on div "Crédito" at bounding box center [419, 152] width 26 height 12
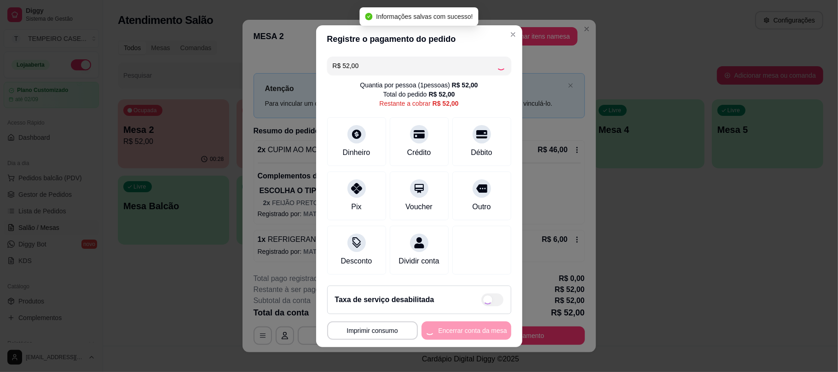
type input "R$ 0,00"
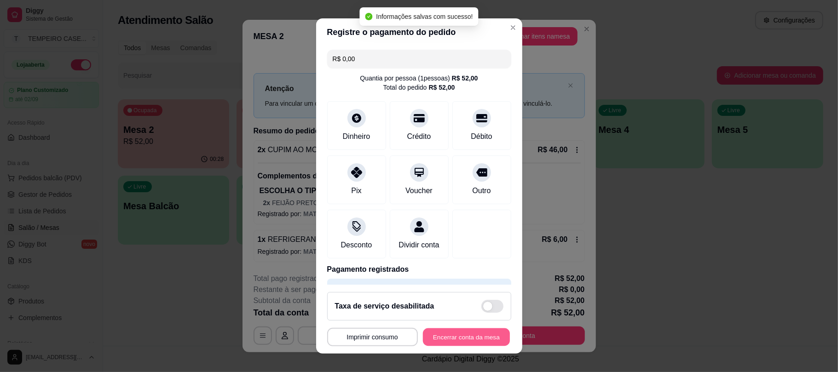
click at [453, 337] on button "Encerrar conta da mesa" at bounding box center [466, 337] width 87 height 18
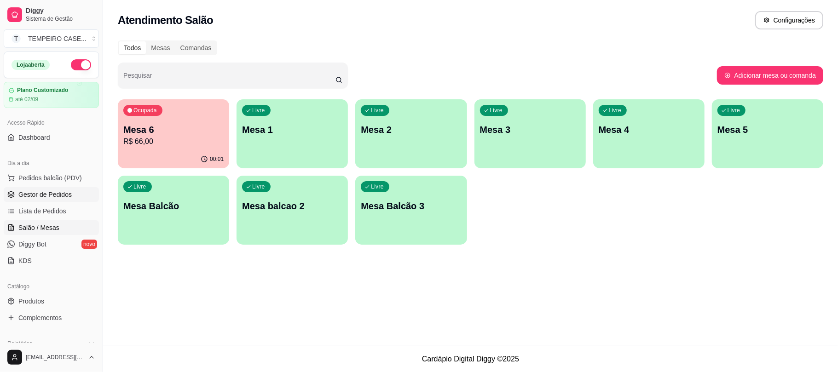
click at [35, 190] on link "Gestor de Pedidos" at bounding box center [51, 194] width 95 height 15
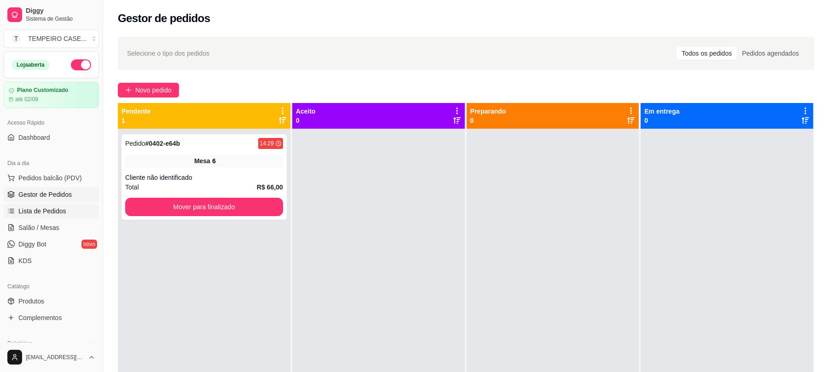
click at [41, 208] on span "Lista de Pedidos" at bounding box center [42, 211] width 48 height 9
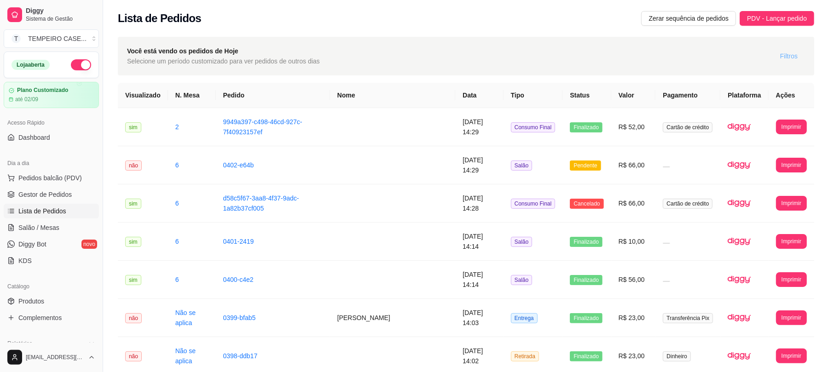
click at [788, 56] on span "Filtros" at bounding box center [788, 56] width 17 height 10
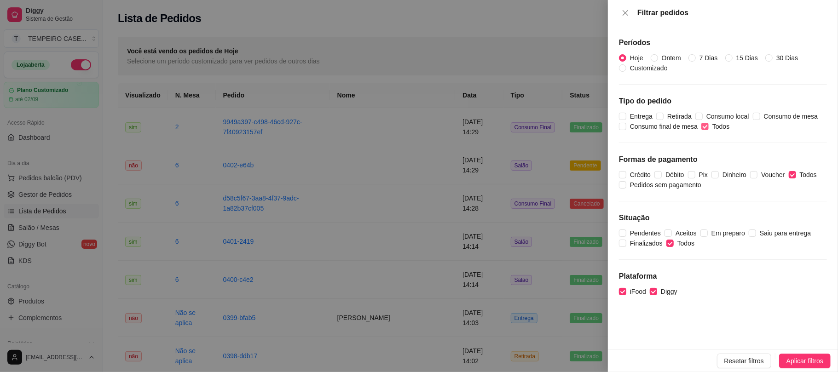
click at [707, 129] on input "Todos" at bounding box center [704, 126] width 7 height 7
checkbox input "false"
click at [665, 117] on span "Retirada" at bounding box center [680, 116] width 32 height 10
click at [664, 117] on input "Retirada" at bounding box center [659, 116] width 7 height 7
checkbox input "true"
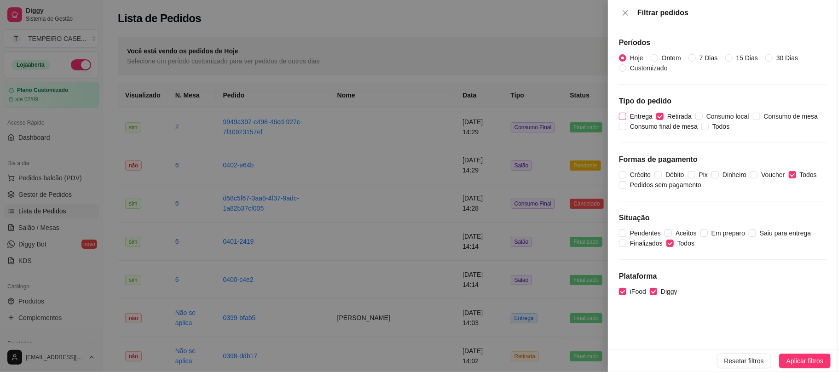
click at [646, 116] on span "Entrega" at bounding box center [641, 116] width 30 height 10
click at [626, 116] on input "Entrega" at bounding box center [622, 116] width 7 height 7
checkbox input "true"
click at [790, 361] on span "Aplicar filtros" at bounding box center [804, 361] width 37 height 10
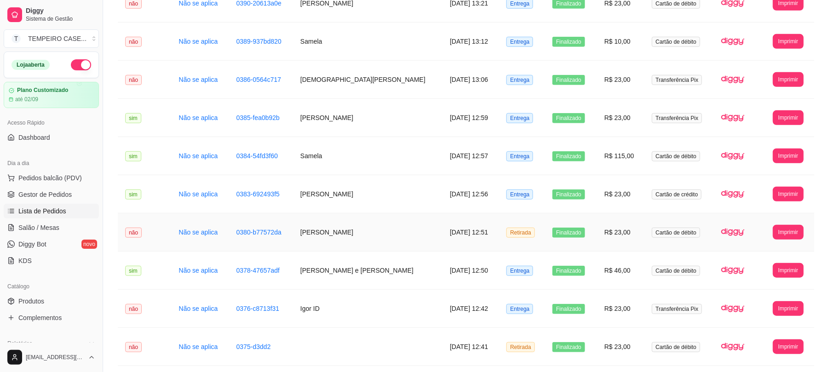
scroll to position [954, 0]
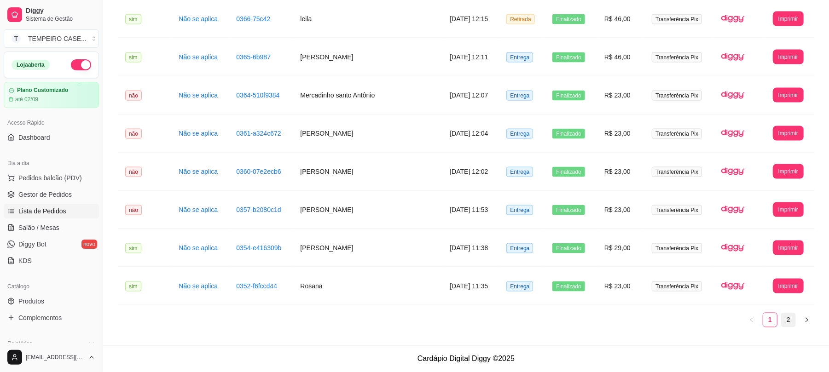
click at [786, 313] on link "2" at bounding box center [788, 320] width 14 height 14
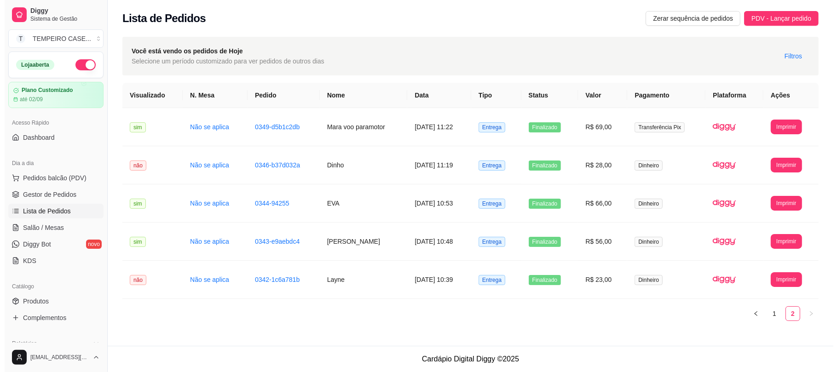
scroll to position [0, 0]
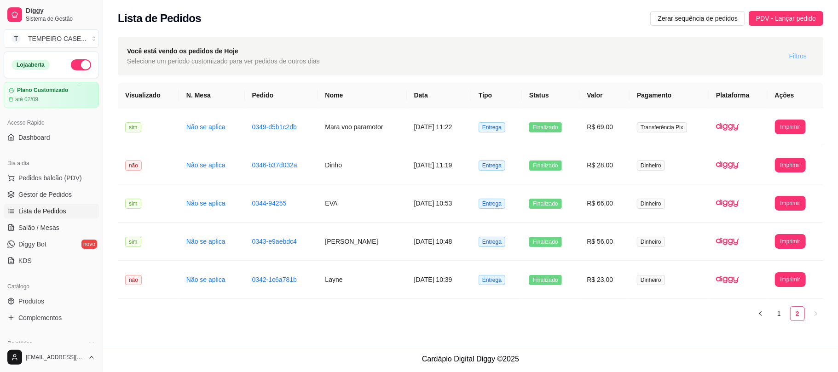
click at [794, 57] on span "Filtros" at bounding box center [797, 56] width 17 height 10
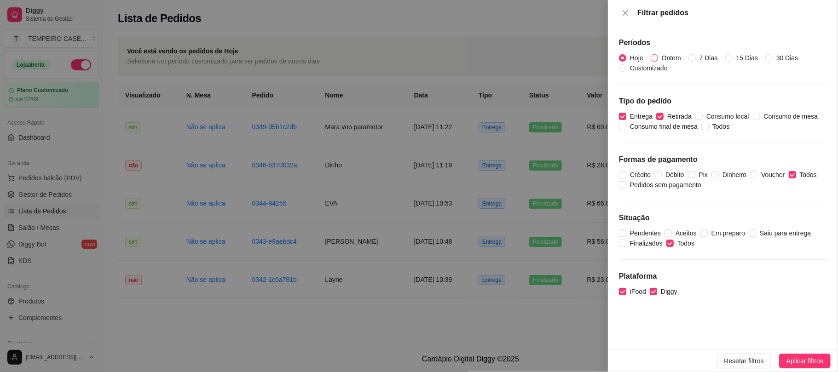
click at [659, 59] on span "Ontem" at bounding box center [671, 58] width 27 height 10
click at [658, 59] on input "Ontem" at bounding box center [654, 57] width 7 height 7
radio input "true"
radio input "false"
click at [786, 359] on span "Aplicar filtros" at bounding box center [804, 361] width 37 height 10
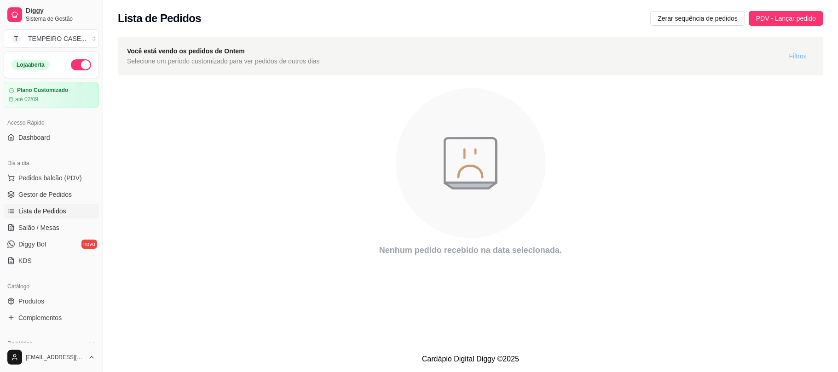
click at [798, 57] on span "Filtros" at bounding box center [797, 56] width 17 height 10
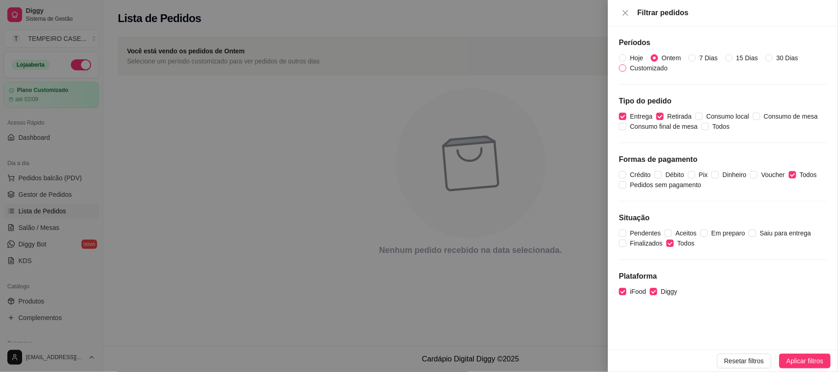
click at [654, 69] on span "Customizado" at bounding box center [648, 68] width 45 height 10
click at [626, 69] on input "Customizado" at bounding box center [622, 67] width 7 height 7
radio input "true"
radio input "false"
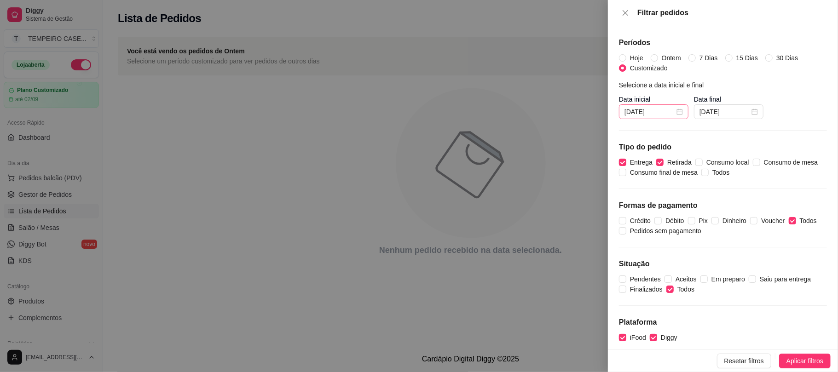
click at [683, 114] on div "11/08/2025" at bounding box center [653, 112] width 58 height 10
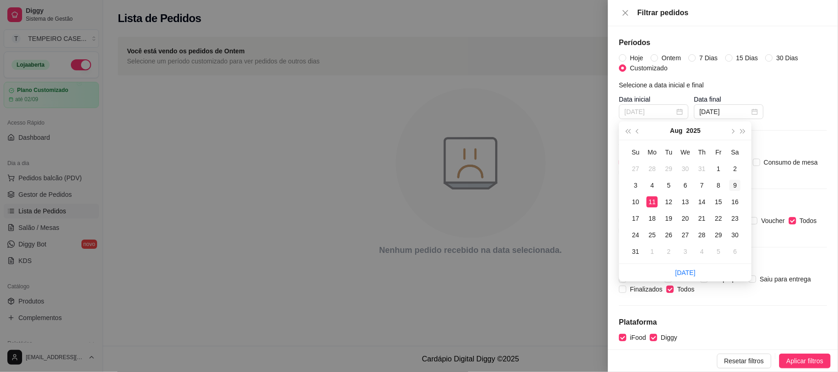
click at [735, 188] on div "9" at bounding box center [734, 185] width 11 height 11
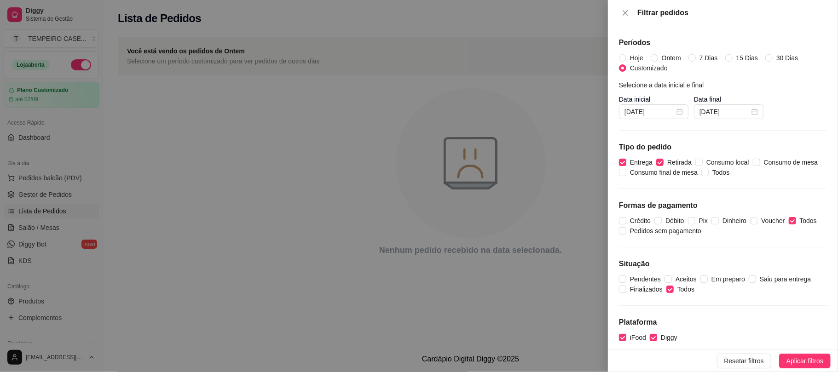
type input "09/08/2025"
click at [757, 116] on div "11/08/2025" at bounding box center [728, 112] width 58 height 10
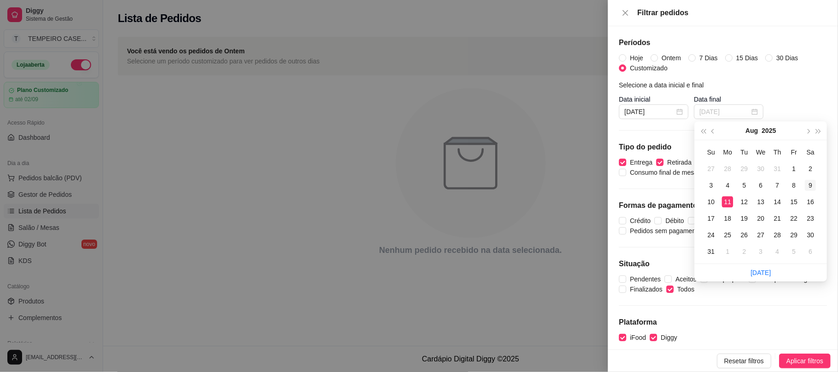
click at [810, 187] on div "9" at bounding box center [810, 185] width 11 height 11
type input "09/08/2025"
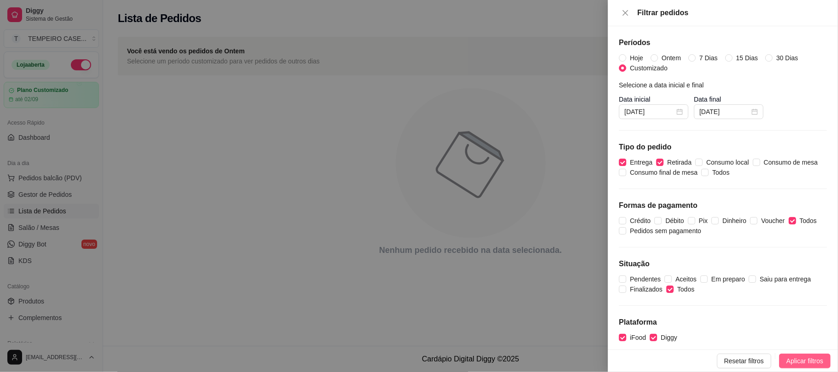
click at [788, 358] on span "Aplicar filtros" at bounding box center [804, 361] width 37 height 10
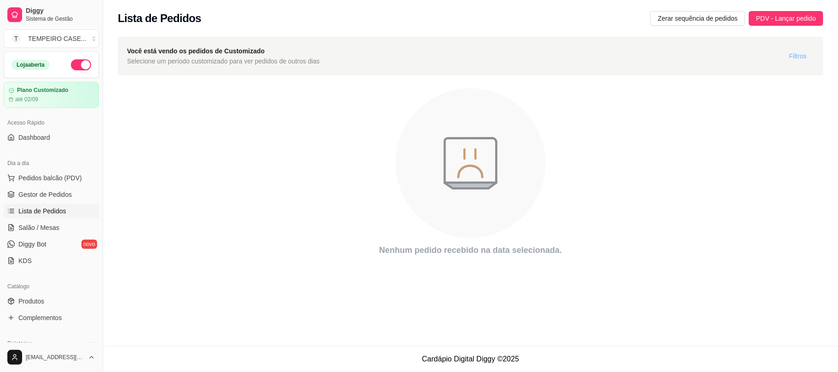
click at [801, 50] on button "Filtros" at bounding box center [798, 56] width 32 height 15
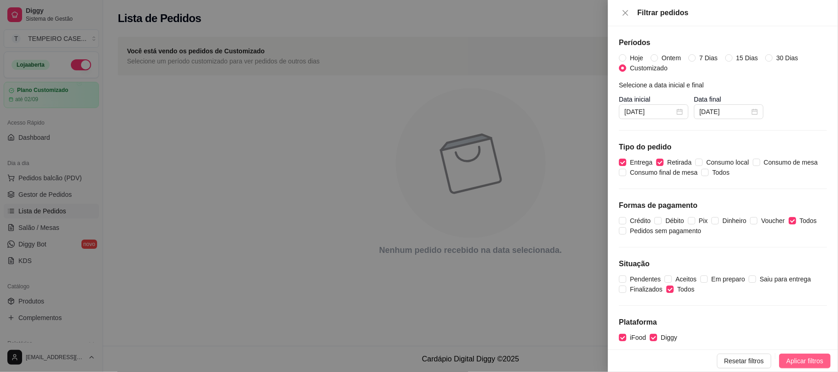
click at [781, 358] on button "Aplicar filtros" at bounding box center [805, 361] width 52 height 15
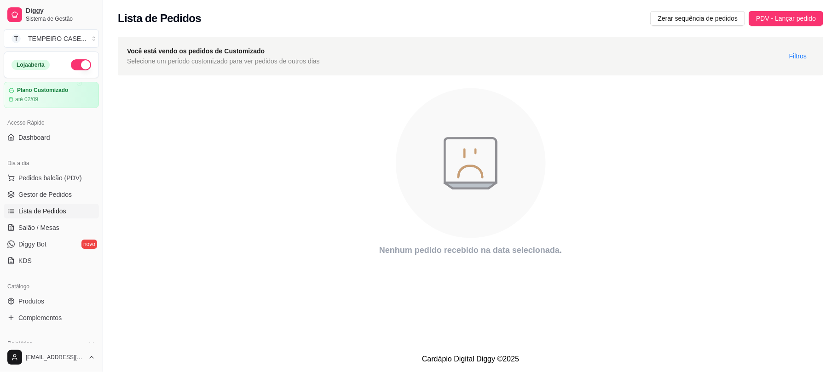
click at [374, 187] on icon "animation" at bounding box center [470, 163] width 705 height 161
drag, startPoint x: 526, startPoint y: 115, endPoint x: 547, endPoint y: 115, distance: 20.2
click at [527, 115] on icon "animation" at bounding box center [471, 163] width 150 height 150
click at [805, 59] on span "Filtros" at bounding box center [797, 56] width 17 height 10
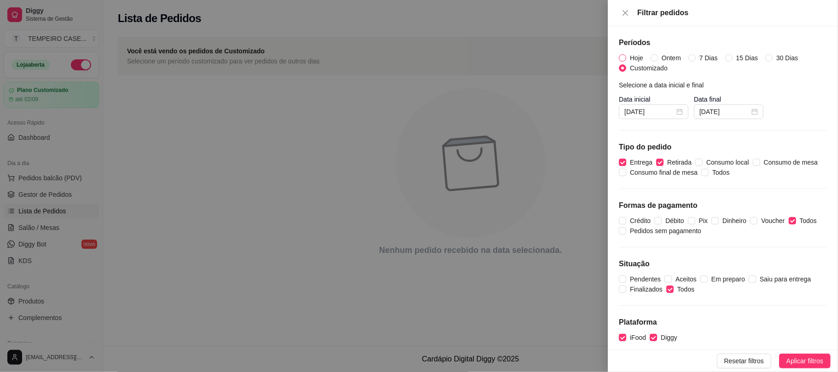
click at [627, 56] on span "Hoje" at bounding box center [636, 58] width 21 height 10
click at [626, 56] on input "Hoje" at bounding box center [622, 57] width 7 height 7
radio input "true"
radio input "false"
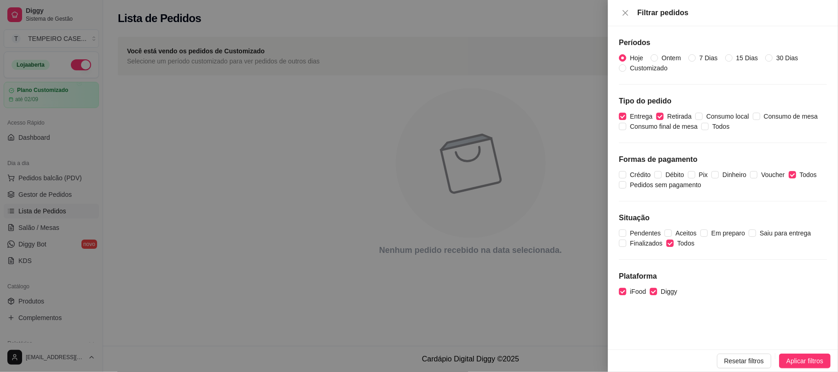
click at [784, 359] on button "Aplicar filtros" at bounding box center [805, 361] width 52 height 15
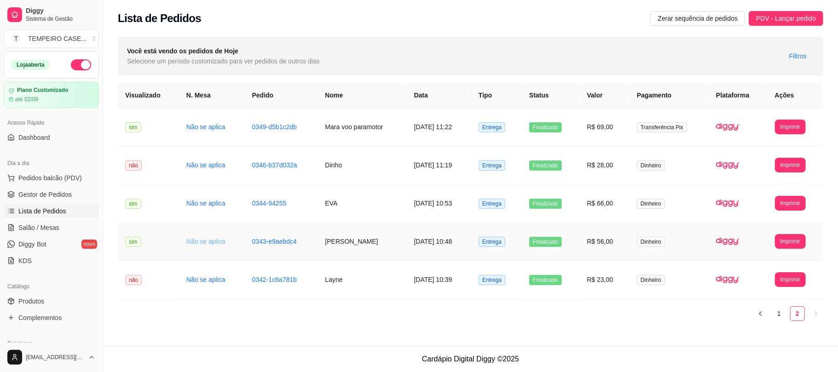
click at [201, 240] on link "Não se aplica" at bounding box center [205, 241] width 39 height 7
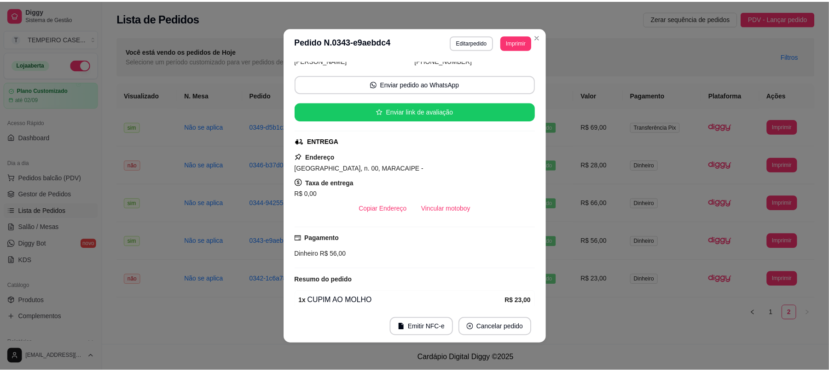
scroll to position [205, 0]
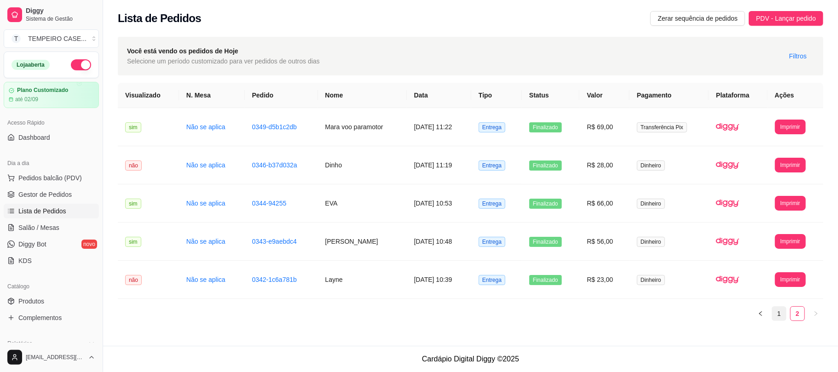
click at [779, 319] on link "1" at bounding box center [779, 314] width 14 height 14
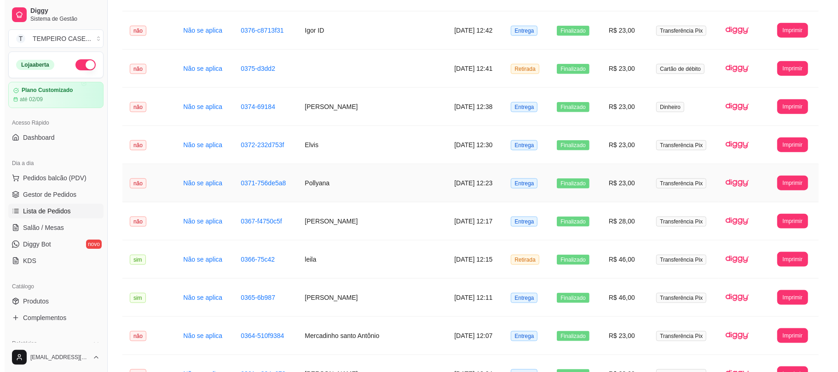
scroll to position [647, 0]
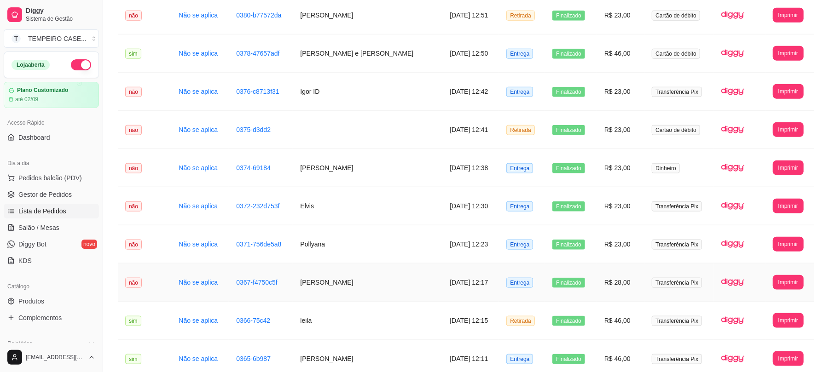
click at [324, 284] on td "[PERSON_NAME]" at bounding box center [368, 283] width 150 height 38
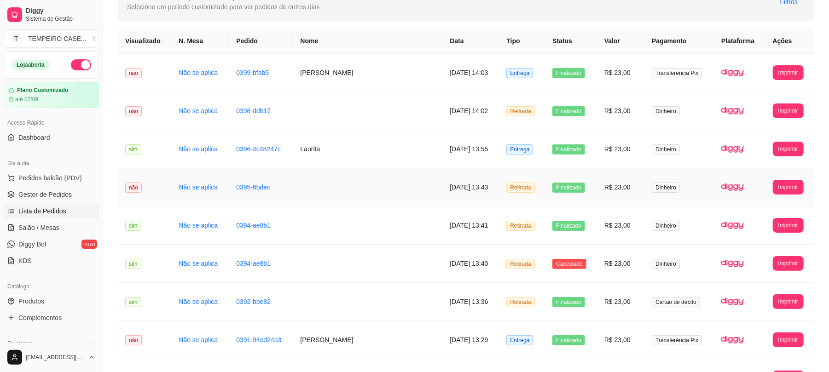
scroll to position [33, 0]
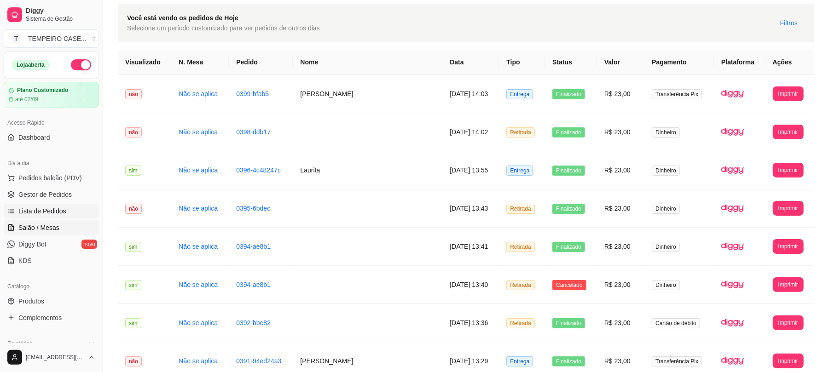
click at [45, 228] on span "Salão / Mesas" at bounding box center [38, 227] width 41 height 9
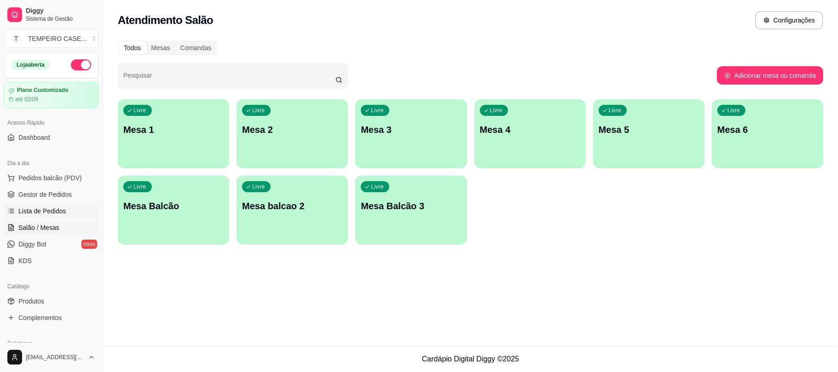
click at [46, 208] on span "Lista de Pedidos" at bounding box center [42, 211] width 48 height 9
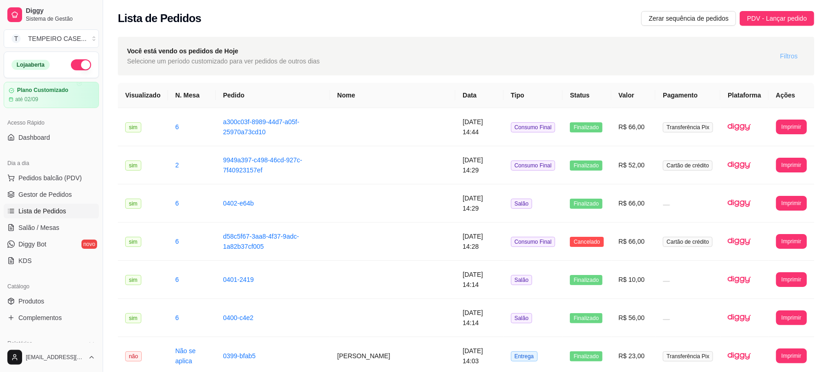
click at [792, 51] on span "Filtros" at bounding box center [788, 56] width 17 height 10
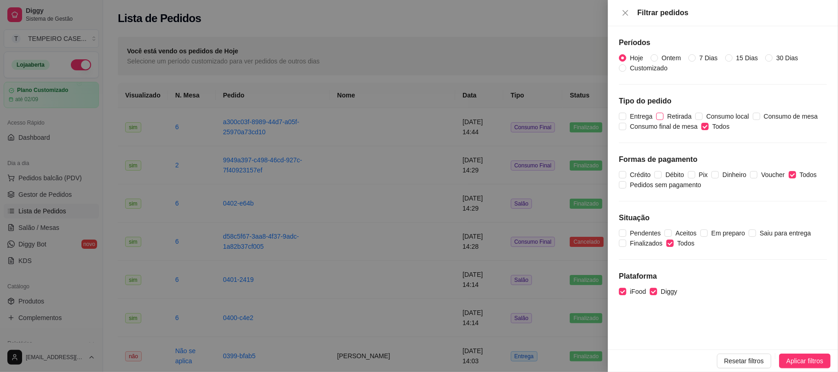
click at [660, 117] on input "Retirada" at bounding box center [659, 116] width 7 height 7
checkbox input "true"
click at [612, 116] on div "Períodos Hoje Ontem 7 Dias 15 Dias 30 Dias Customizado Tipo do pedido Entrega R…" at bounding box center [723, 188] width 230 height 324
click at [623, 116] on input "Entrega" at bounding box center [622, 116] width 7 height 7
checkbox input "true"
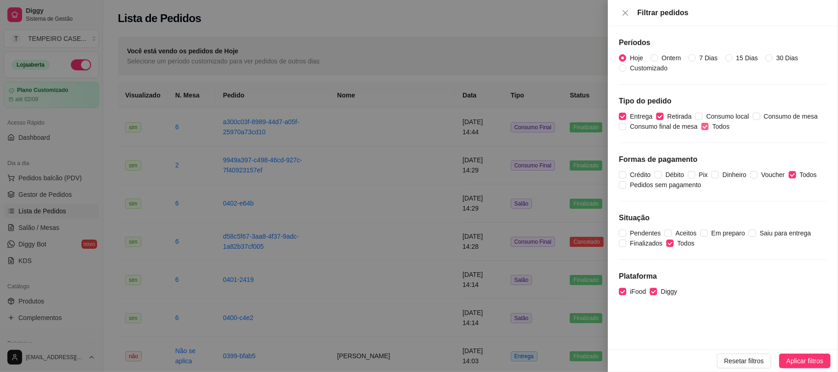
click at [707, 129] on input "Todos" at bounding box center [704, 126] width 7 height 7
checkbox input "false"
click at [664, 118] on span "Retirada" at bounding box center [680, 116] width 32 height 10
click at [663, 118] on input "Retirada" at bounding box center [659, 116] width 7 height 7
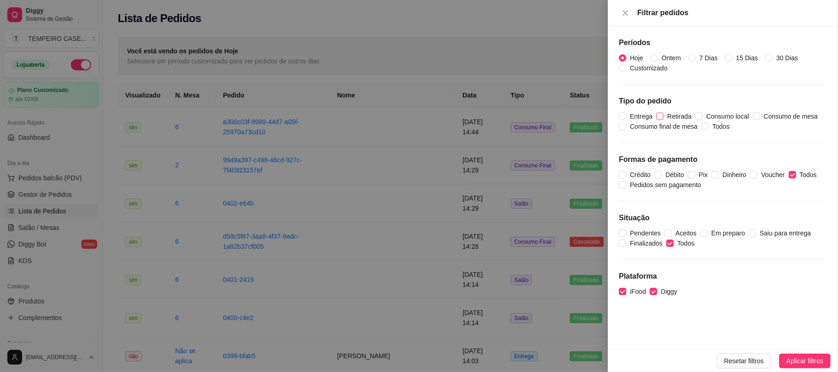
checkbox input "true"
click at [637, 114] on span "Entrega" at bounding box center [641, 116] width 30 height 10
click at [626, 114] on input "Entrega" at bounding box center [622, 116] width 7 height 7
checkbox input "true"
click at [785, 359] on button "Aplicar filtros" at bounding box center [805, 361] width 52 height 15
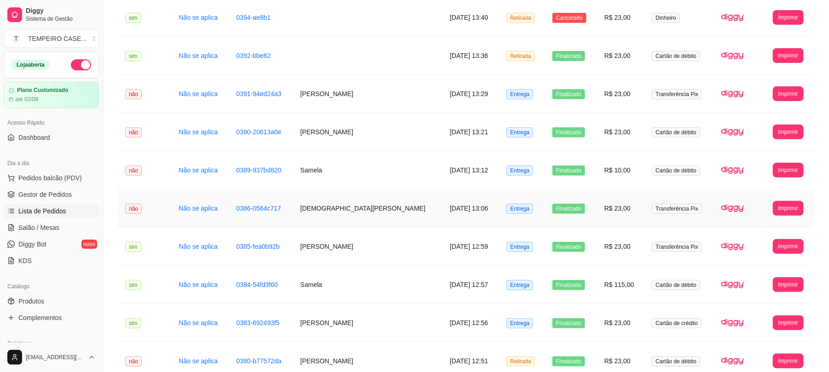
scroll to position [278, 0]
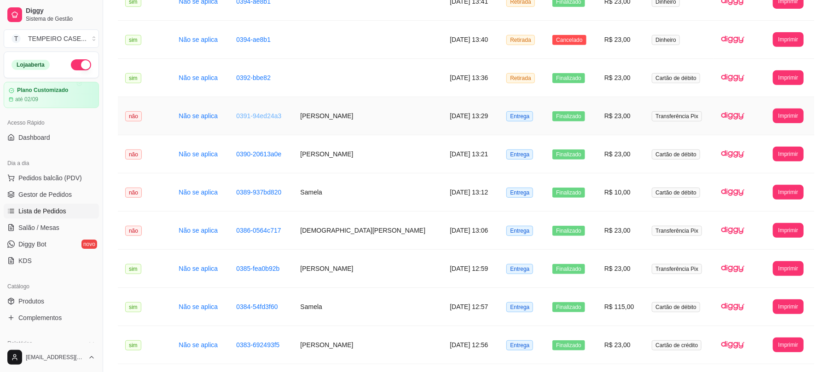
click at [245, 120] on link "0391-94ed24a3" at bounding box center [258, 115] width 45 height 7
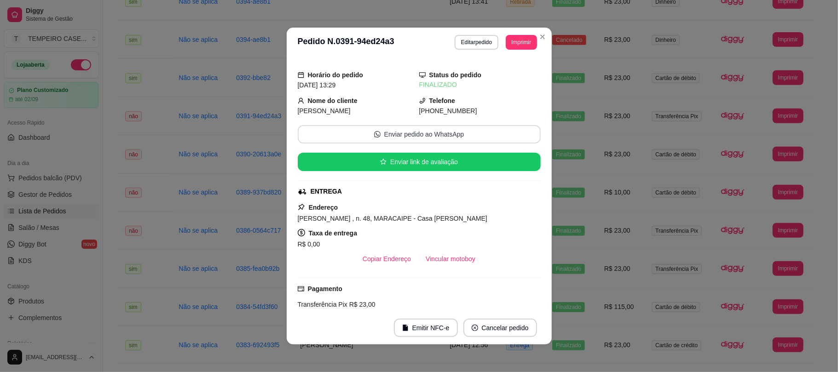
click at [400, 140] on button "Enviar pedido ao WhatsApp" at bounding box center [419, 134] width 243 height 18
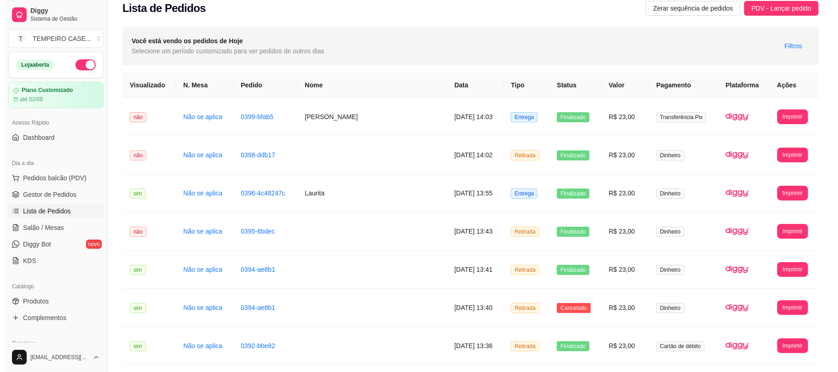
scroll to position [0, 0]
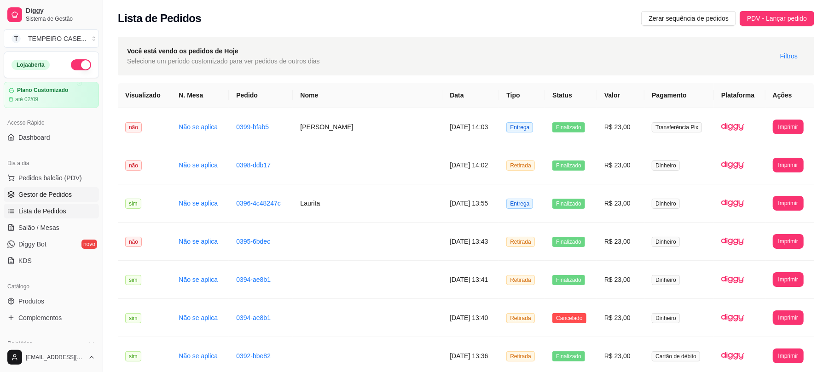
click at [43, 202] on link "Gestor de Pedidos" at bounding box center [51, 194] width 95 height 15
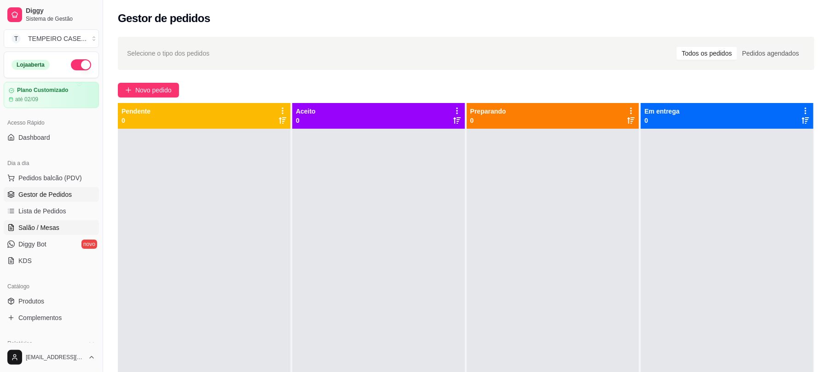
click at [48, 229] on span "Salão / Mesas" at bounding box center [38, 227] width 41 height 9
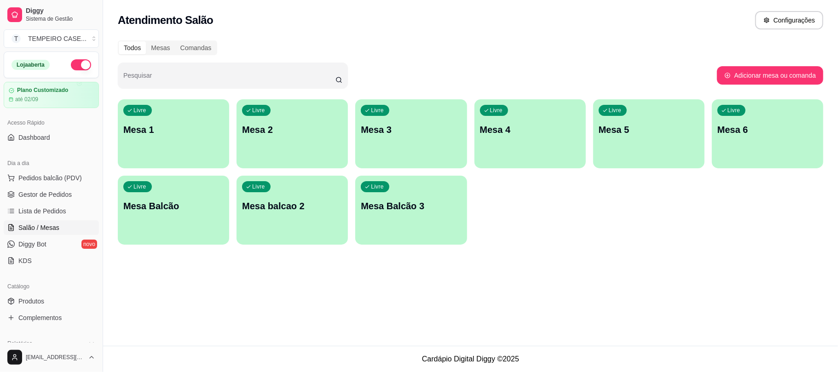
scroll to position [24, 0]
